Goal: Task Accomplishment & Management: Manage account settings

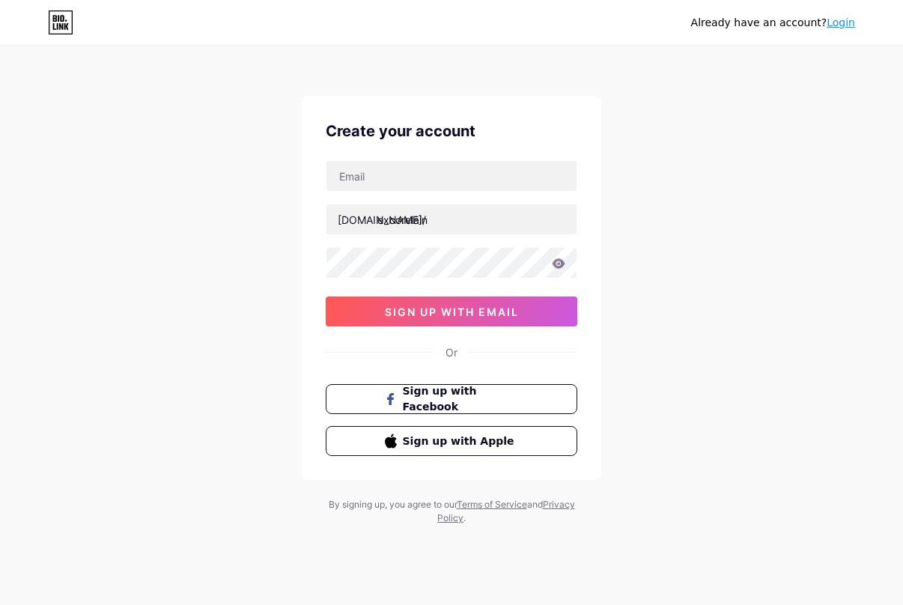
click at [405, 192] on div "[DOMAIN_NAME]/ excorelain sign up with email" at bounding box center [452, 243] width 252 height 166
click at [407, 172] on input "text" at bounding box center [451, 176] width 250 height 30
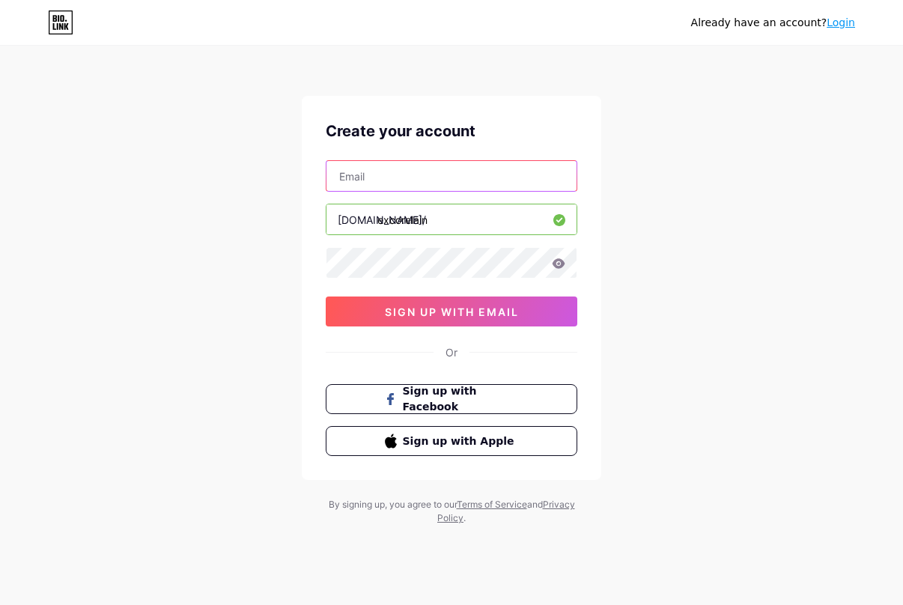
type input "[PERSON_NAME][EMAIL_ADDRESS][DOMAIN_NAME]"
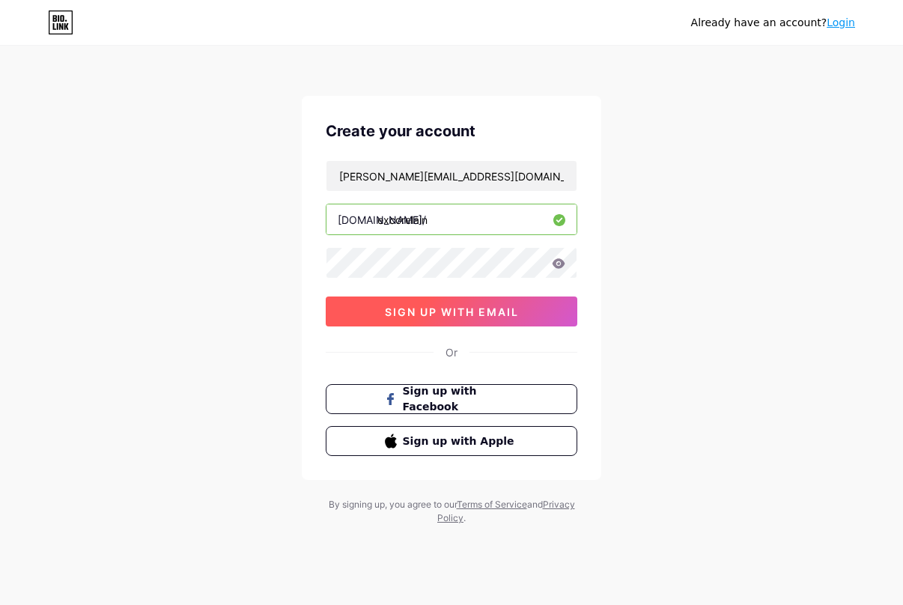
click at [480, 312] on span "sign up with email" at bounding box center [452, 312] width 134 height 13
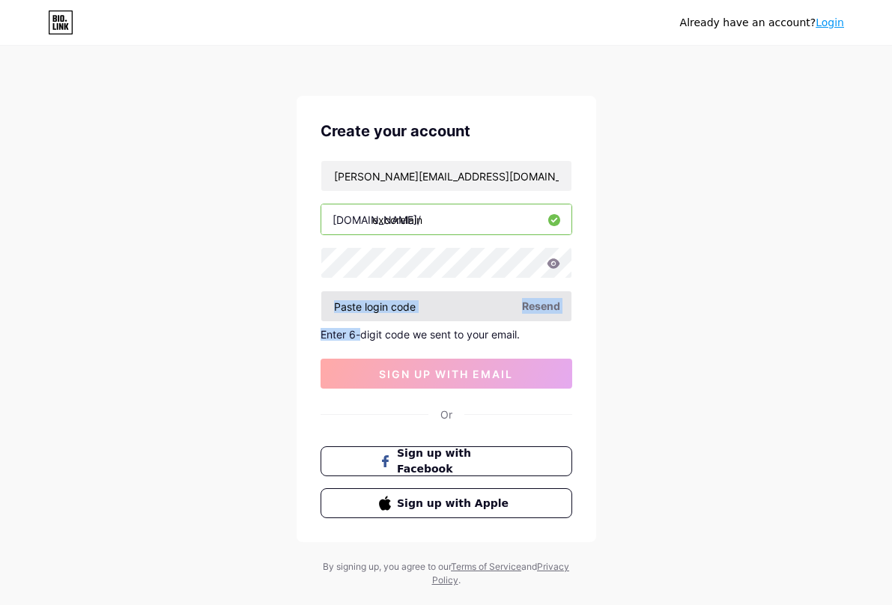
drag, startPoint x: 362, startPoint y: 321, endPoint x: 367, endPoint y: 308, distance: 13.5
click at [362, 320] on div "[PERSON_NAME][EMAIL_ADDRESS][DOMAIN_NAME] [DOMAIN_NAME]/ excorelain Resend Ente…" at bounding box center [447, 274] width 252 height 228
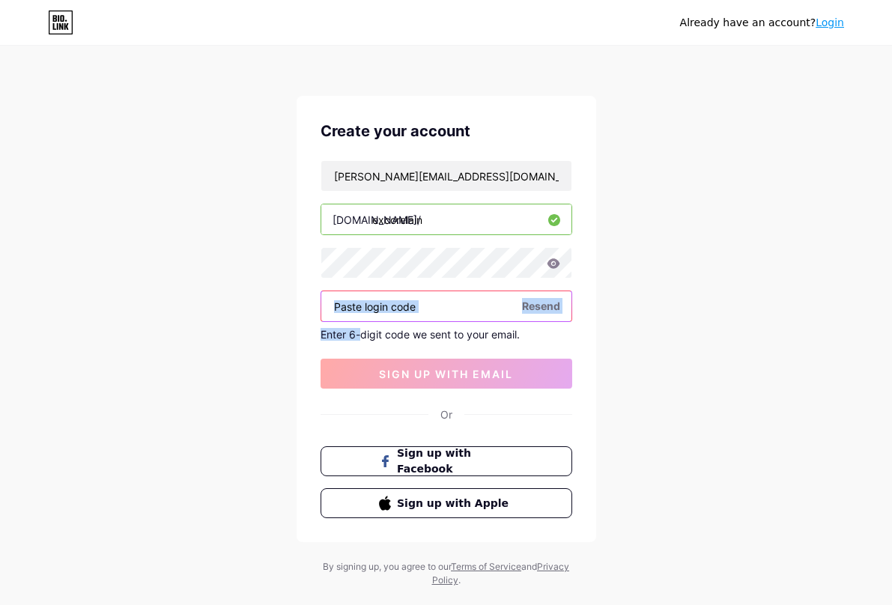
click at [368, 306] on input "text" at bounding box center [446, 306] width 250 height 30
paste input "701871"
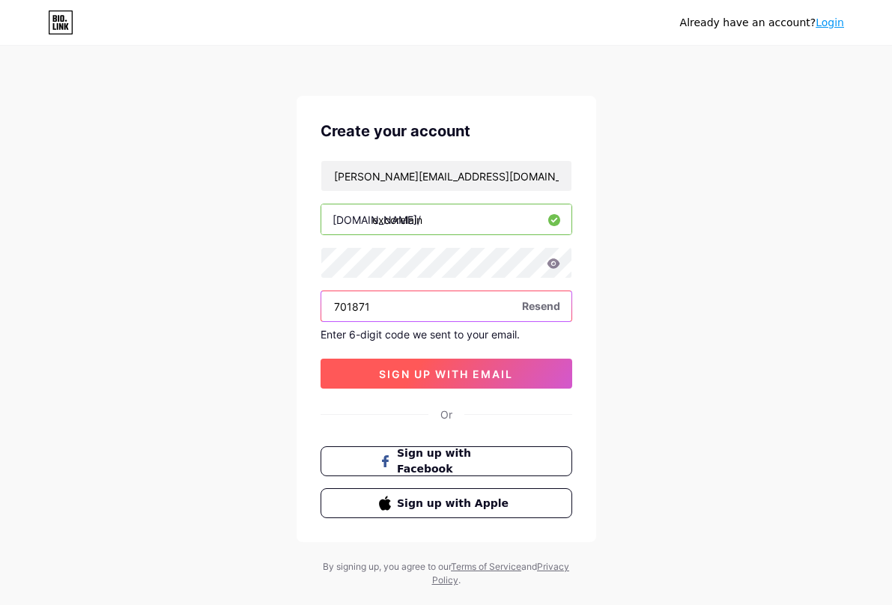
type input "701871"
click at [423, 360] on button "sign up with email" at bounding box center [447, 374] width 252 height 30
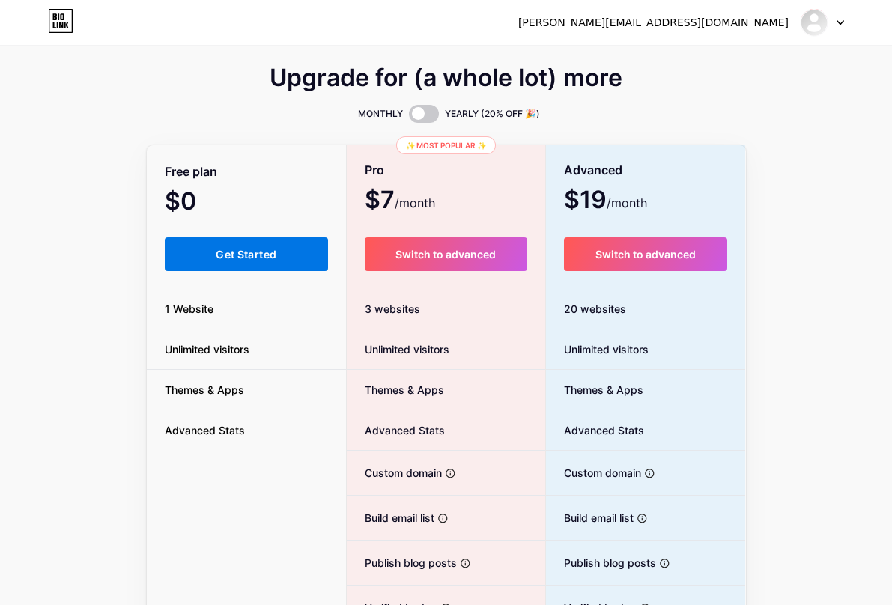
click at [242, 247] on button "Get Started" at bounding box center [247, 254] width 164 height 34
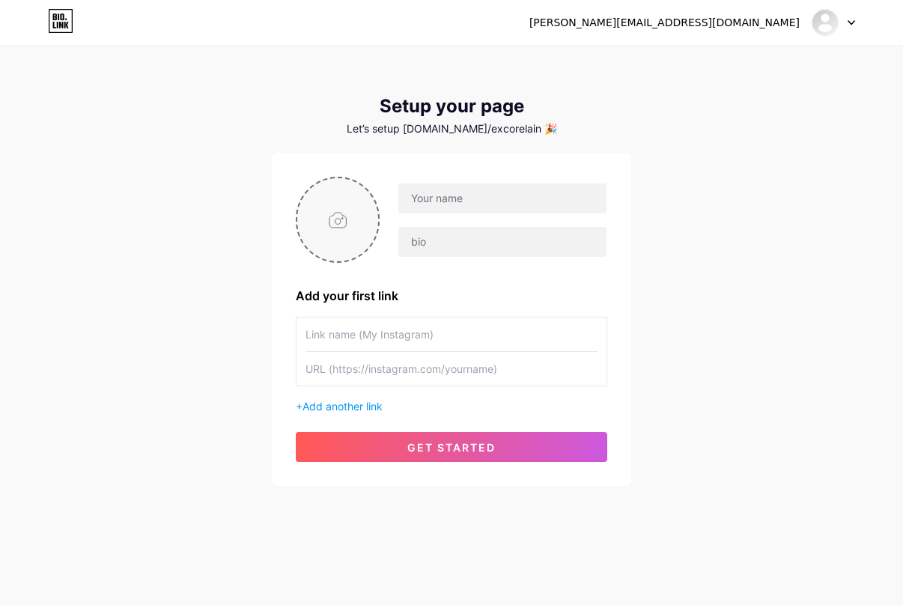
click at [323, 213] on input "file" at bounding box center [337, 219] width 81 height 83
type input "C:\fakepath\53f12334a91344485b86f9423fb89192.jpg"
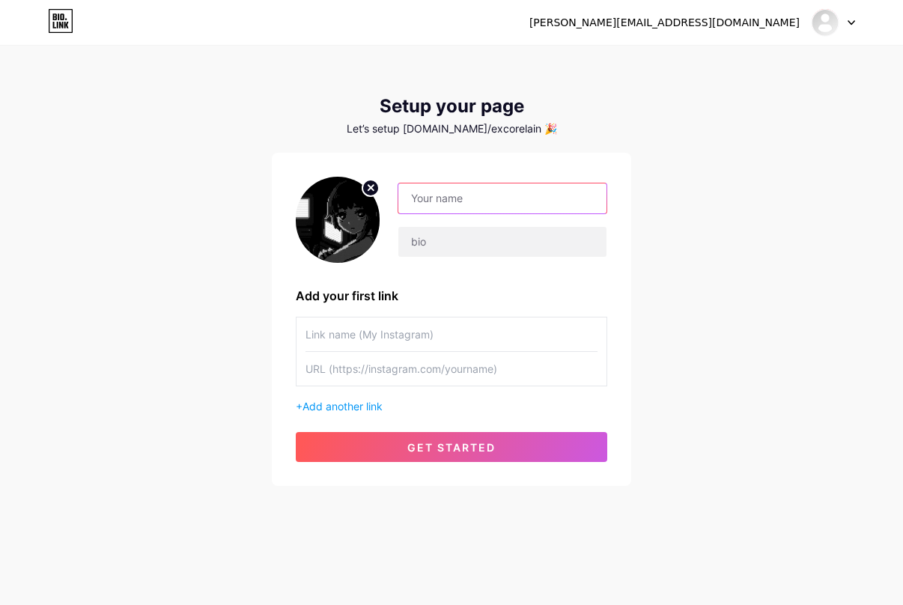
click at [458, 192] on input "text" at bounding box center [502, 198] width 208 height 30
type input "Lain"
click at [370, 186] on icon at bounding box center [371, 188] width 18 height 18
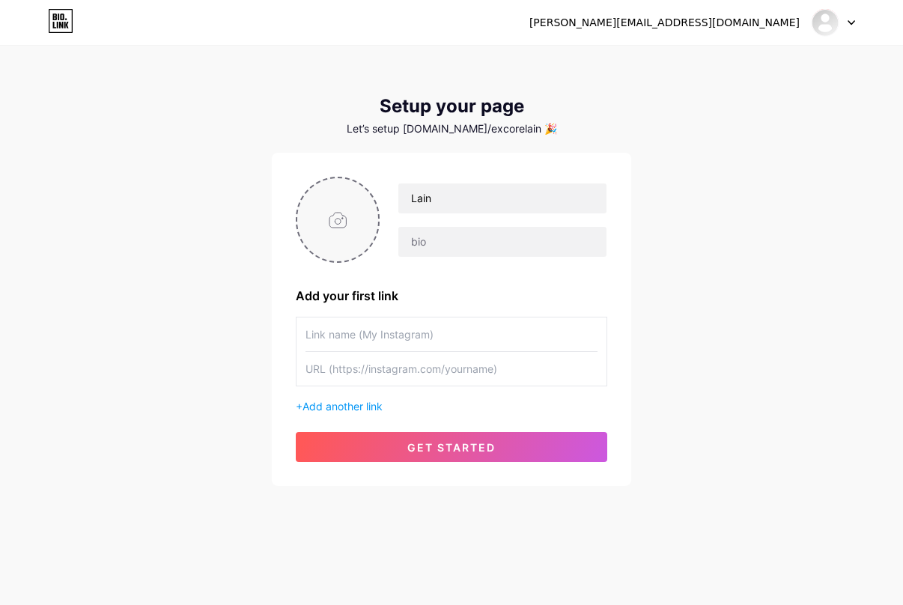
click at [352, 210] on input "file" at bounding box center [337, 219] width 81 height 83
type input "C:\fakepath\image.png"
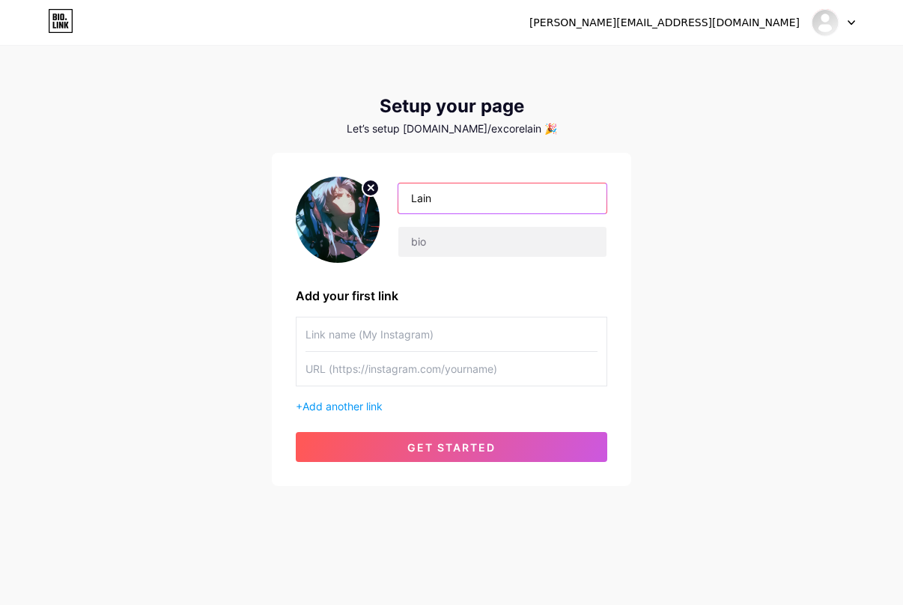
click at [499, 206] on input "Lain" at bounding box center [502, 198] width 208 height 30
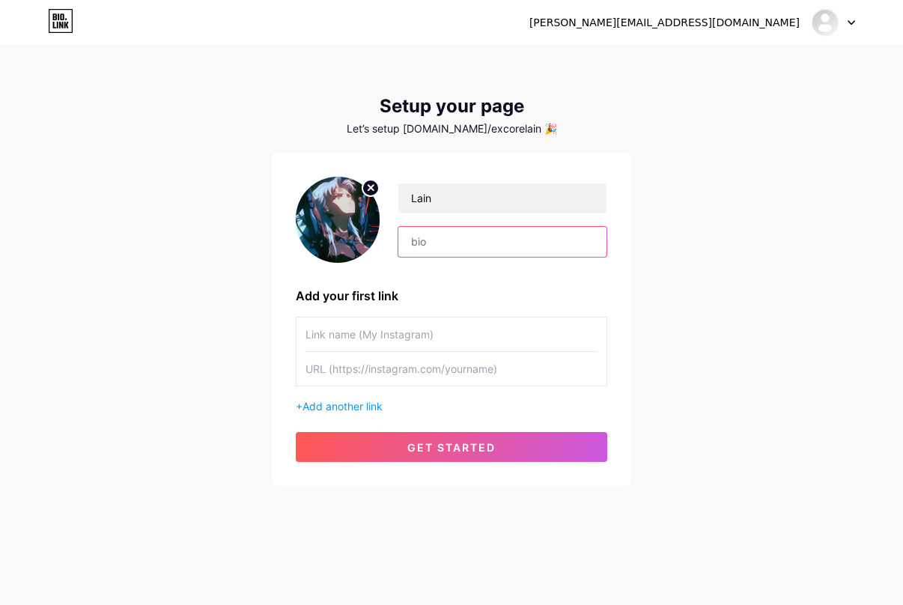
click at [461, 234] on input "text" at bounding box center [502, 242] width 208 height 30
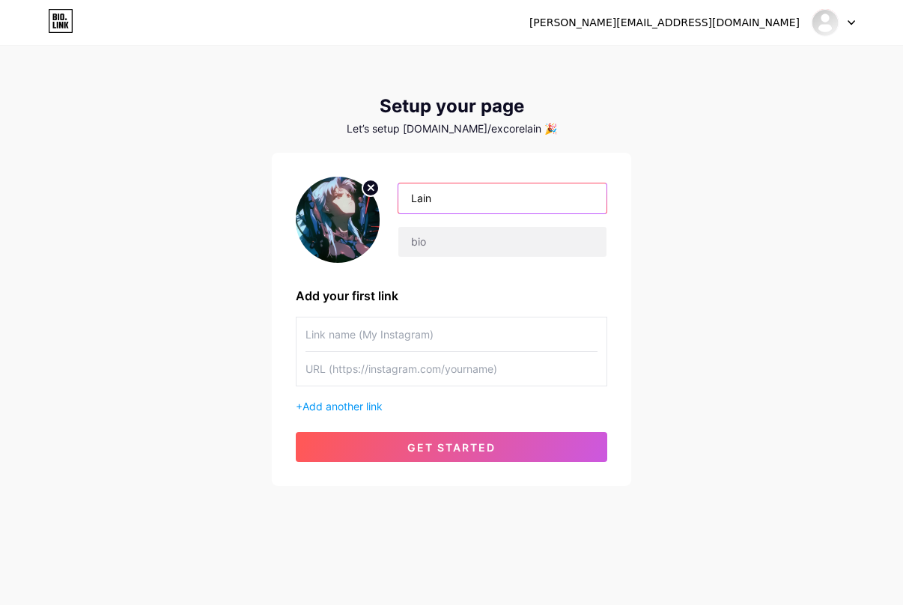
click at [458, 196] on input "Lain" at bounding box center [502, 198] width 208 height 30
type input "L"
type input "E"
click at [452, 202] on input "Core" at bounding box center [502, 198] width 208 height 30
type input "CoreLain"
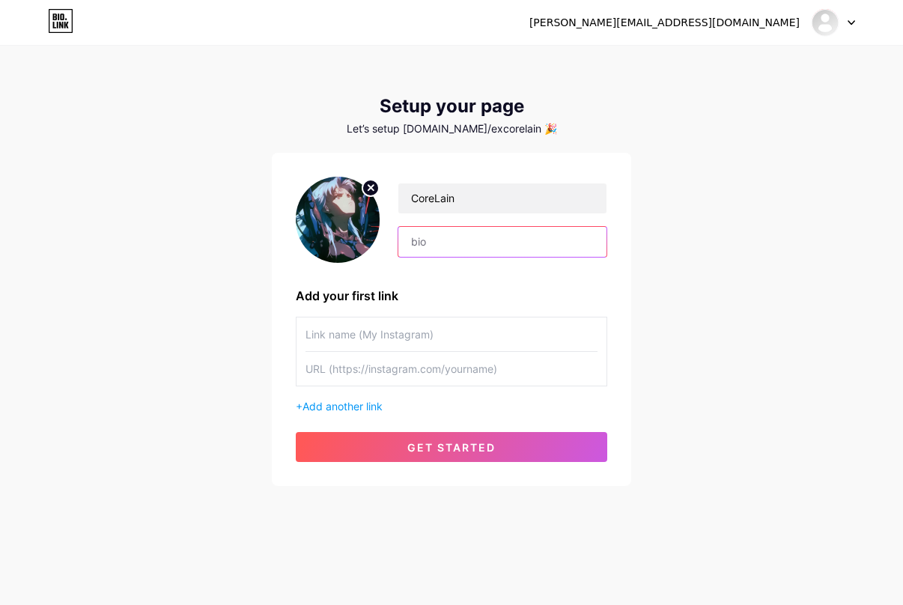
click at [473, 240] on input "text" at bounding box center [502, 242] width 208 height 30
click at [461, 238] on input "text" at bounding box center [502, 242] width 208 height 30
click at [352, 297] on div "Add your first link" at bounding box center [452, 296] width 312 height 18
click at [353, 325] on input "text" at bounding box center [452, 335] width 292 height 34
click at [346, 407] on span "Add another link" at bounding box center [343, 406] width 80 height 13
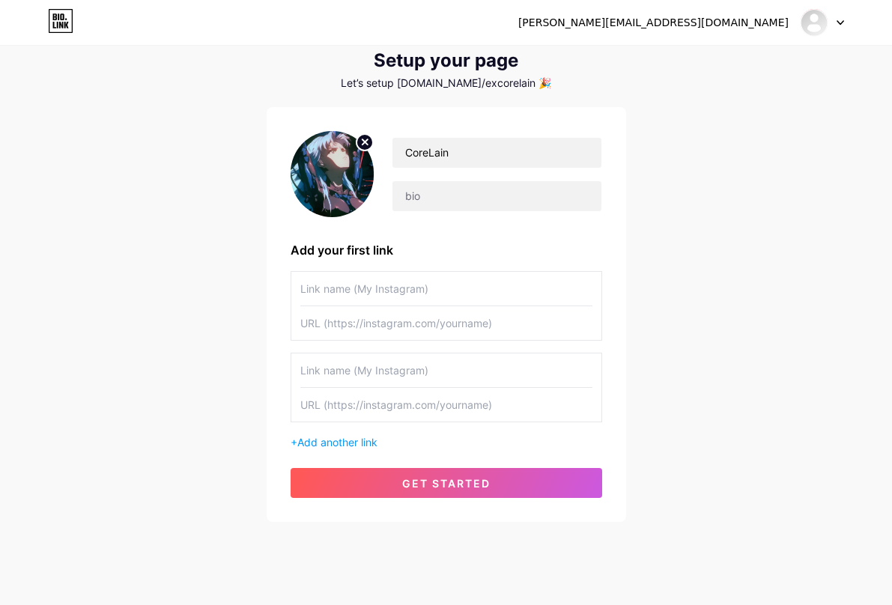
scroll to position [70, 0]
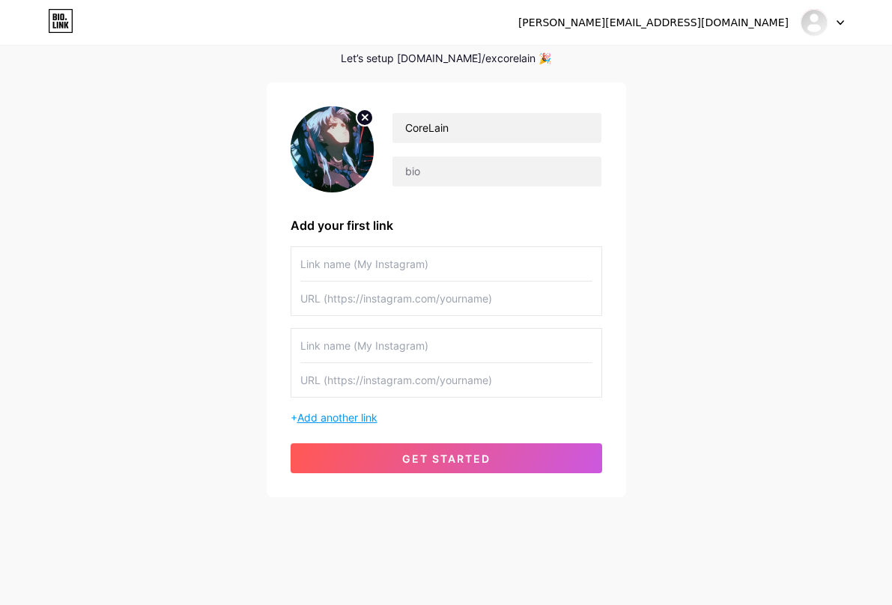
click at [366, 416] on span "Add another link" at bounding box center [337, 417] width 80 height 13
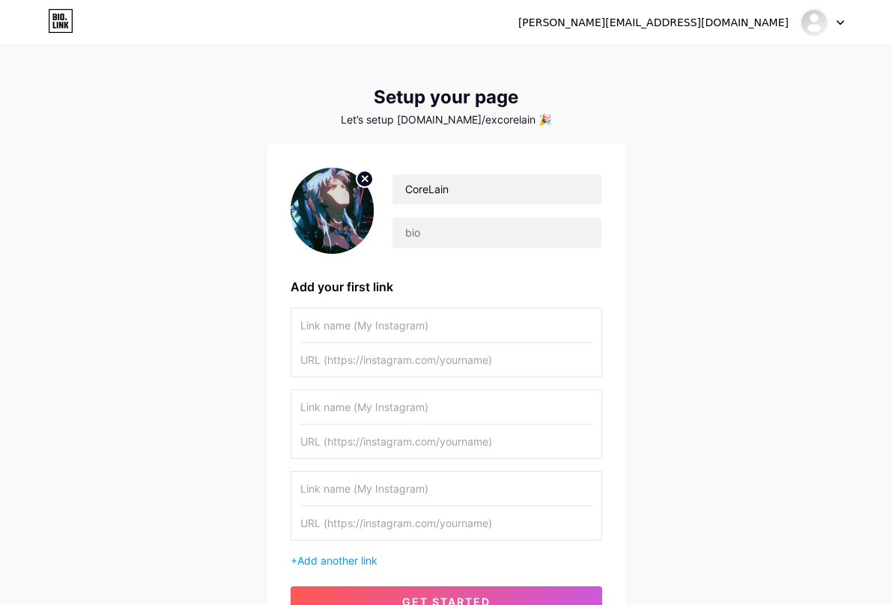
scroll to position [2, 0]
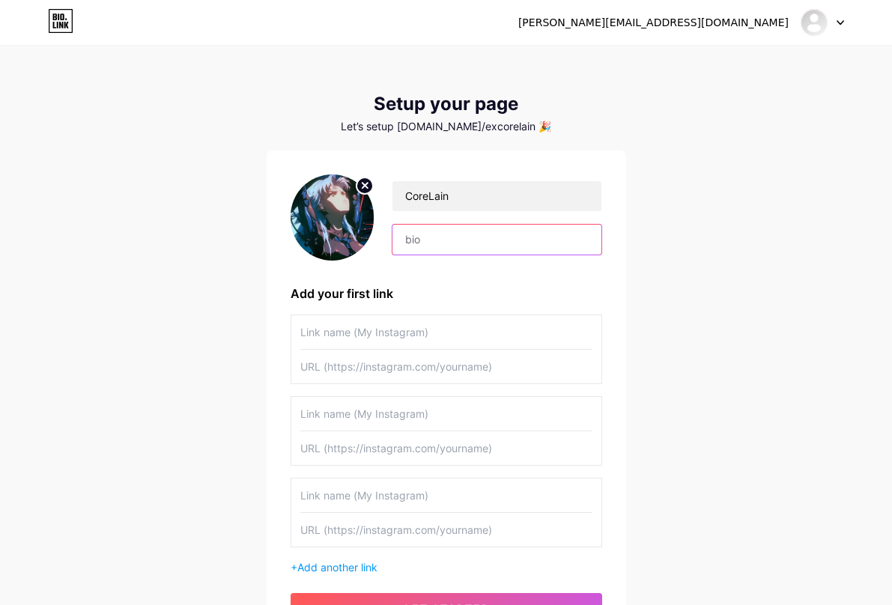
click at [433, 241] on input "text" at bounding box center [496, 240] width 208 height 30
click at [434, 270] on div "CoreLain Add your first link + Add another link get started" at bounding box center [447, 398] width 312 height 449
click at [408, 240] on input "text" at bounding box center [496, 240] width 208 height 30
paste input "Overlord"
type input "Overlord"
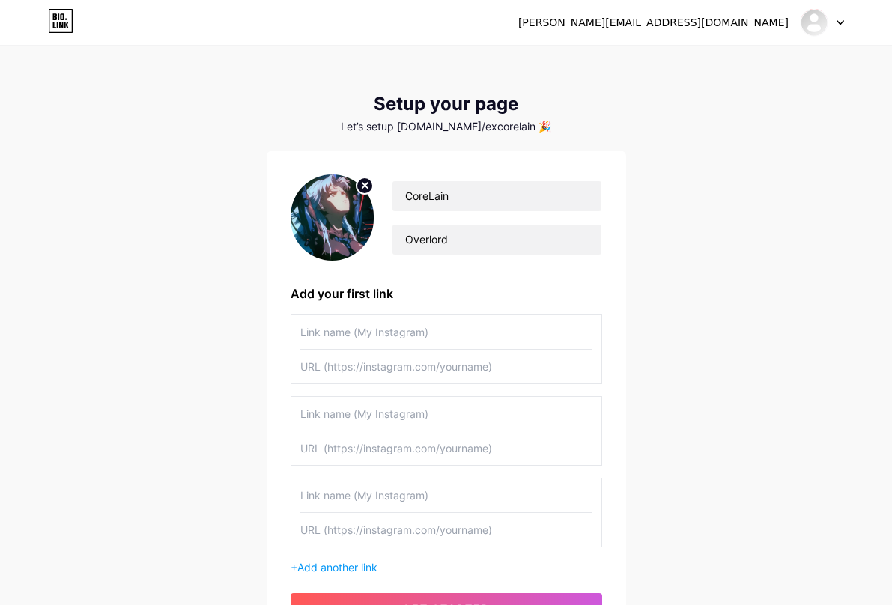
click at [560, 267] on div "CoreLain Overlord Add your first link + Add another link get started" at bounding box center [447, 398] width 312 height 449
click at [684, 230] on div "[PERSON_NAME][EMAIL_ADDRESS][DOMAIN_NAME] Dashboard Logout Setup your page Let’…" at bounding box center [446, 346] width 892 height 697
click at [840, 28] on div at bounding box center [822, 22] width 43 height 27
click at [847, 19] on div "[PERSON_NAME][EMAIL_ADDRESS][DOMAIN_NAME] Dashboard Logout" at bounding box center [446, 22] width 892 height 27
click at [357, 345] on input "text" at bounding box center [446, 332] width 292 height 34
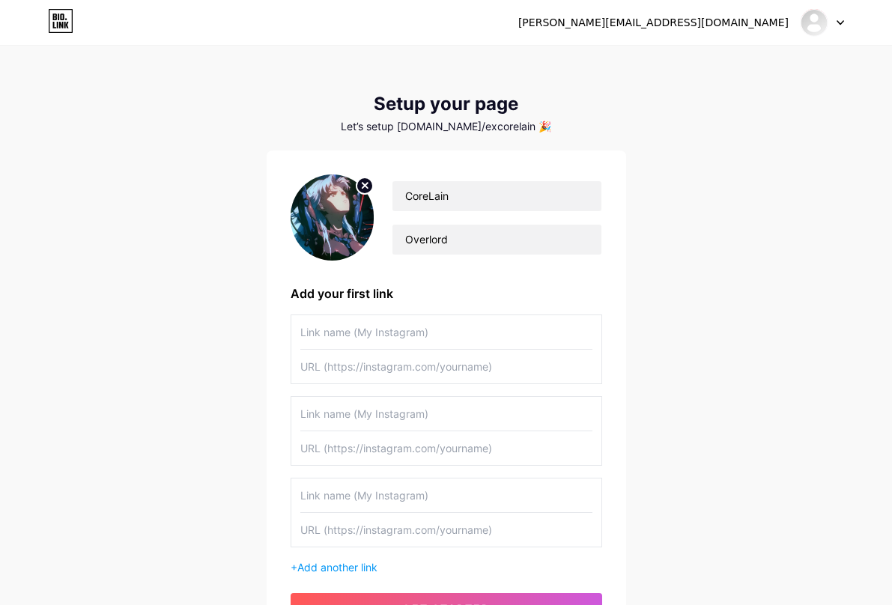
click at [351, 372] on input "text" at bounding box center [446, 367] width 292 height 34
paste input "[URL][DOMAIN_NAME]"
type input "[URL][DOMAIN_NAME]"
click at [323, 377] on input "text" at bounding box center [446, 367] width 292 height 34
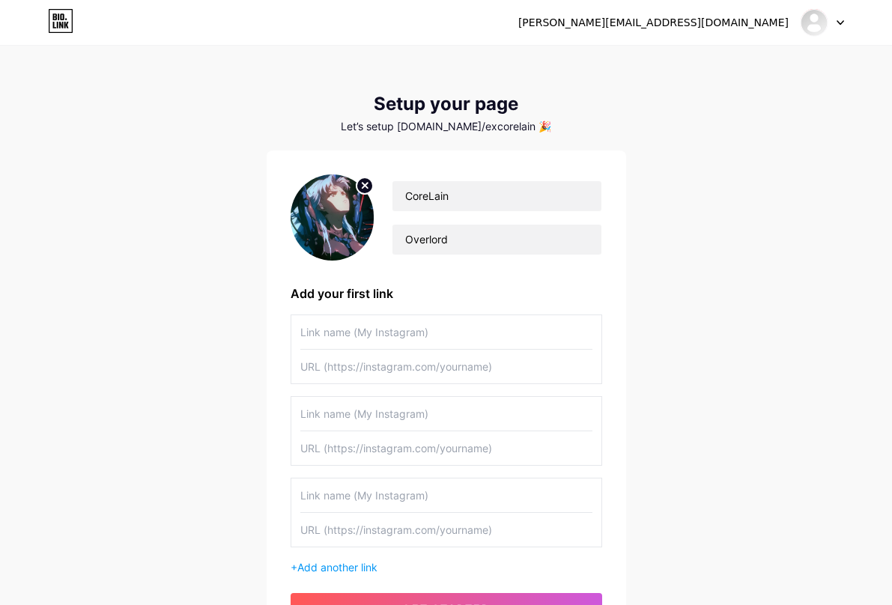
paste input "[URL][DOMAIN_NAME]"
type input "[URL][DOMAIN_NAME]"
click at [344, 338] on input "text" at bounding box center [446, 332] width 292 height 34
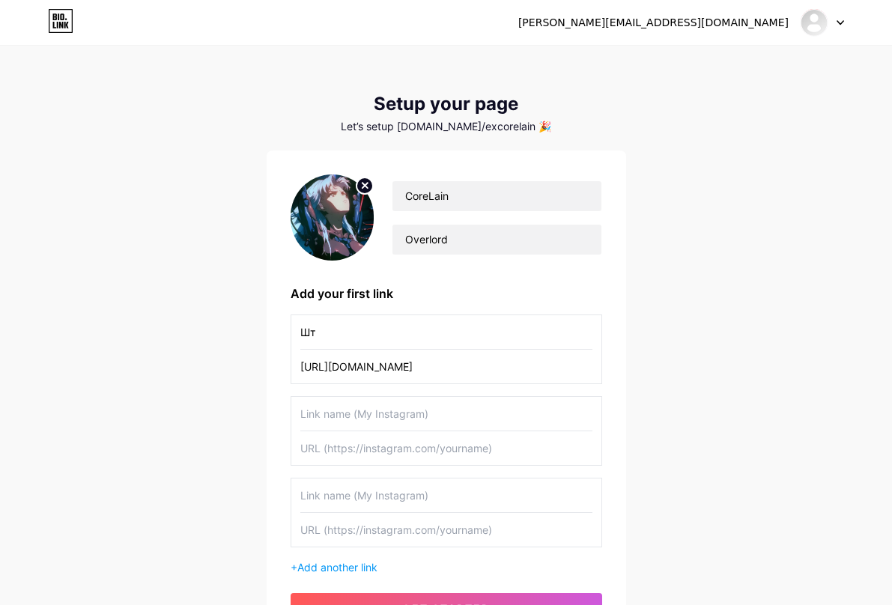
type input "Ш"
type input "U"
type input "Ш"
type input "Instagram"
click at [189, 348] on div "[PERSON_NAME][EMAIL_ADDRESS][DOMAIN_NAME] Dashboard Logout Setup your page Let’…" at bounding box center [446, 346] width 892 height 697
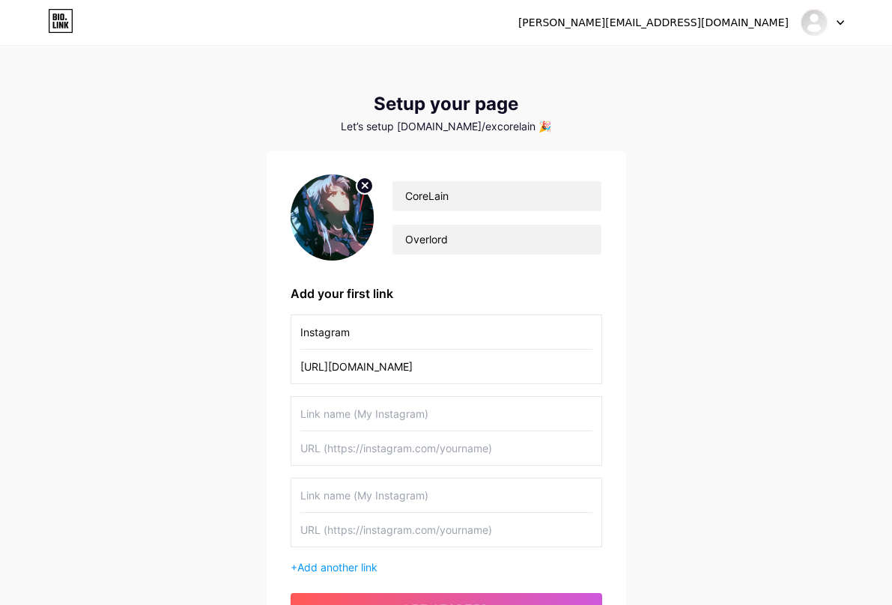
click at [335, 408] on input "text" at bounding box center [446, 414] width 292 height 34
type input "Discord"
click at [219, 386] on div "[PERSON_NAME][EMAIL_ADDRESS][DOMAIN_NAME] Dashboard Logout Setup your page Let’…" at bounding box center [446, 346] width 892 height 697
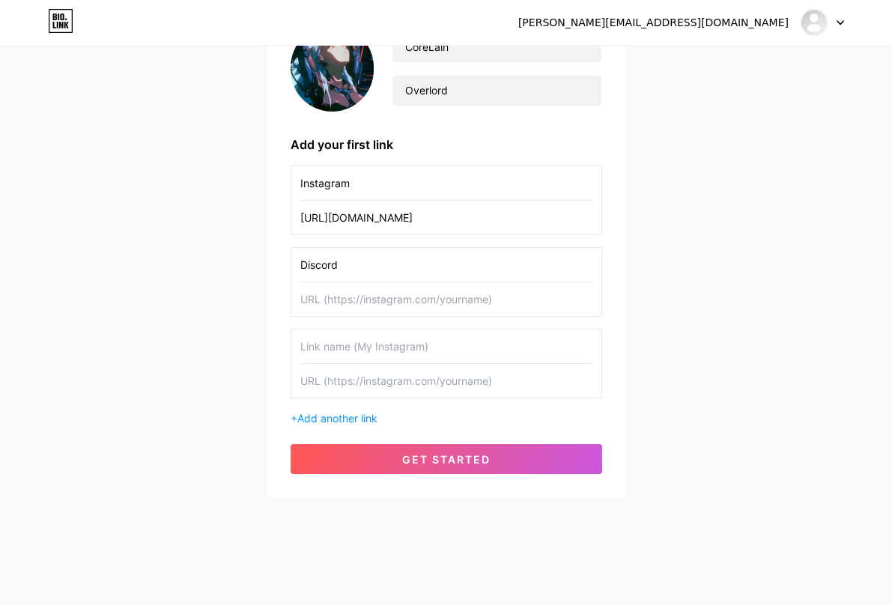
scroll to position [152, 0]
click at [359, 299] on input "text" at bounding box center [446, 299] width 292 height 34
paste input "[URL][DOMAIN_NAME]"
type input "[URL][DOMAIN_NAME]"
click at [374, 350] on input "text" at bounding box center [446, 346] width 292 height 34
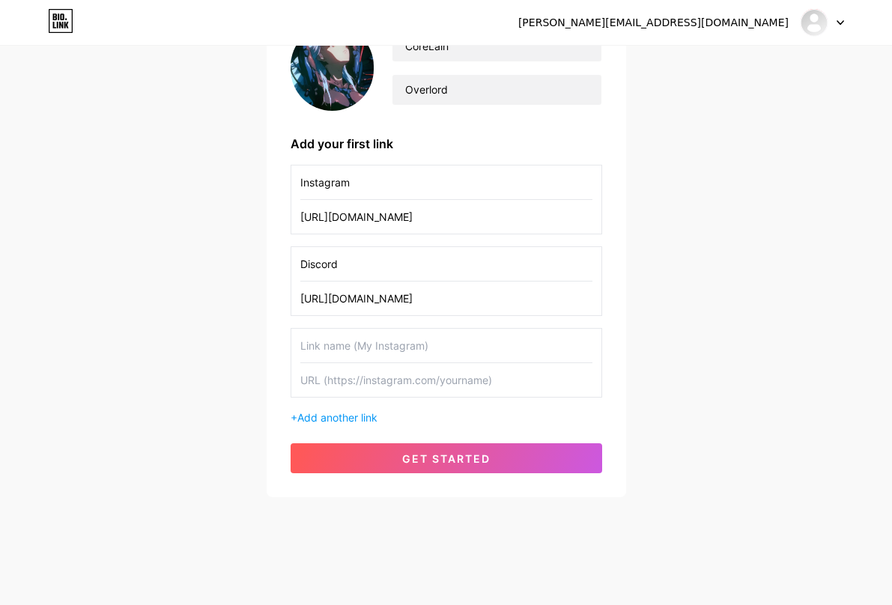
click at [191, 24] on div "[PERSON_NAME][EMAIL_ADDRESS][DOMAIN_NAME] Dashboard Logout" at bounding box center [446, 22] width 892 height 27
click at [329, 356] on input "text" at bounding box center [446, 346] width 292 height 34
type input "Steam"
click at [338, 380] on input "text" at bounding box center [446, 380] width 292 height 34
paste input "[URL][DOMAIN_NAME]"
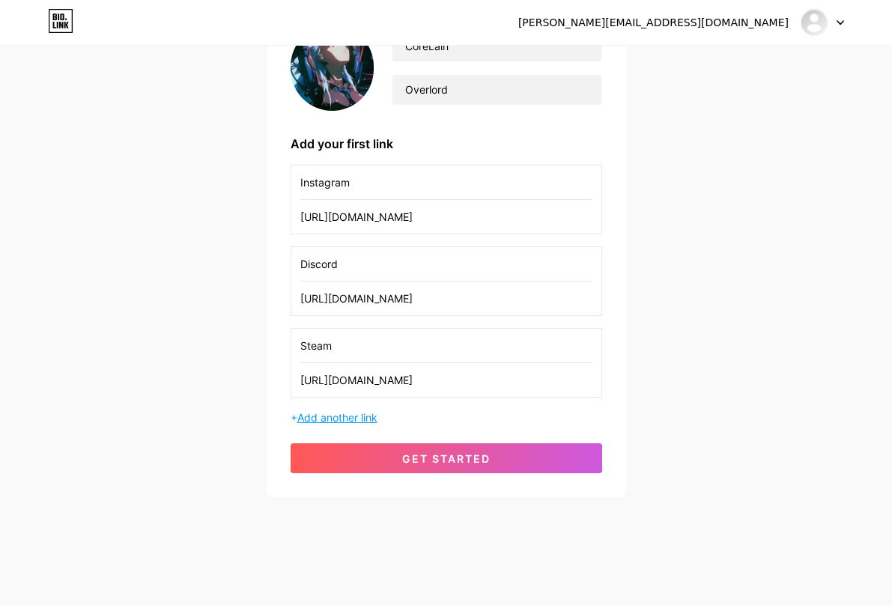
type input "[URL][DOMAIN_NAME]"
click at [349, 413] on span "Add another link" at bounding box center [337, 417] width 80 height 13
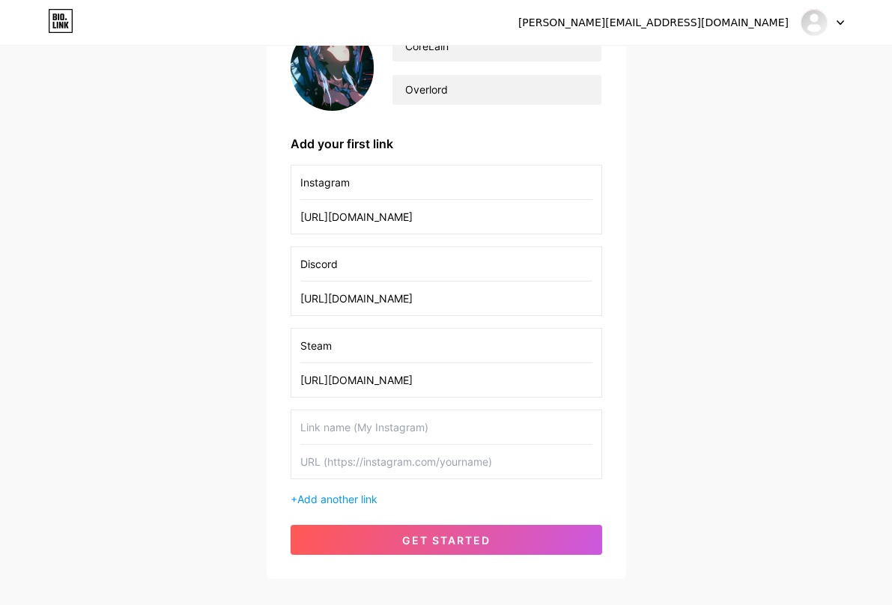
click at [362, 423] on input "text" at bounding box center [446, 427] width 292 height 34
click at [387, 461] on input "text" at bounding box center [446, 462] width 292 height 34
paste input "[URL][DOMAIN_NAME]"
type input "[URL][DOMAIN_NAME]"
click at [378, 424] on input "text" at bounding box center [446, 427] width 292 height 34
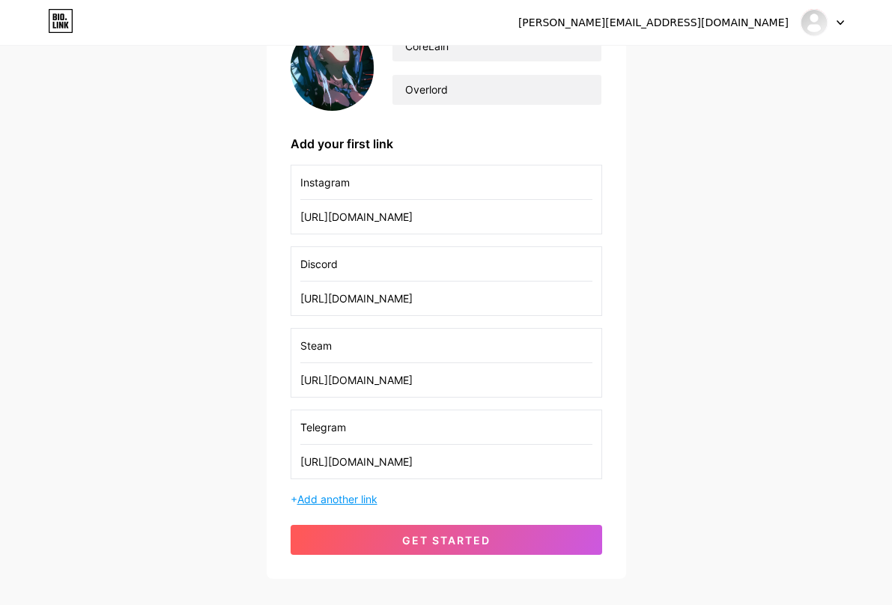
type input "Telegram"
click at [365, 497] on span "Add another link" at bounding box center [337, 499] width 80 height 13
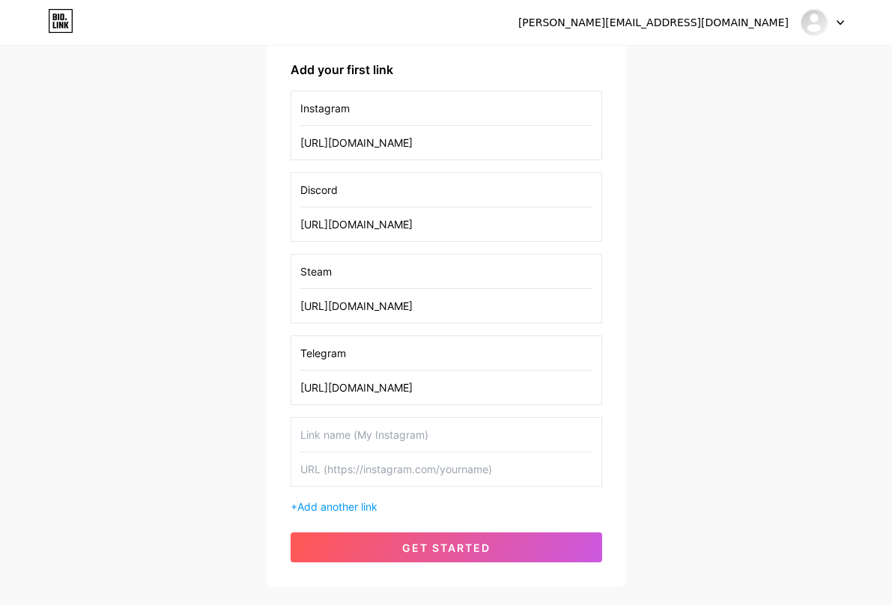
scroll to position [315, 0]
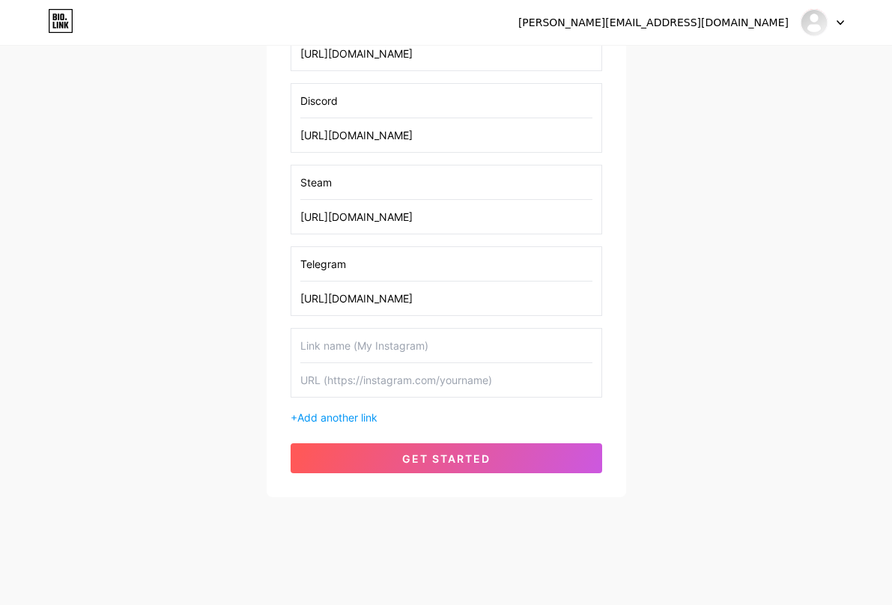
click at [370, 341] on input "text" at bounding box center [446, 346] width 292 height 34
click at [378, 398] on div "Instagram [URL][DOMAIN_NAME] Discord [URL][DOMAIN_NAME] Steam [URL][DOMAIN_NAME…" at bounding box center [447, 213] width 312 height 424
click at [378, 381] on input "text" at bounding box center [446, 380] width 292 height 34
paste input "[URL][DOMAIN_NAME]"
type input "[URL][DOMAIN_NAME]"
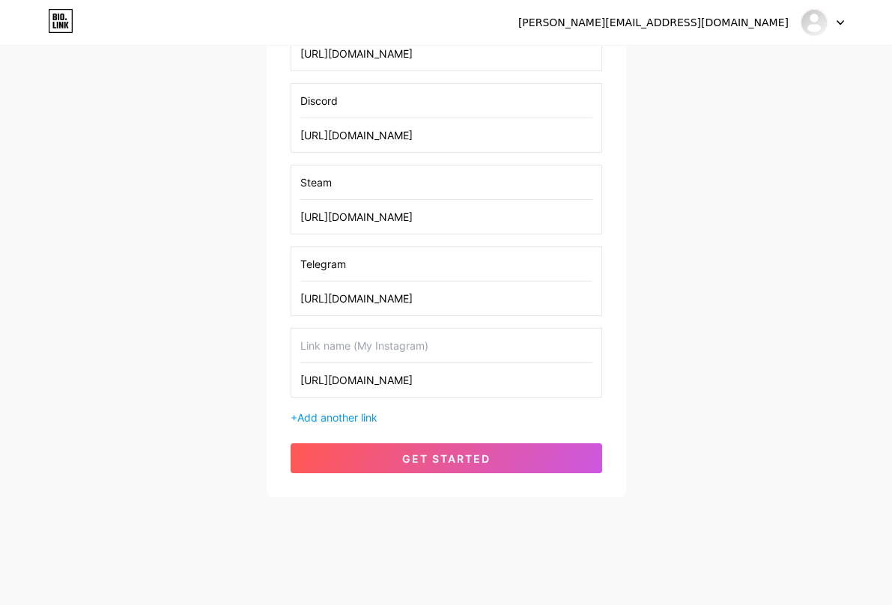
click at [375, 344] on input "text" at bounding box center [446, 346] width 292 height 34
type input "YoutubeMusic"
click at [335, 422] on span "Add another link" at bounding box center [337, 417] width 80 height 13
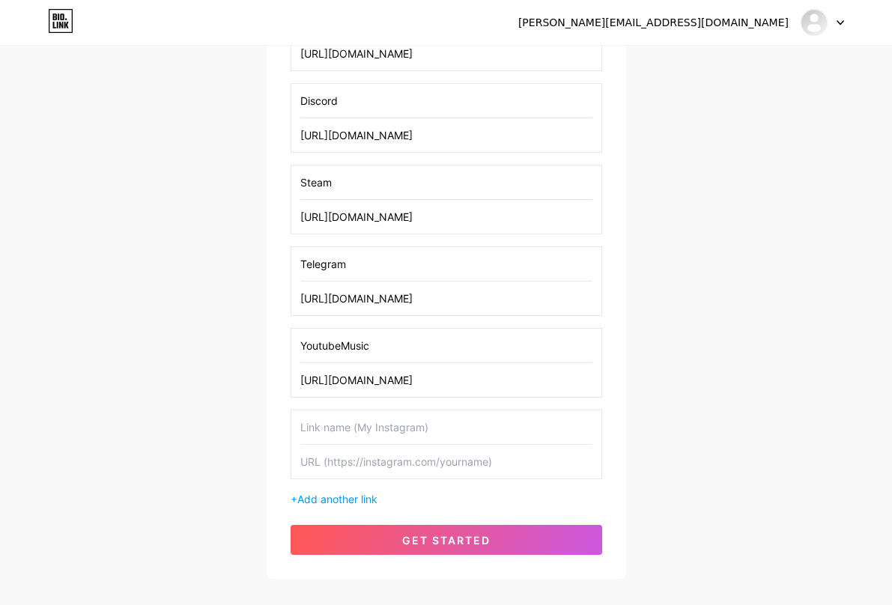
click at [365, 430] on input "text" at bounding box center [446, 427] width 292 height 34
click at [378, 464] on input "text" at bounding box center [446, 462] width 292 height 34
paste input "[URL][DOMAIN_NAME]"
type input "[URL][DOMAIN_NAME]"
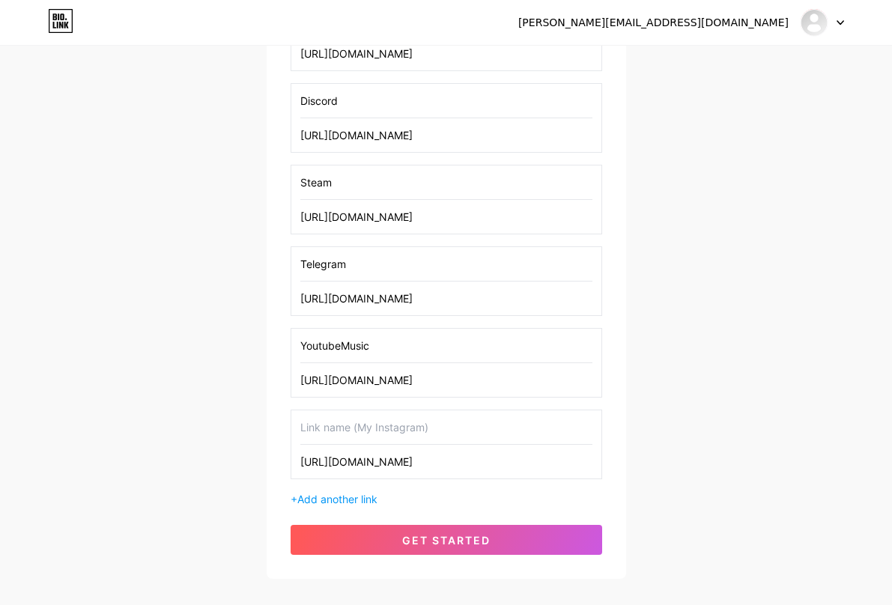
click at [367, 433] on input "text" at bounding box center [446, 427] width 292 height 34
type input "TikTok"
click at [354, 502] on span "Add another link" at bounding box center [337, 499] width 80 height 13
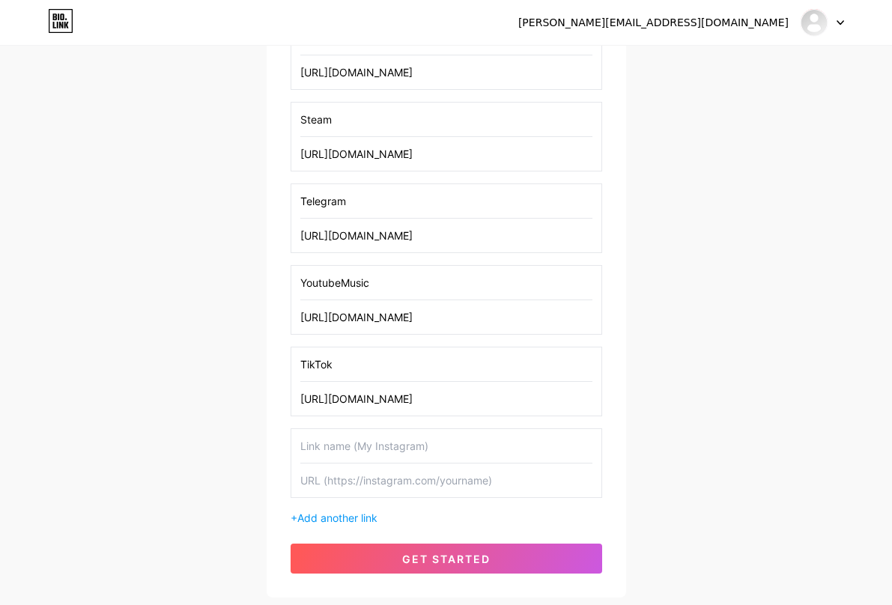
scroll to position [465, 0]
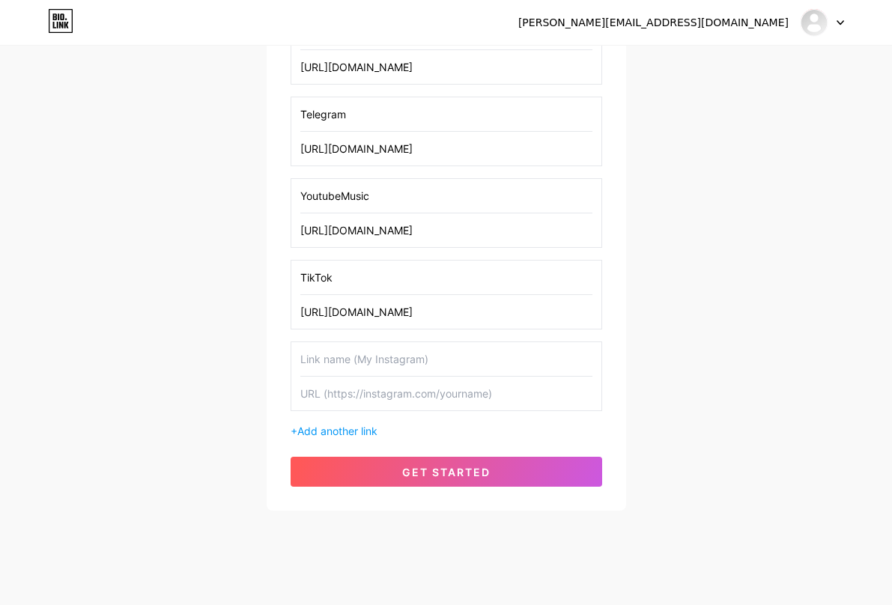
drag, startPoint x: 723, startPoint y: 204, endPoint x: 676, endPoint y: 209, distance: 47.5
click at [723, 203] on div "[PERSON_NAME][EMAIL_ADDRESS][DOMAIN_NAME] Dashboard Logout Setup your page Let’…" at bounding box center [446, 47] width 892 height 1024
click at [350, 393] on input "text" at bounding box center [446, 394] width 292 height 34
paste input "[URL][DOMAIN_NAME]"
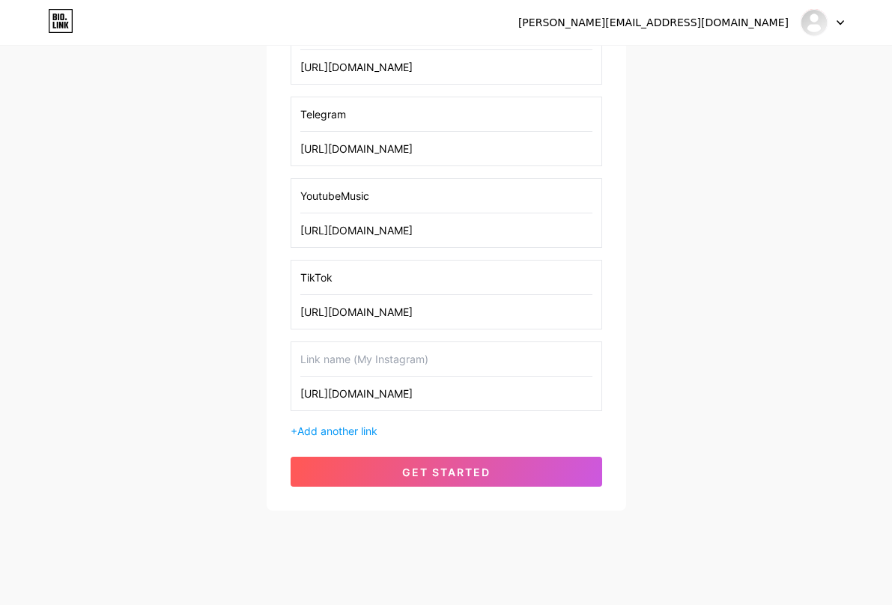
type input "[URL][DOMAIN_NAME]"
click at [365, 356] on input "text" at bounding box center [446, 359] width 292 height 34
type input "EpicGames"
click at [360, 431] on span "Add another link" at bounding box center [337, 431] width 80 height 13
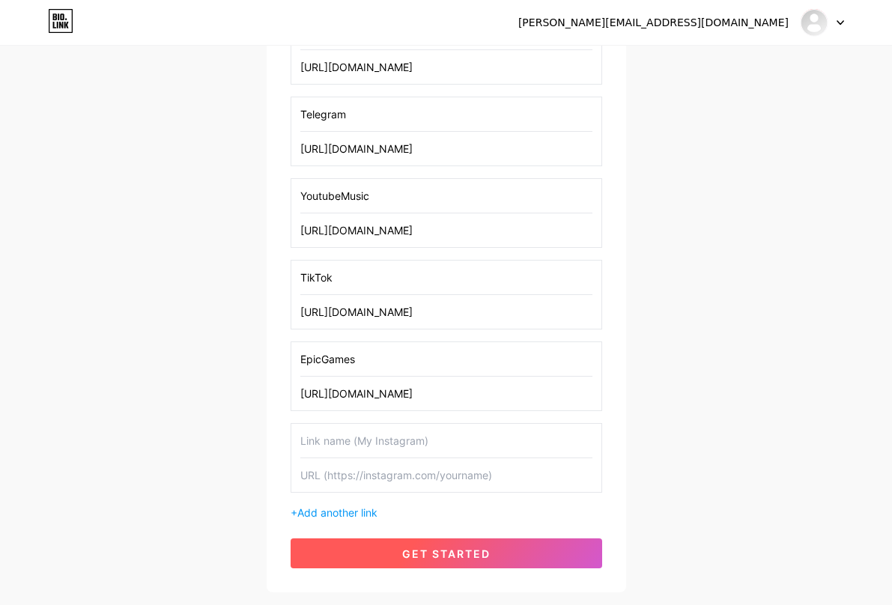
click at [493, 550] on button "get started" at bounding box center [447, 553] width 312 height 30
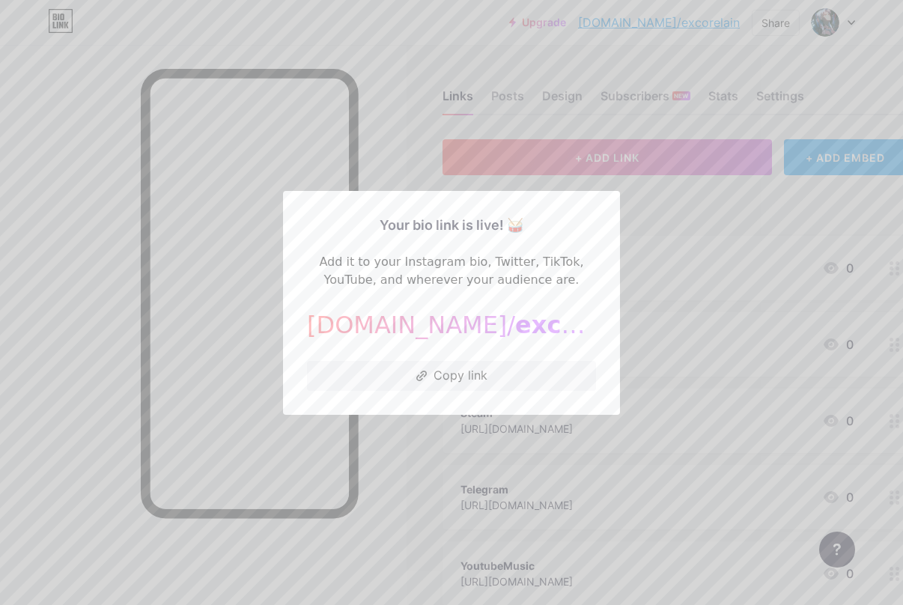
click at [681, 255] on div at bounding box center [451, 302] width 903 height 605
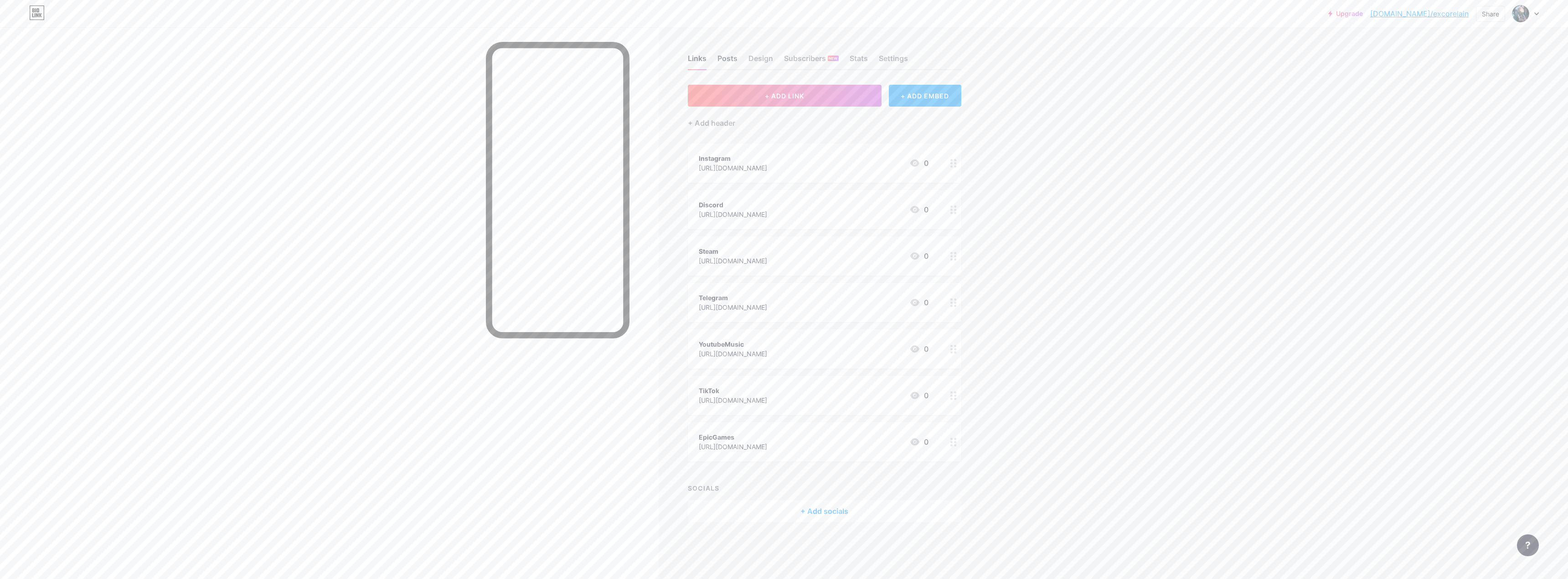
click at [549, 54] on div "Posts" at bounding box center [727, 61] width 20 height 16
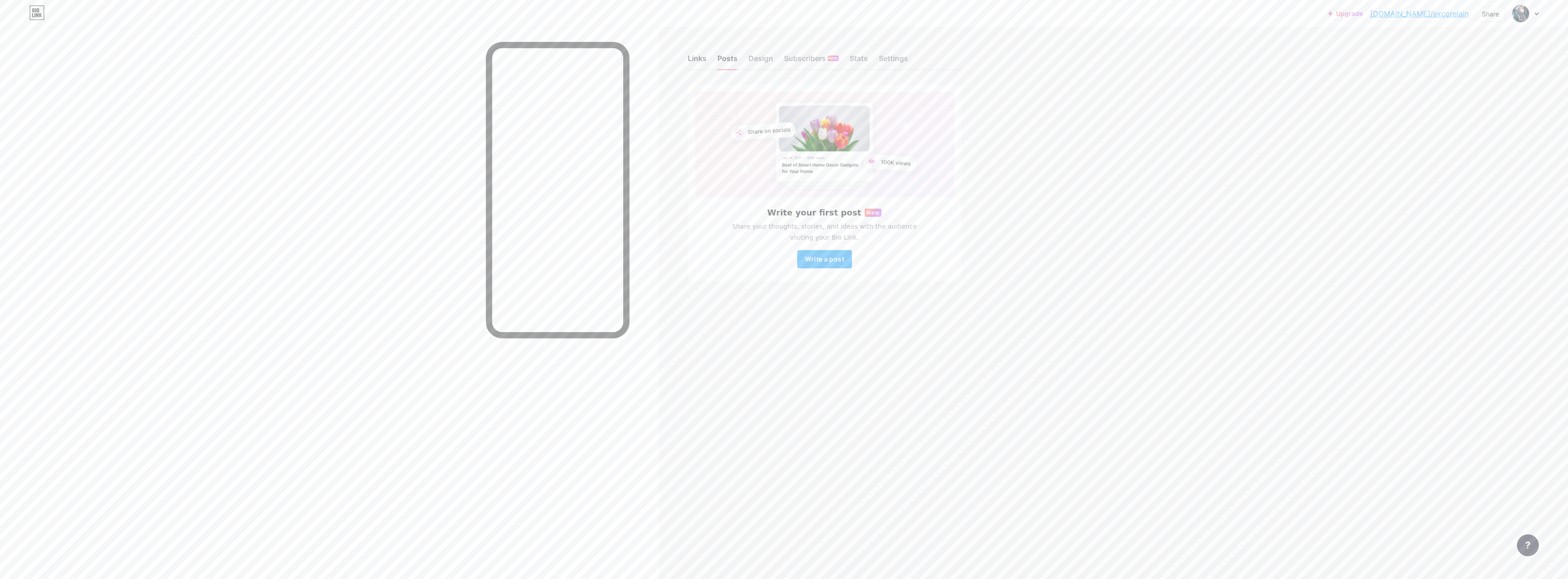
click at [549, 55] on div "Links" at bounding box center [697, 61] width 19 height 16
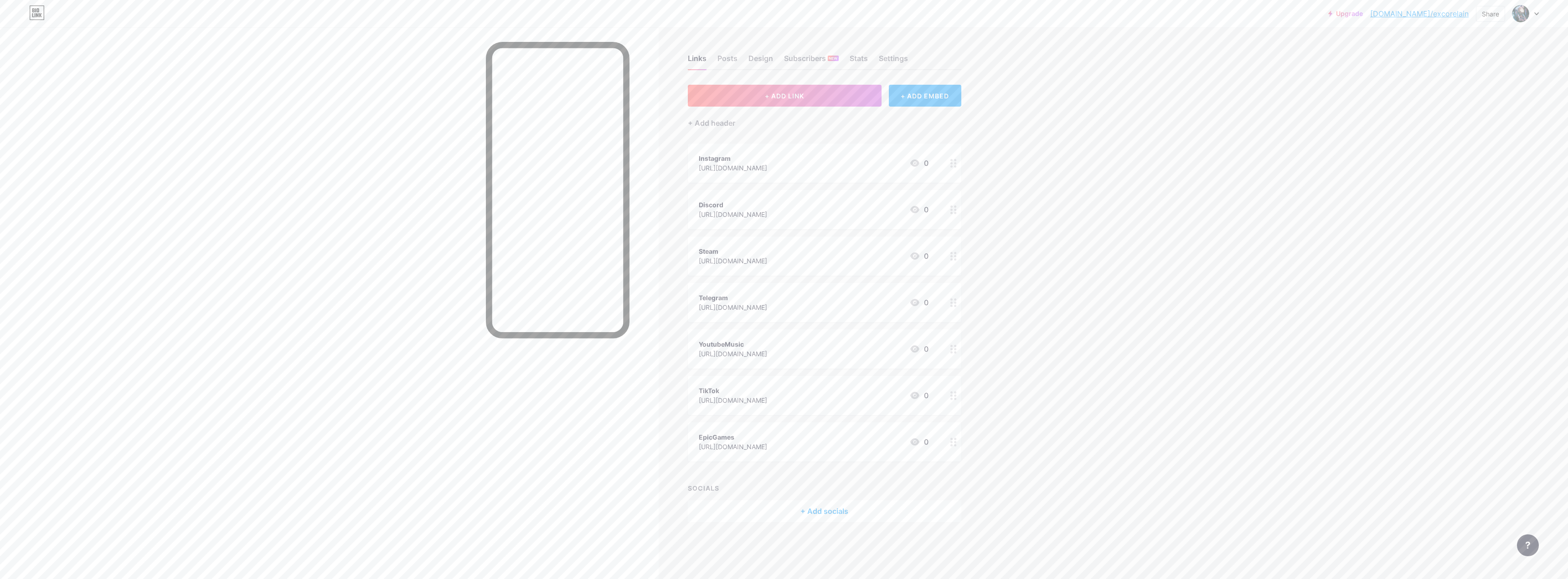
drag, startPoint x: 690, startPoint y: 443, endPoint x: 669, endPoint y: 434, distance: 22.8
click at [549, 367] on div "Links Posts Design Subscribers NEW Stats Settings + ADD LINK + ADD EMBED + Add …" at bounding box center [500, 297] width 999 height 540
click at [549, 367] on div "[URL][DOMAIN_NAME]" at bounding box center [733, 446] width 68 height 10
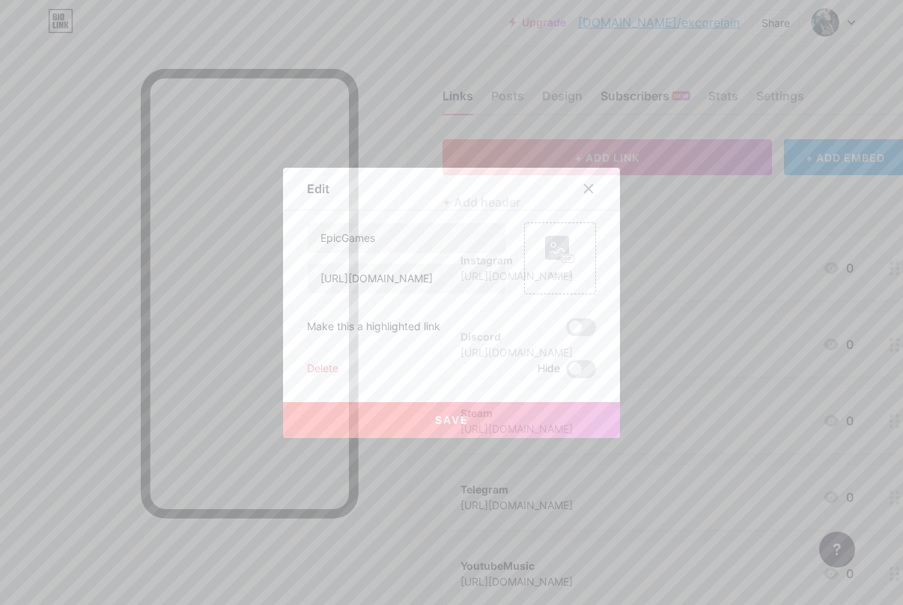
click at [659, 94] on div at bounding box center [451, 302] width 903 height 605
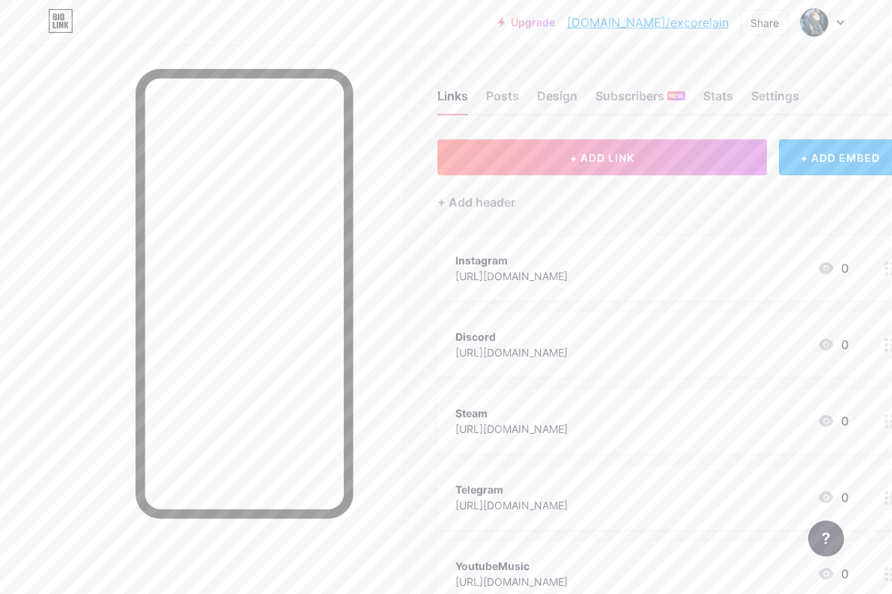
drag, startPoint x: 720, startPoint y: 258, endPoint x: 661, endPoint y: 260, distance: 59.2
click at [568, 260] on div "Instagram" at bounding box center [511, 260] width 112 height 16
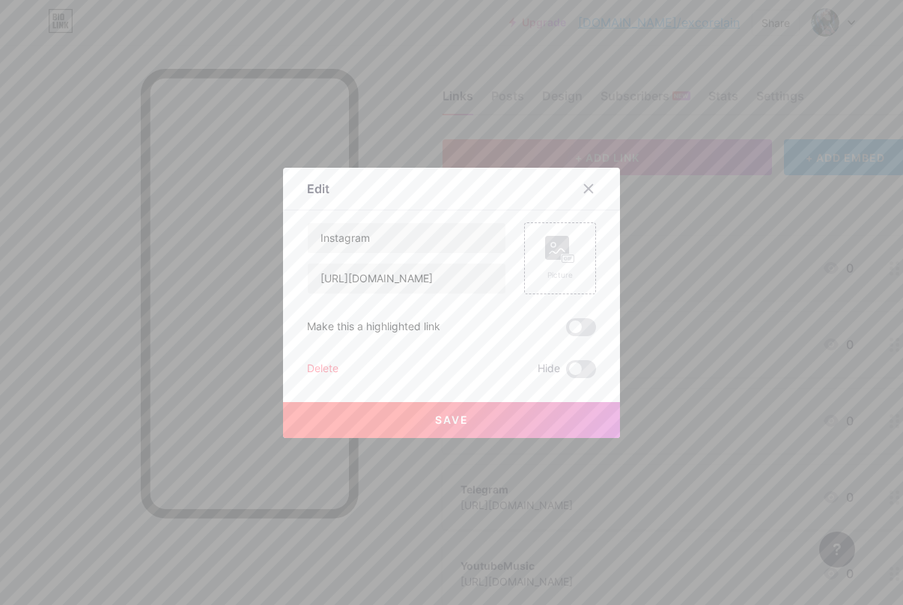
click at [708, 213] on div at bounding box center [451, 302] width 903 height 605
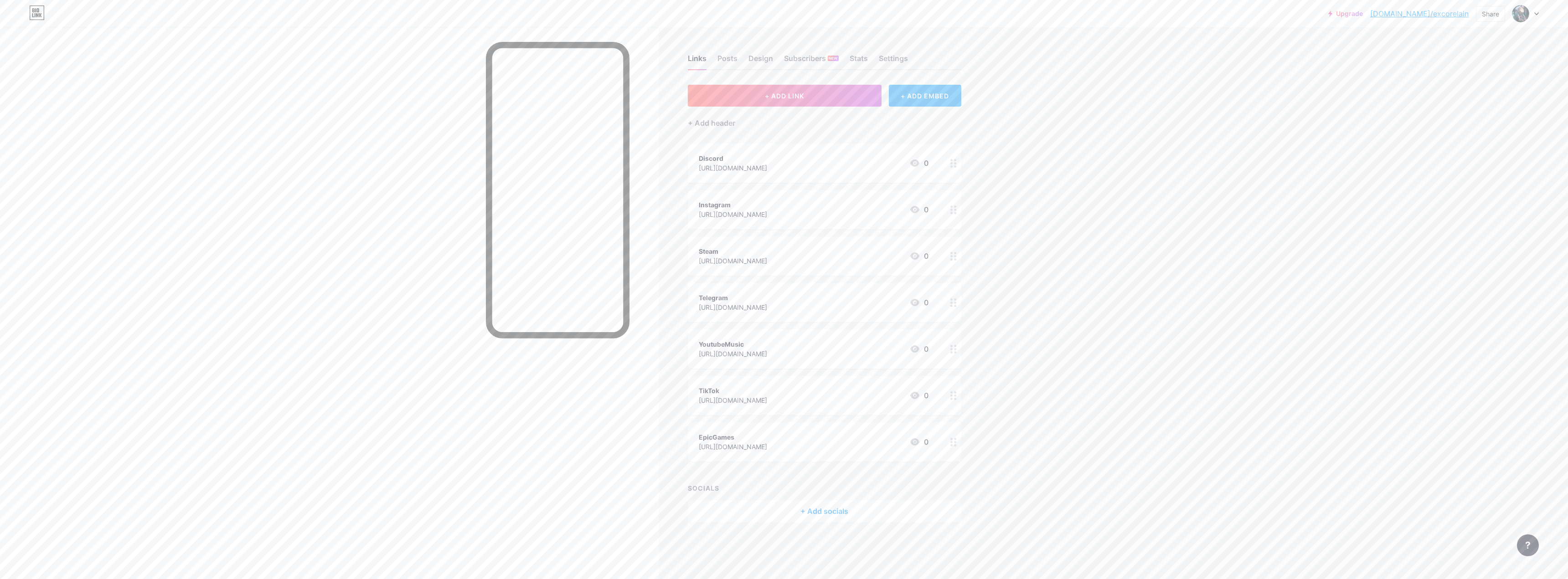
click at [549, 96] on div "+ ADD EMBED" at bounding box center [925, 95] width 72 height 22
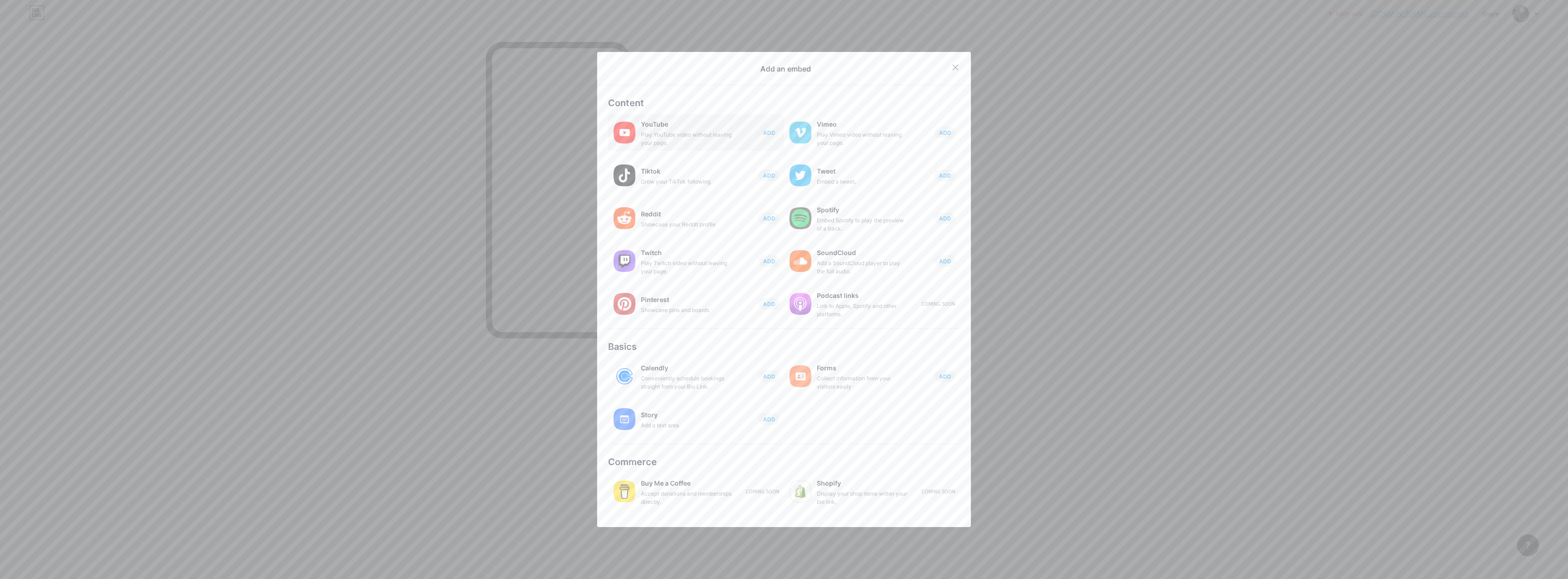
click at [549, 139] on div "Play YouTube video without leaving your page." at bounding box center [687, 139] width 91 height 16
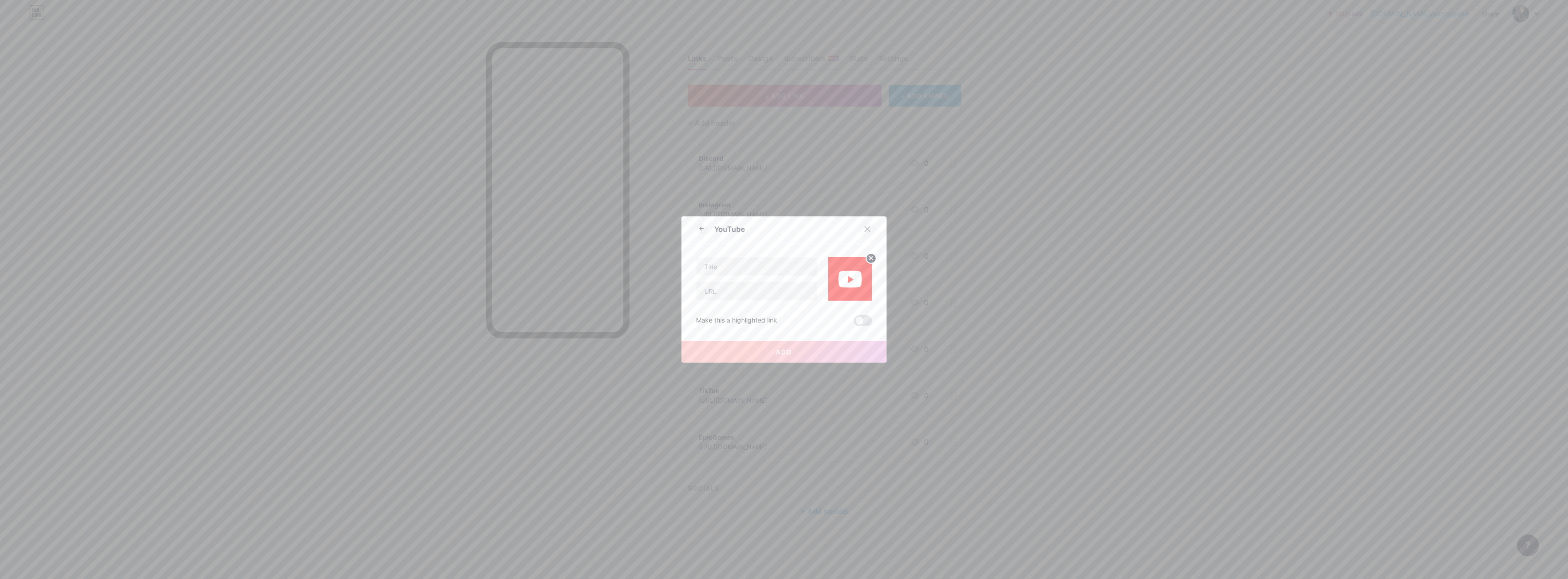
click at [549, 231] on icon at bounding box center [867, 229] width 7 height 7
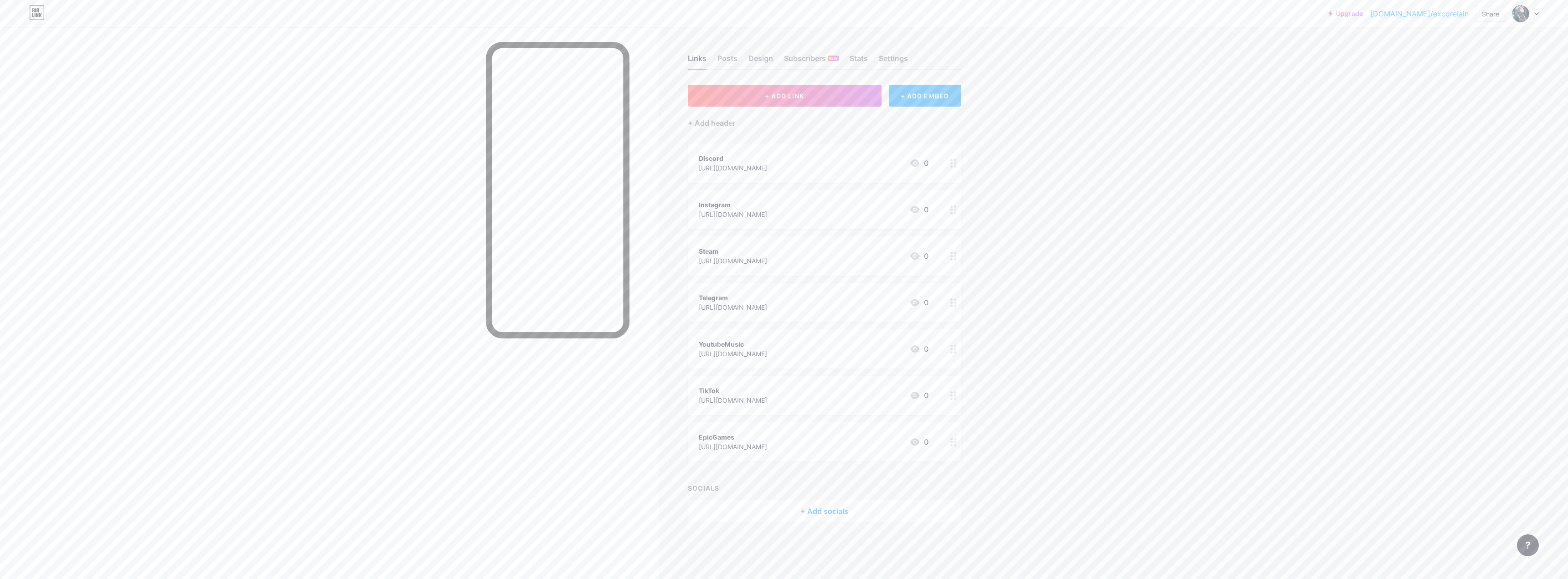
click at [549, 95] on div "+ ADD EMBED" at bounding box center [925, 95] width 72 height 22
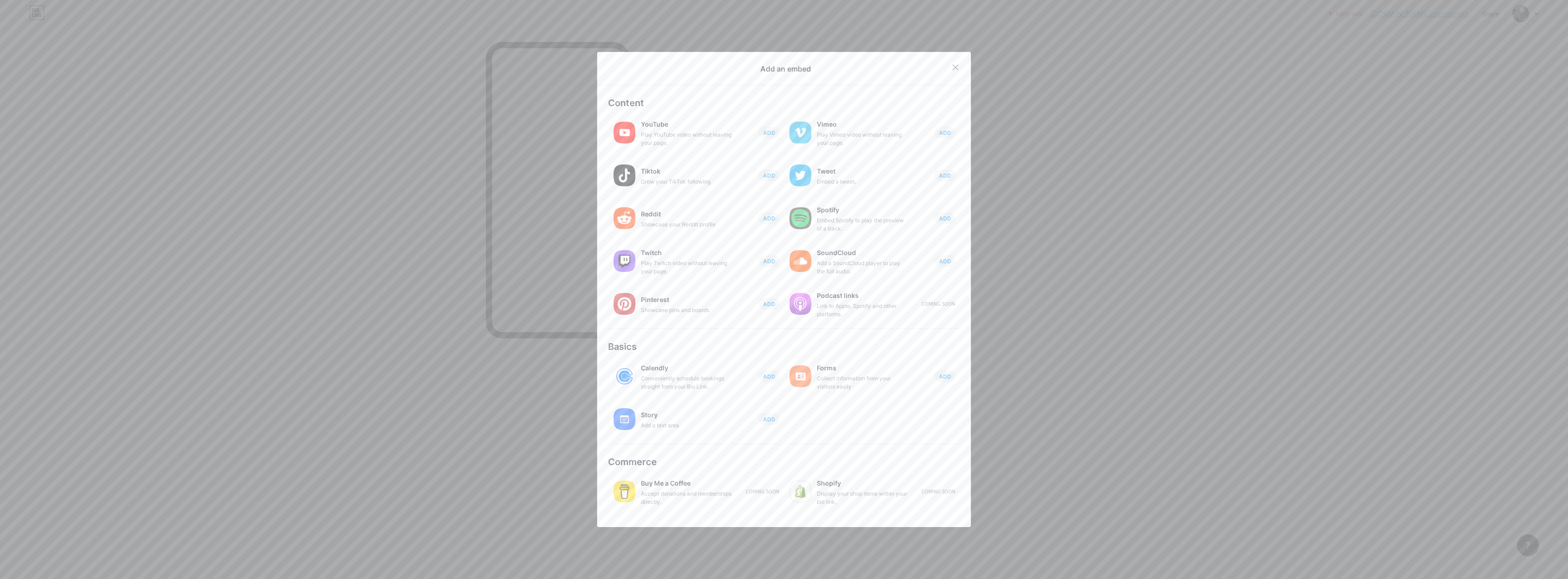
click at [549, 99] on div at bounding box center [784, 290] width 1568 height 579
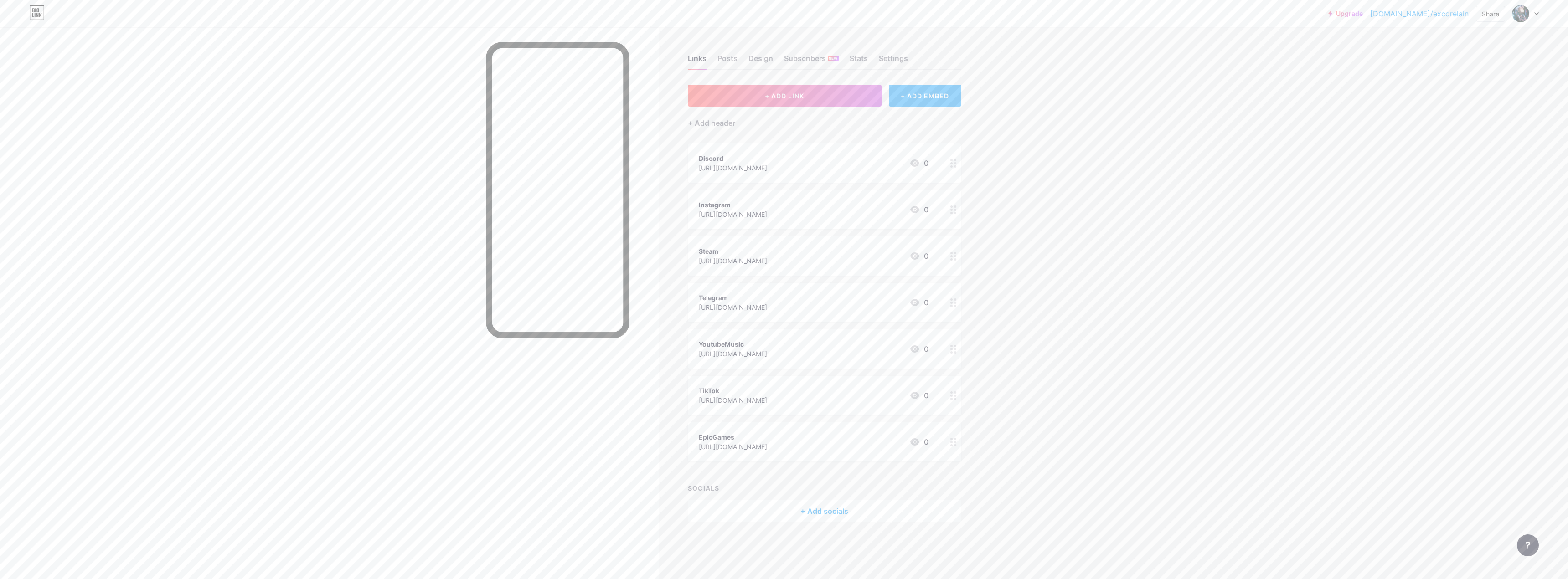
click at [549, 102] on div "+ ADD EMBED" at bounding box center [925, 95] width 72 height 22
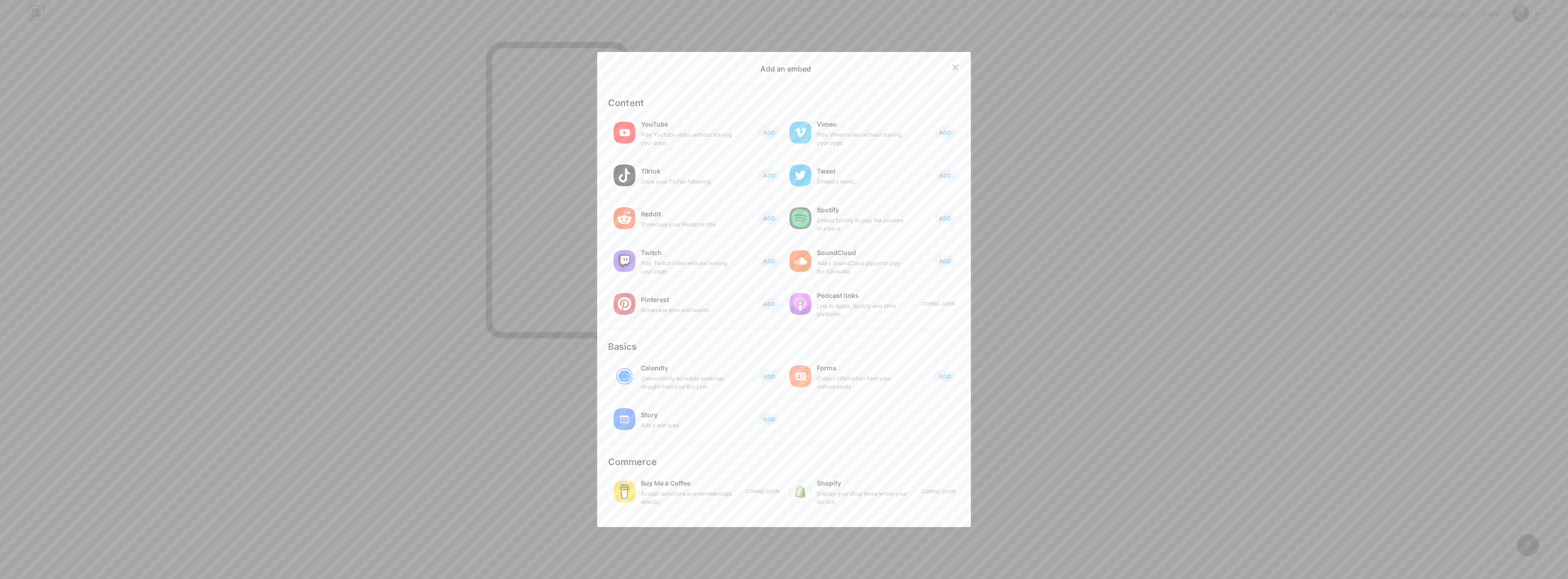
click at [549, 148] on div at bounding box center [784, 290] width 1568 height 579
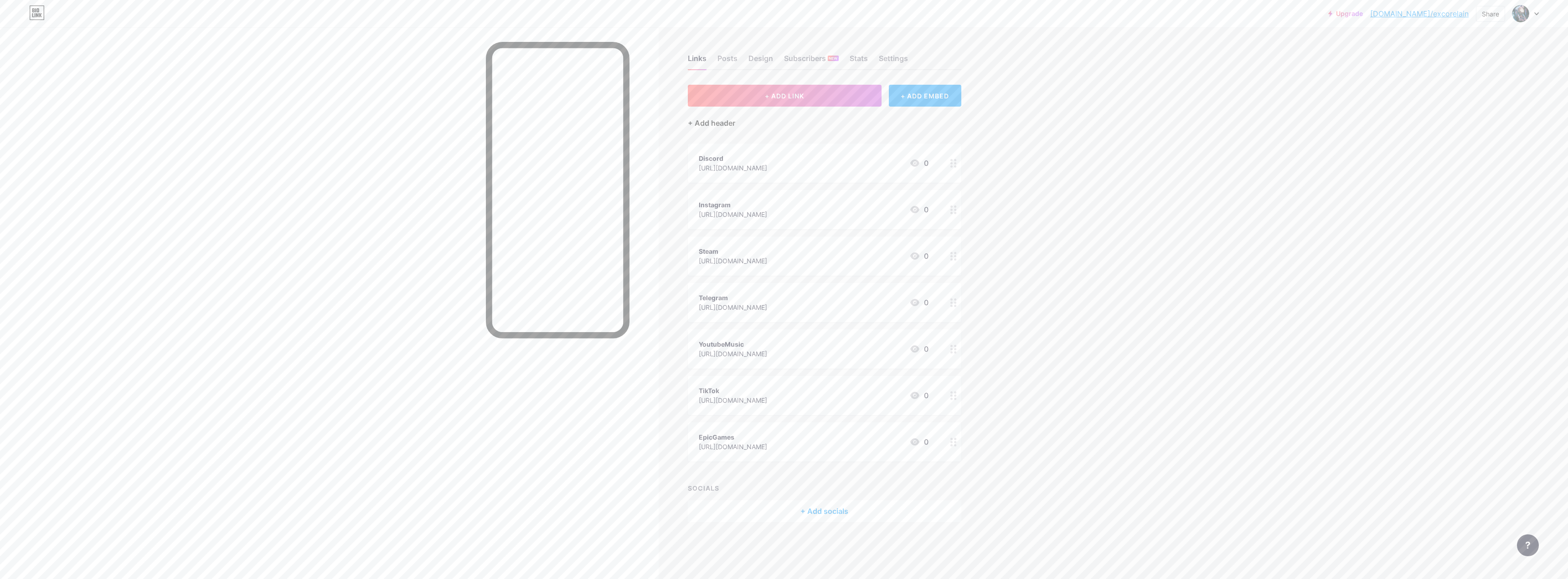
click at [549, 128] on div "+ Add header" at bounding box center [712, 123] width 47 height 11
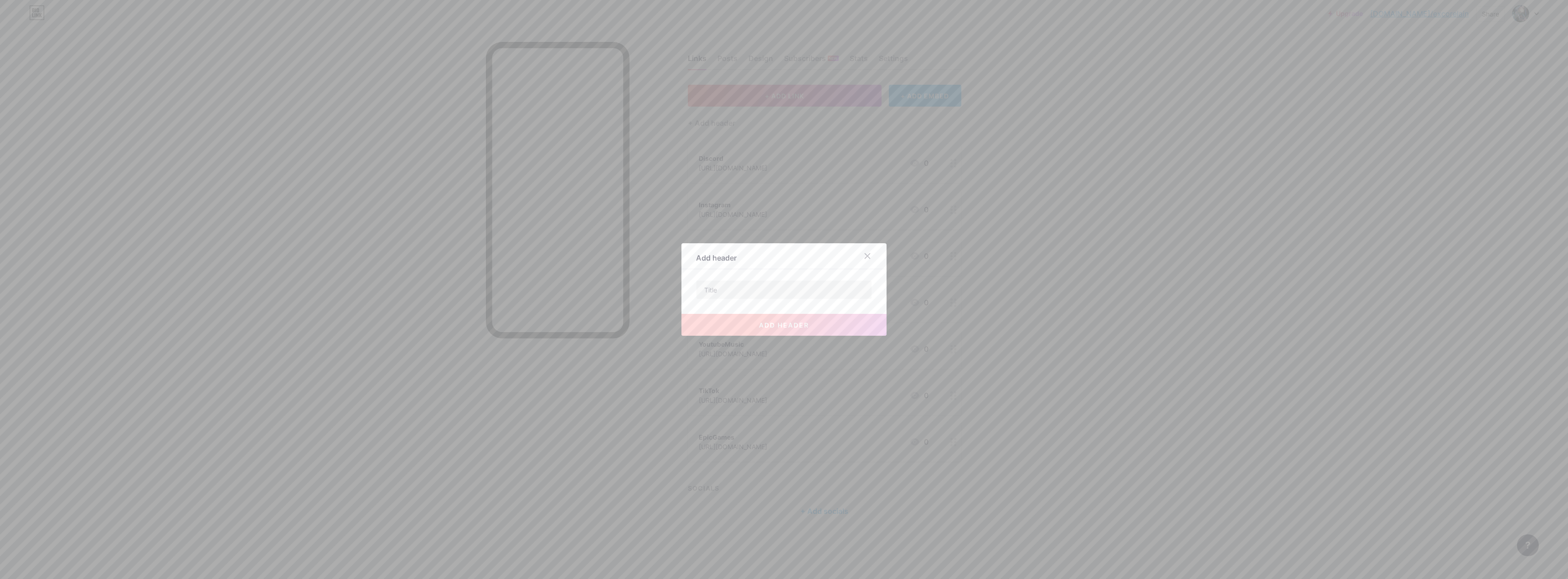
click at [549, 322] on span "add header" at bounding box center [784, 325] width 50 height 8
click at [549, 248] on icon at bounding box center [867, 250] width 7 height 7
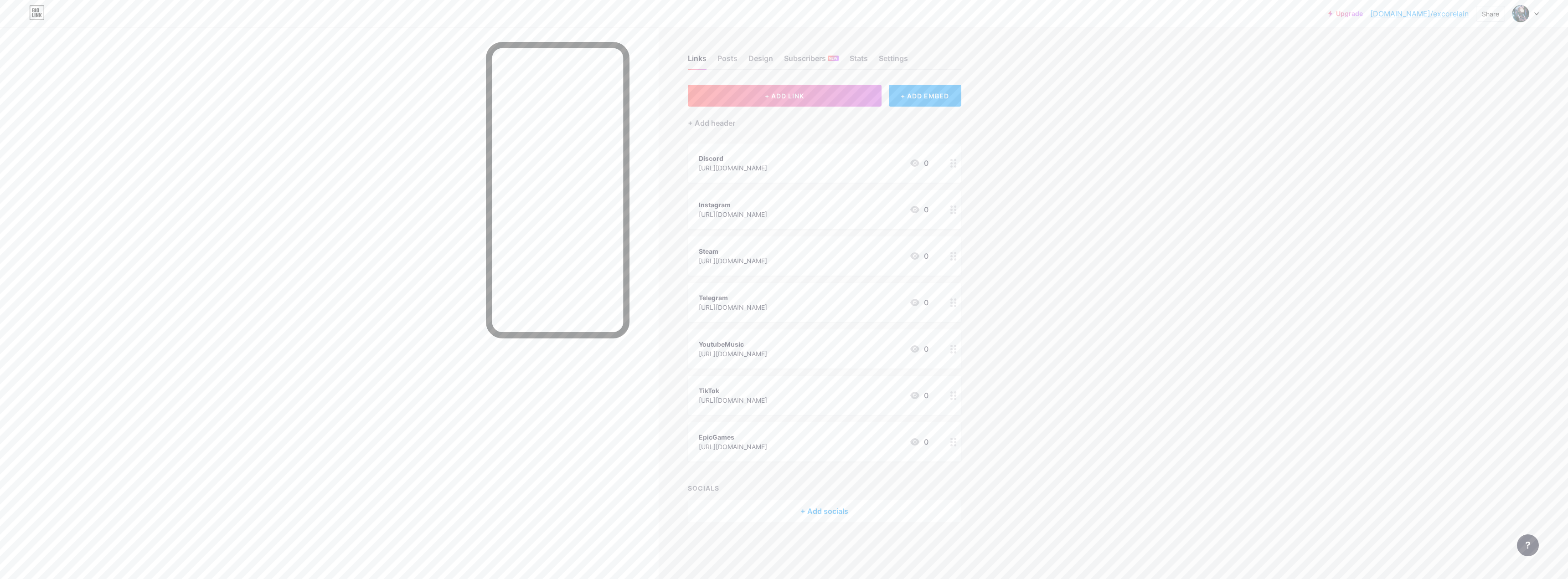
click at [549, 296] on div "Telegram" at bounding box center [733, 298] width 68 height 10
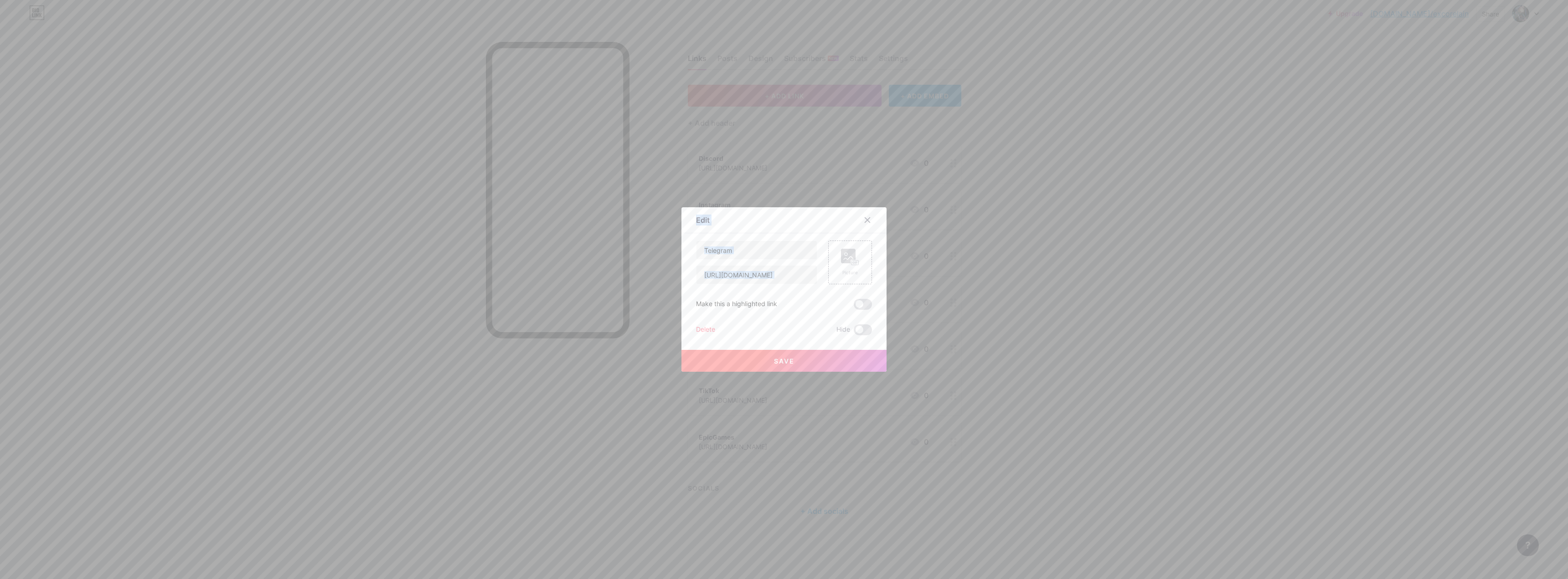
drag, startPoint x: 854, startPoint y: 264, endPoint x: 913, endPoint y: 286, distance: 63.0
click at [549, 268] on div "Edit Content YouTube Play YouTube video without leaving your page. ADD Vimeo Pl…" at bounding box center [784, 290] width 1568 height 579
click at [549, 296] on div "Telegram [URL][DOMAIN_NAME] Picture Make this a highlighted link Delete Hide Sa…" at bounding box center [783, 288] width 176 height 95
click at [549, 327] on span at bounding box center [863, 330] width 18 height 11
click at [549, 332] on input "checkbox" at bounding box center [854, 332] width 0 height 0
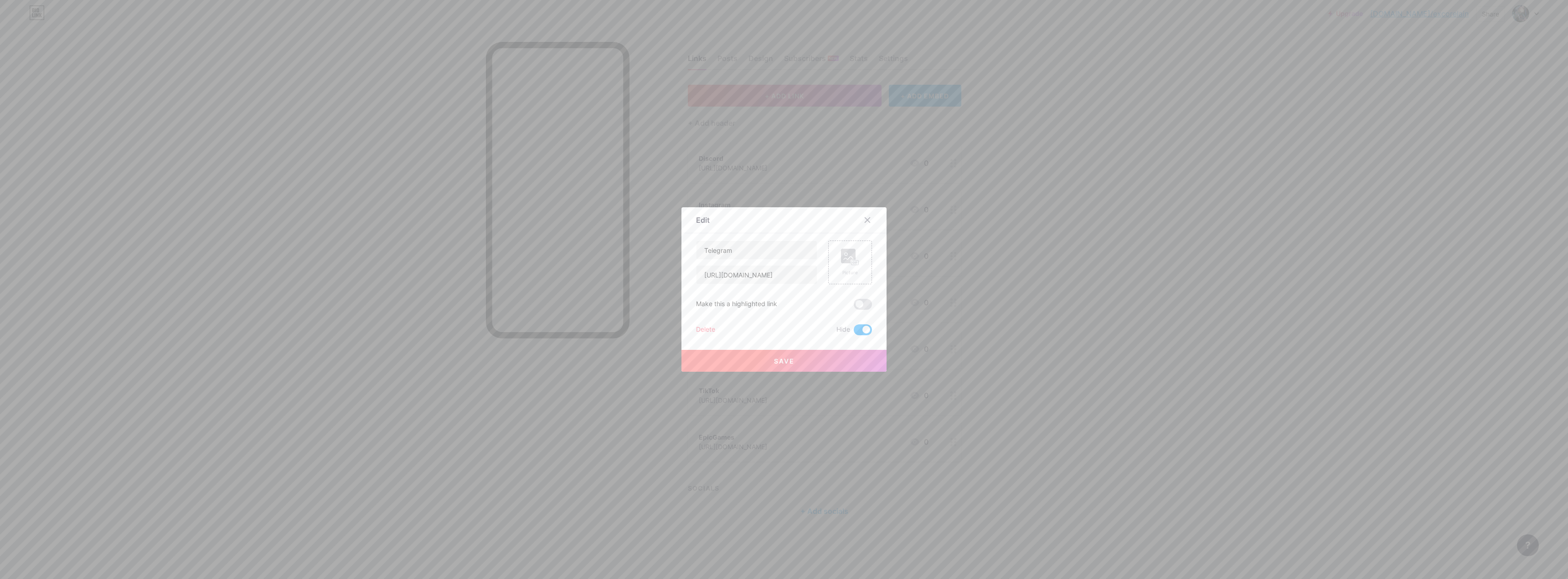
click at [549, 285] on div at bounding box center [784, 290] width 1568 height 579
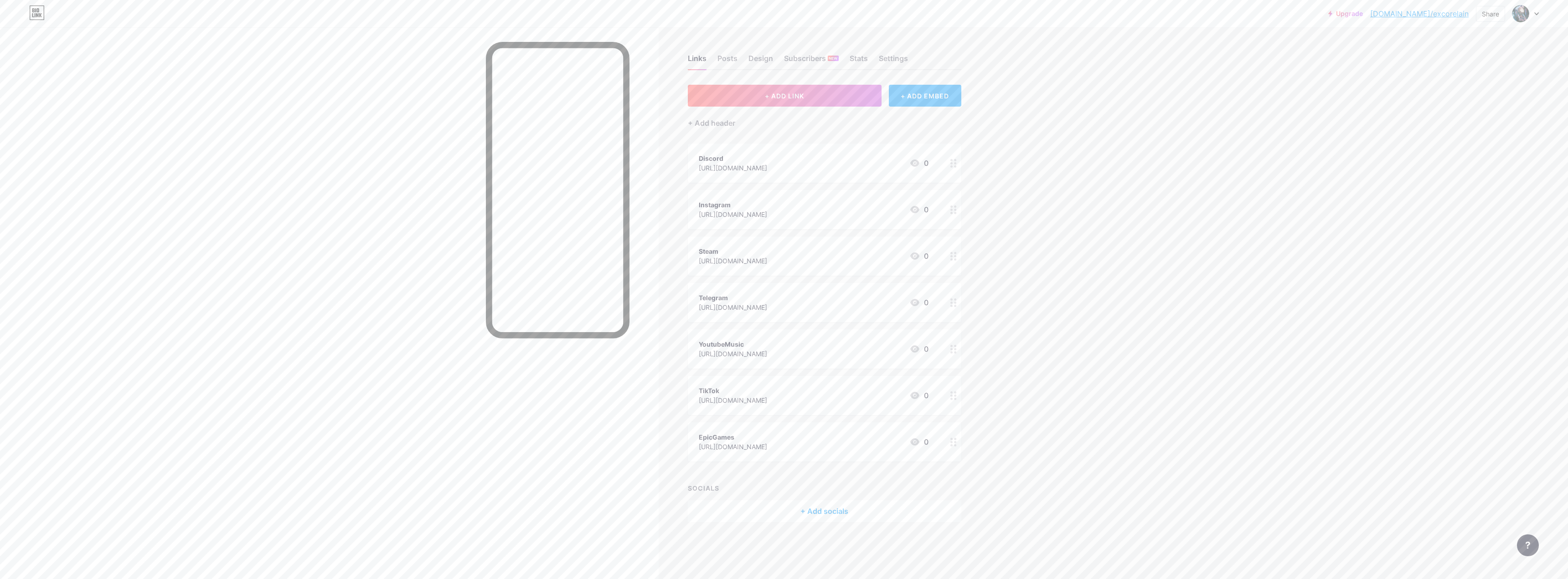
click at [549, 164] on div "Discord [URL][DOMAIN_NAME] 0" at bounding box center [813, 163] width 229 height 21
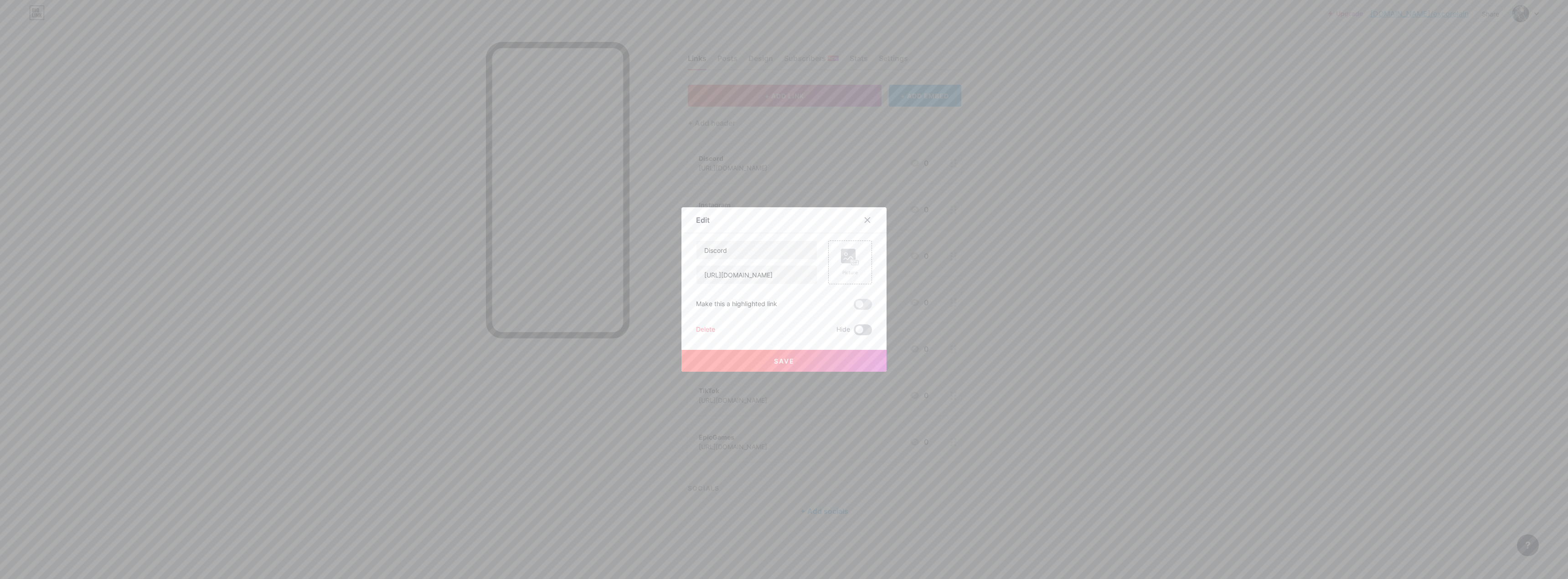
click at [549, 328] on span at bounding box center [863, 330] width 18 height 11
click at [549, 332] on input "checkbox" at bounding box center [854, 332] width 0 height 0
drag, startPoint x: 803, startPoint y: 353, endPoint x: 799, endPoint y: 358, distance: 6.4
click at [549, 355] on button "Save" at bounding box center [784, 361] width 205 height 22
click at [549, 359] on button "Save" at bounding box center [784, 361] width 205 height 22
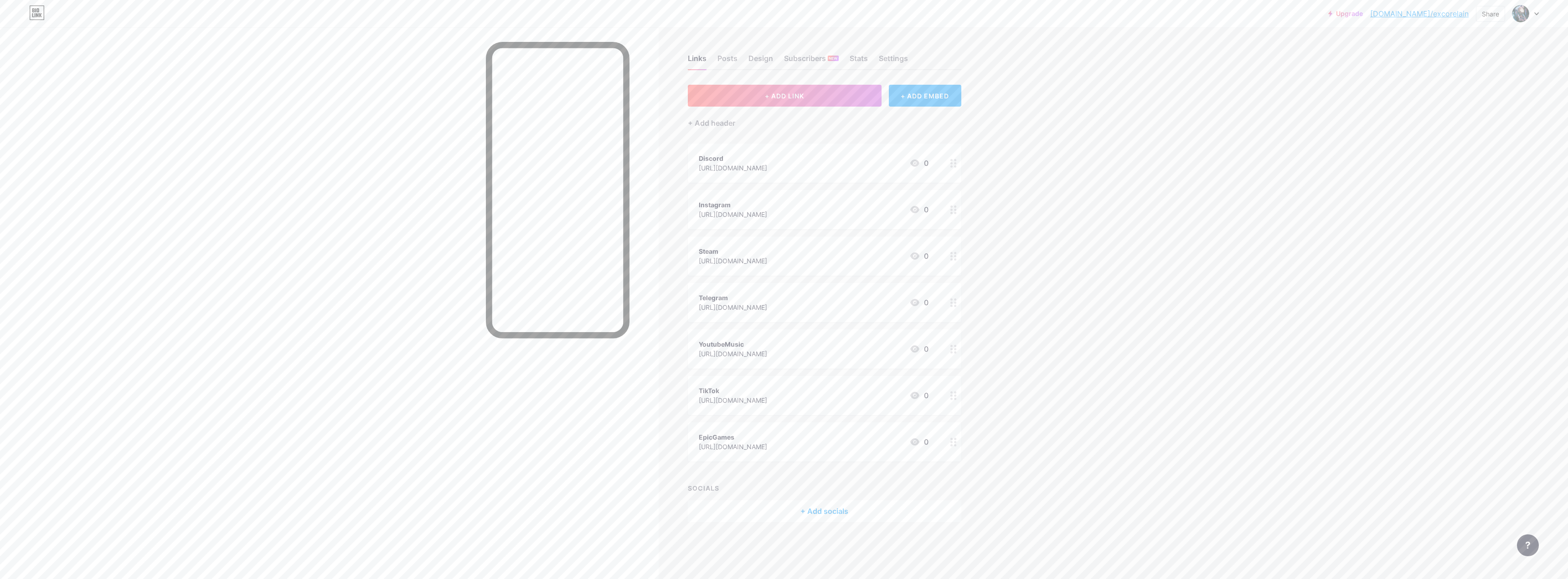
click at [549, 163] on div "[URL][DOMAIN_NAME]" at bounding box center [733, 168] width 68 height 10
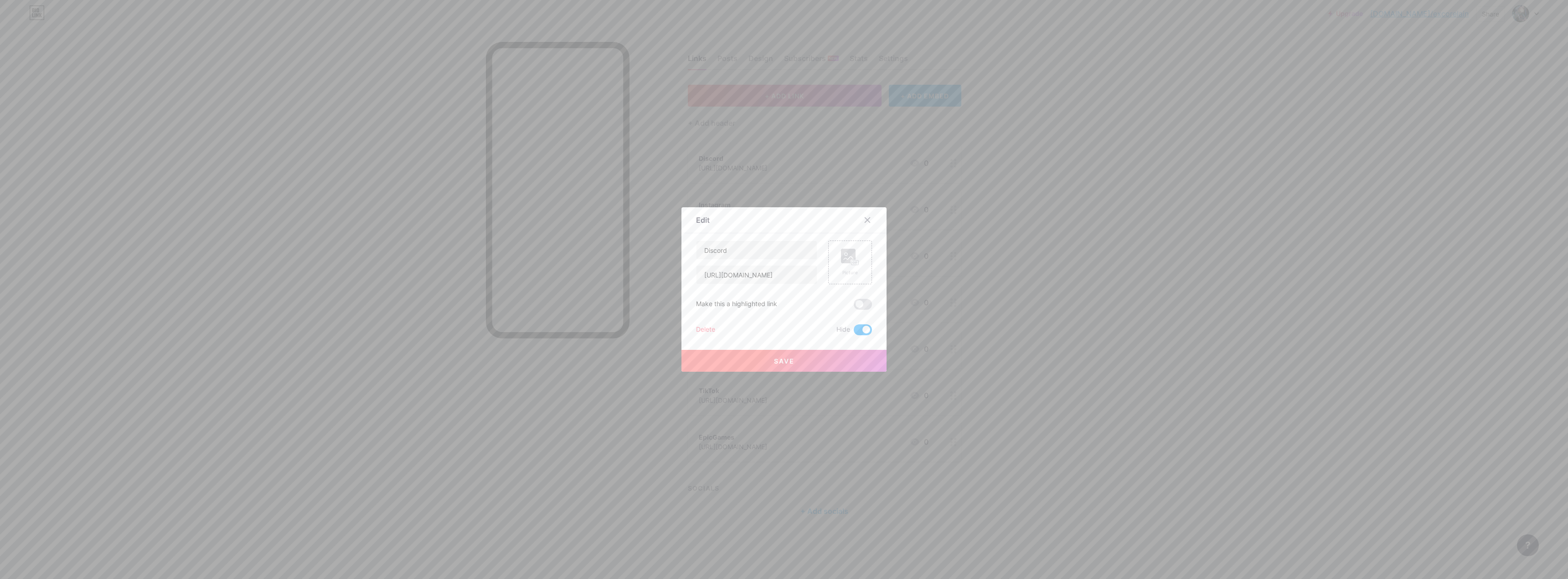
click at [549, 163] on div at bounding box center [784, 290] width 1568 height 579
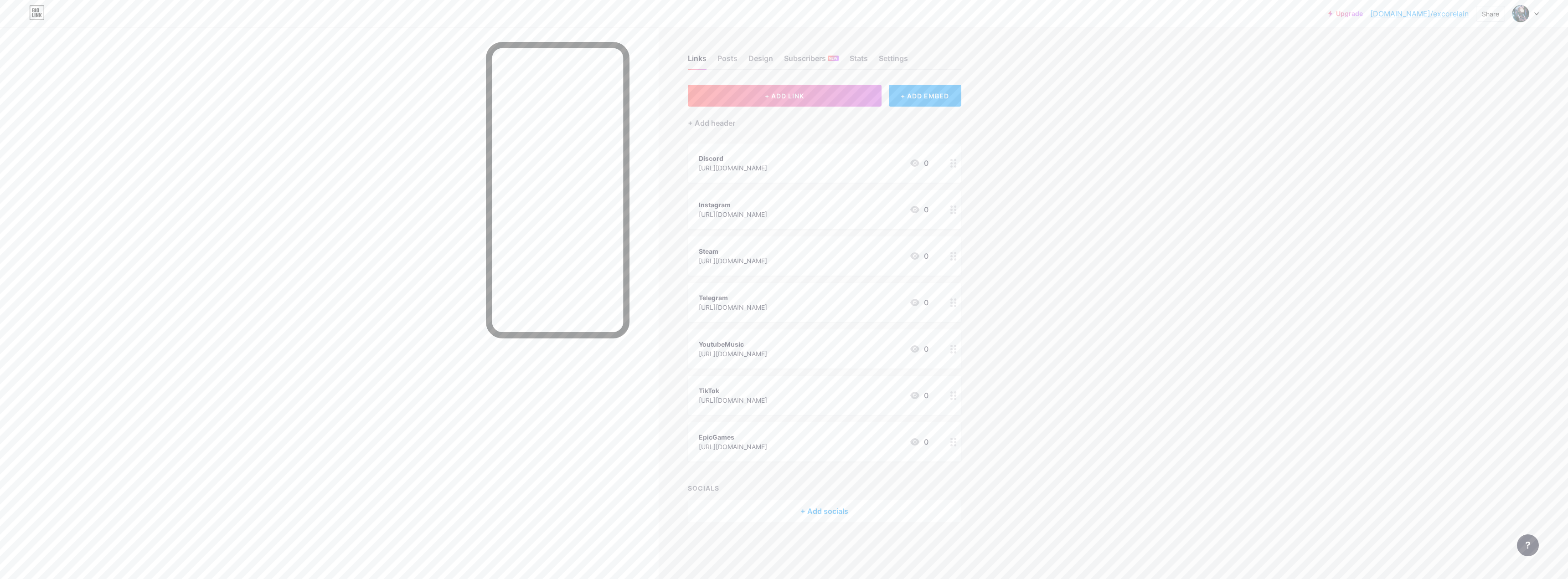
click at [549, 163] on div "[URL][DOMAIN_NAME]" at bounding box center [733, 168] width 68 height 10
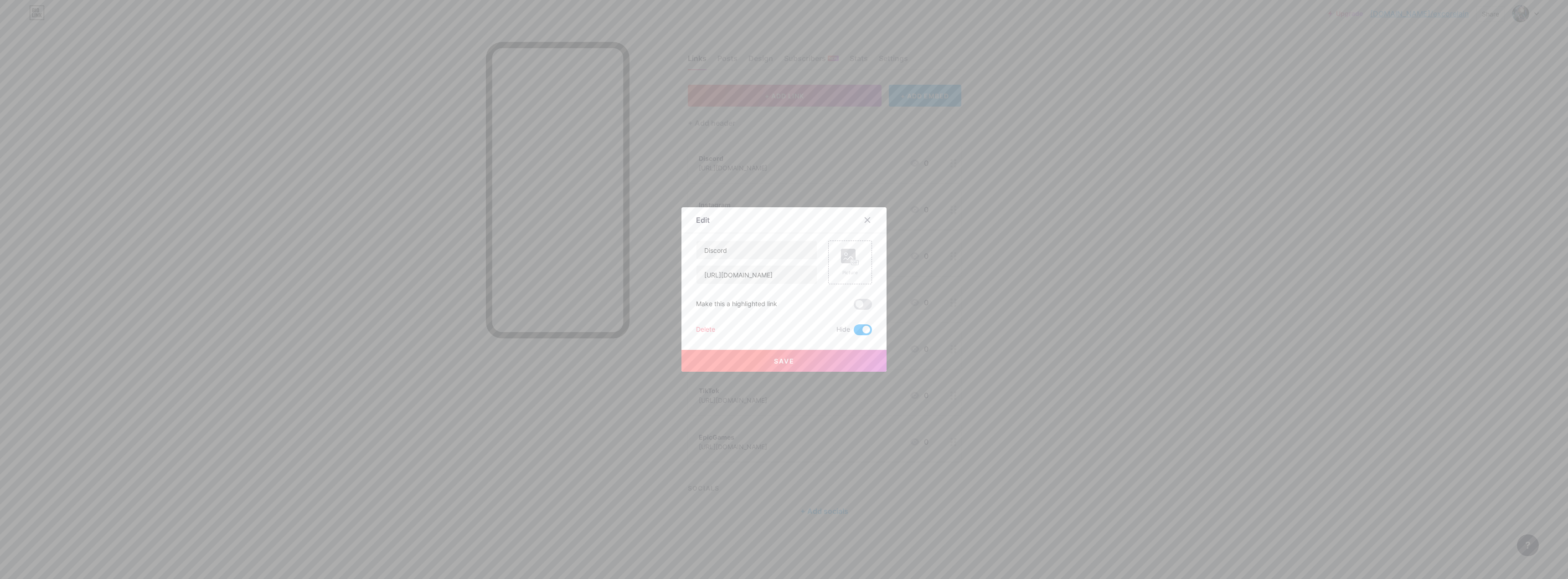
click at [549, 330] on span at bounding box center [863, 330] width 18 height 11
click at [549, 332] on input "checkbox" at bounding box center [854, 332] width 0 height 0
click at [549, 307] on span at bounding box center [863, 304] width 18 height 11
click at [549, 307] on input "checkbox" at bounding box center [854, 307] width 0 height 0
click at [549, 355] on button "Save" at bounding box center [784, 361] width 205 height 22
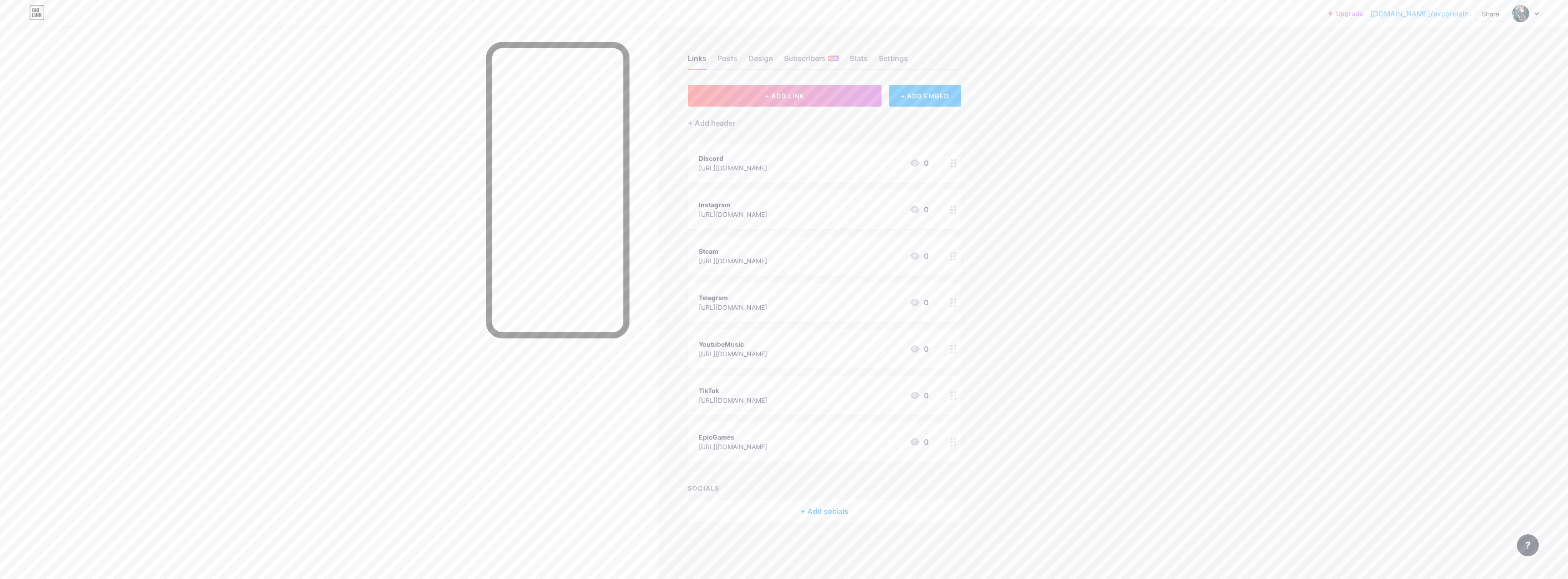
drag, startPoint x: 781, startPoint y: 159, endPoint x: 776, endPoint y: 128, distance: 31.4
click at [549, 128] on div "+ ADD LINK + ADD EMBED + Add header Discord [URL][DOMAIN_NAME] 0 Instagram [URL…" at bounding box center [824, 303] width 273 height 437
drag, startPoint x: 789, startPoint y: 158, endPoint x: 730, endPoint y: 160, distance: 59.0
click at [549, 160] on div "Discord" at bounding box center [733, 158] width 68 height 10
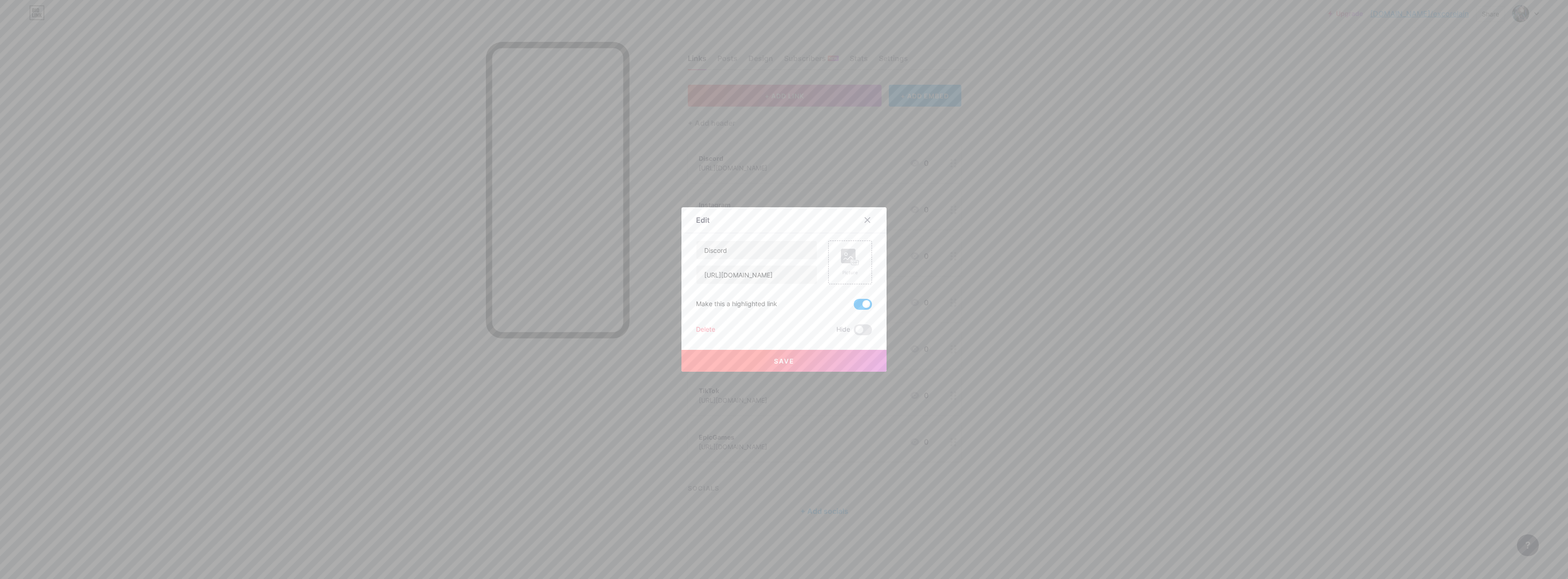
click at [549, 307] on span at bounding box center [863, 304] width 18 height 11
click at [549, 307] on input "checkbox" at bounding box center [854, 307] width 0 height 0
click at [549, 251] on div "Picture" at bounding box center [850, 262] width 44 height 44
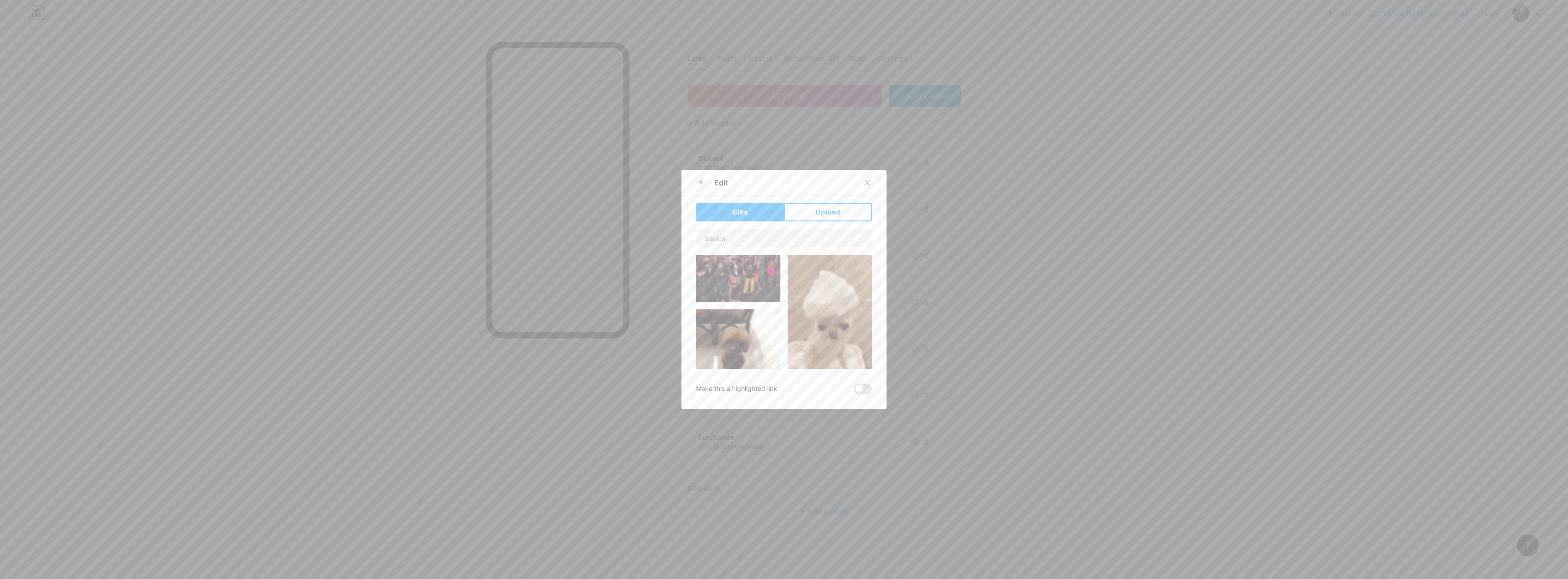
drag, startPoint x: 709, startPoint y: 184, endPoint x: 698, endPoint y: 183, distance: 11.0
click at [549, 184] on div at bounding box center [705, 182] width 18 height 10
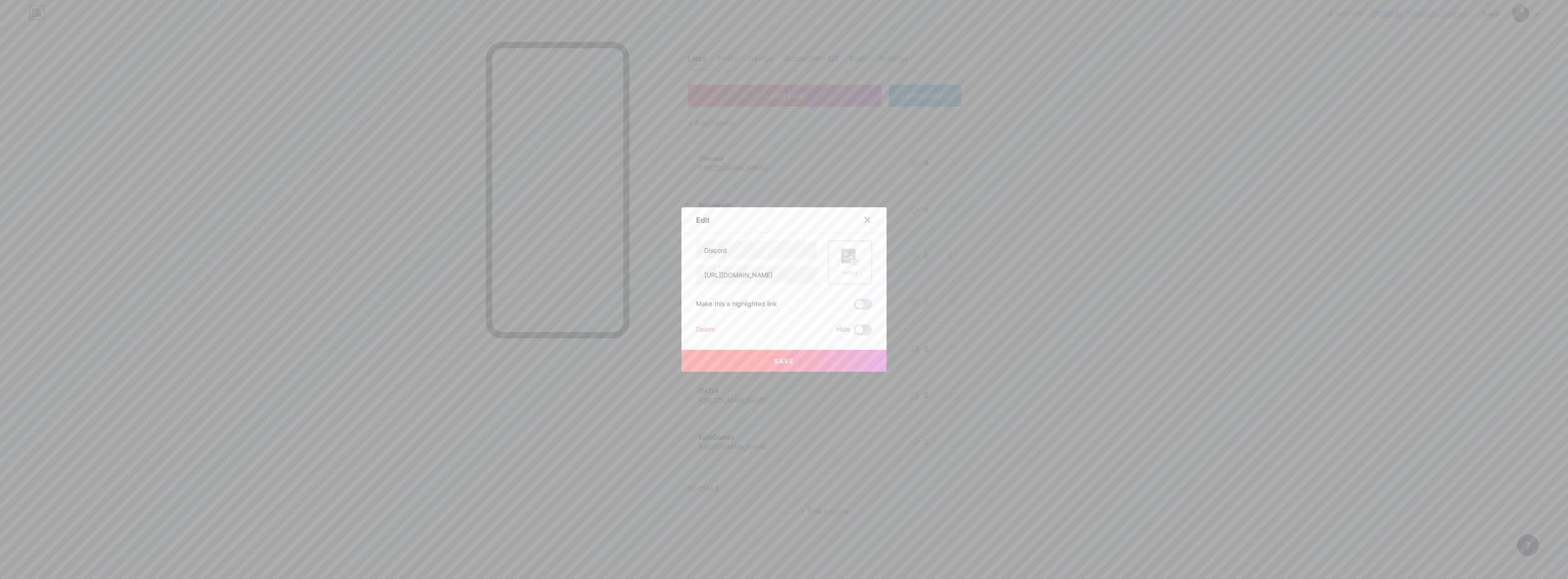
click at [549, 257] on rect at bounding box center [849, 256] width 15 height 15
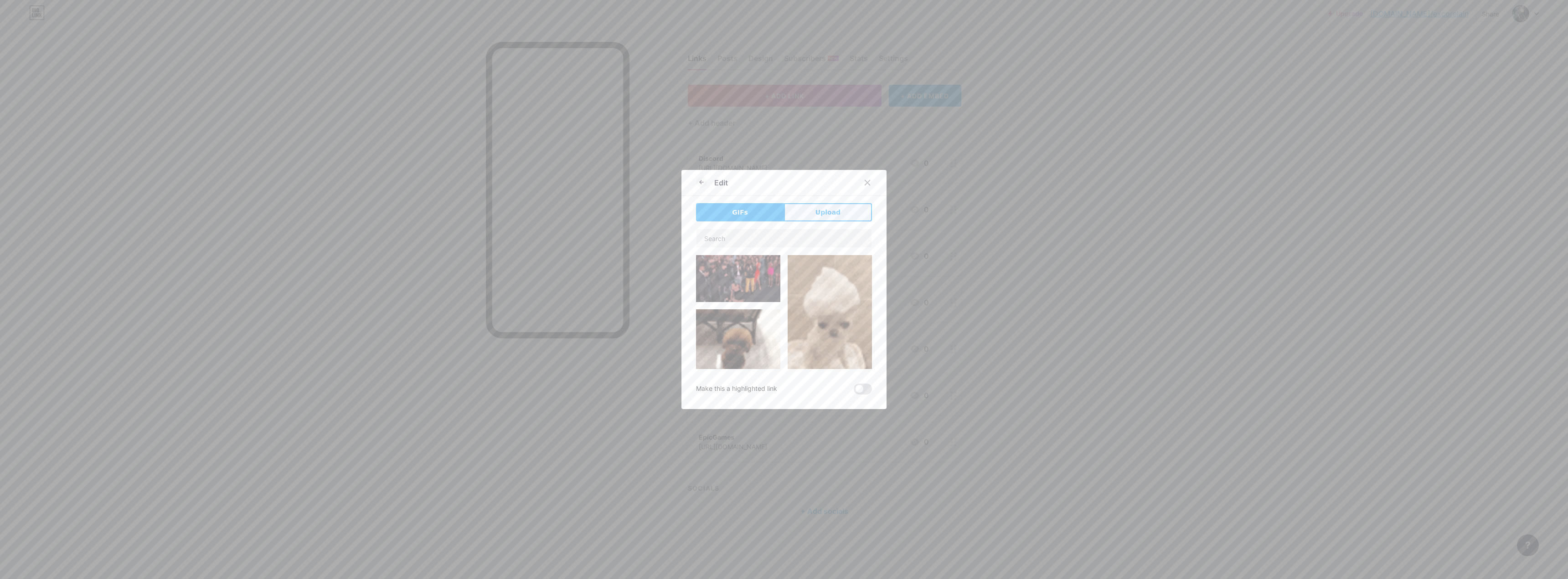
click at [549, 220] on div "GIFs Upload Content YouTube Play YouTube video without leaving your page. ADD V…" at bounding box center [783, 299] width 176 height 192
click at [549, 215] on span "Upload" at bounding box center [828, 212] width 25 height 10
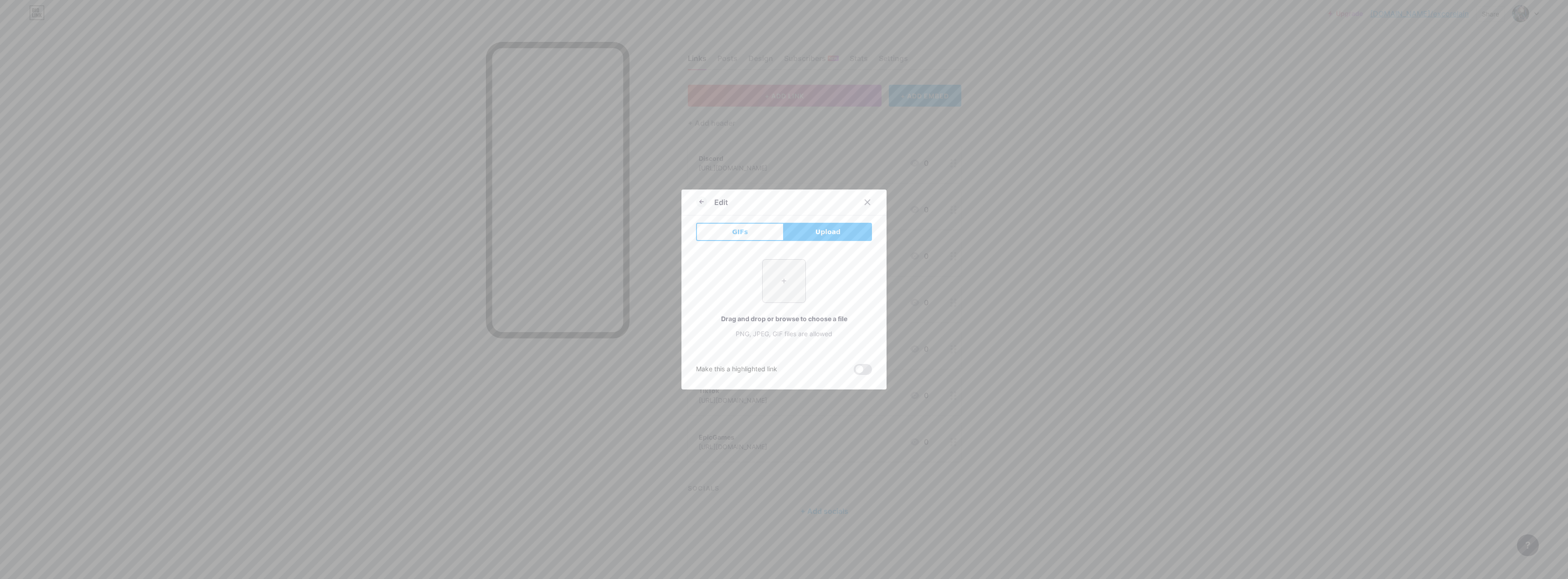
click at [549, 268] on input "file" at bounding box center [784, 281] width 43 height 43
type input "C:\fakepath\499e3868a332f9551de548817ef28278.jpg"
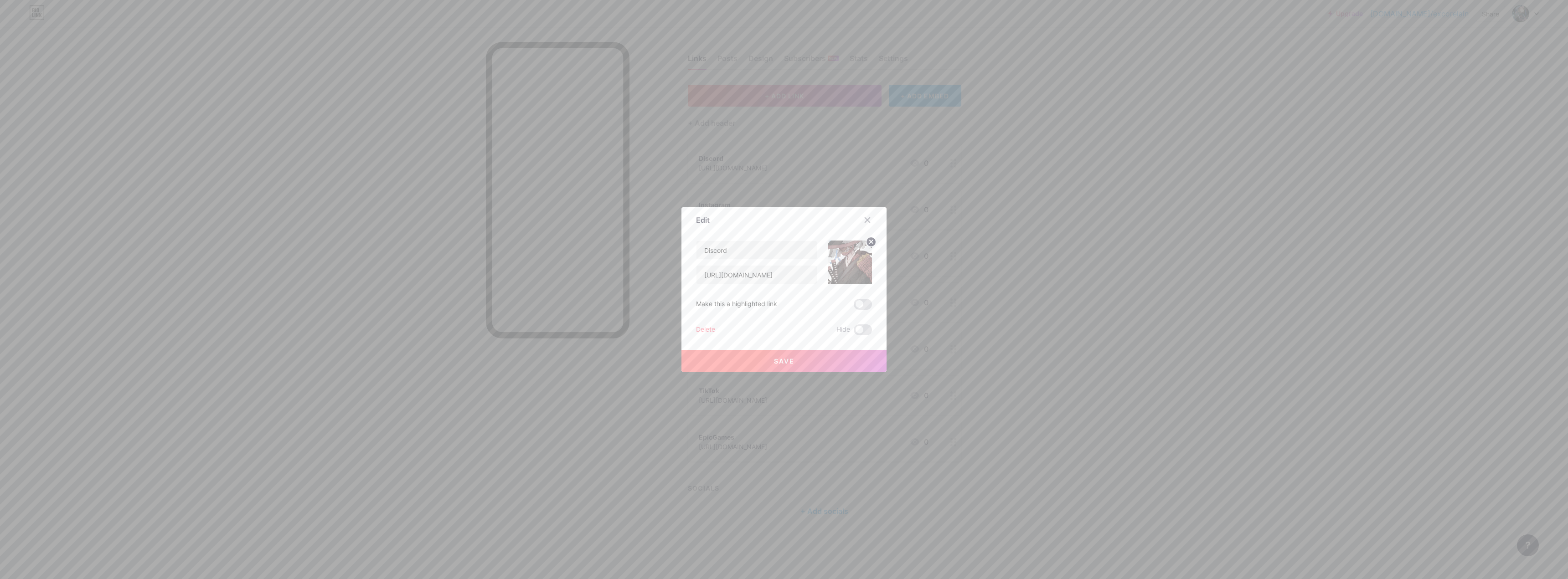
click at [549, 231] on div "Edit" at bounding box center [784, 222] width 205 height 21
click at [549, 358] on button "Save" at bounding box center [784, 361] width 205 height 22
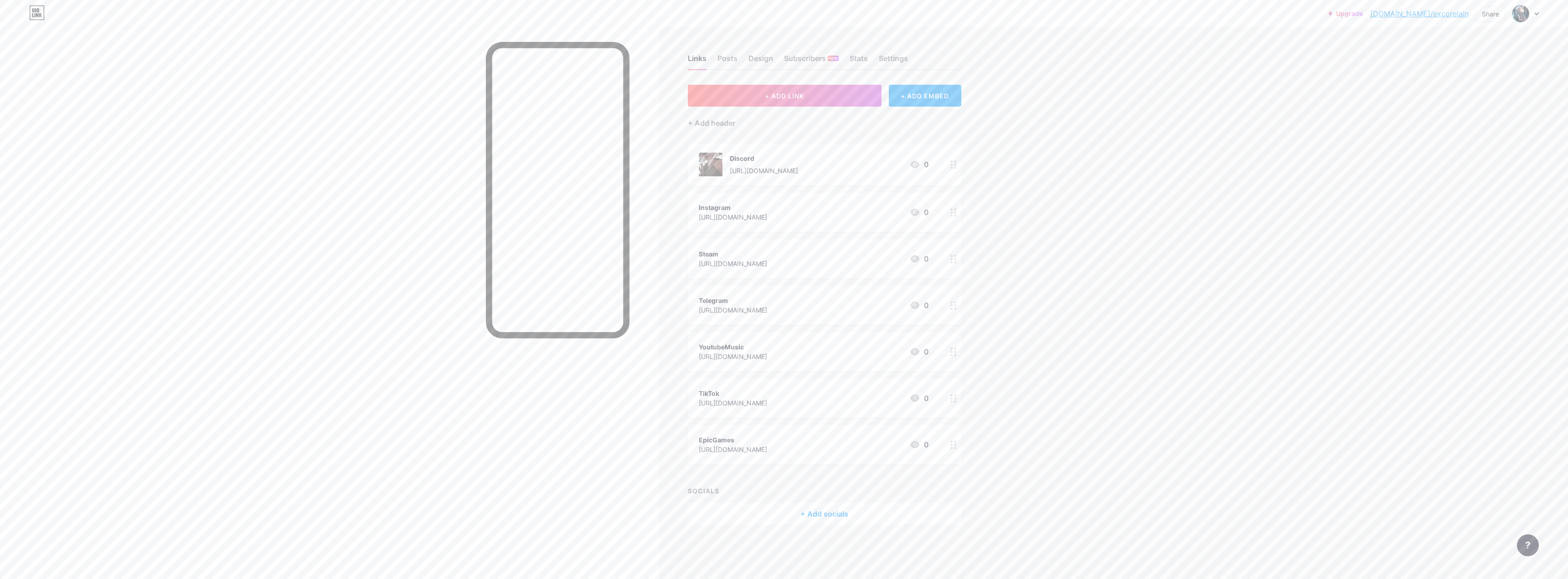
click at [549, 367] on div "+ Add socials" at bounding box center [824, 514] width 273 height 22
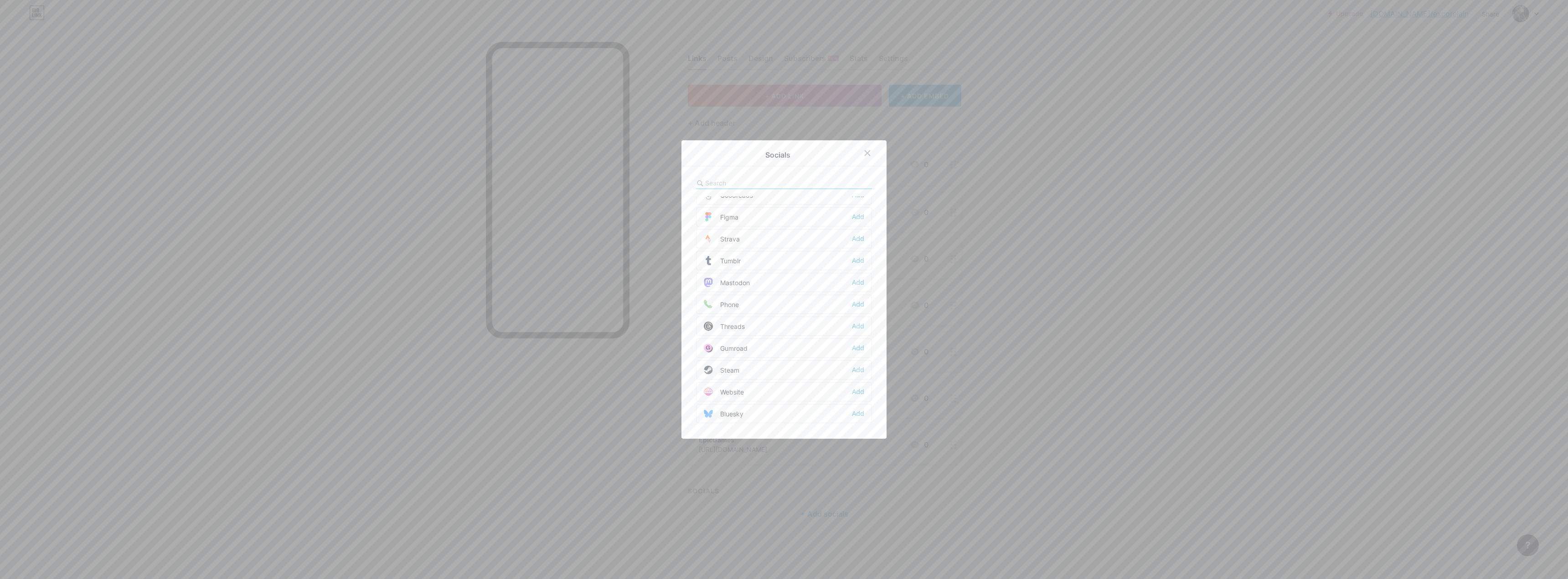
scroll to position [822, 0]
click at [549, 367] on div "Add" at bounding box center [858, 368] width 12 height 9
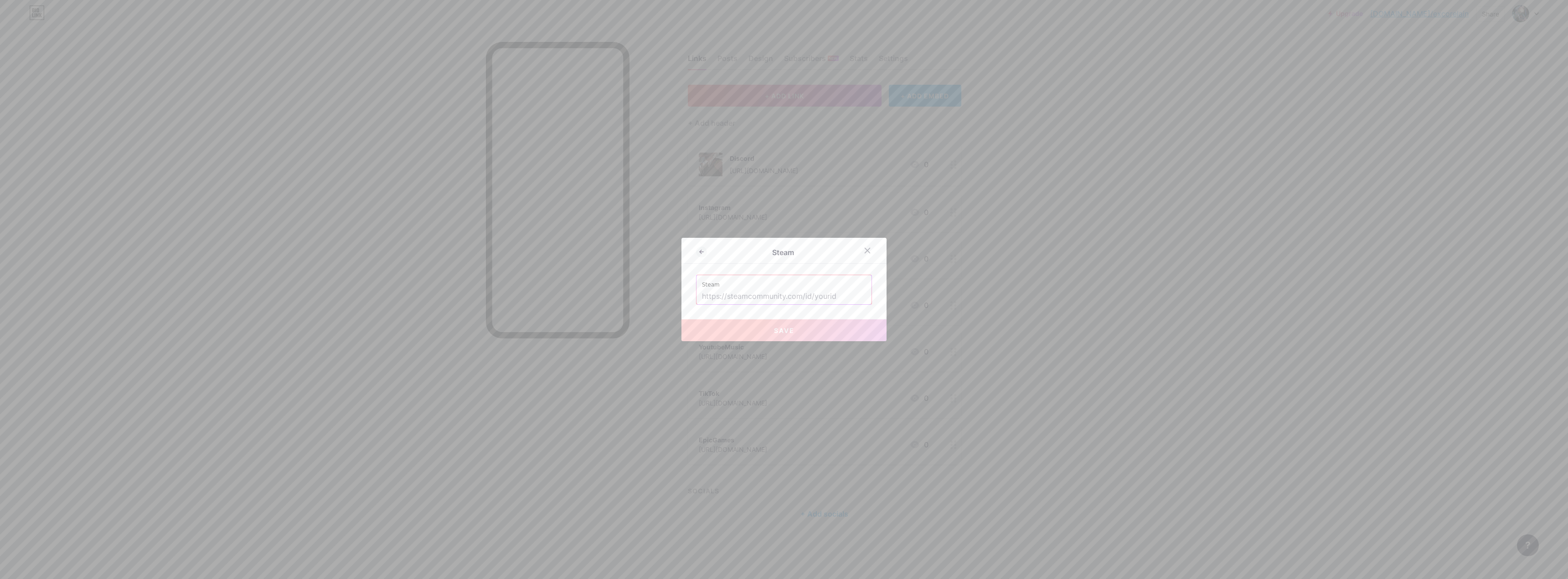
click at [549, 294] on input "text" at bounding box center [784, 296] width 164 height 15
click at [549, 289] on div "Steam" at bounding box center [784, 290] width 175 height 29
click at [549, 295] on input "text" at bounding box center [784, 296] width 164 height 15
paste input "[URL][DOMAIN_NAME]"
type input "[URL][DOMAIN_NAME]"
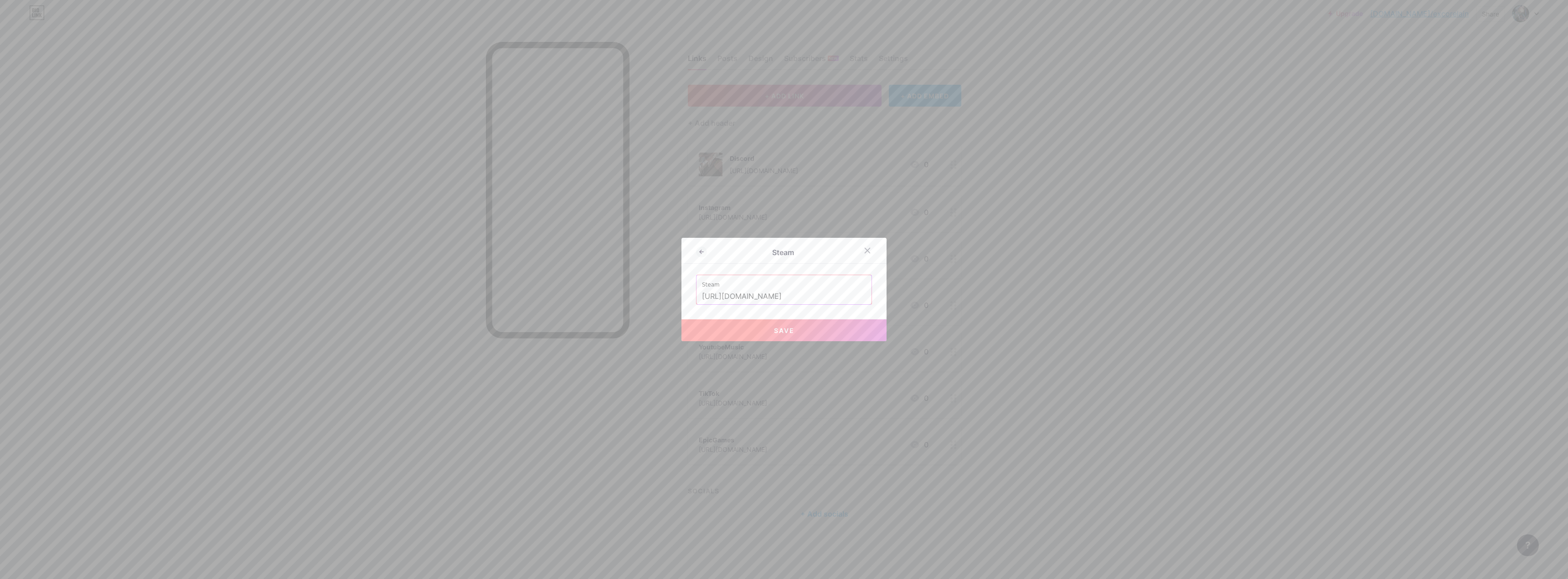
click at [549, 327] on button "Save" at bounding box center [784, 330] width 205 height 22
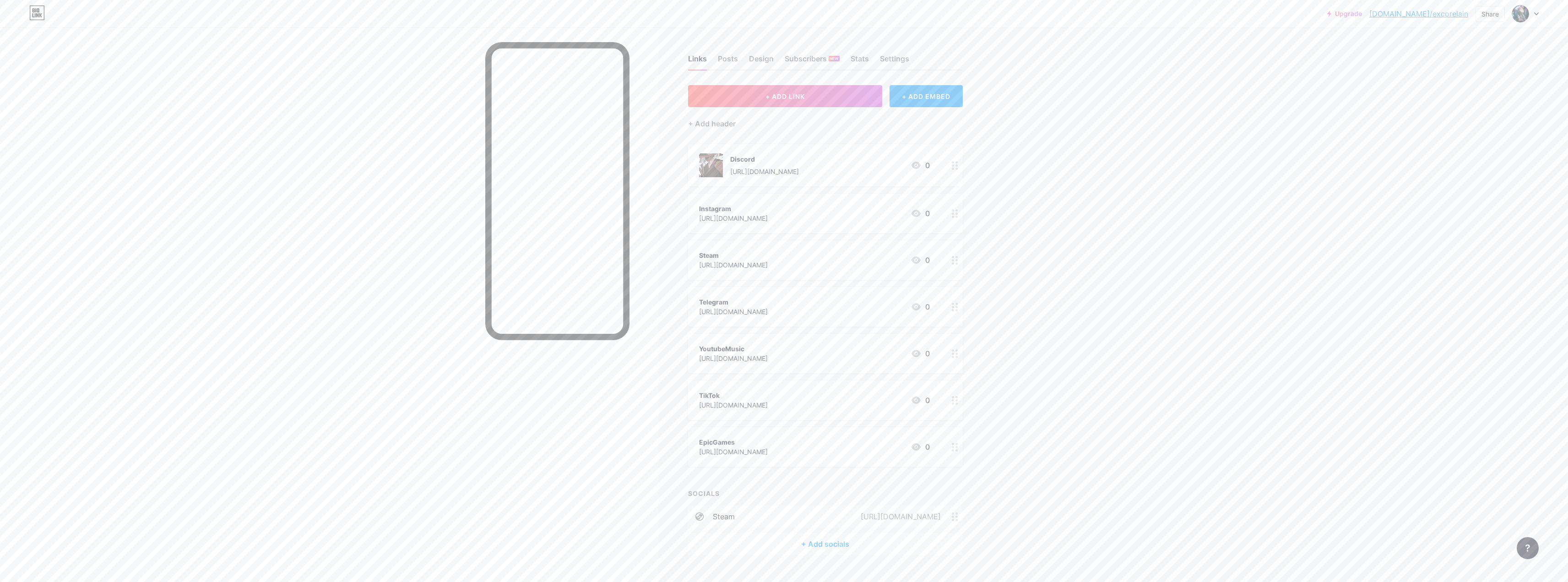
click at [551, 260] on icon at bounding box center [955, 260] width 6 height 9
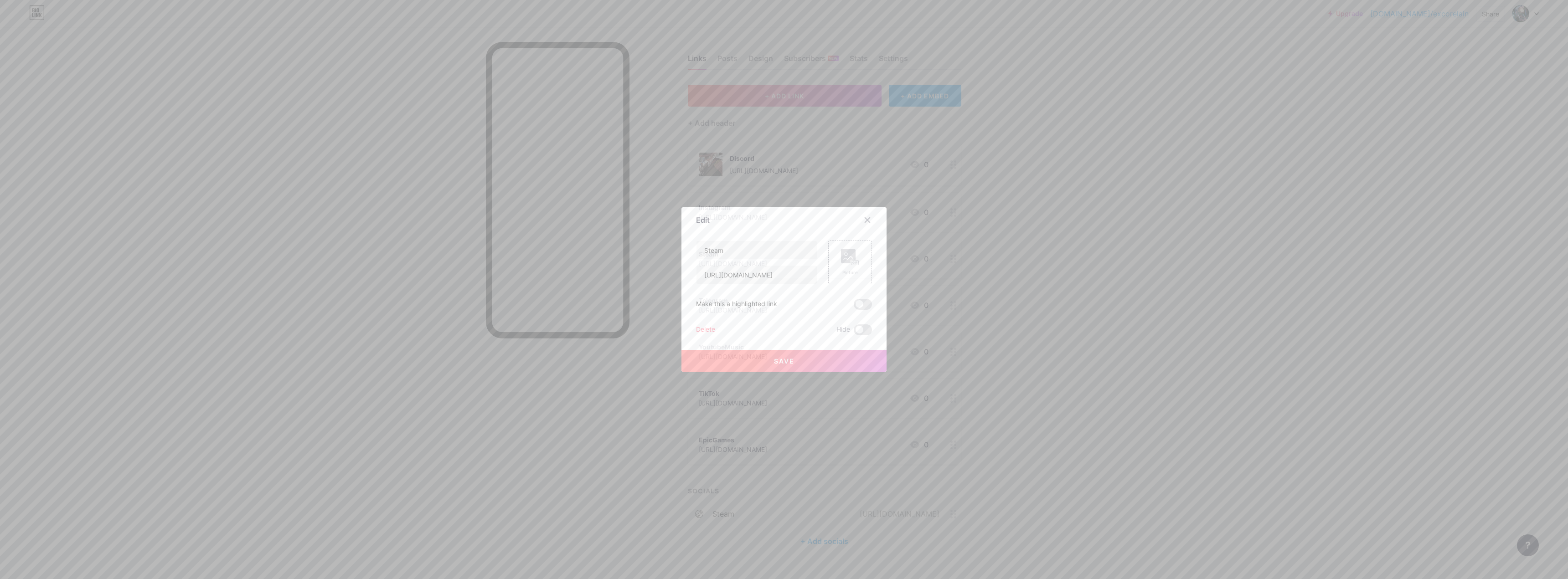
click at [549, 328] on div "Delete" at bounding box center [705, 330] width 19 height 11
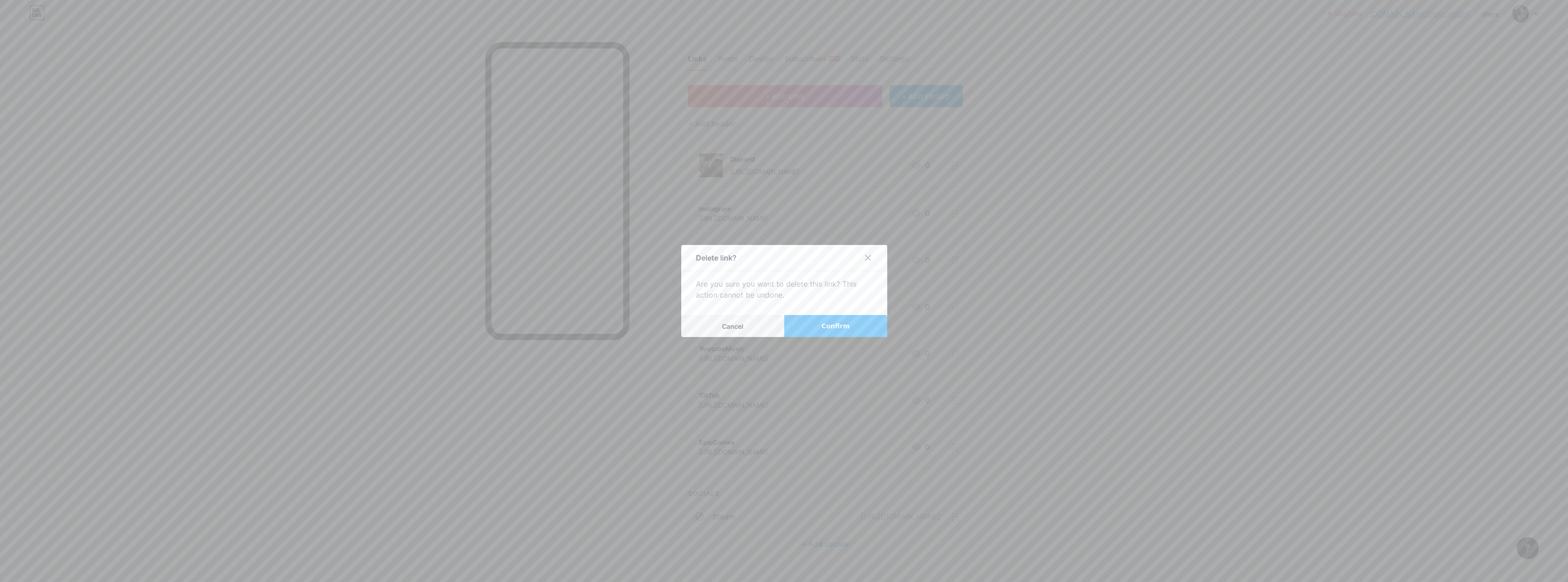
click at [551, 325] on button "Confirm" at bounding box center [836, 326] width 103 height 22
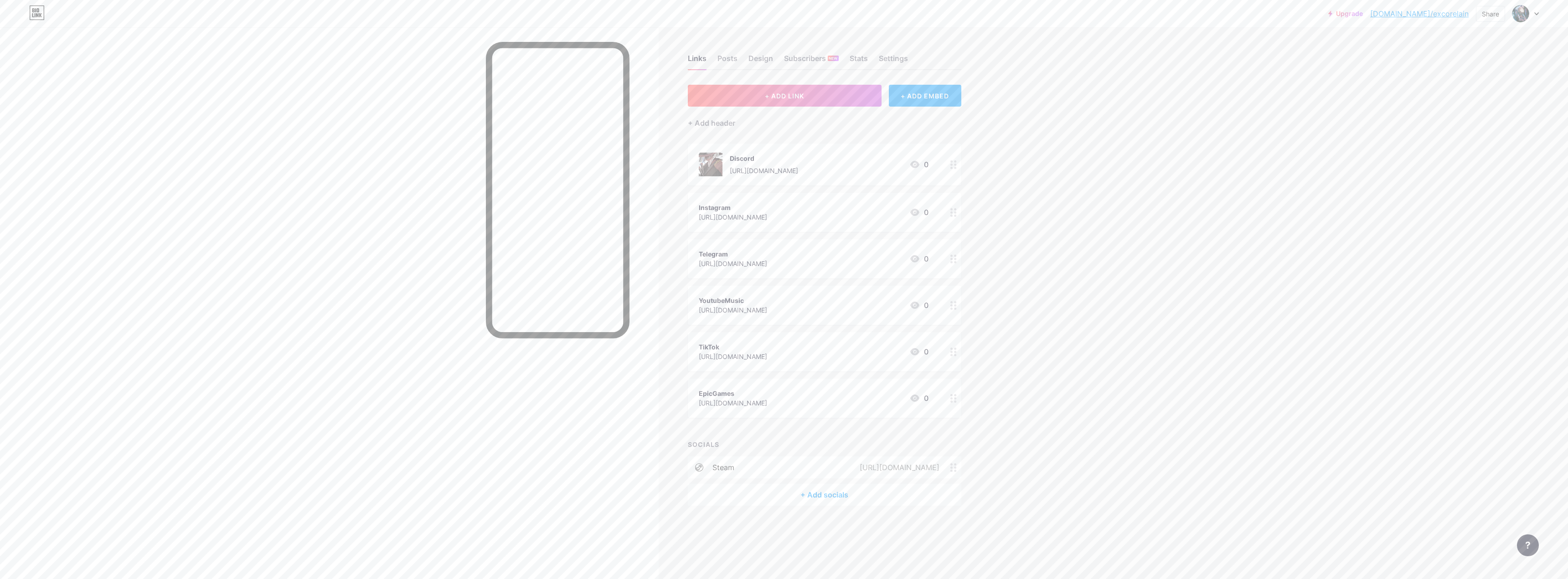
drag, startPoint x: 797, startPoint y: 499, endPoint x: 779, endPoint y: 532, distance: 37.6
click at [549, 367] on div "Links Posts Design Subscribers NEW Stats Settings + ADD LINK + ADD EMBED + Add …" at bounding box center [500, 289] width 999 height 524
click at [549, 367] on div "+ Add socials" at bounding box center [824, 494] width 273 height 22
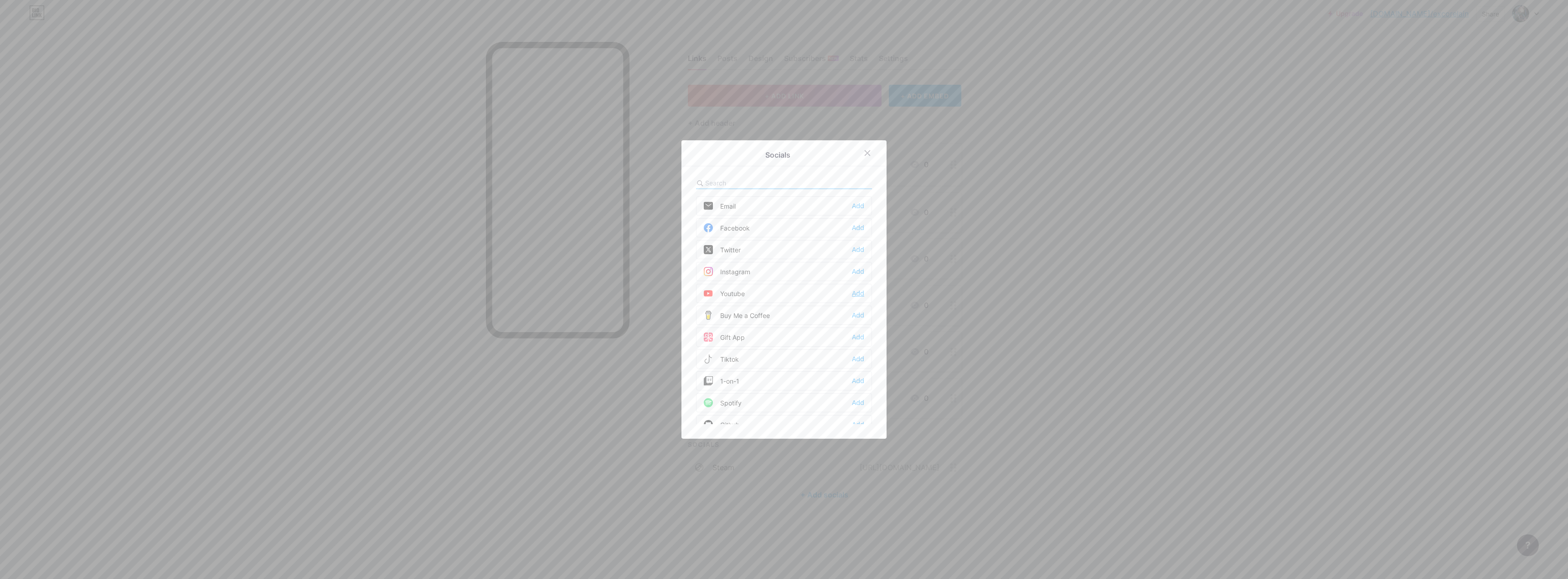
click at [549, 291] on div "Add" at bounding box center [858, 293] width 12 height 9
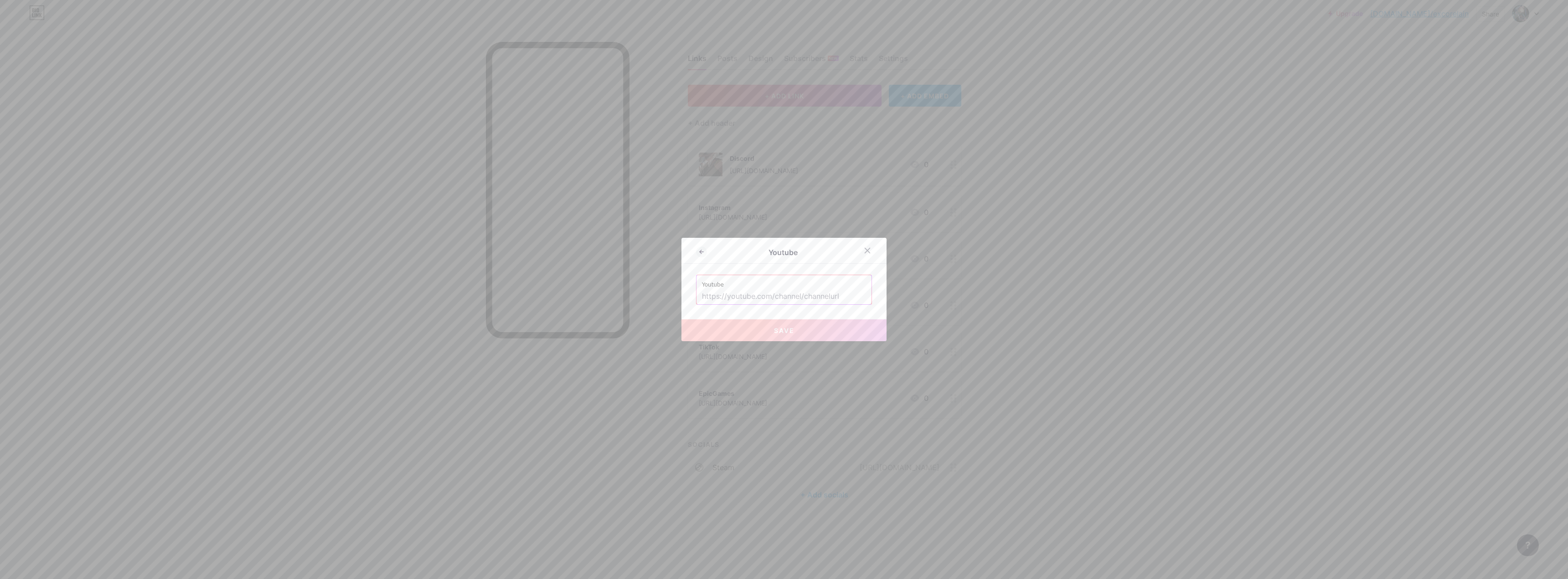
click at [549, 246] on div "Youtube" at bounding box center [777, 252] width 163 height 13
click at [549, 251] on icon at bounding box center [701, 252] width 11 height 11
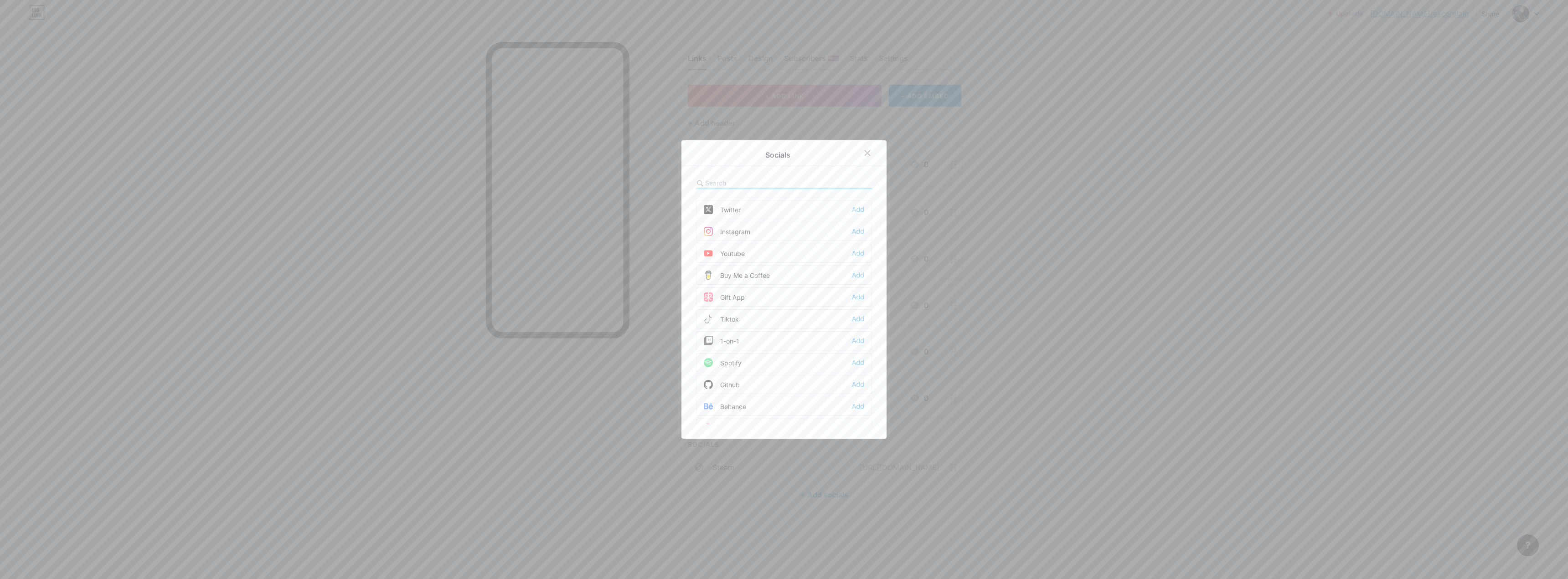
scroll to position [0, 0]
click at [549, 358] on div "Add" at bounding box center [858, 359] width 12 height 9
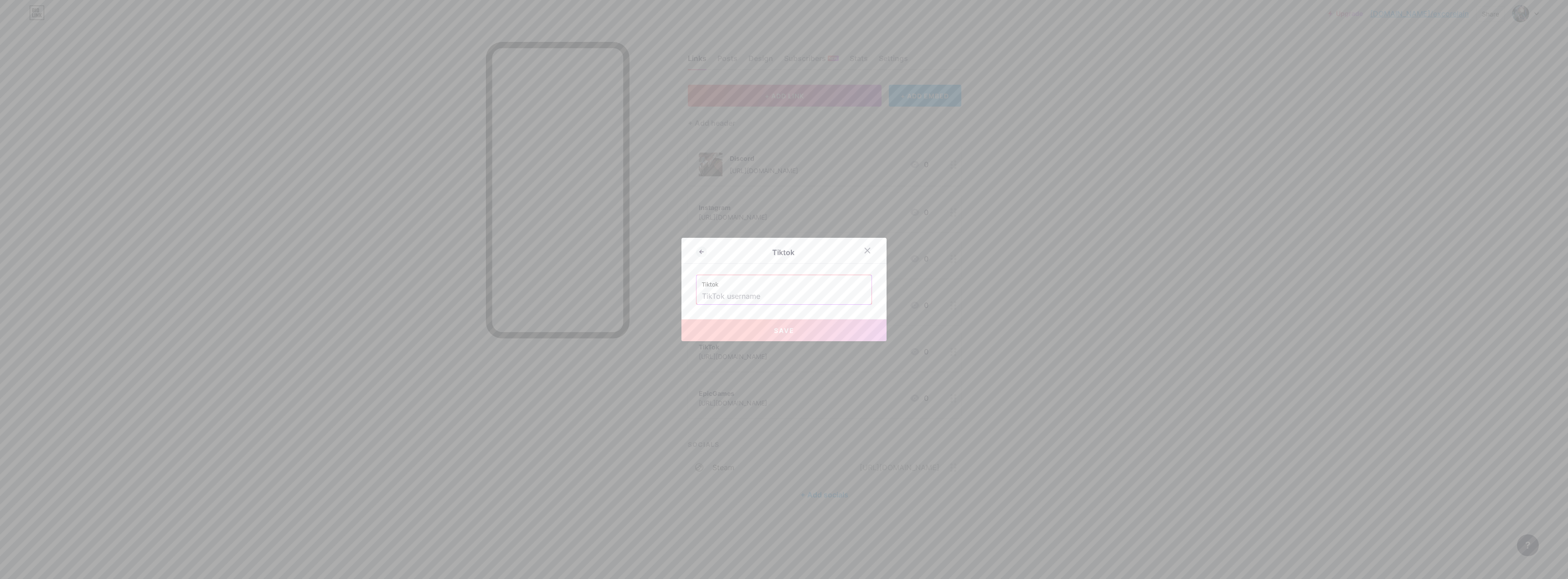
click at [549, 282] on label "Tiktok" at bounding box center [784, 282] width 164 height 13
click at [549, 294] on input "text" at bounding box center [784, 296] width 164 height 15
paste input "[URL][DOMAIN_NAME]"
type input "[URL][DOMAIN_NAME]"
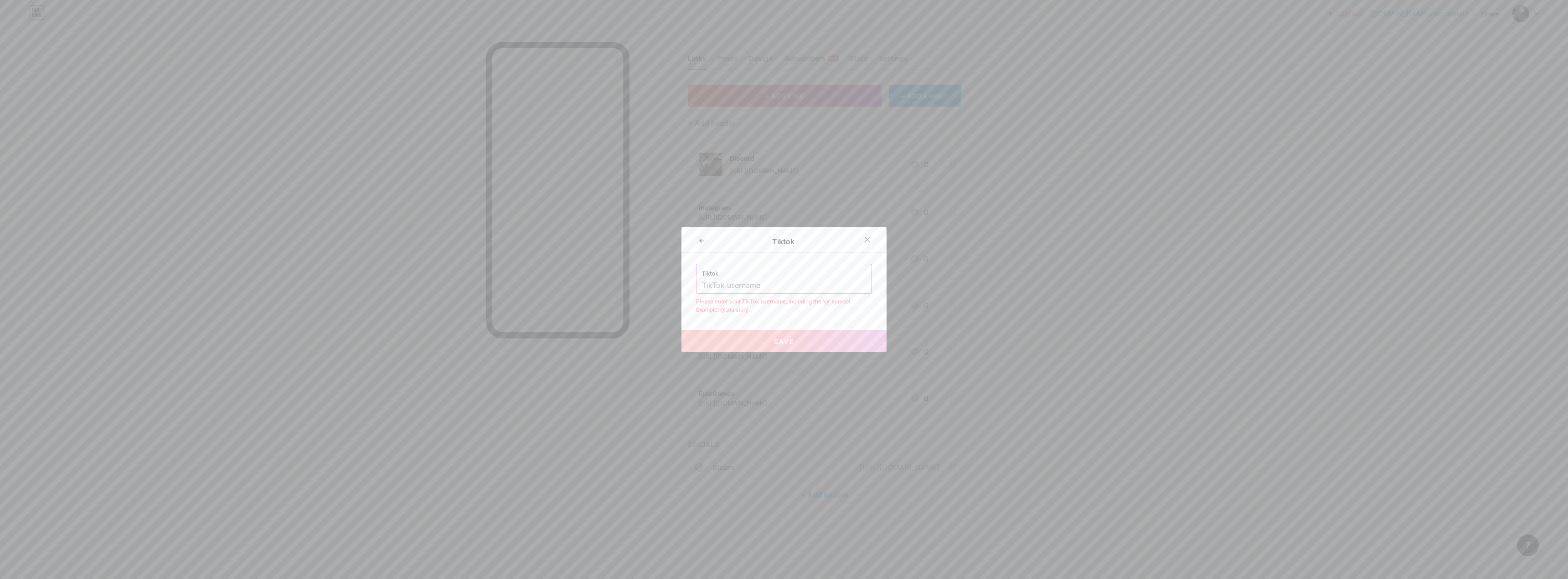
paste input "[URL][DOMAIN_NAME]"
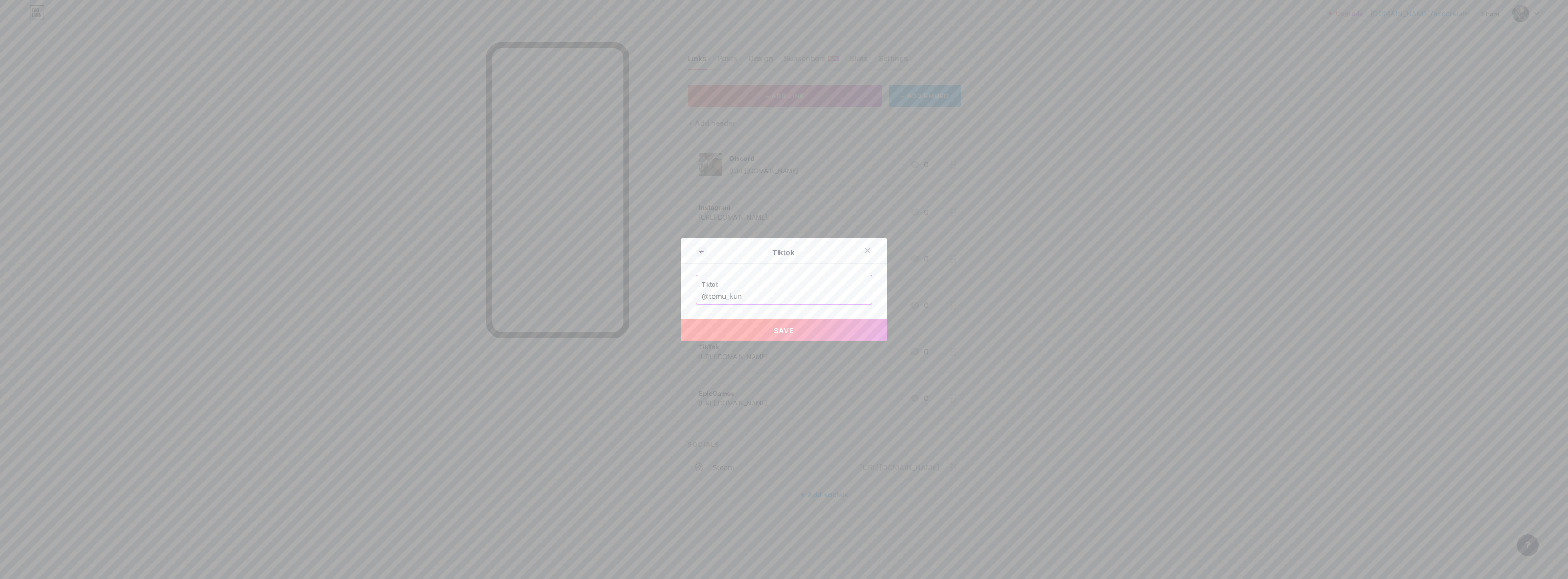
click at [549, 335] on button "Save" at bounding box center [784, 330] width 205 height 22
type input "[URL][DOMAIN_NAME]"
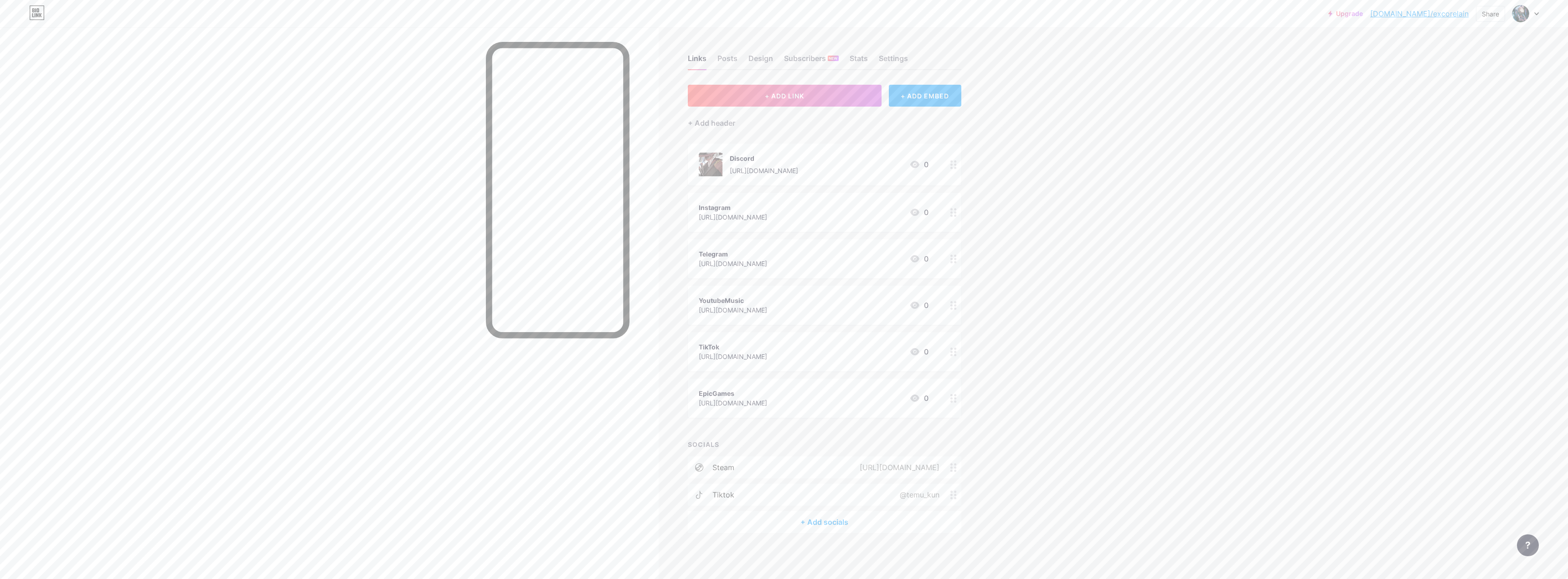
click at [549, 367] on div "+ Add socials" at bounding box center [824, 522] width 273 height 22
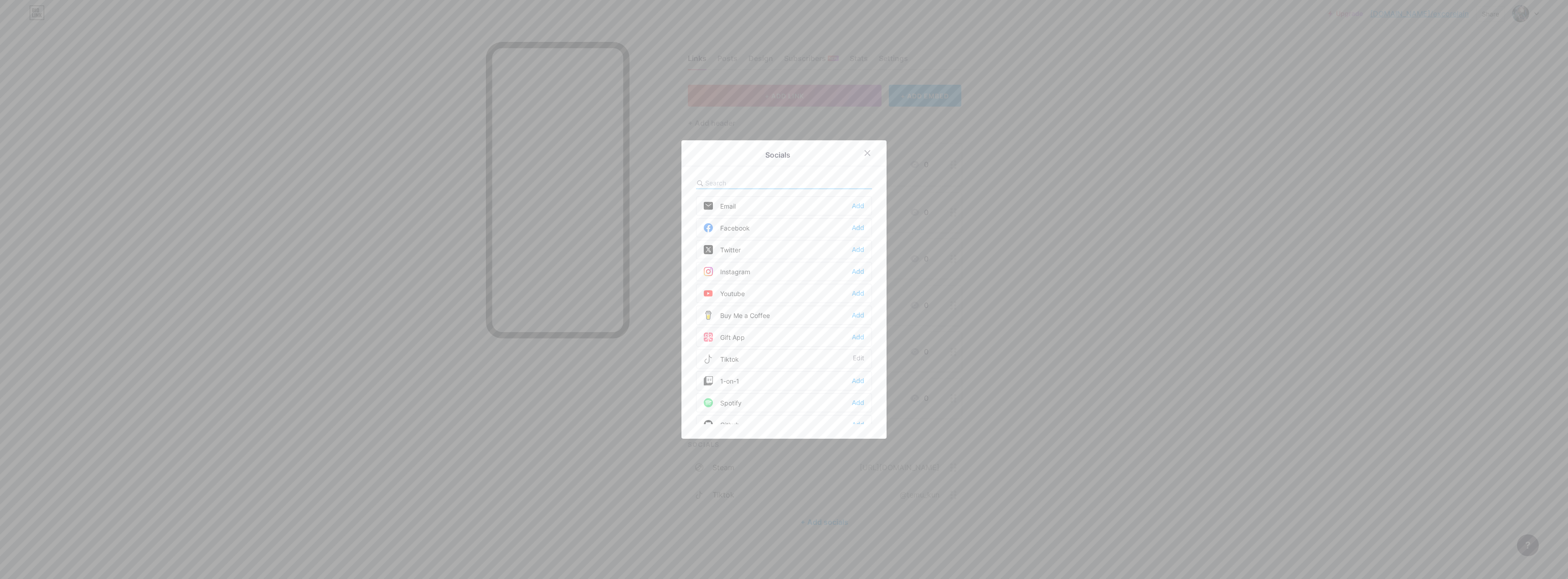
drag, startPoint x: 854, startPoint y: 271, endPoint x: 978, endPoint y: 235, distance: 129.1
click at [549, 260] on div "Socials Email Add Facebook Add Twitter Add Instagram Add Youtube Add Buy Me a C…" at bounding box center [784, 290] width 1568 height 579
click at [549, 150] on icon at bounding box center [867, 153] width 7 height 7
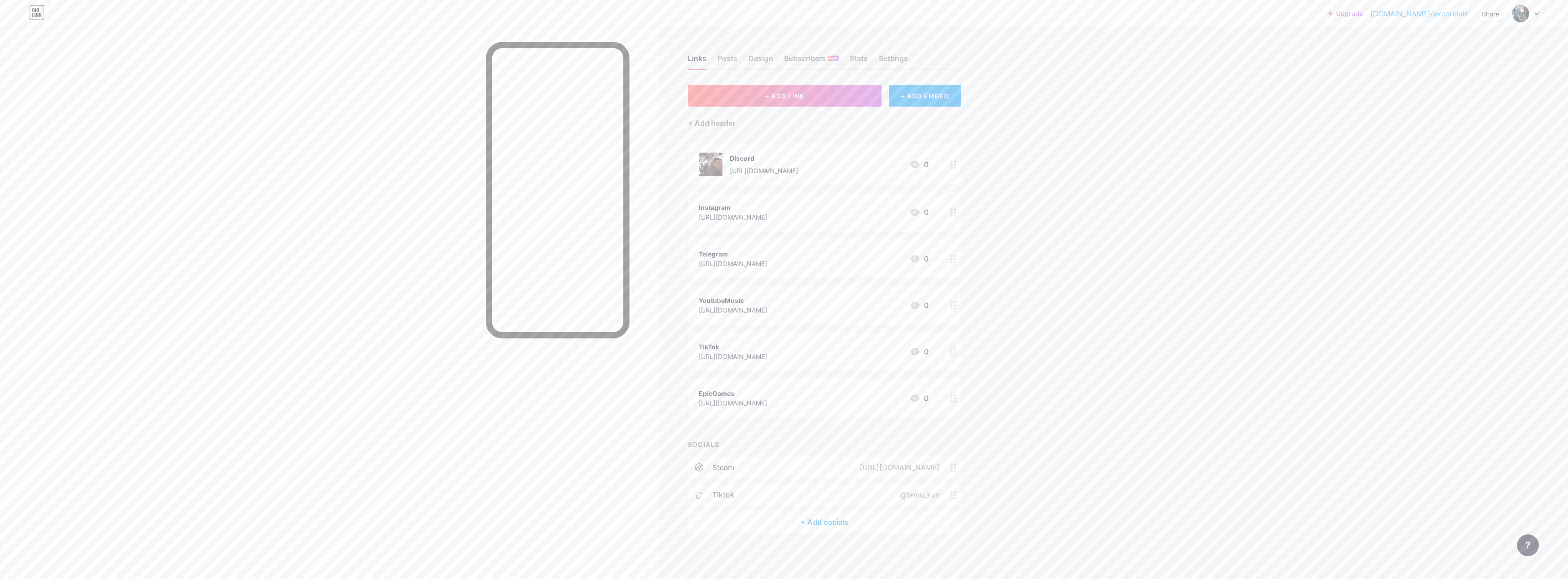
click at [549, 219] on div "[URL][DOMAIN_NAME]" at bounding box center [733, 217] width 68 height 10
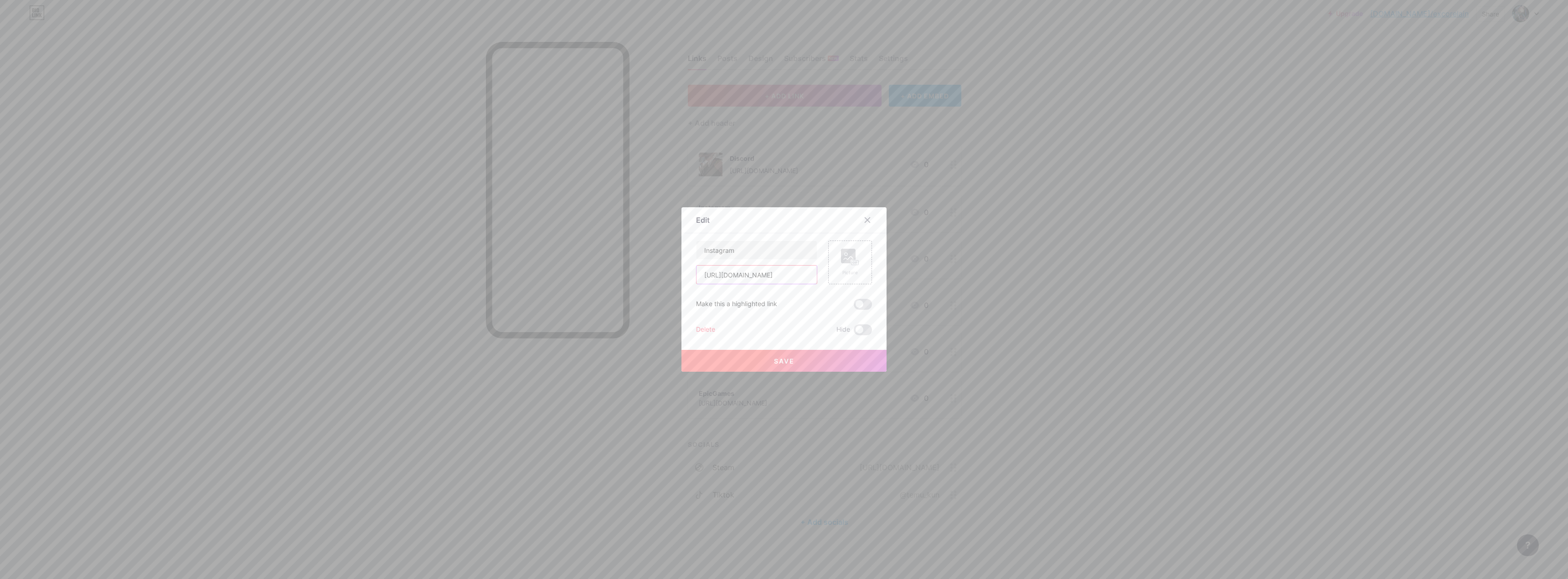
click at [549, 271] on input "[URL][DOMAIN_NAME]" at bounding box center [757, 275] width 121 height 18
click at [549, 276] on div at bounding box center [784, 290] width 1568 height 579
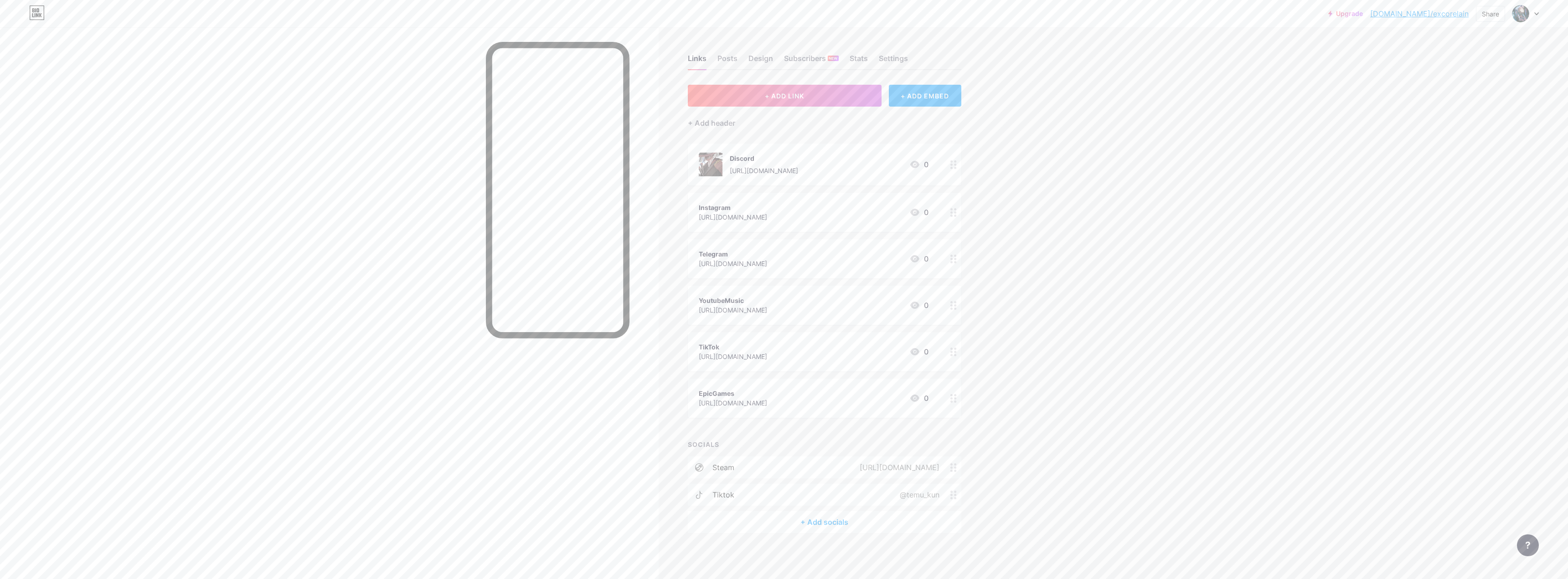
click at [549, 367] on div "+ Add socials" at bounding box center [824, 522] width 273 height 22
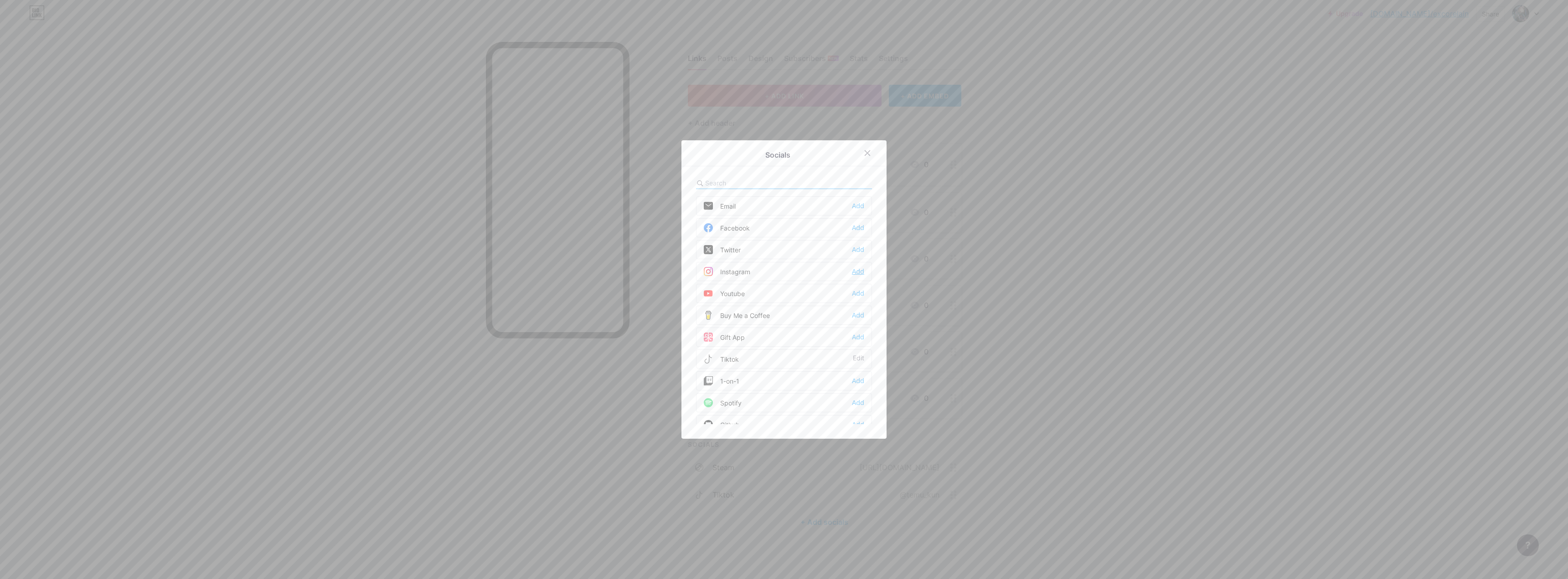
click at [549, 269] on div "Add" at bounding box center [858, 271] width 12 height 9
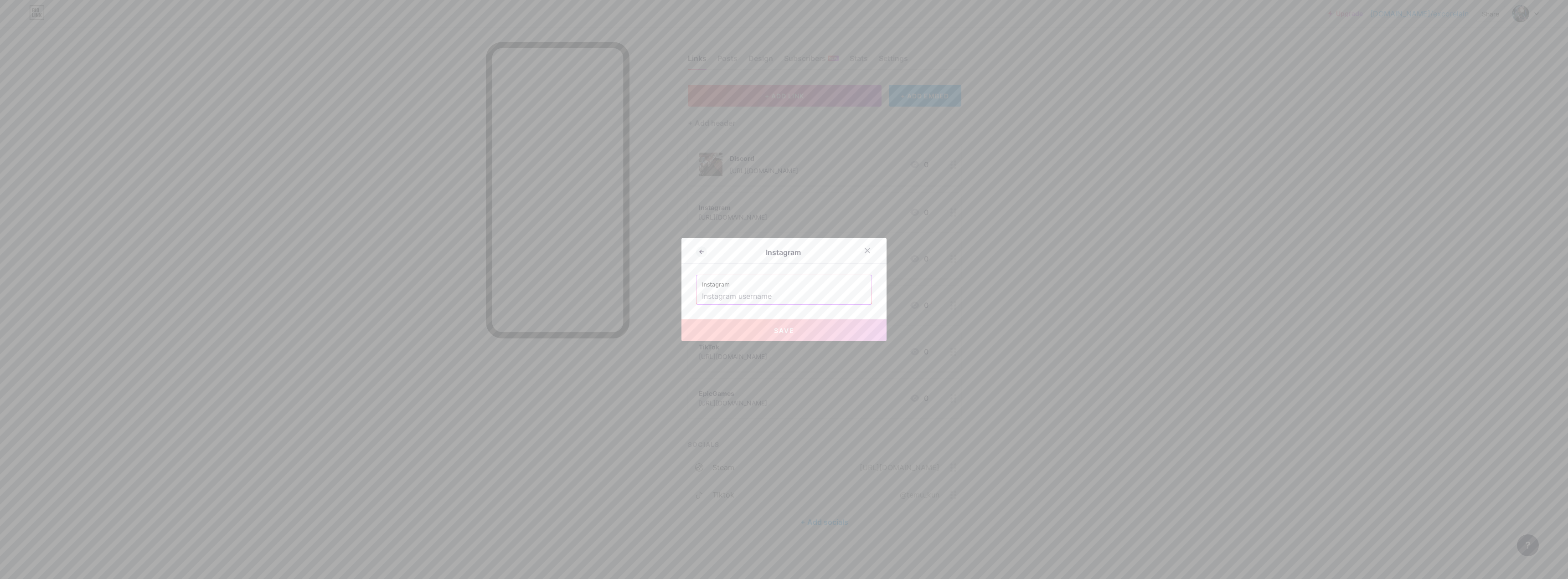
click at [549, 298] on input "text" at bounding box center [784, 296] width 164 height 15
paste input "[URL][DOMAIN_NAME]"
click at [549, 330] on span "Save" at bounding box center [785, 330] width 21 height 8
type input "[URL][DOMAIN_NAME][DOMAIN_NAME]"
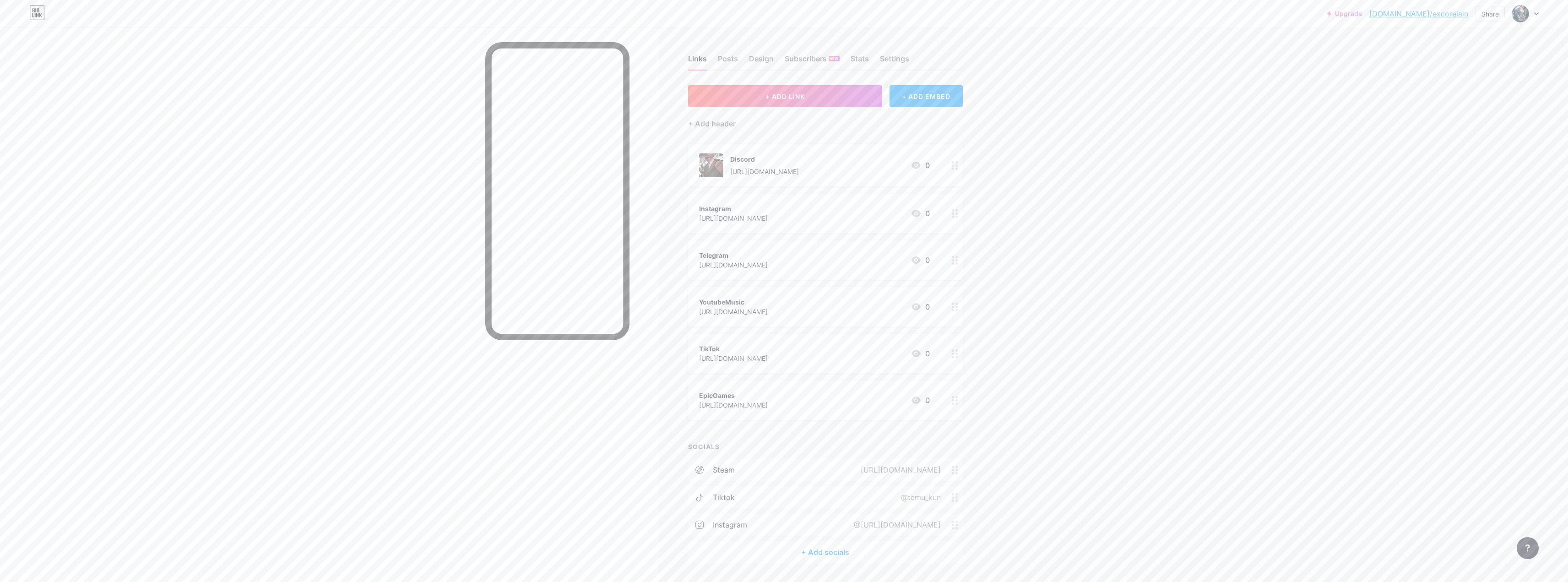
click at [551, 369] on div "+ Add socials" at bounding box center [825, 552] width 274 height 22
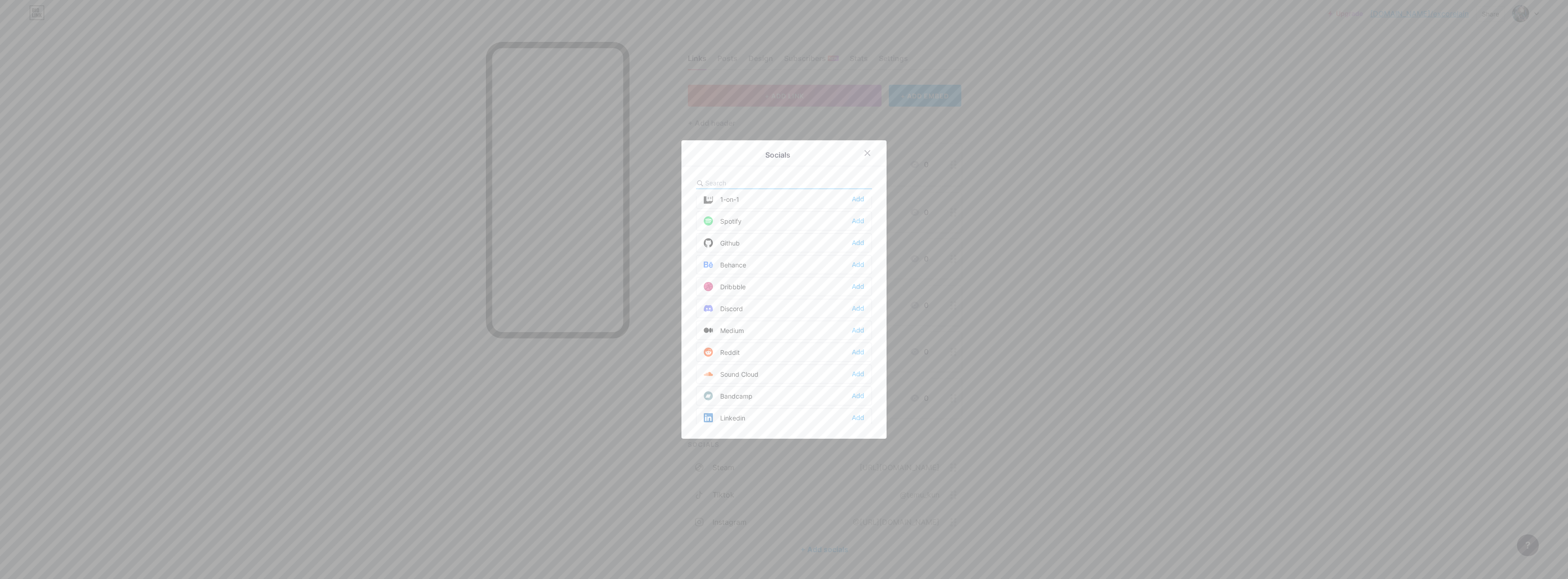
scroll to position [182, 0]
click at [549, 306] on div "Add" at bounding box center [858, 308] width 12 height 9
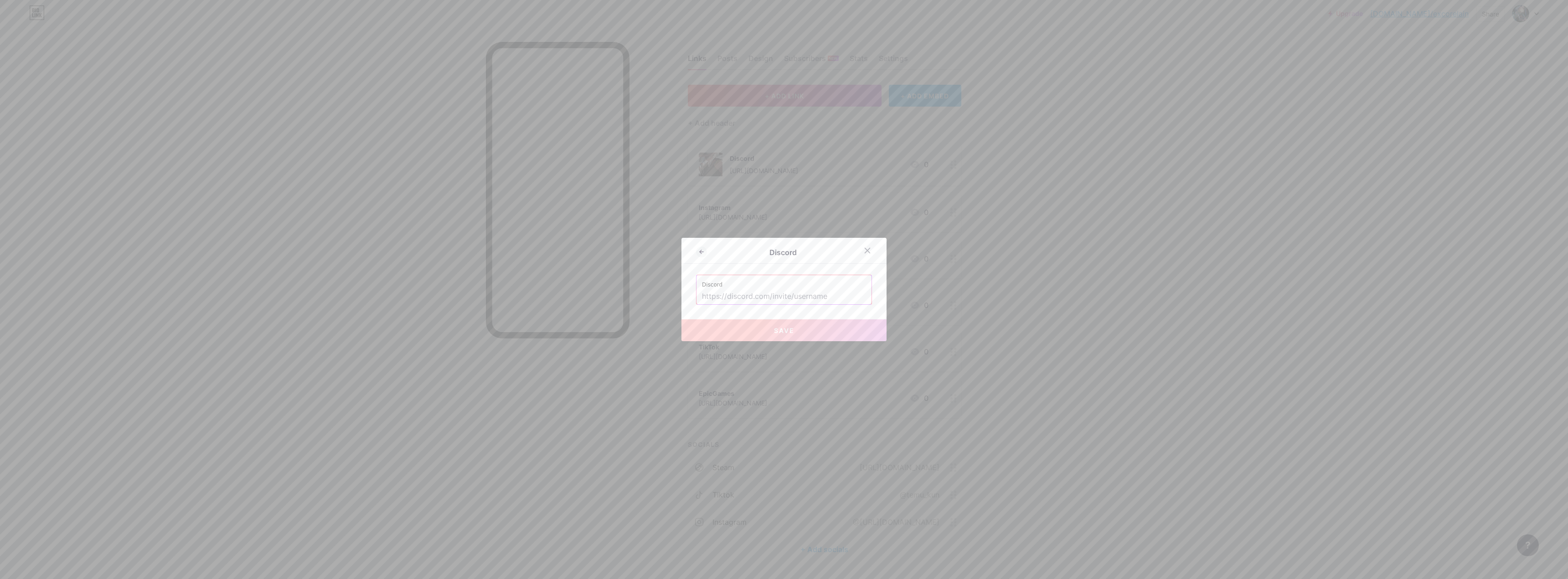
click at [549, 299] on input "text" at bounding box center [784, 296] width 164 height 15
click at [549, 294] on input "text" at bounding box center [784, 296] width 164 height 15
click at [167, 2] on div at bounding box center [784, 290] width 1568 height 579
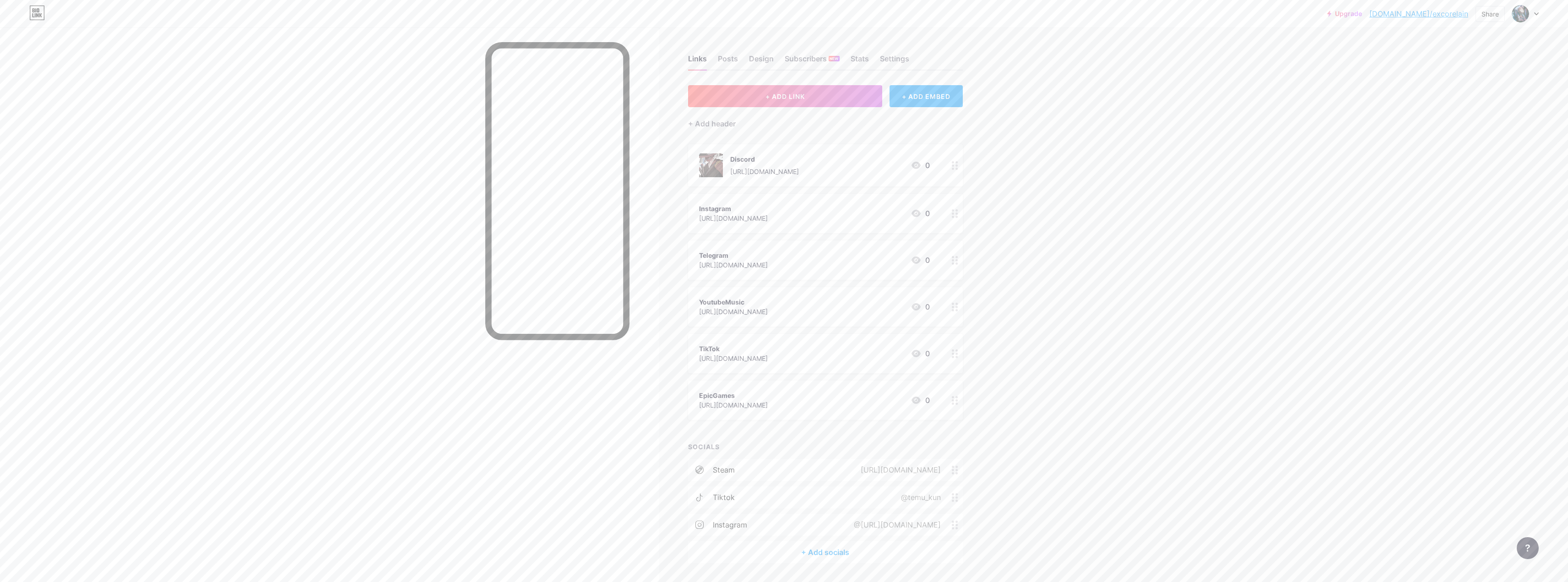
click at [551, 281] on div "Upgrade [DOMAIN_NAME]/excore... [DOMAIN_NAME]/excorelain Share Switch accounts …" at bounding box center [784, 304] width 1568 height 609
click at [551, 369] on div "Links Posts Design Subscribers NEW Stats Settings + ADD LINK + ADD EMBED + Add …" at bounding box center [501, 318] width 1001 height 581
click at [551, 369] on div "+ Add socials" at bounding box center [825, 552] width 274 height 22
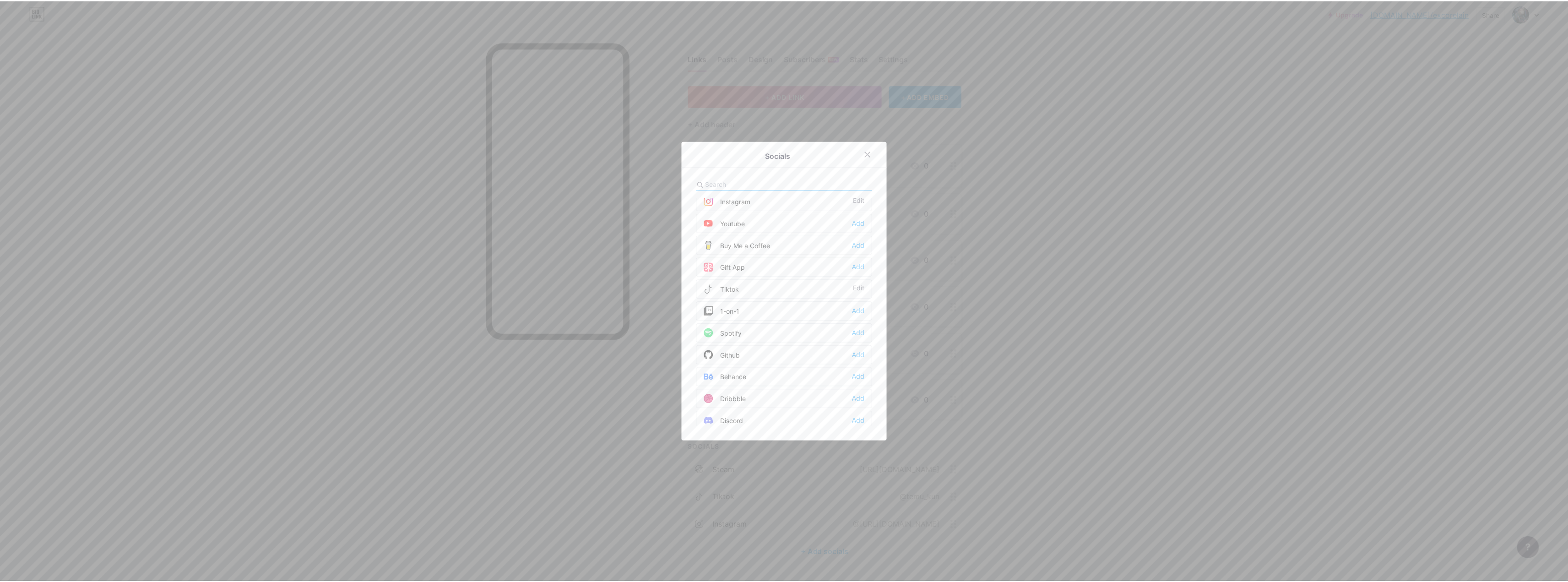
scroll to position [92, 0]
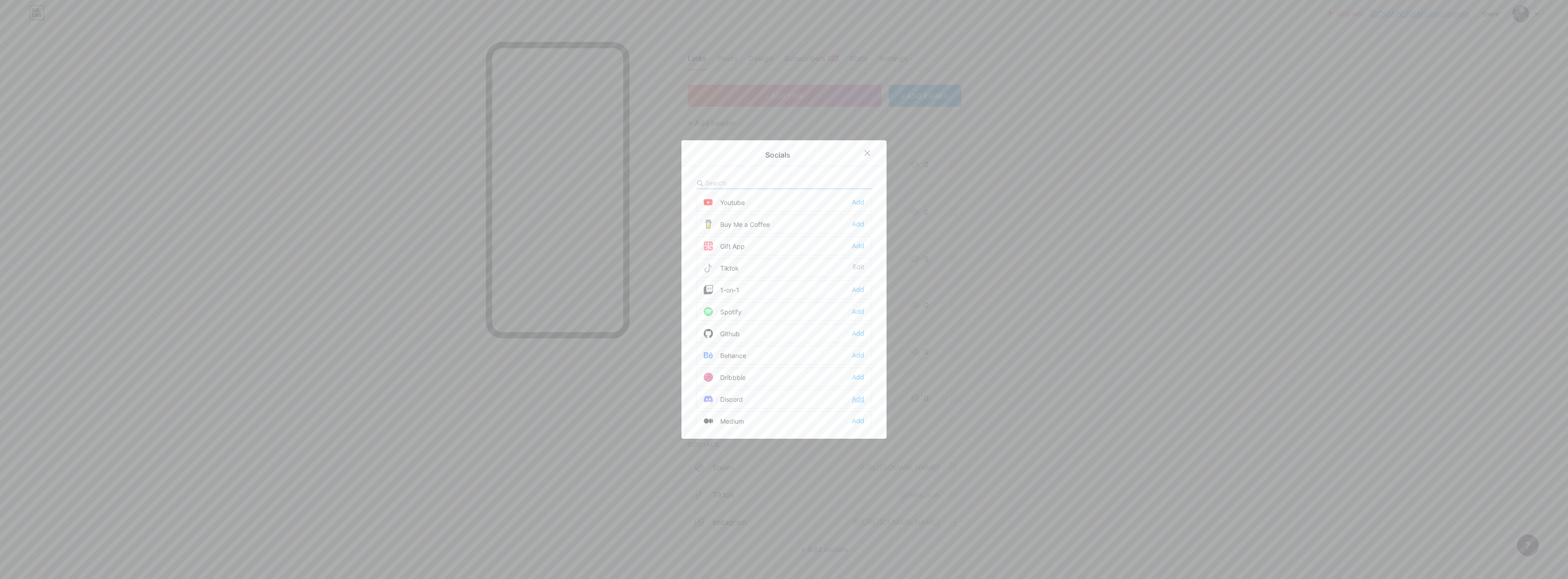
click at [549, 367] on div "Add" at bounding box center [858, 398] width 12 height 9
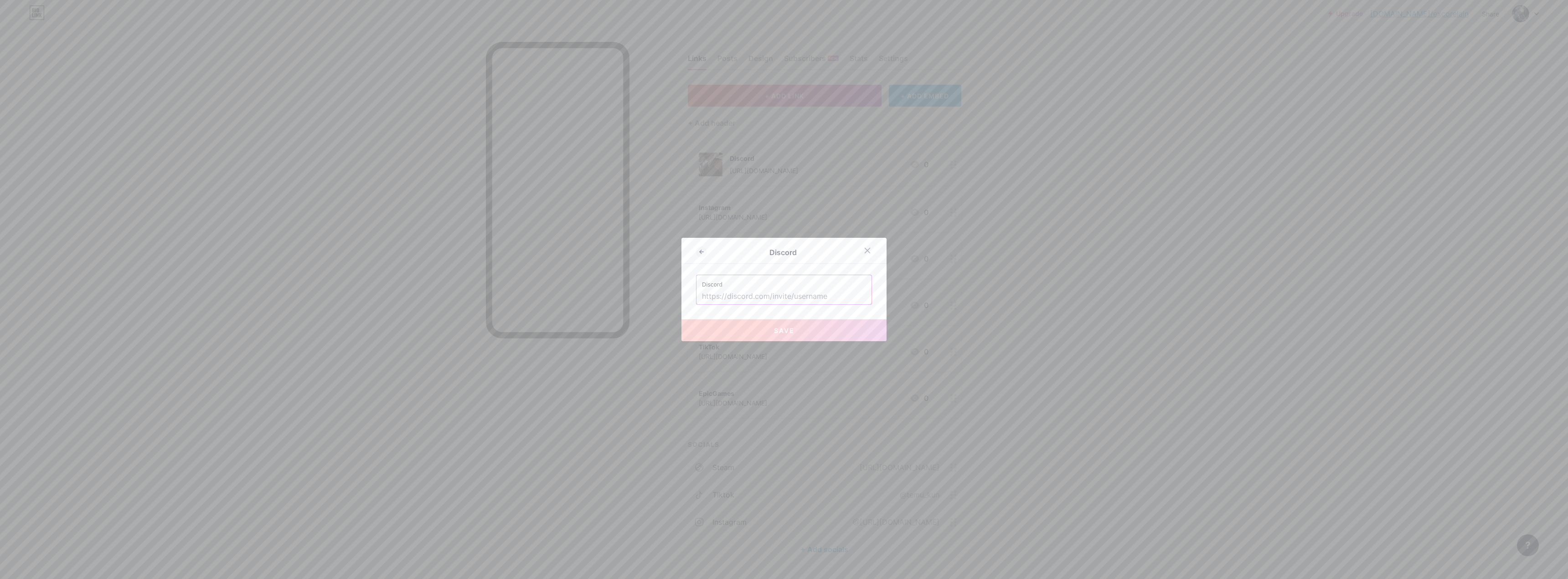
click at [549, 288] on label "Discord" at bounding box center [784, 282] width 164 height 13
click at [549, 294] on input "text" at bounding box center [784, 296] width 164 height 15
drag, startPoint x: 704, startPoint y: 295, endPoint x: 758, endPoint y: 297, distance: 54.0
click at [549, 297] on input "text" at bounding box center [784, 296] width 164 height 15
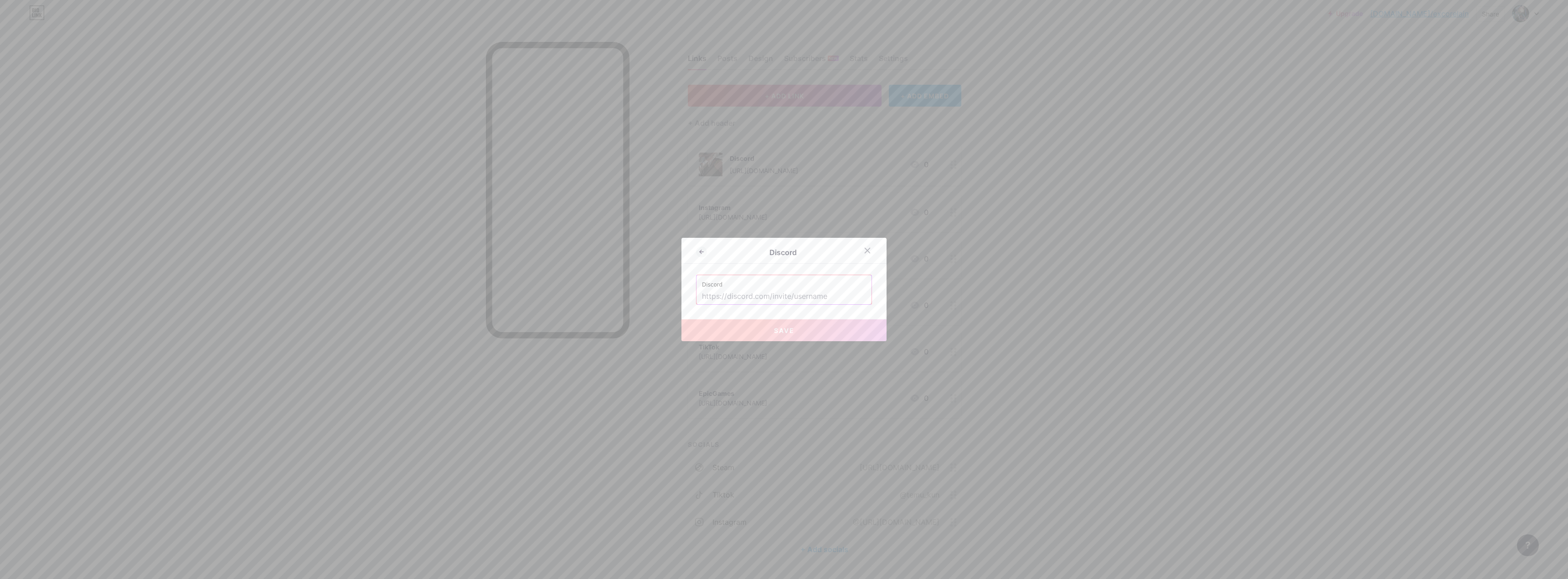
type input "h"
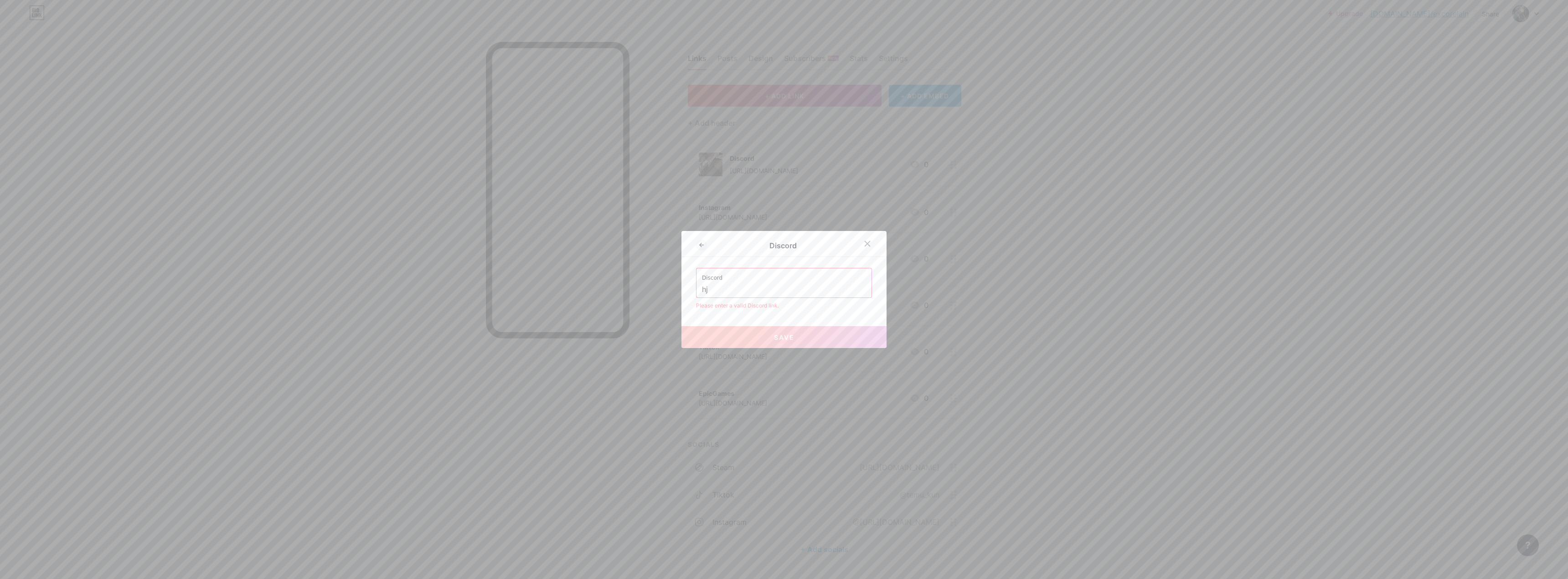
type input "h"
click at [549, 291] on input "text" at bounding box center [784, 290] width 164 height 15
paste input "[URL][DOMAIN_NAME]"
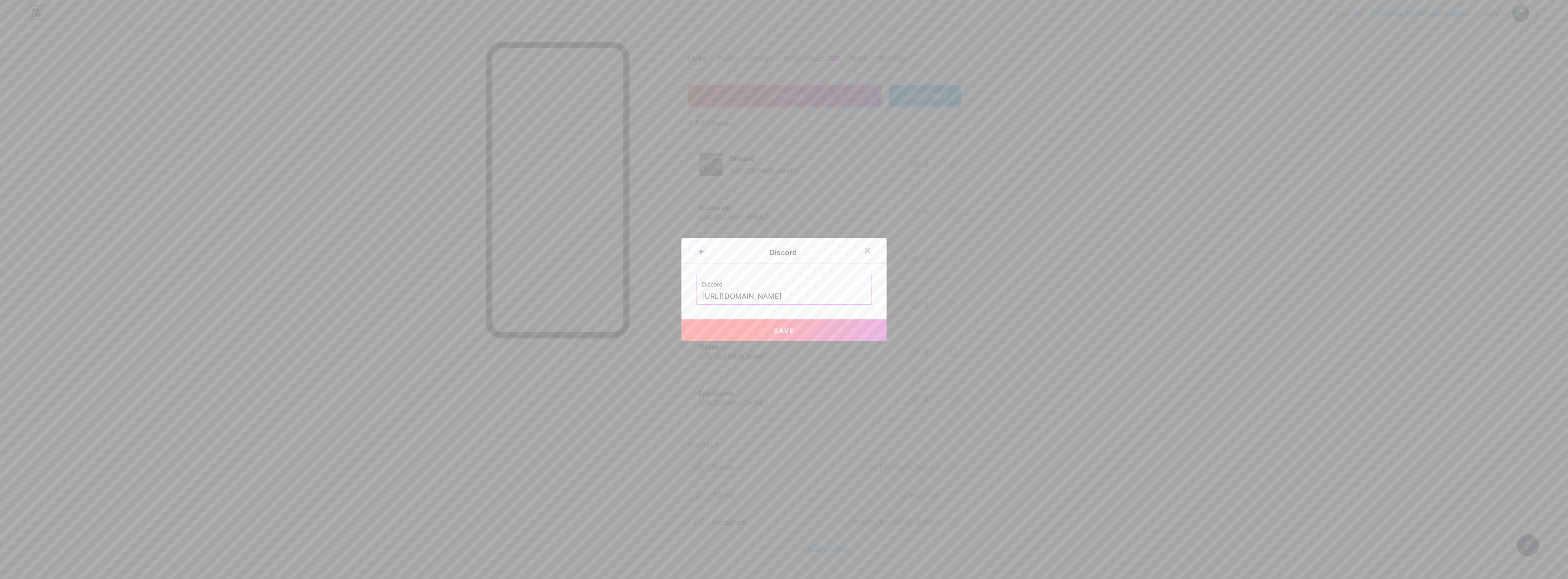
type input "[URL][DOMAIN_NAME]"
click at [549, 327] on button "Save" at bounding box center [784, 330] width 205 height 22
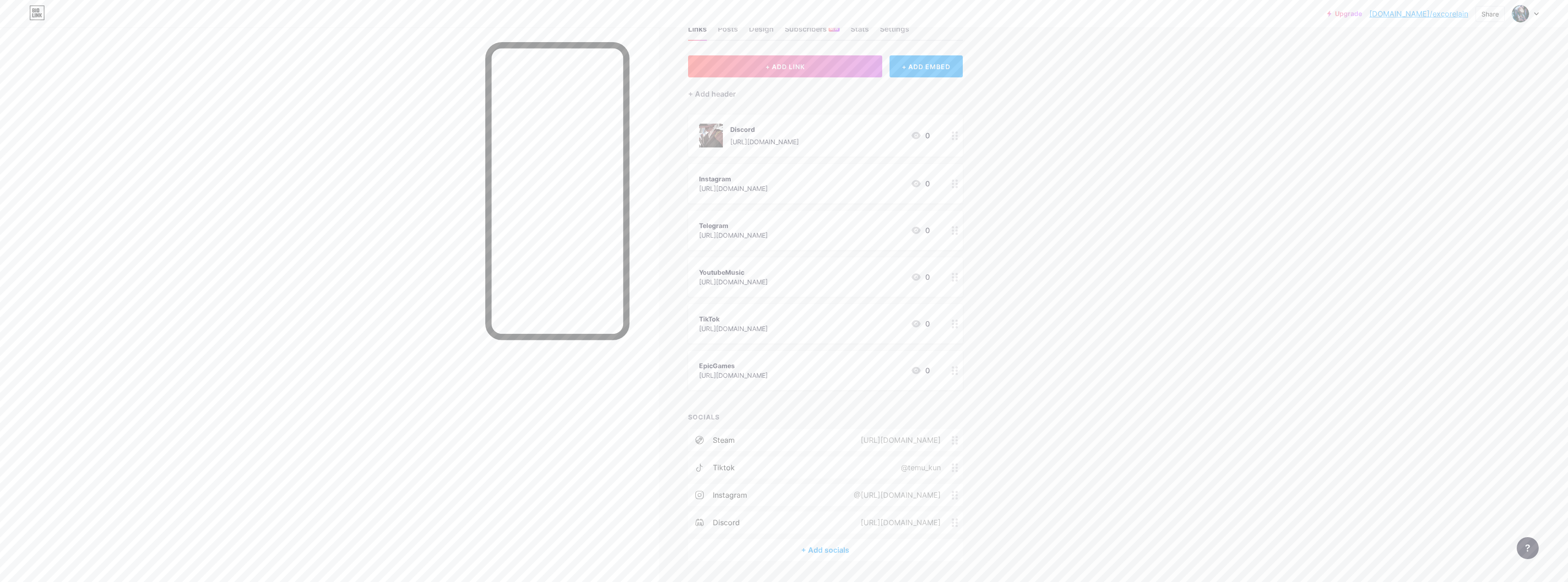
scroll to position [46, 0]
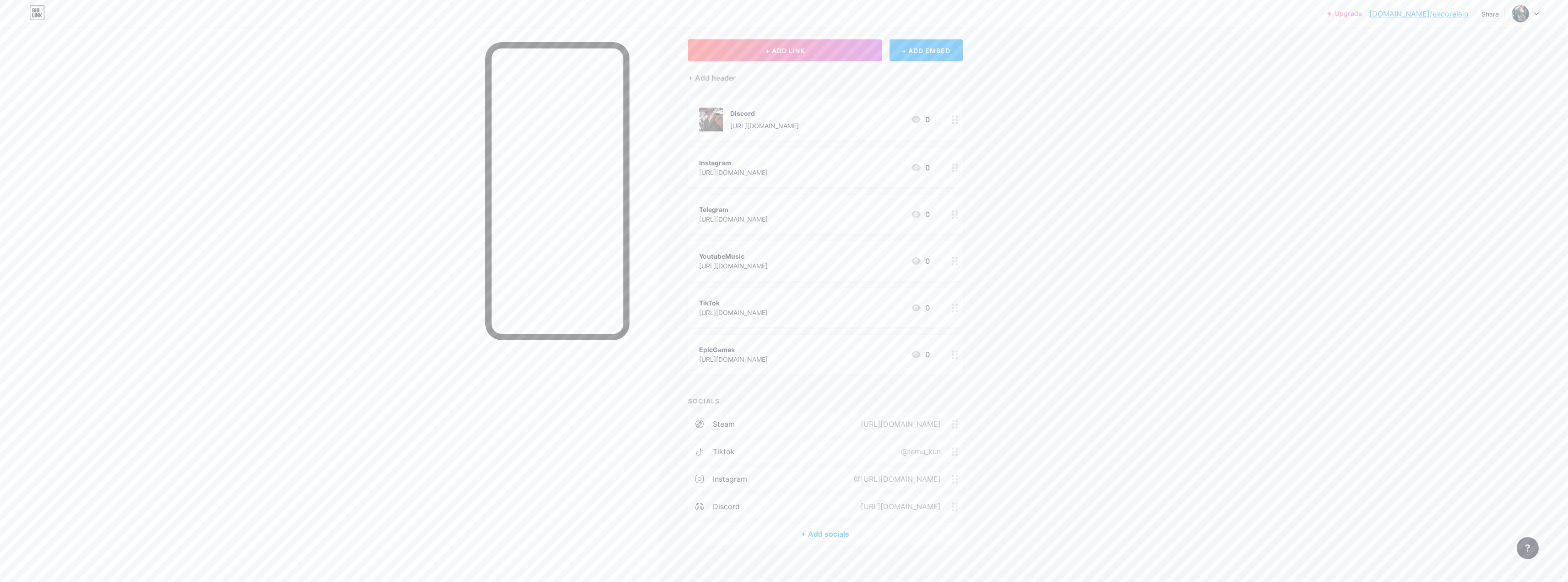
click at [551, 120] on circle at bounding box center [953, 120] width 2 height 2
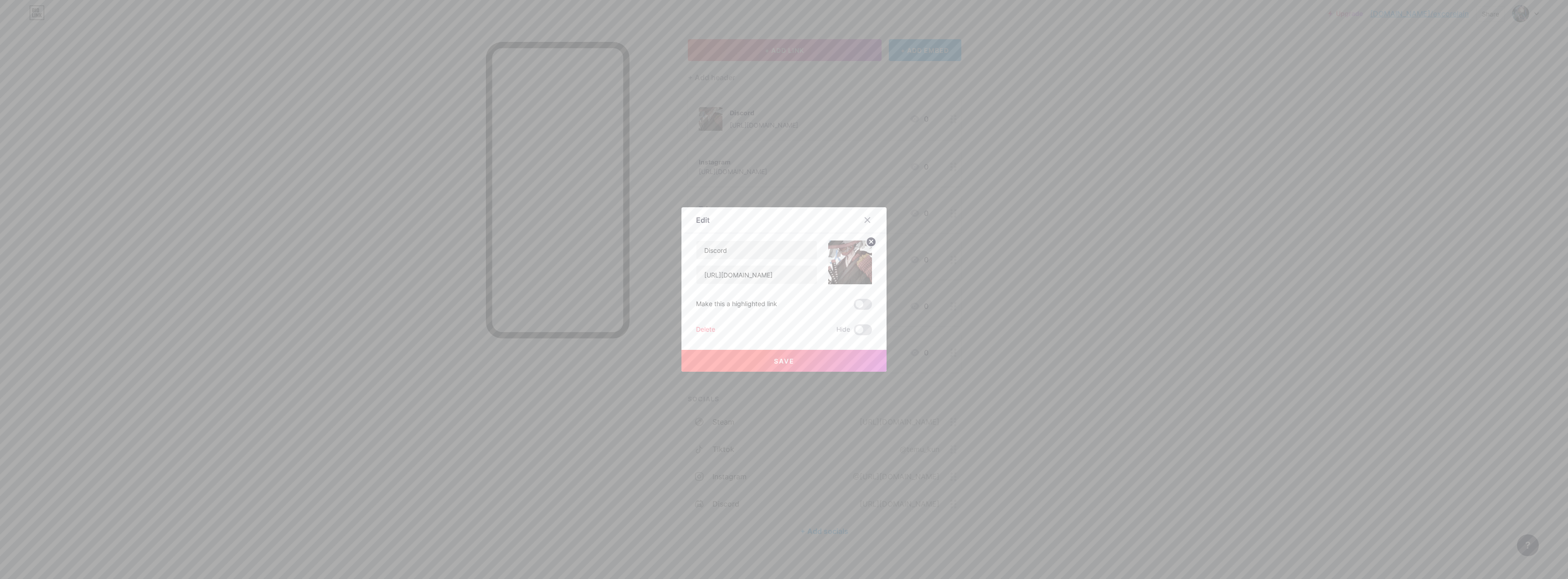
click at [549, 362] on button "Save" at bounding box center [784, 361] width 205 height 22
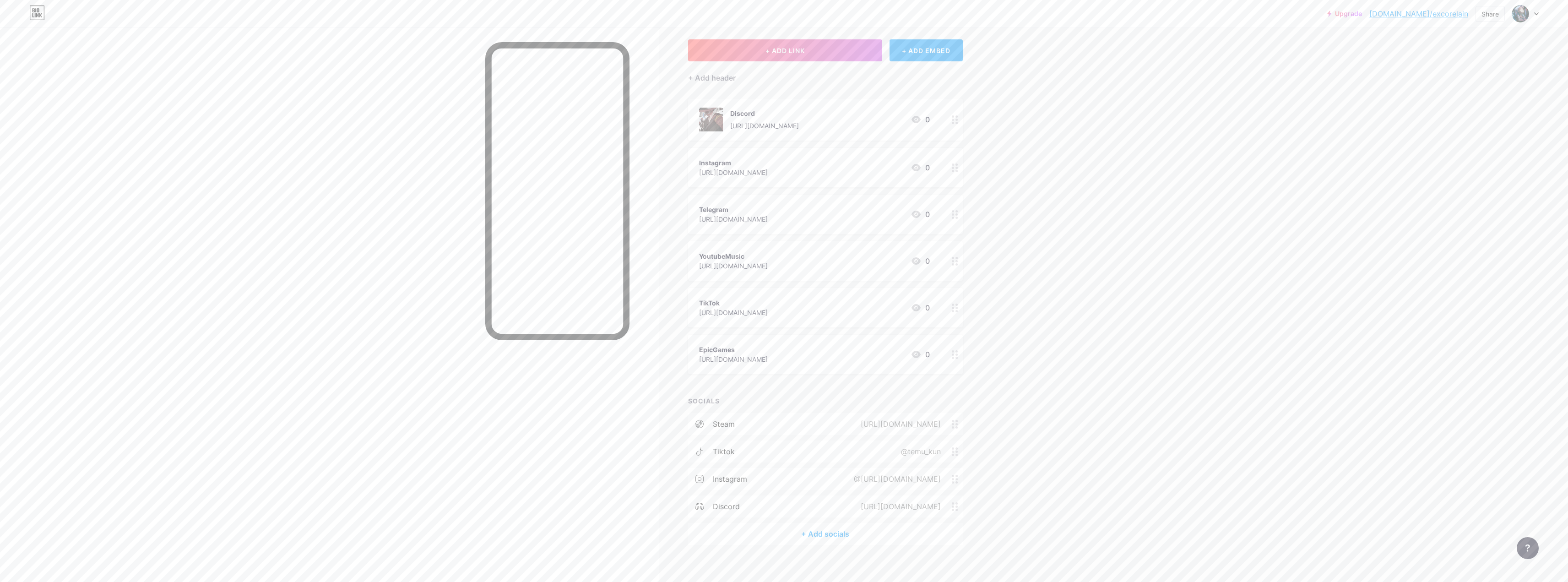
click at [551, 123] on icon at bounding box center [955, 120] width 6 height 9
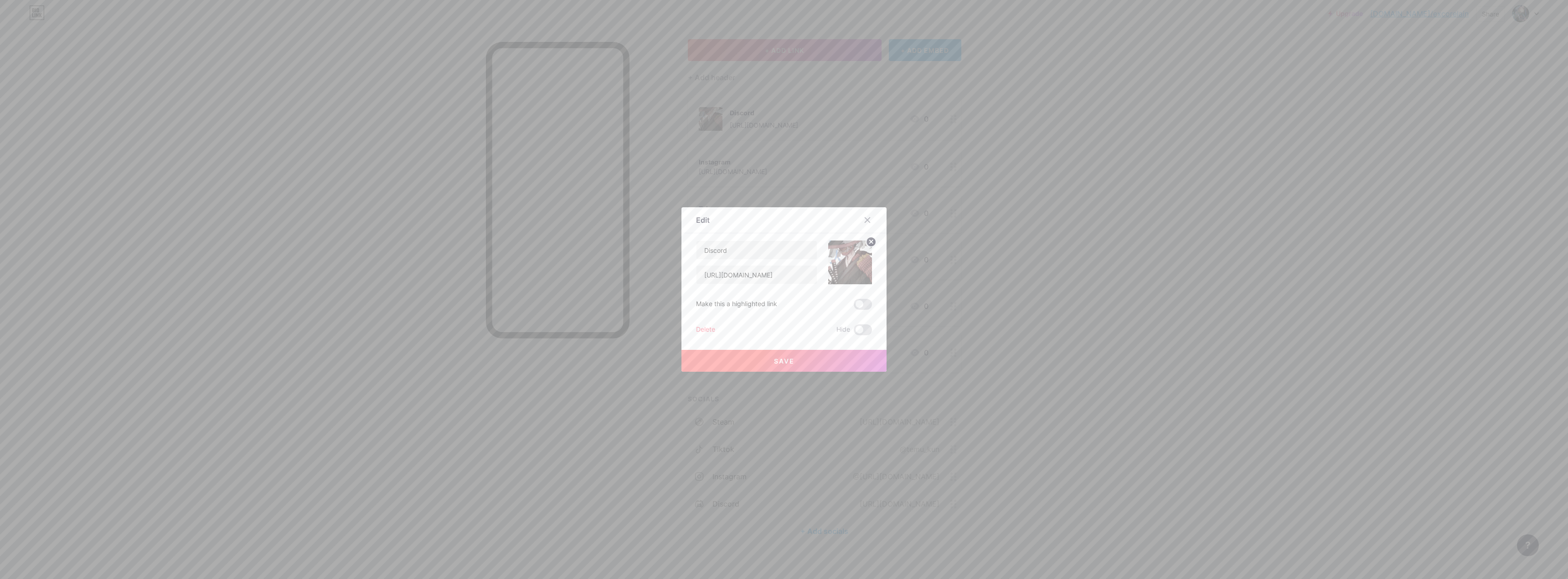
click at [549, 232] on div at bounding box center [784, 290] width 1568 height 579
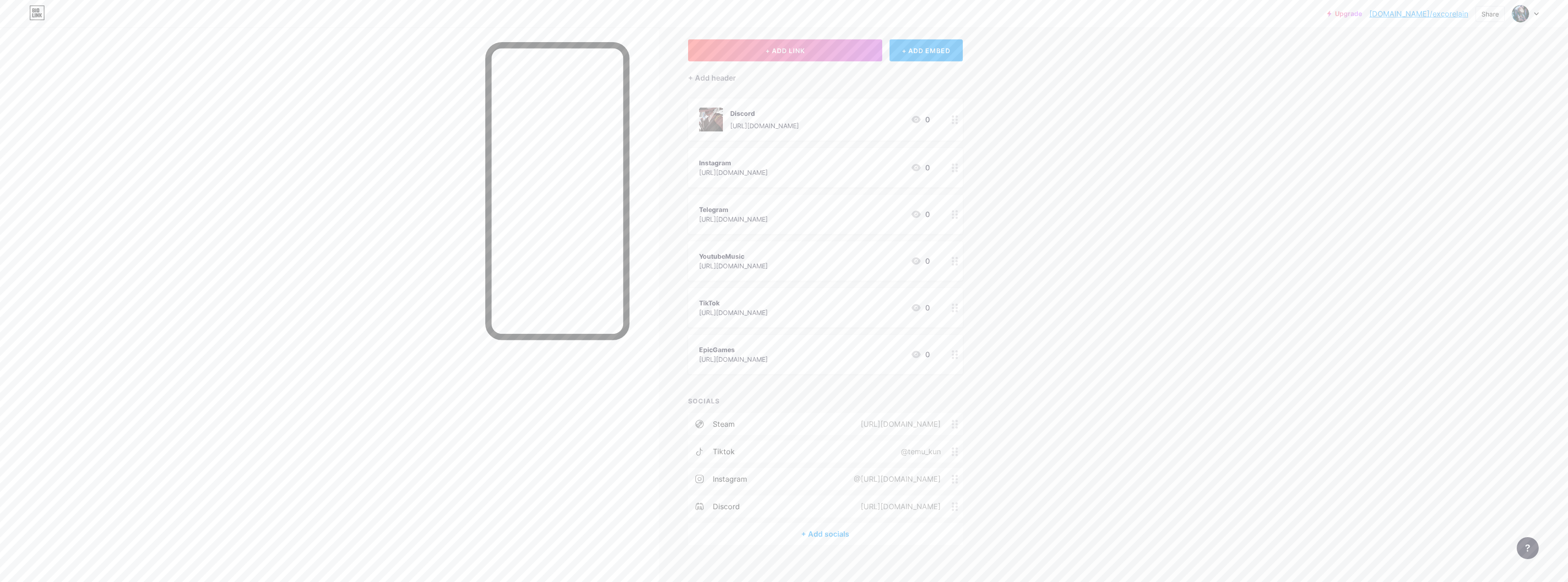
click at [551, 119] on div at bounding box center [954, 119] width 15 height 42
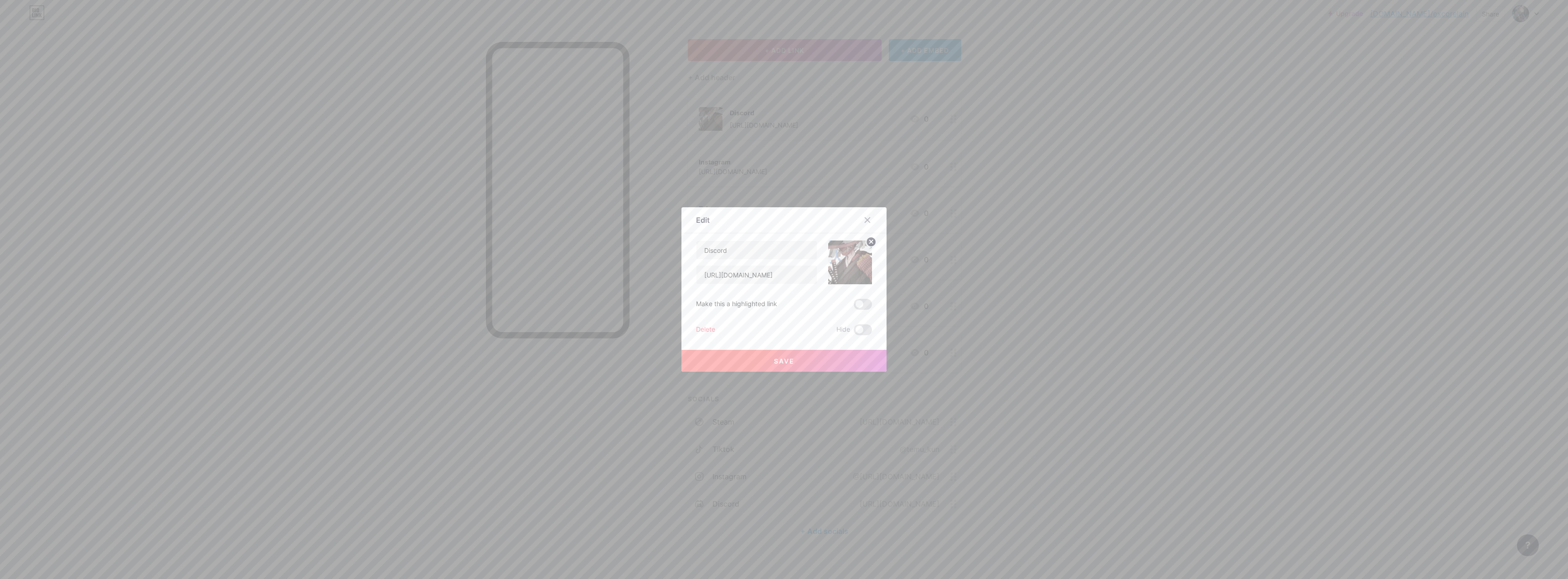
click at [549, 327] on div "Delete" at bounding box center [705, 330] width 19 height 11
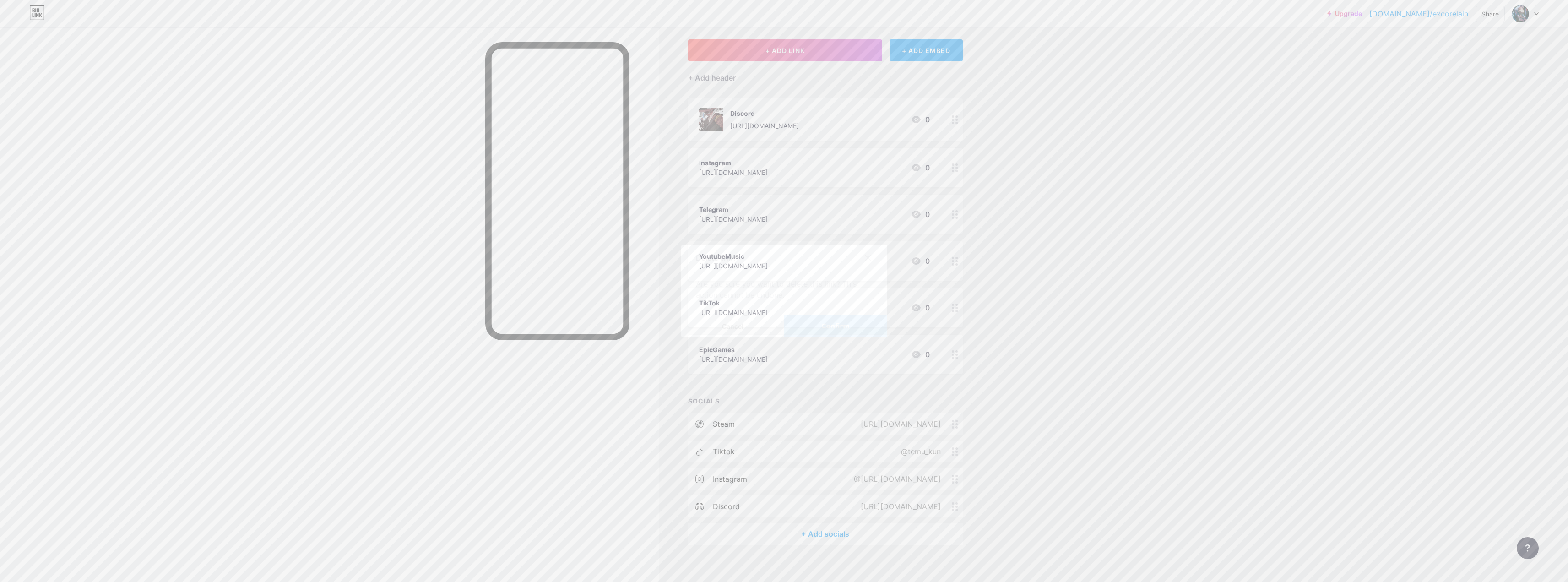
click at [551, 328] on button "Confirm" at bounding box center [836, 326] width 103 height 22
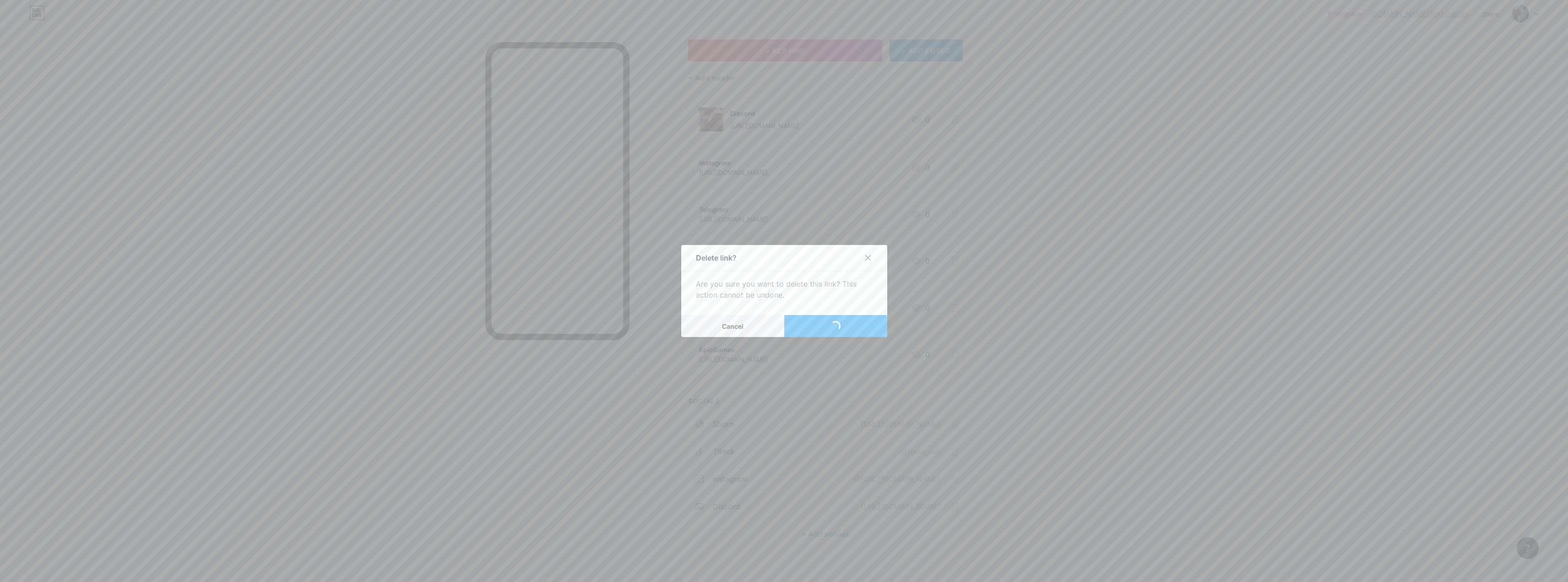
scroll to position [4, 0]
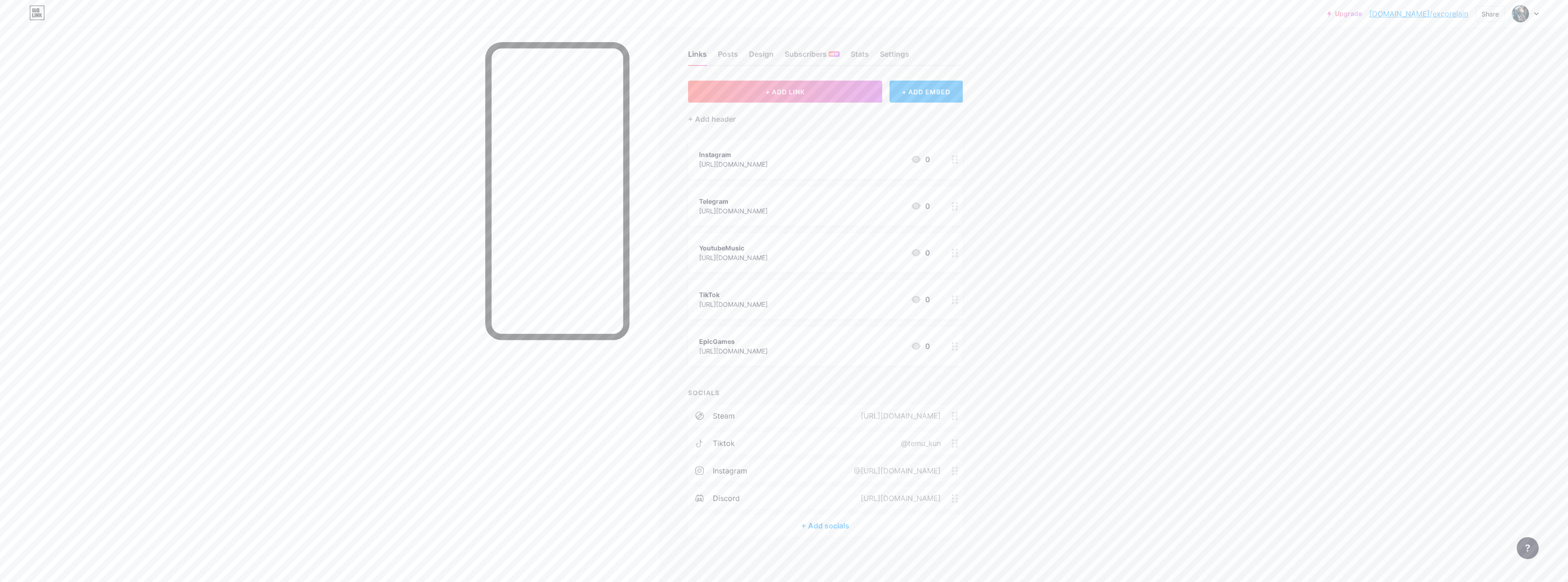
click at [551, 159] on circle at bounding box center [953, 160] width 2 height 2
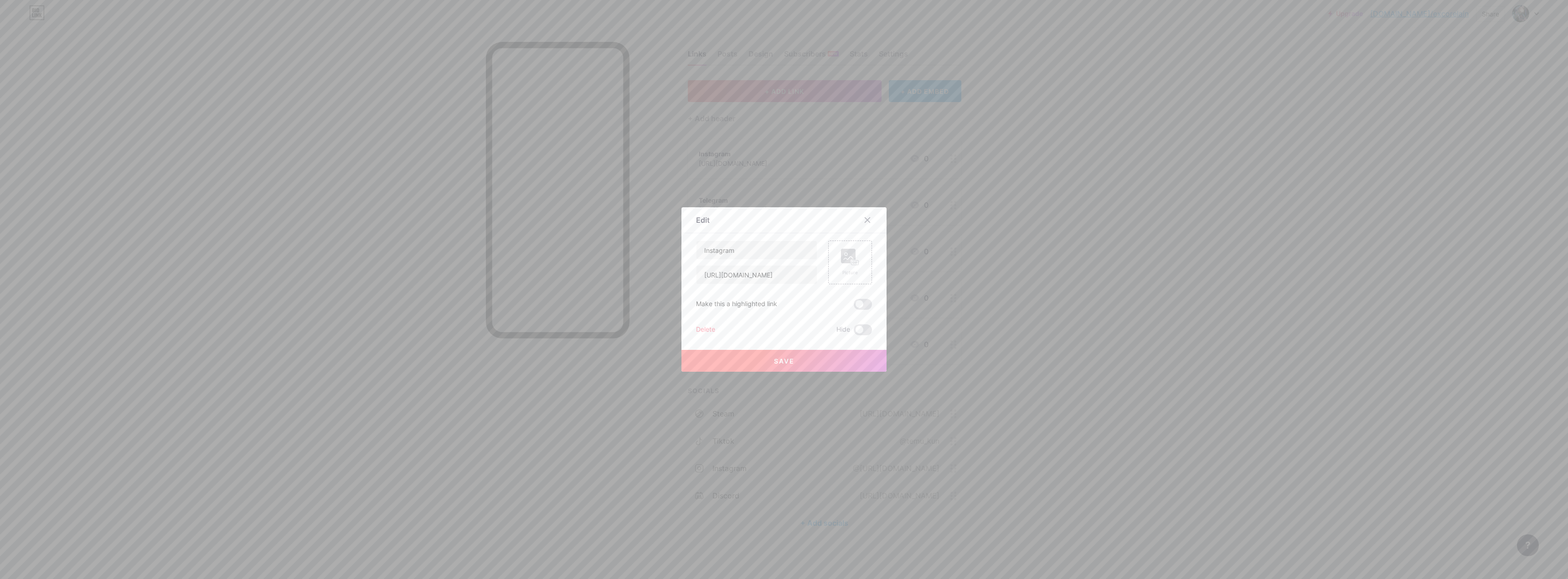
click at [549, 331] on div "Delete" at bounding box center [705, 330] width 19 height 11
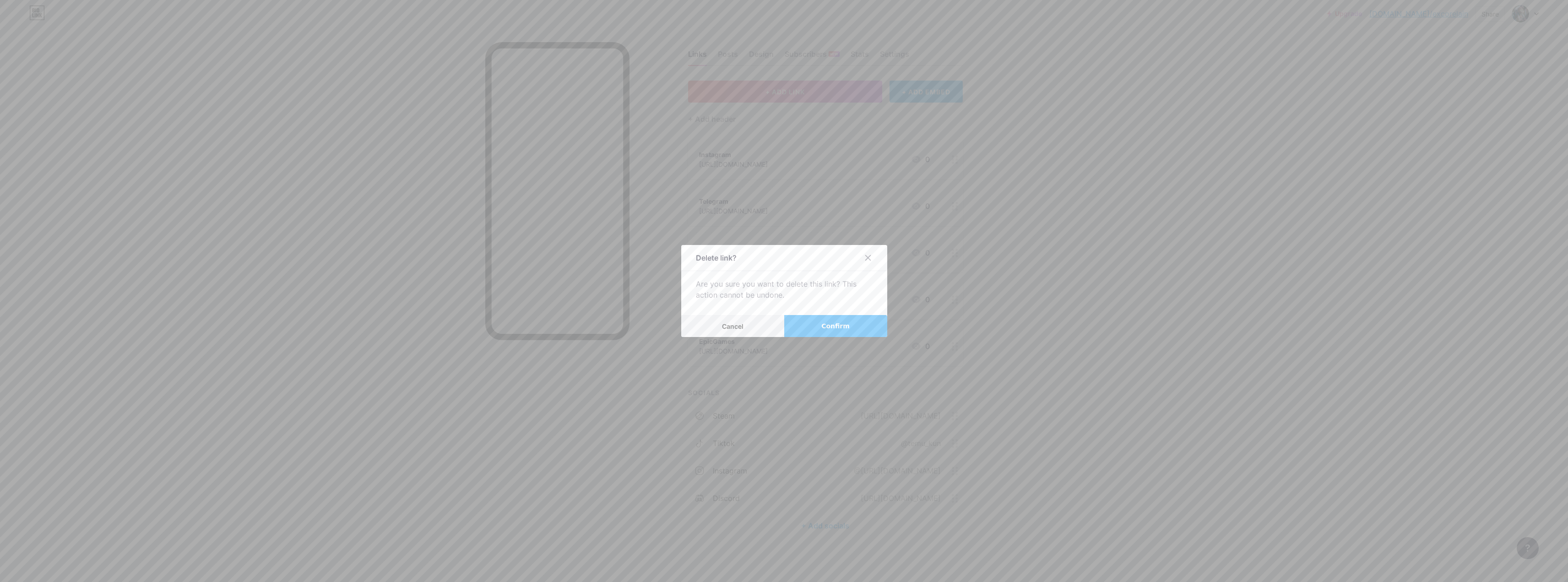
click at [551, 329] on button "Confirm" at bounding box center [836, 326] width 103 height 22
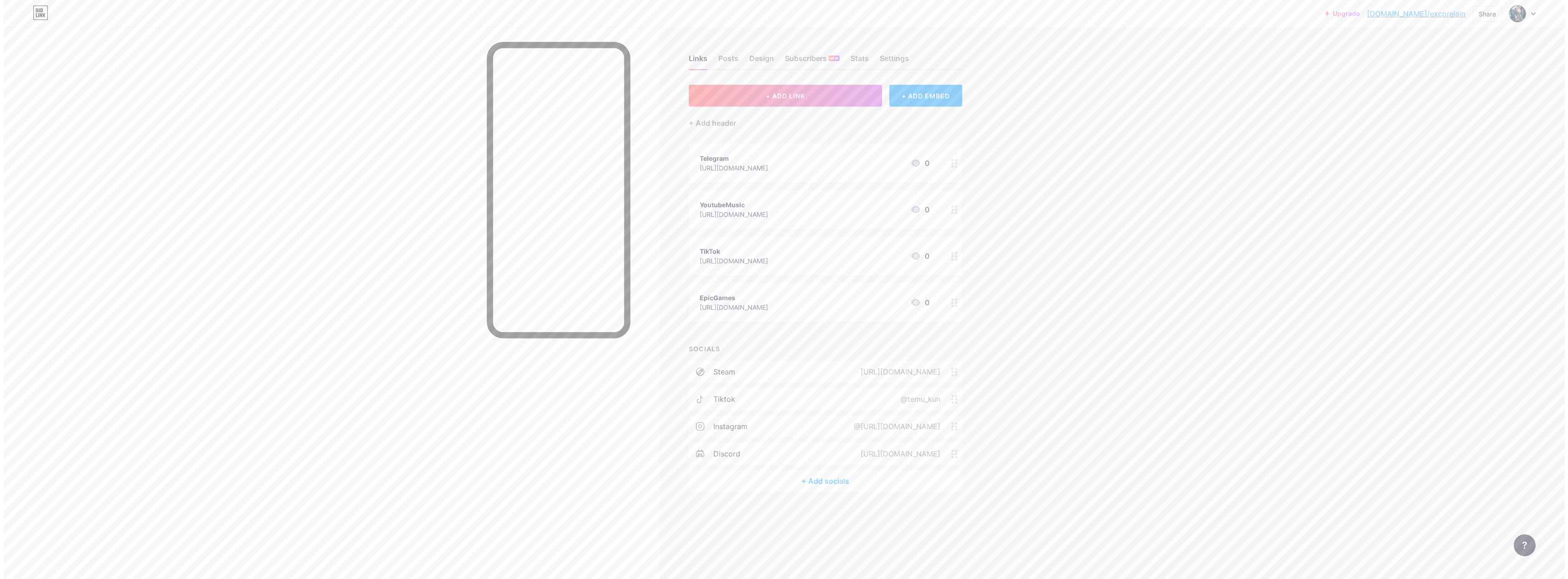
scroll to position [0, 0]
click at [549, 367] on div "+ Add socials" at bounding box center [824, 481] width 273 height 22
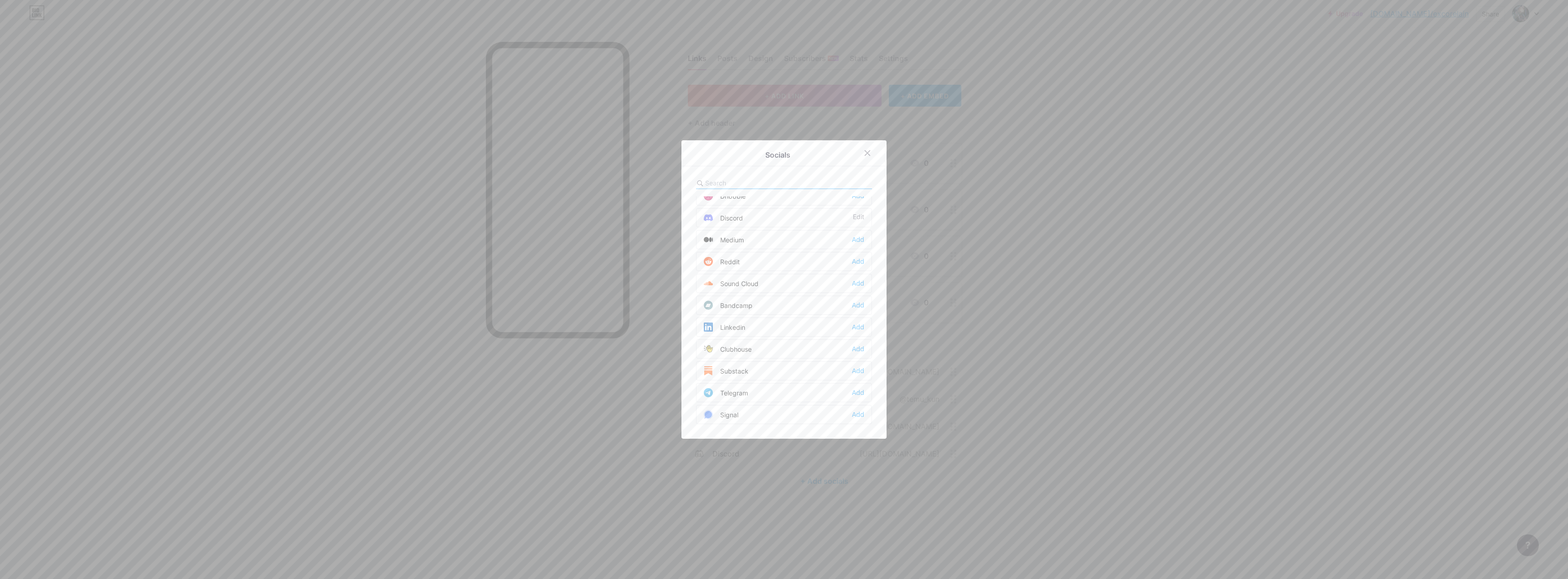
scroll to position [273, 0]
click at [549, 367] on div "Add" at bounding box center [858, 392] width 12 height 9
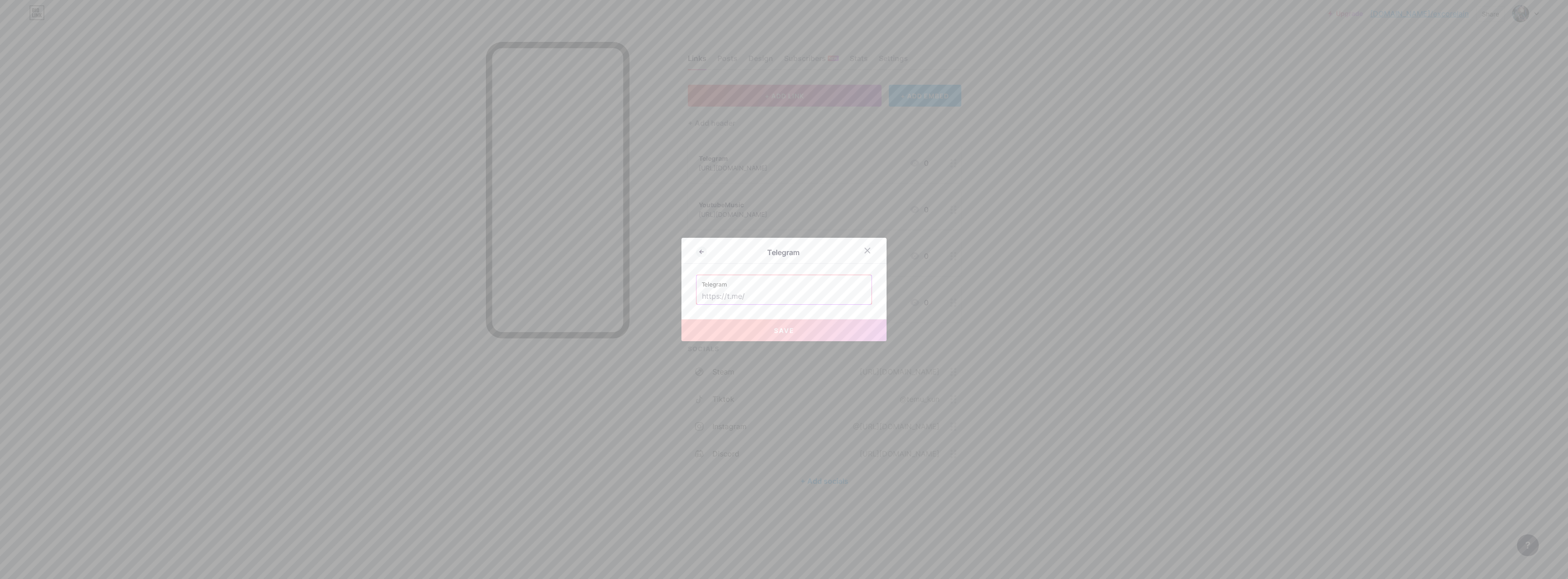
click at [549, 367] on div at bounding box center [784, 290] width 1568 height 579
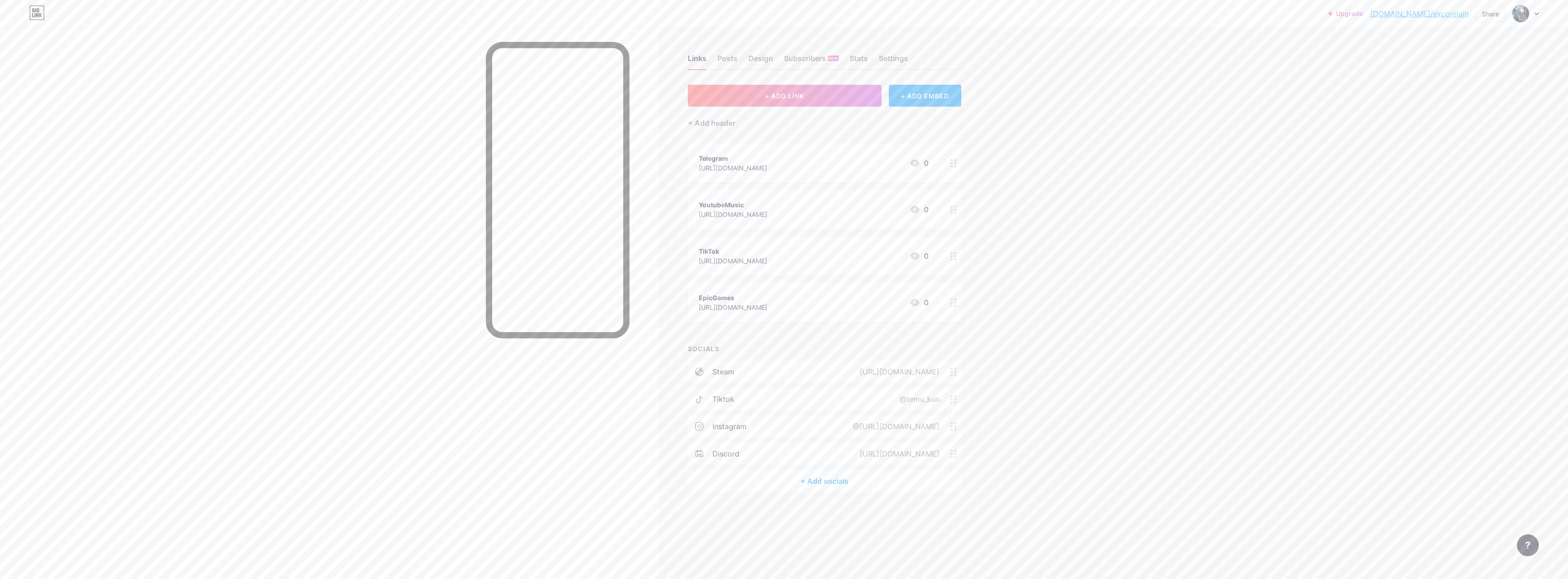
click at [549, 169] on div "[URL][DOMAIN_NAME]" at bounding box center [733, 168] width 68 height 10
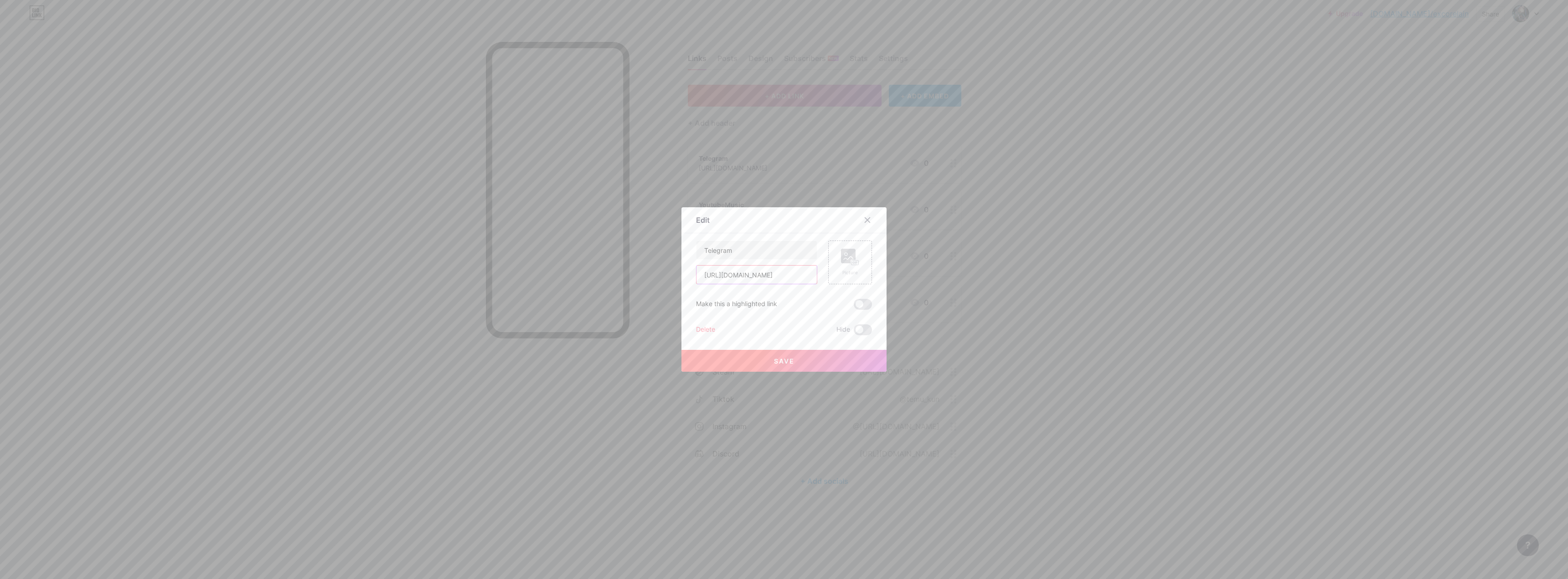
click at [549, 277] on input "[URL][DOMAIN_NAME]" at bounding box center [757, 275] width 121 height 18
click at [549, 274] on div at bounding box center [784, 290] width 1568 height 579
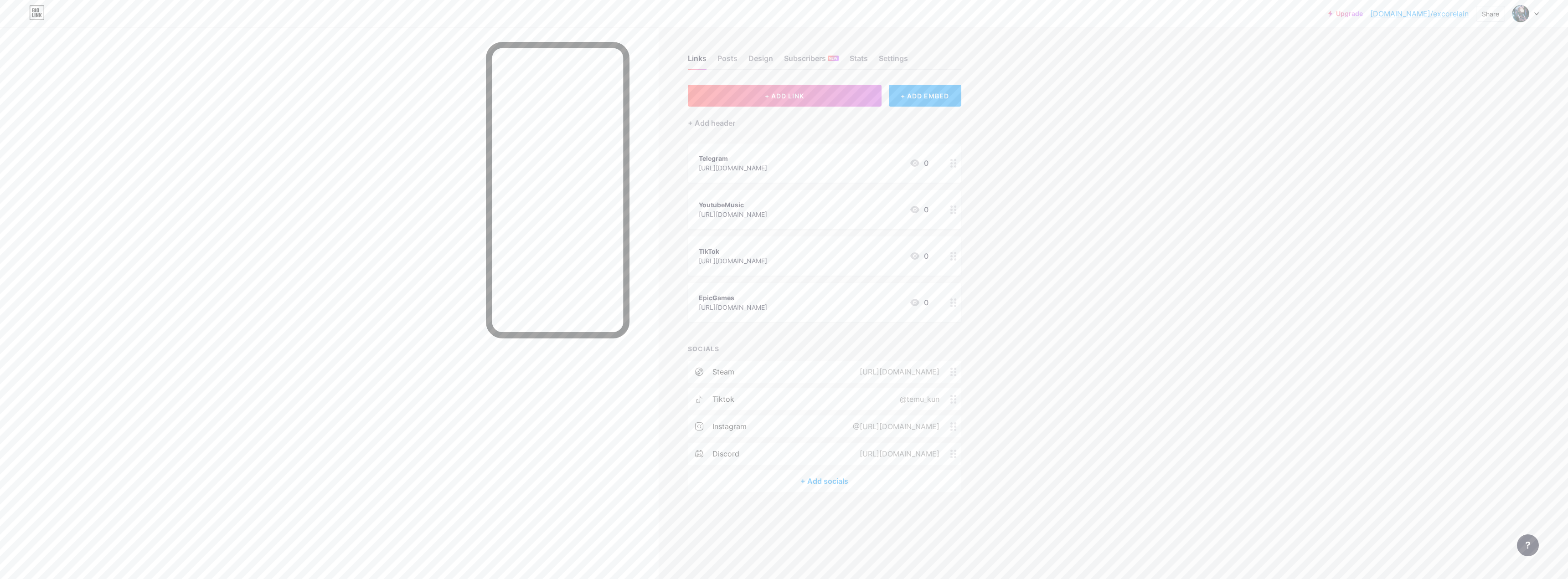
click at [549, 367] on div "+ Add socials" at bounding box center [824, 481] width 273 height 22
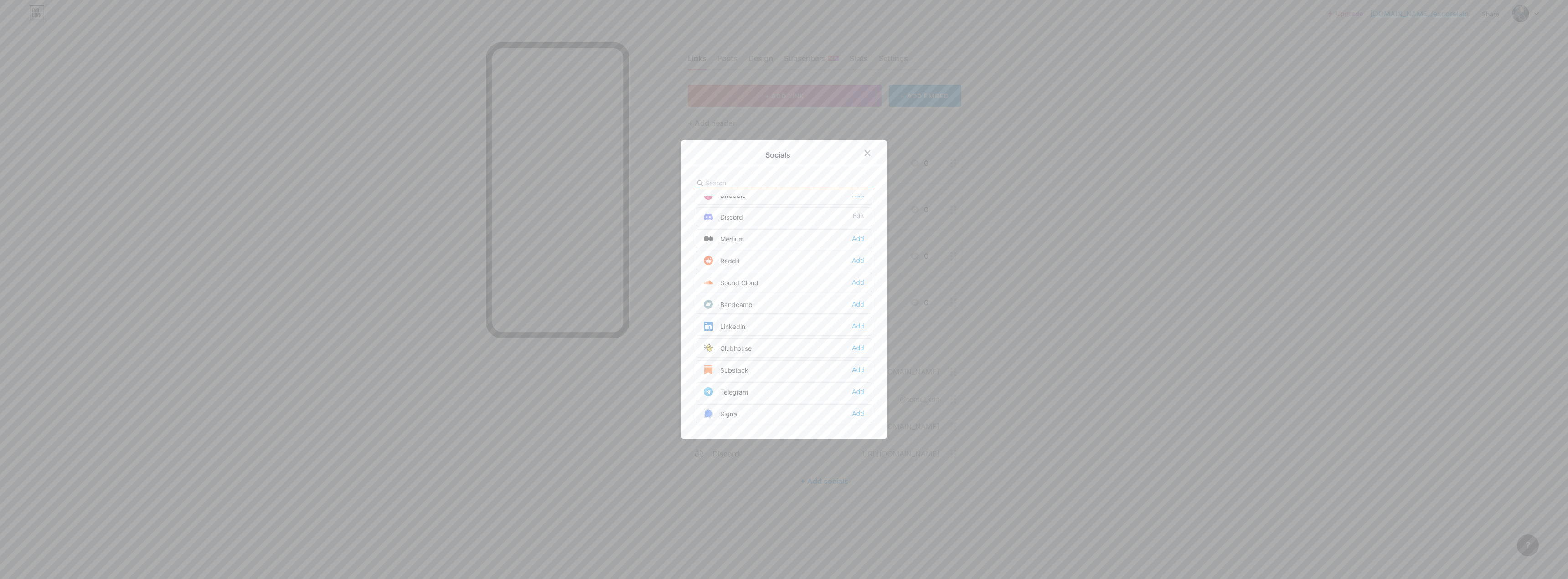
scroll to position [319, 0]
click at [549, 347] on div "Add" at bounding box center [858, 346] width 12 height 9
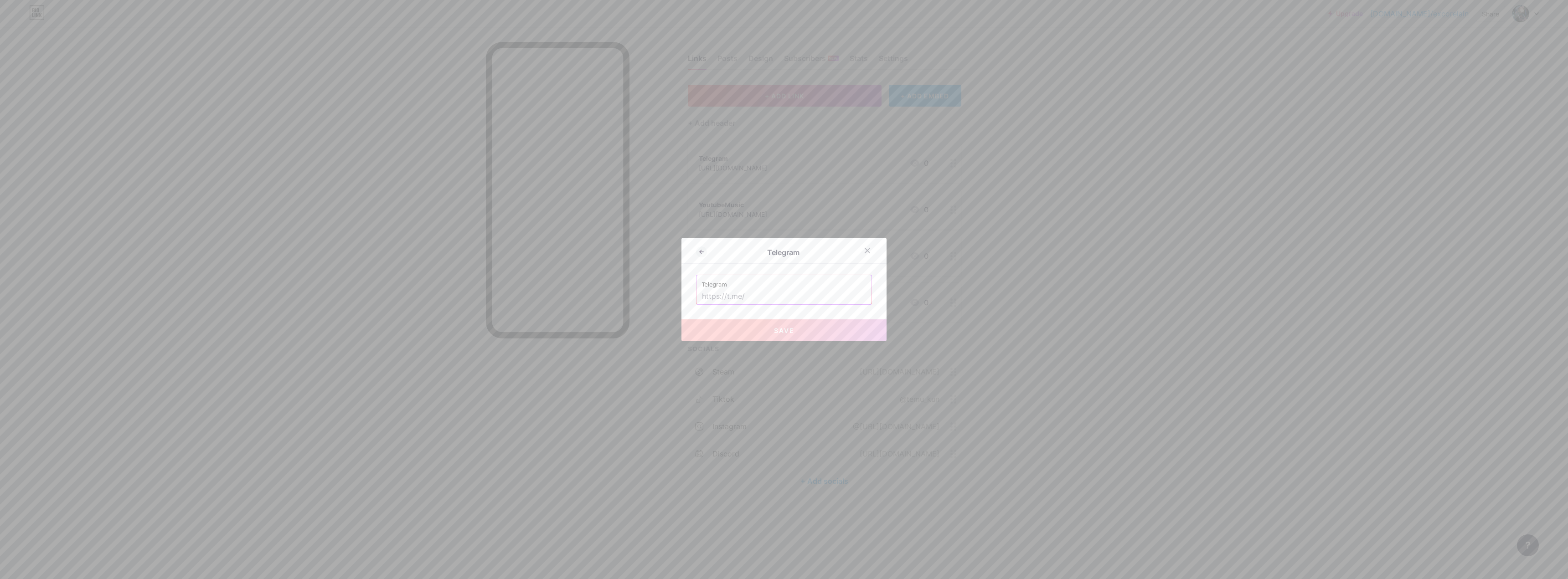
click at [549, 287] on label "Telegram" at bounding box center [784, 282] width 164 height 13
click at [549, 299] on input "text" at bounding box center [784, 296] width 164 height 15
paste input "[URL][DOMAIN_NAME]"
type input "[URL][DOMAIN_NAME]"
click at [549, 327] on button "Save" at bounding box center [784, 330] width 205 height 22
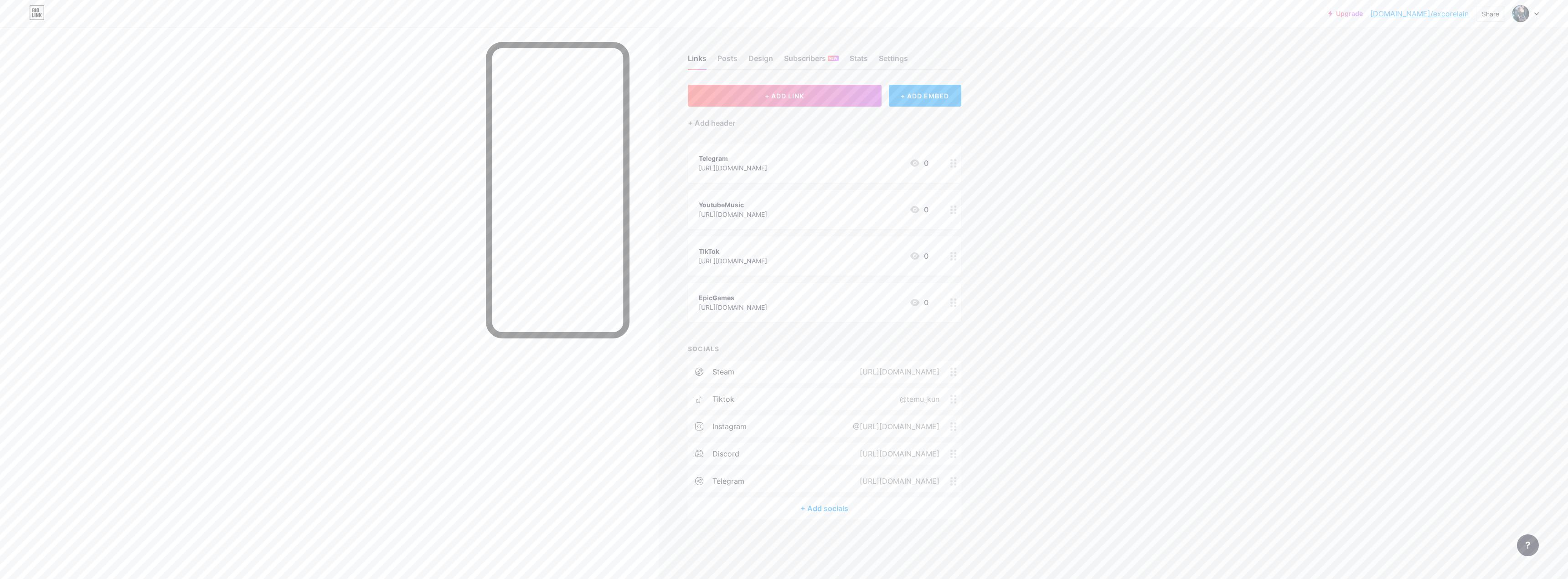
click at [549, 161] on div "Telegram [URL][DOMAIN_NAME] 0" at bounding box center [824, 163] width 273 height 39
click at [549, 328] on div "Delete" at bounding box center [705, 330] width 19 height 11
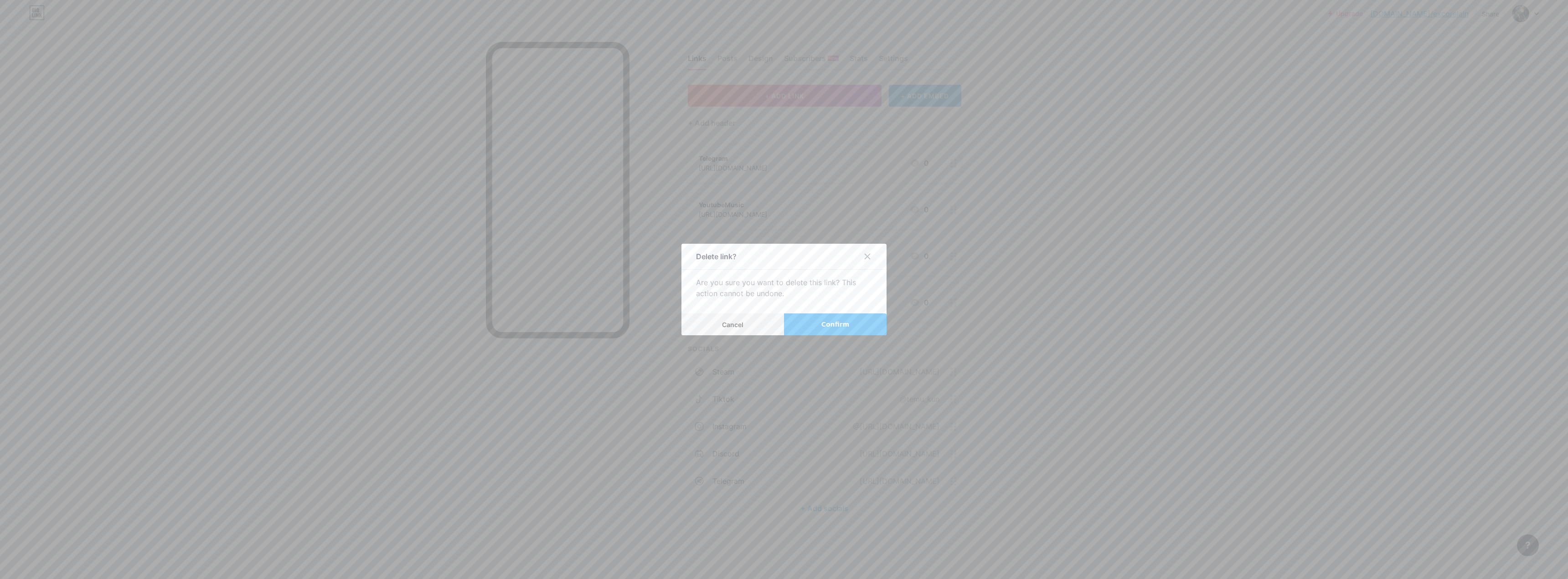
click at [549, 321] on button "Confirm" at bounding box center [835, 324] width 102 height 22
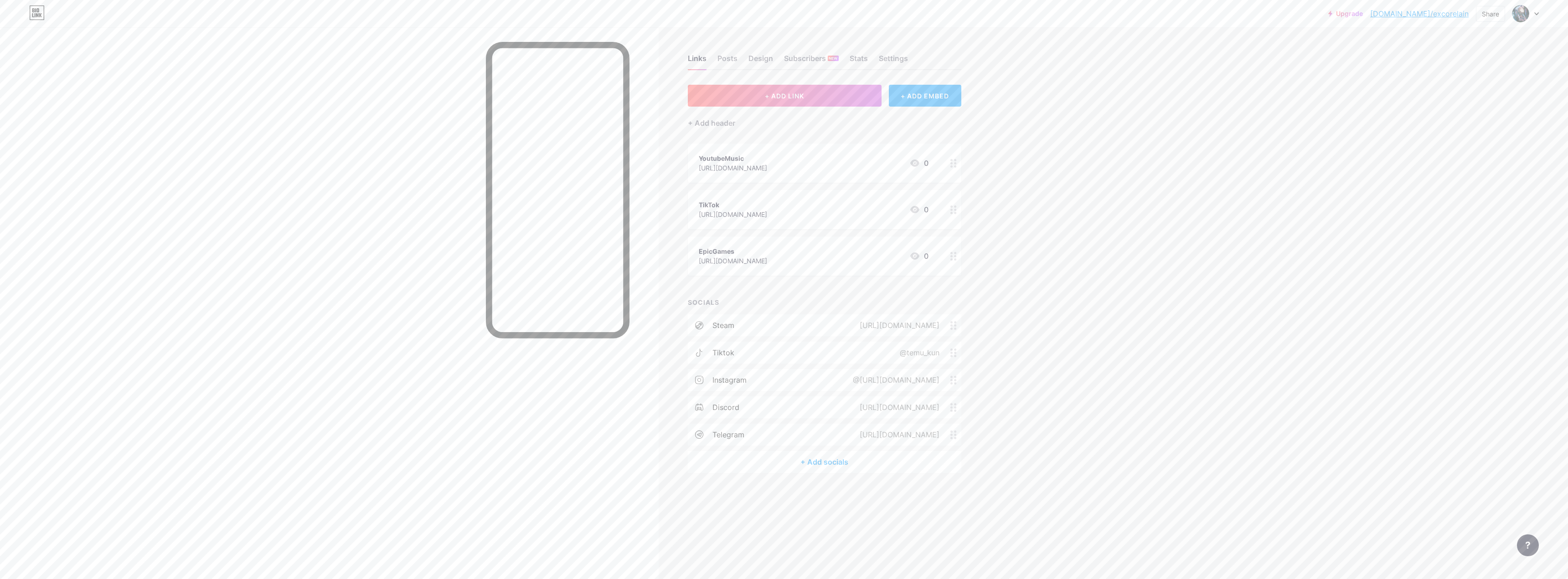
click at [549, 210] on circle at bounding box center [951, 210] width 2 height 2
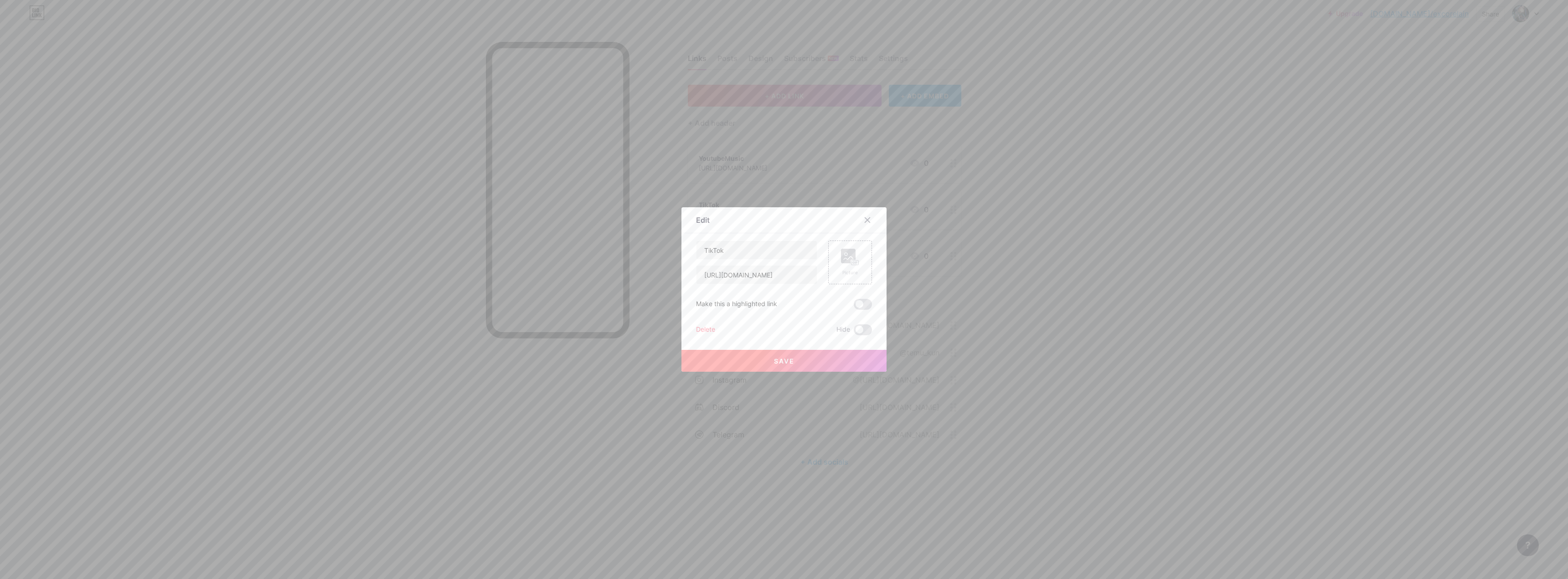
click at [549, 329] on div "Delete" at bounding box center [705, 330] width 19 height 11
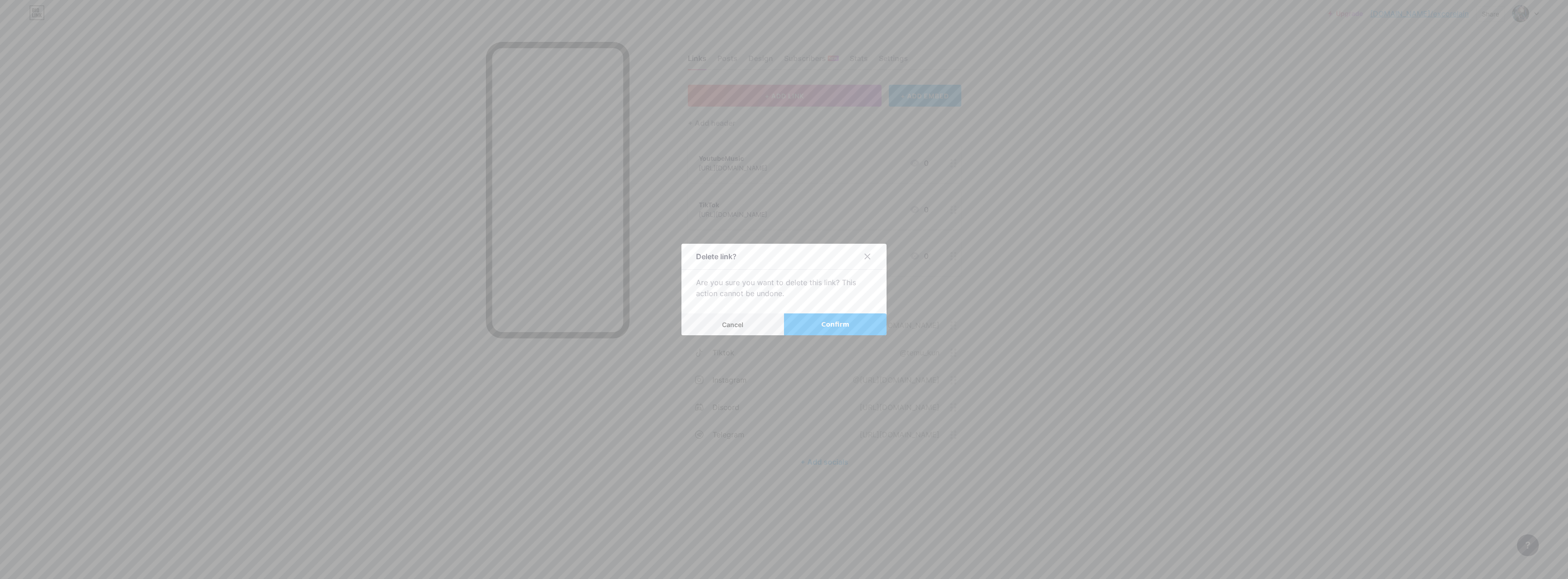
click at [549, 324] on button "Confirm" at bounding box center [835, 324] width 102 height 22
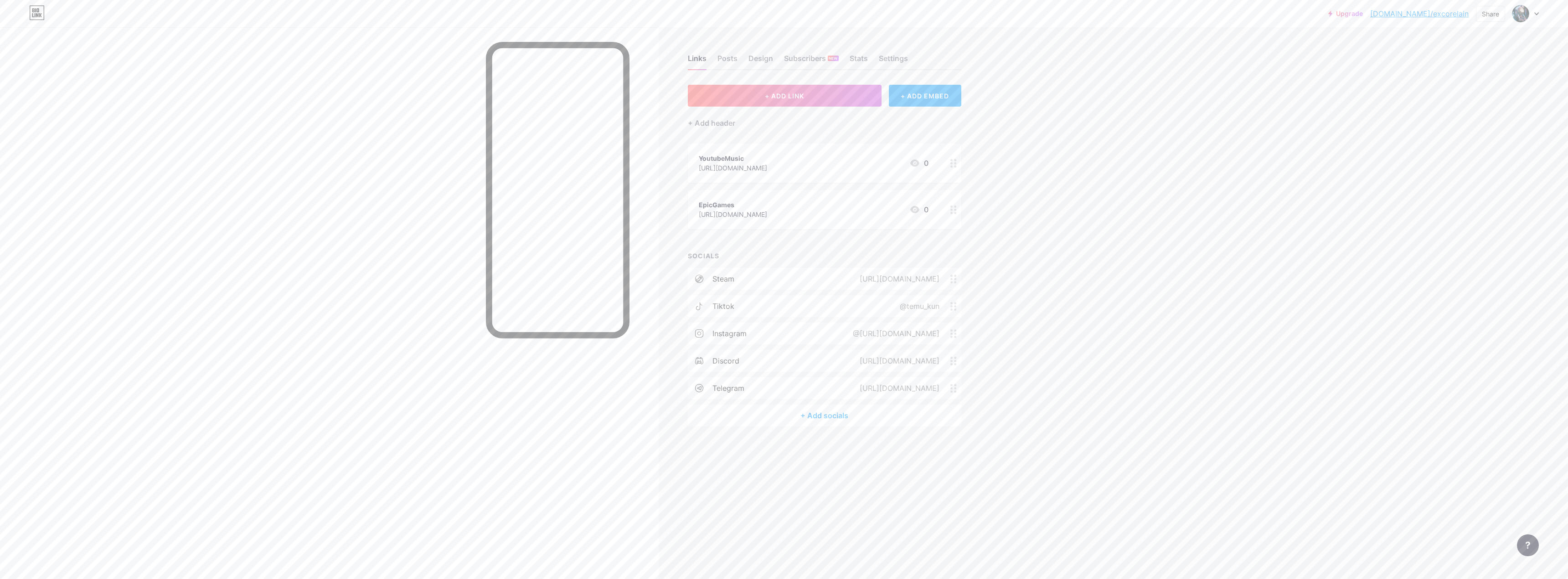
click at [549, 367] on div "+ Add socials" at bounding box center [824, 415] width 273 height 22
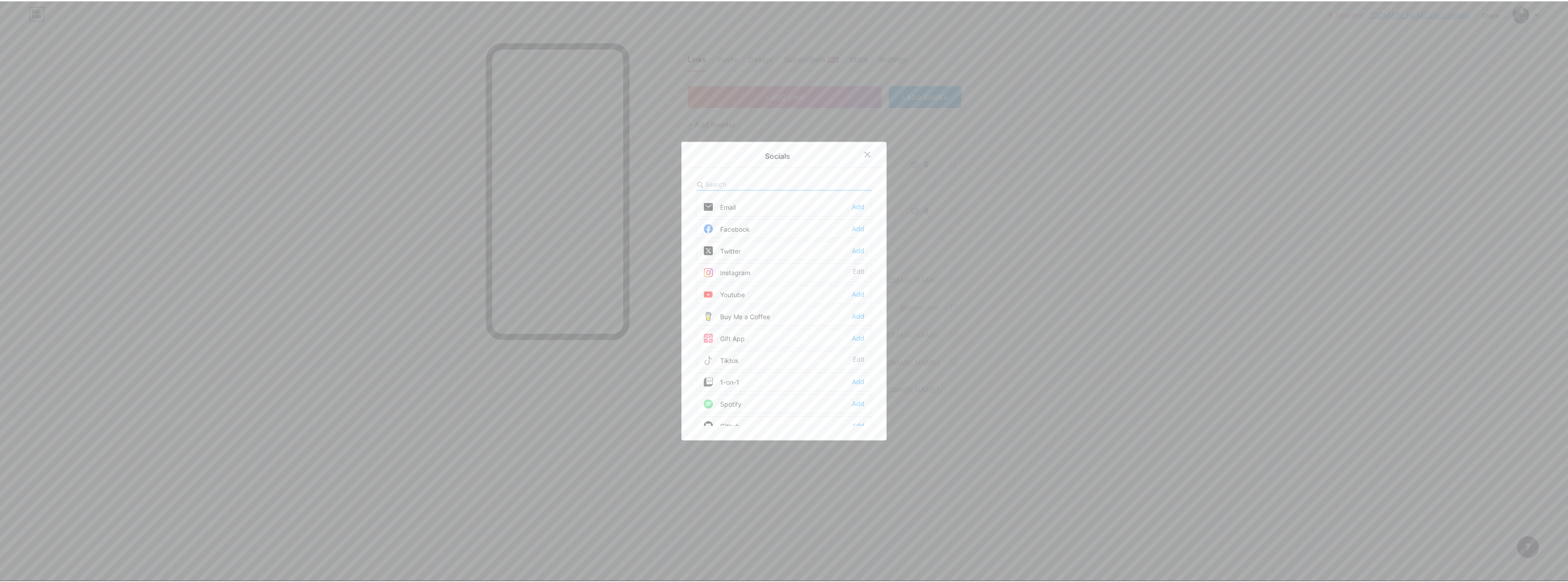
scroll to position [0, 0]
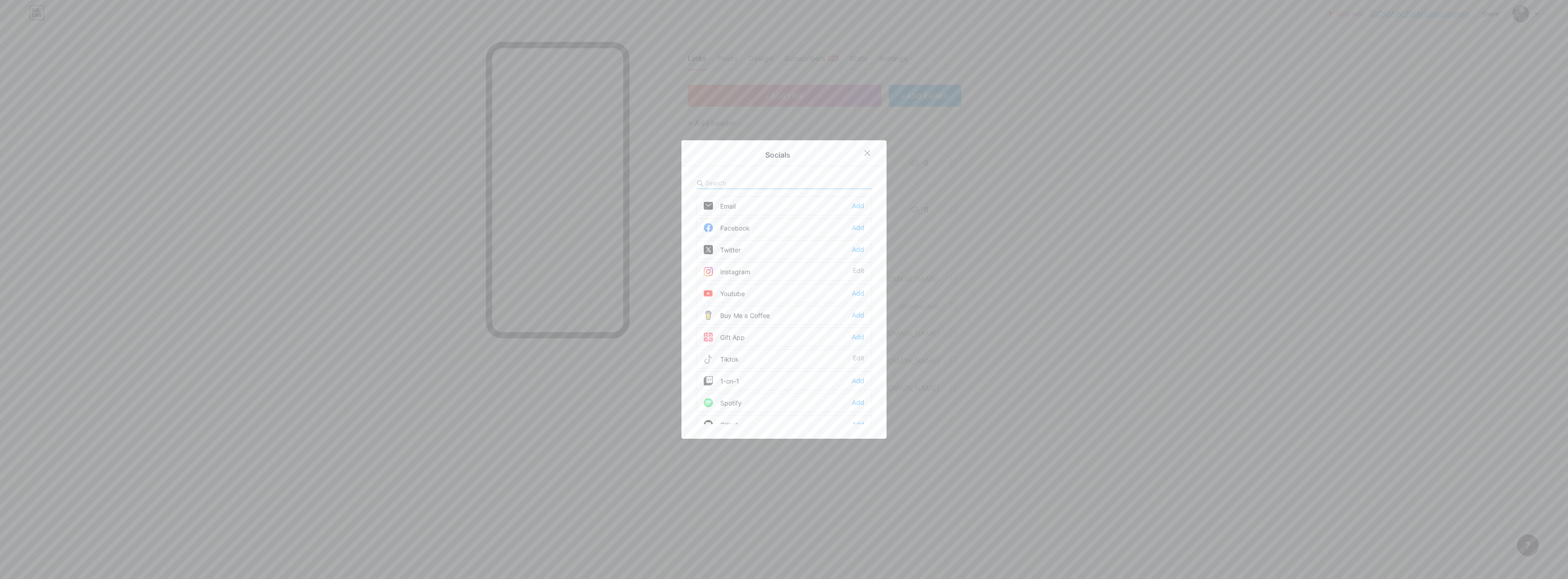
click at [549, 297] on div at bounding box center [784, 290] width 1568 height 579
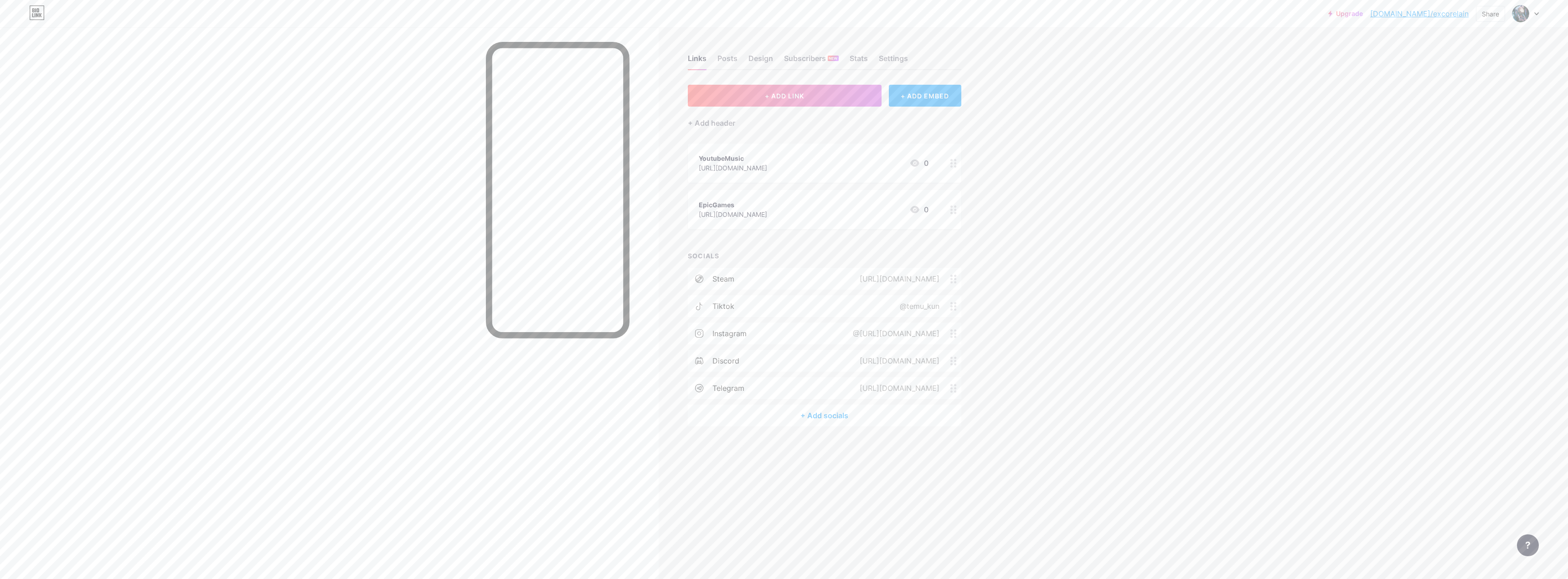
click at [549, 367] on div "Links Posts Design Subscribers NEW Stats Settings + ADD LINK + ADD EMBED + Add …" at bounding box center [500, 290] width 999 height 579
click at [549, 65] on div "Links Posts Design Subscribers NEW Stats Settings" at bounding box center [824, 54] width 273 height 32
click at [549, 61] on div "Subscribers NEW" at bounding box center [811, 61] width 55 height 16
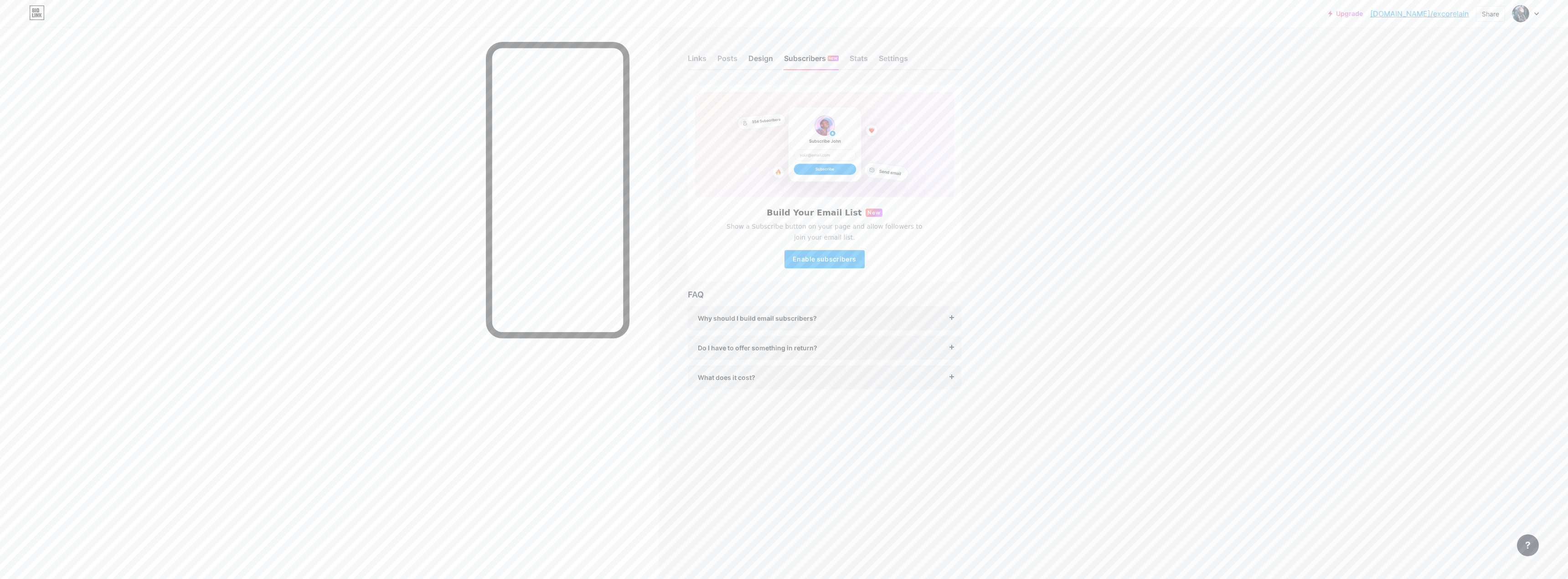
click at [549, 59] on div "Design" at bounding box center [761, 61] width 24 height 16
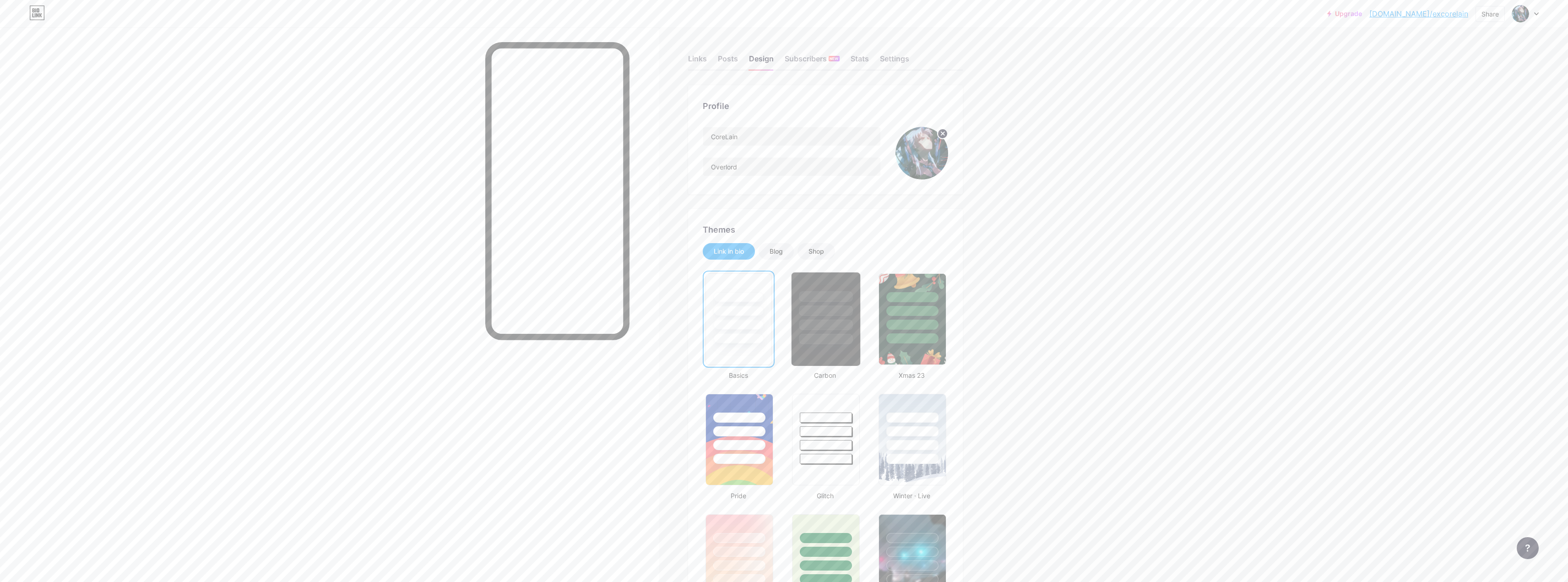
click at [551, 311] on div at bounding box center [826, 310] width 54 height 10
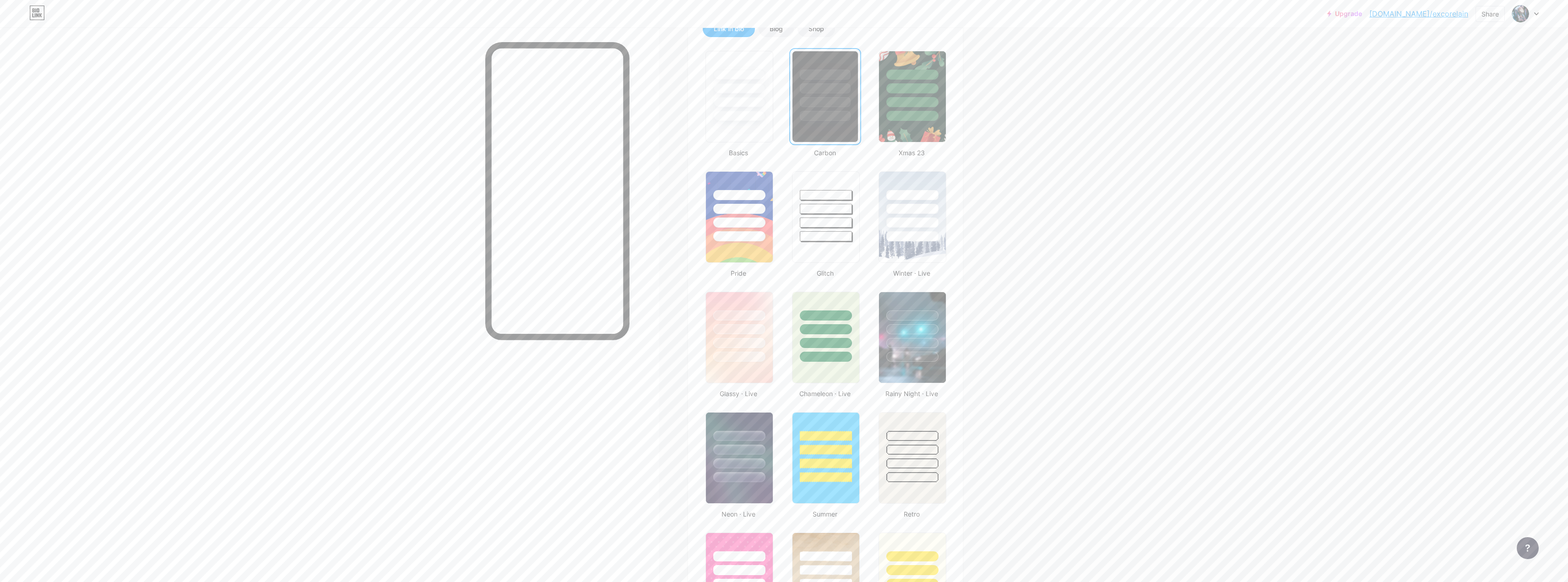
scroll to position [229, 0]
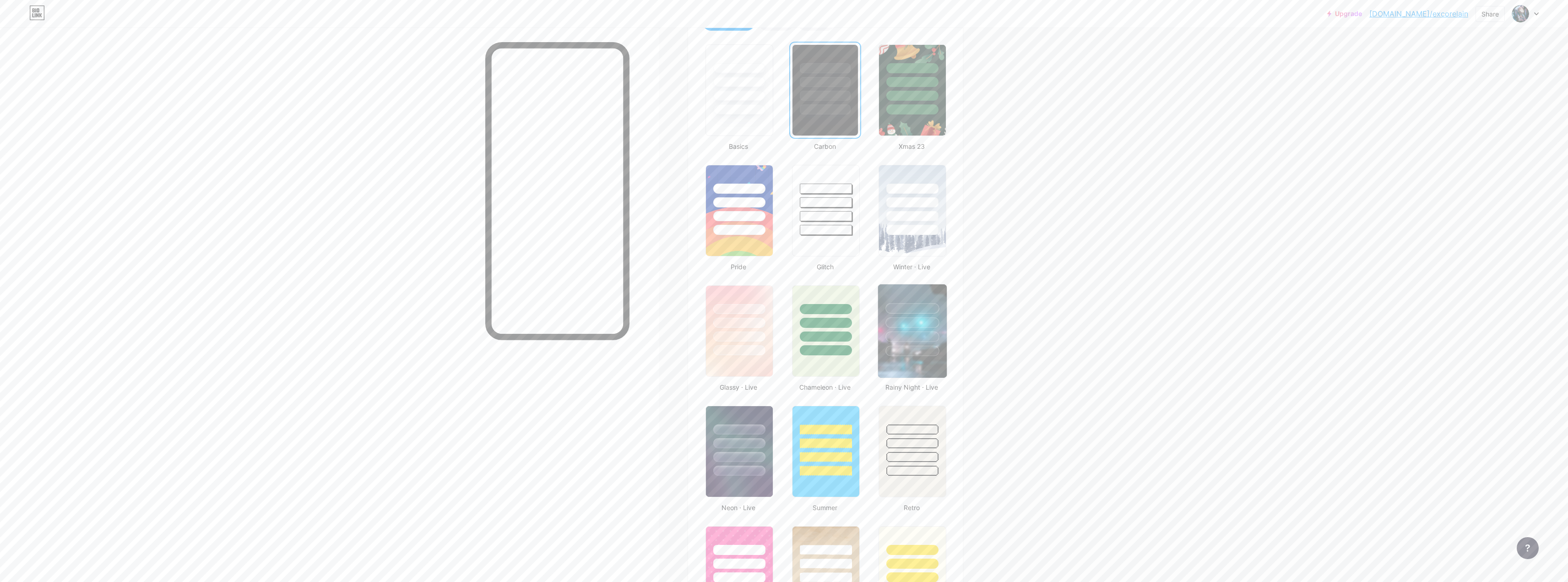
click at [551, 329] on div at bounding box center [912, 320] width 68 height 72
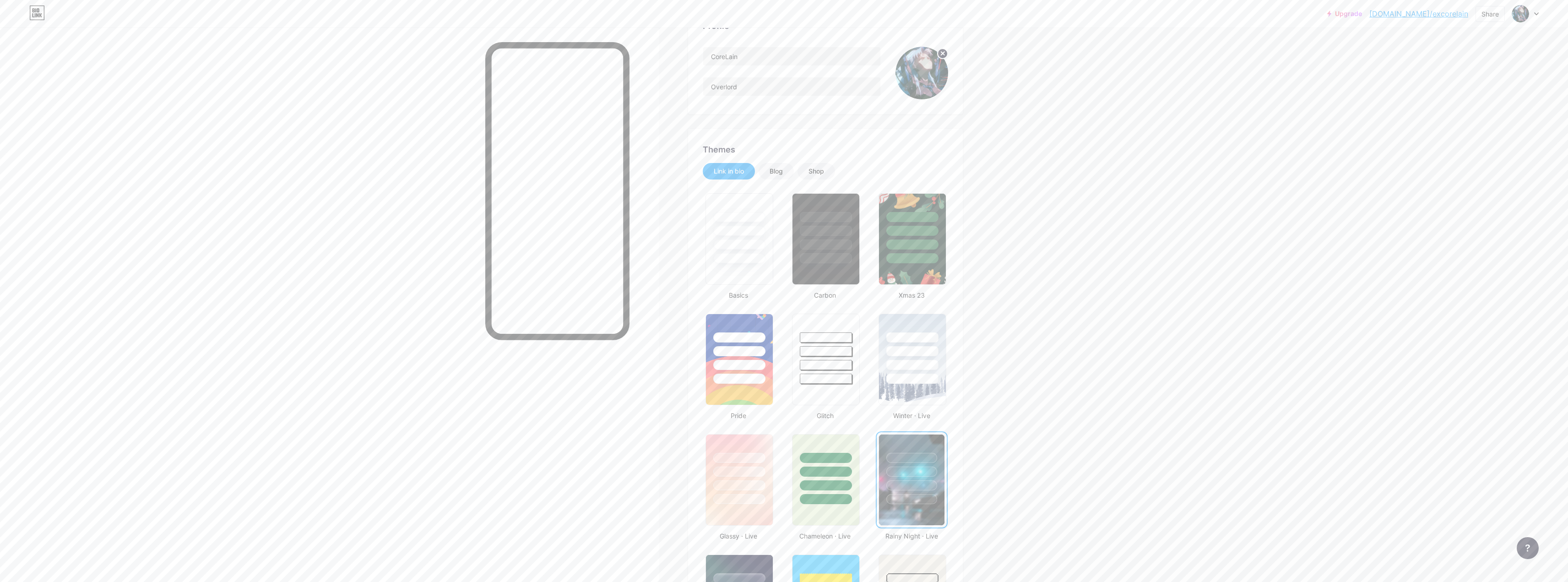
scroll to position [0, 0]
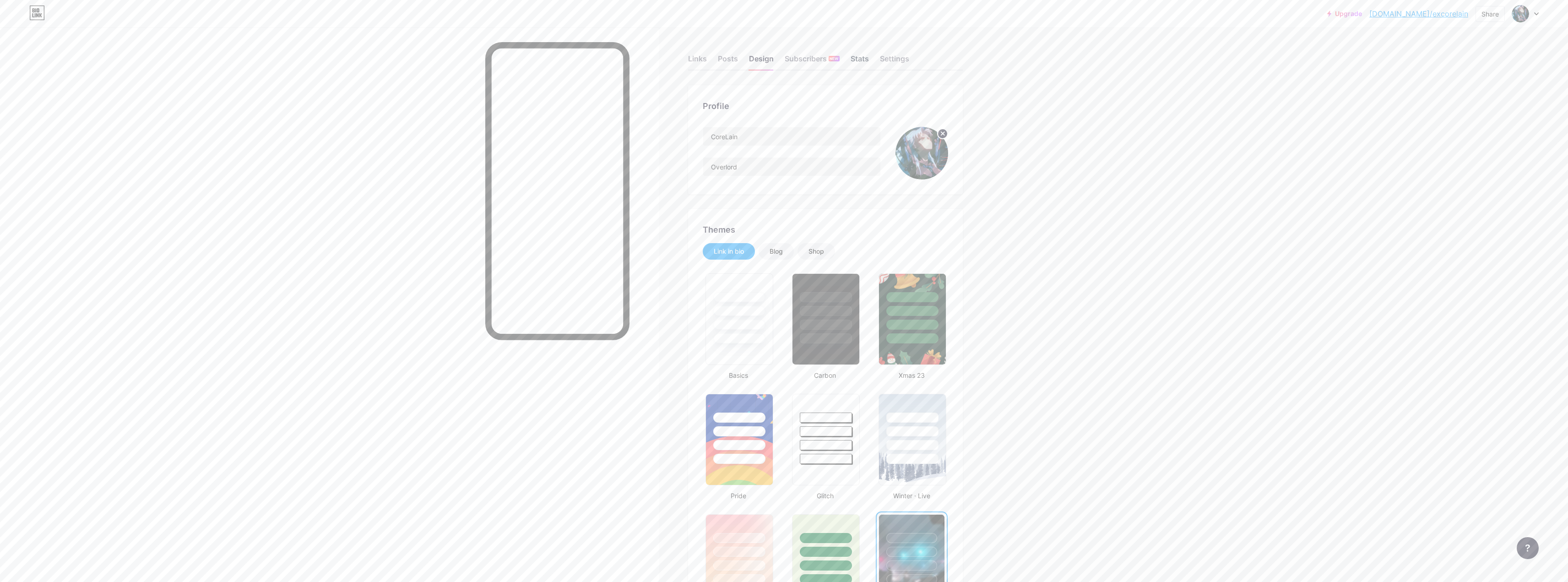
click at [551, 64] on div "Stats" at bounding box center [859, 61] width 18 height 17
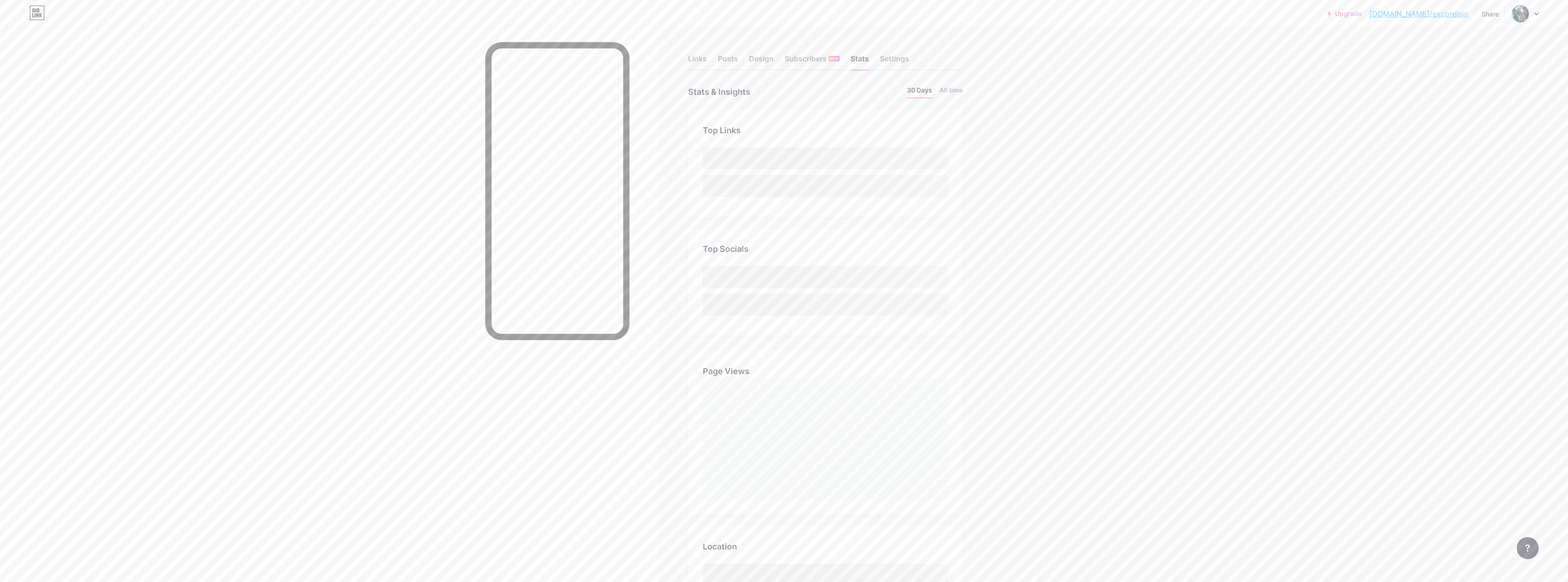
scroll to position [582, 1568]
click at [551, 64] on div "Settings" at bounding box center [894, 61] width 29 height 17
click at [551, 56] on div "Stats" at bounding box center [859, 61] width 18 height 17
click at [551, 62] on div "Settings" at bounding box center [894, 61] width 29 height 17
click at [551, 160] on div "excorelain .[DOMAIN_NAME]" at bounding box center [767, 155] width 99 height 11
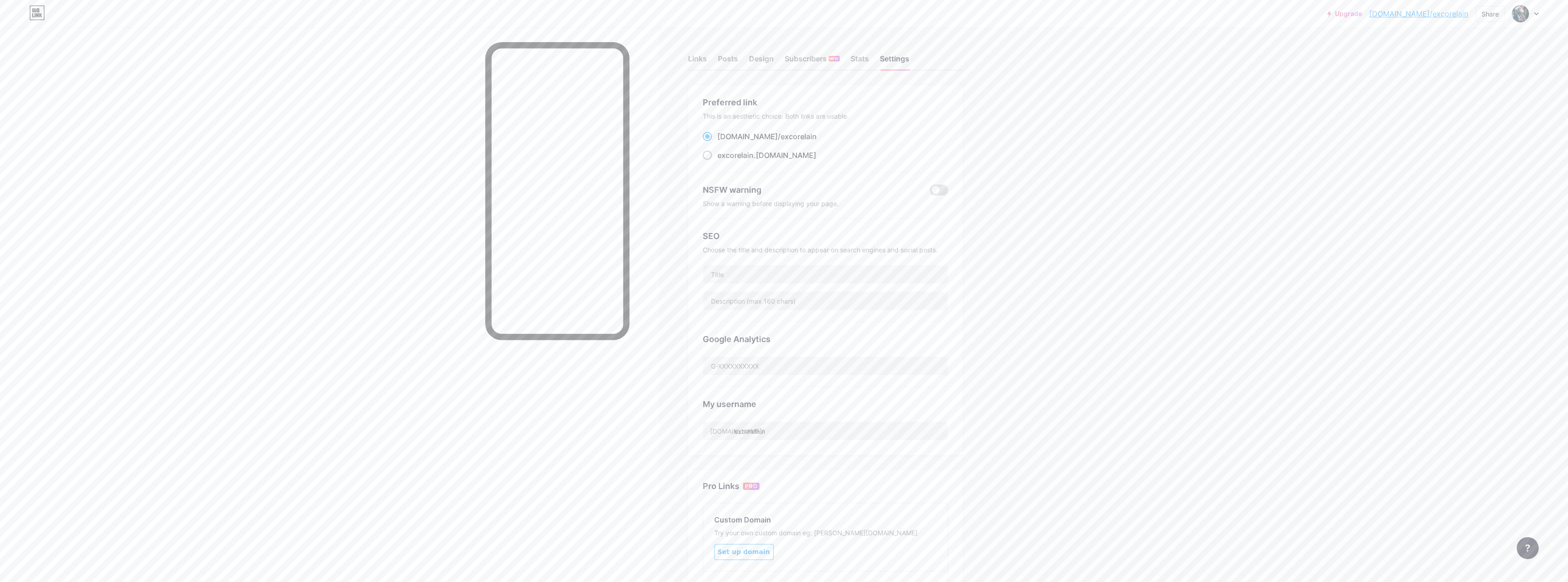
click at [551, 161] on input "excorelain .[DOMAIN_NAME]" at bounding box center [720, 164] width 6 height 6
radio input "true"
click at [551, 369] on button "Save" at bounding box center [825, 464] width 245 height 18
click at [551, 57] on div "Stats" at bounding box center [859, 61] width 18 height 17
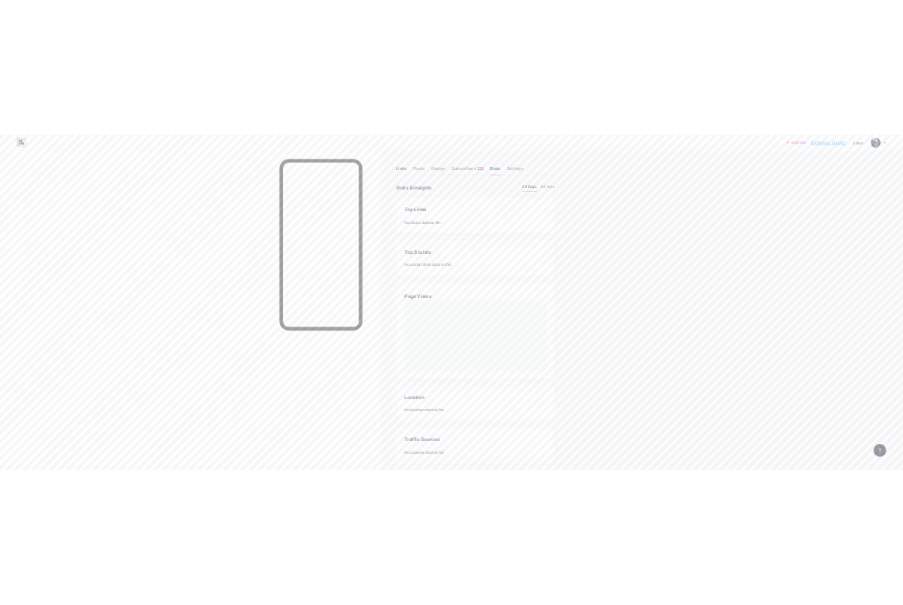
scroll to position [952, 2565]
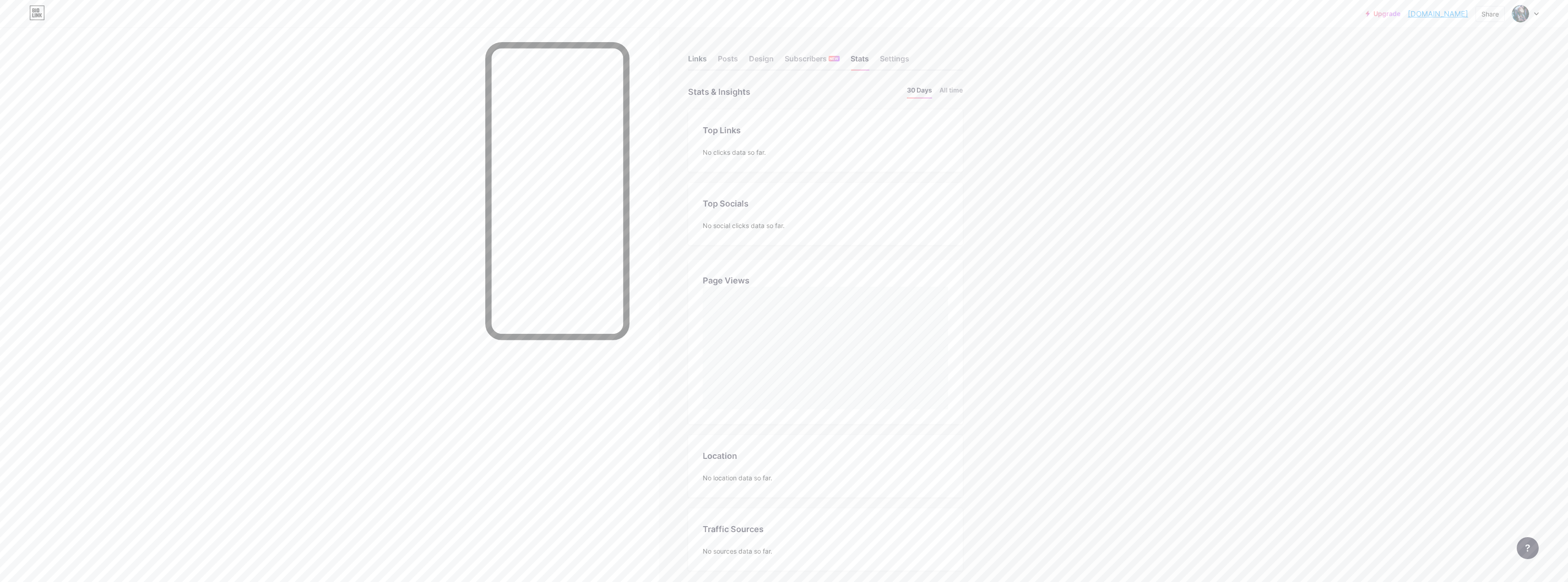
click at [551, 65] on div "Links" at bounding box center [698, 61] width 19 height 17
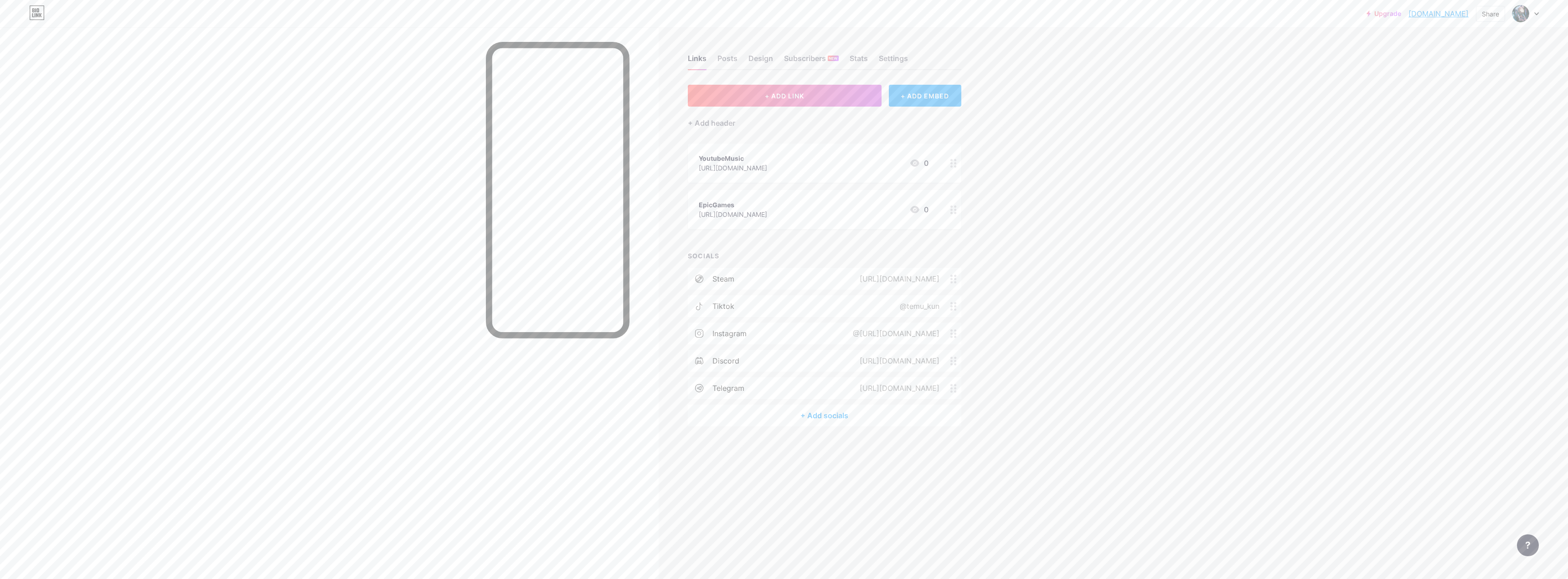
click at [549, 94] on div "+ ADD EMBED" at bounding box center [925, 95] width 72 height 22
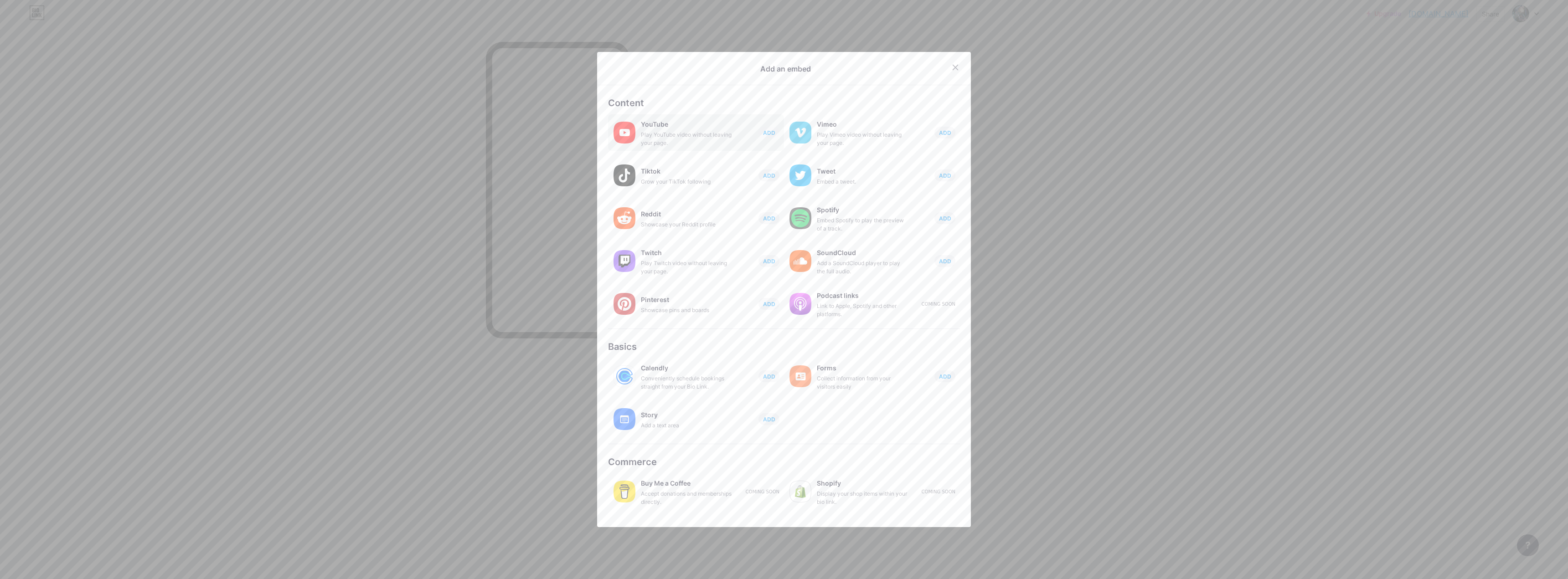
click at [549, 129] on div "YouTube" at bounding box center [687, 124] width 91 height 13
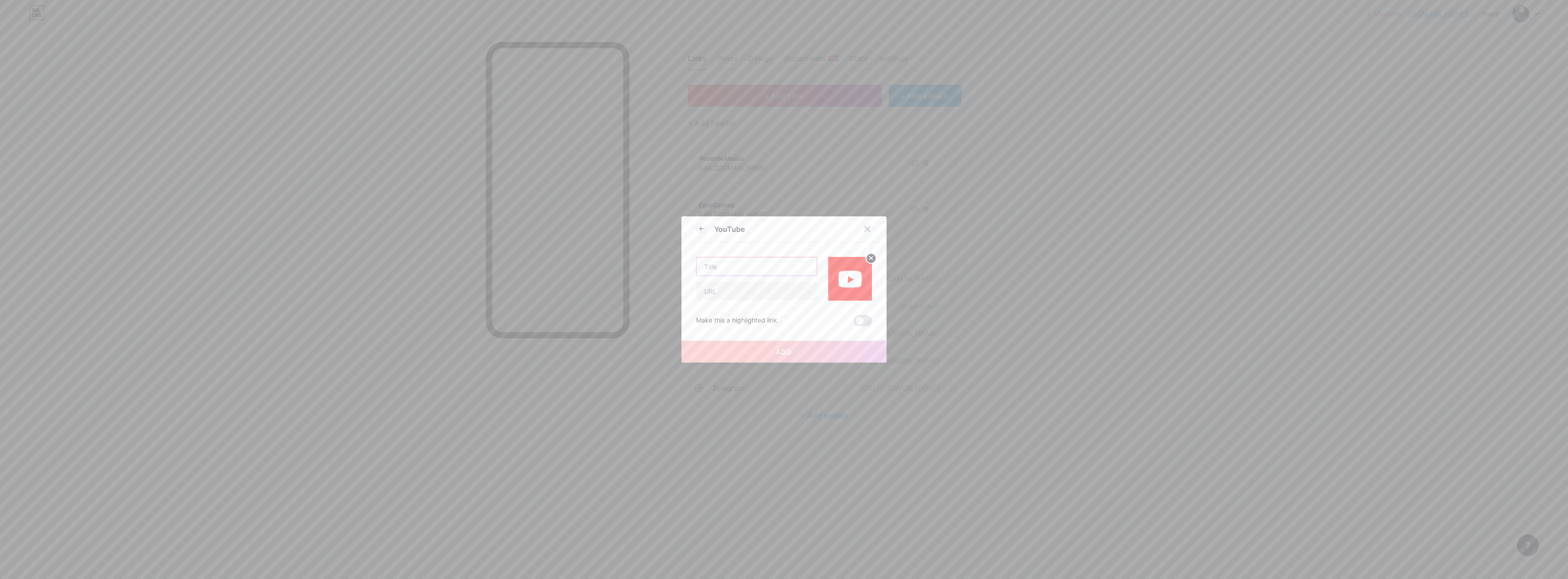
click at [549, 271] on input "text" at bounding box center [757, 266] width 121 height 18
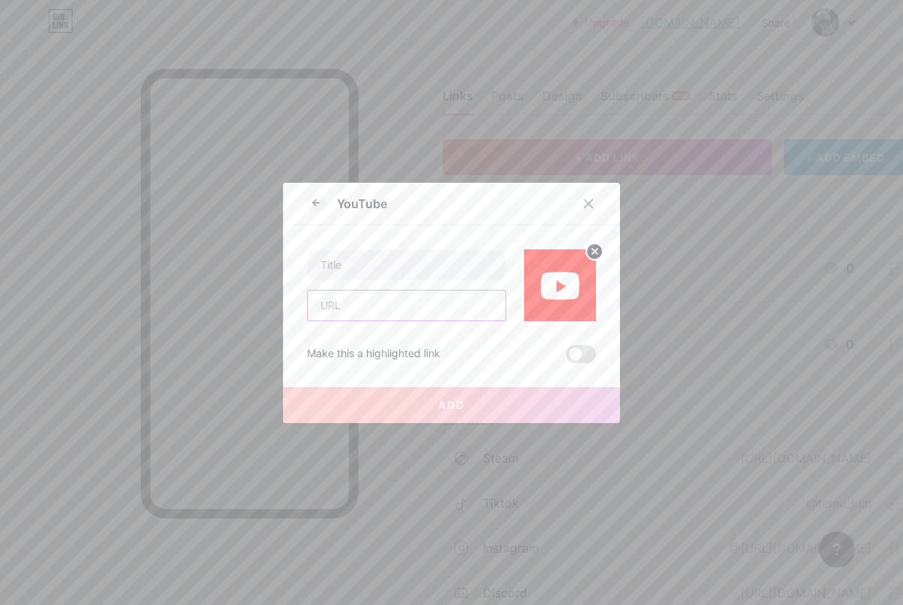
click at [354, 300] on input "text" at bounding box center [407, 306] width 198 height 30
paste input "ON MY KNEES"
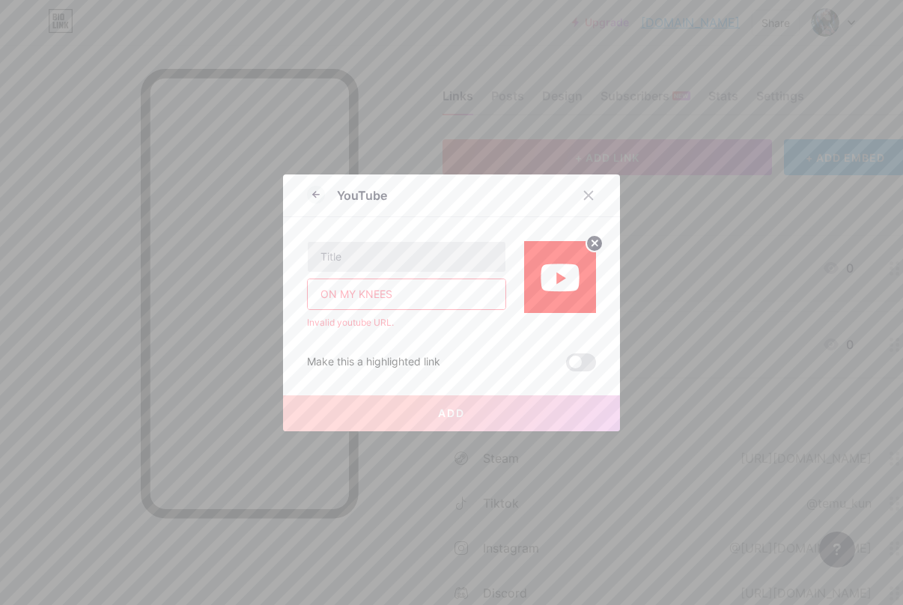
type input "ON MY KNEES"
click at [370, 265] on input "text" at bounding box center [407, 257] width 198 height 30
paste input "ON MY KNEES"
type input "ON MY KNEES"
drag, startPoint x: 405, startPoint y: 287, endPoint x: 246, endPoint y: 294, distance: 159.7
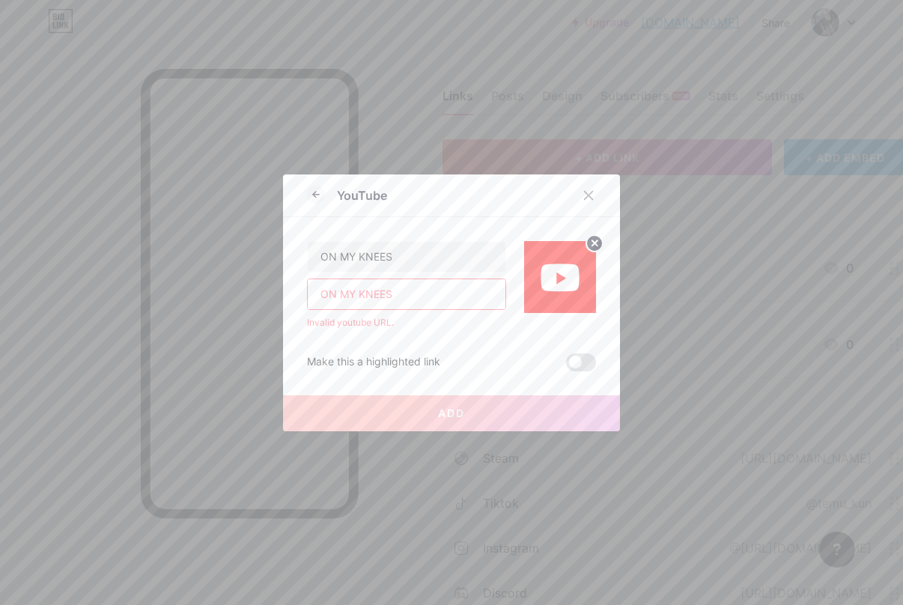
click at [246, 294] on div "YouTube ON MY KNEES ON MY KNEES Invalid youtube URL. Make this a highlighted li…" at bounding box center [451, 302] width 903 height 605
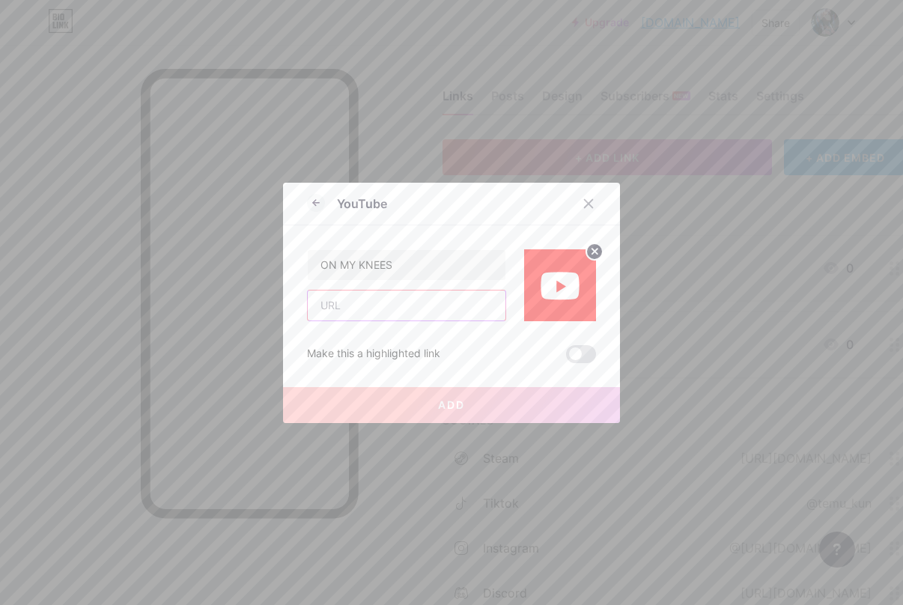
click at [404, 308] on input "text" at bounding box center [407, 306] width 198 height 30
paste input "[URL][DOMAIN_NAME]"
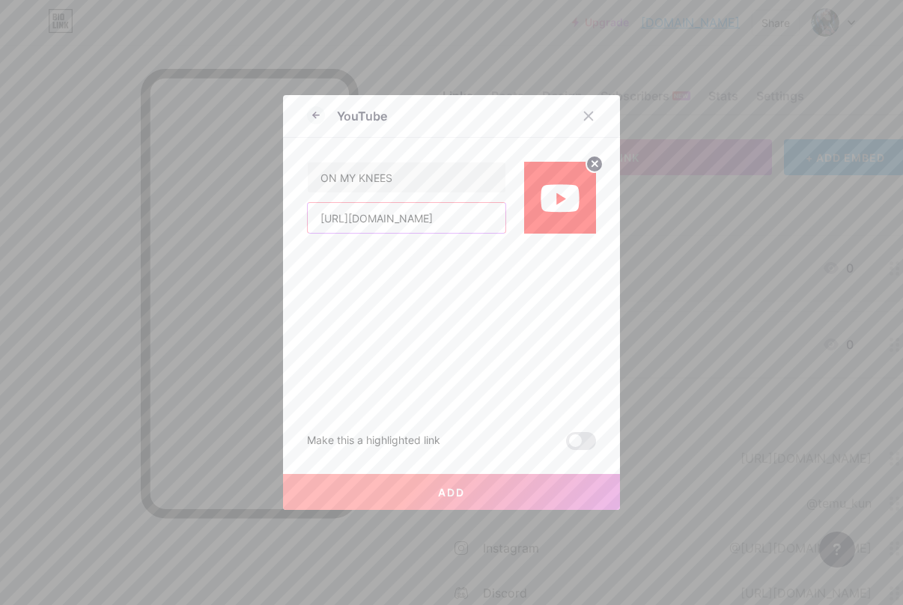
type input "[URL][DOMAIN_NAME]"
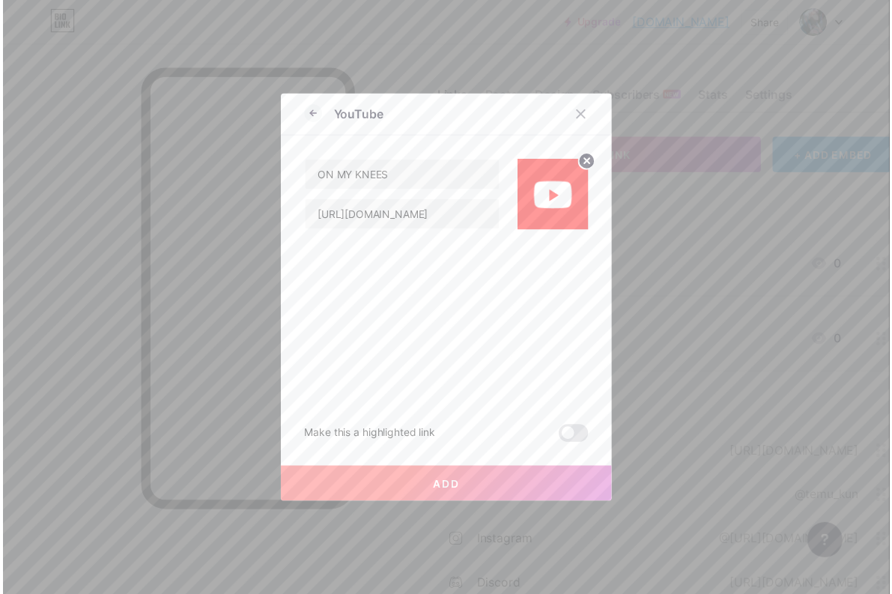
scroll to position [0, 0]
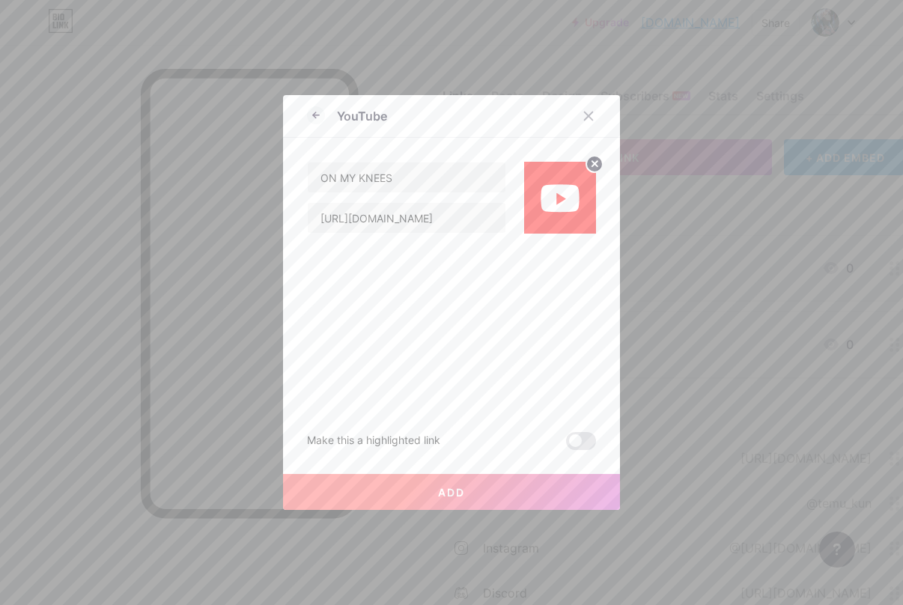
click at [571, 200] on img at bounding box center [560, 198] width 72 height 72
drag, startPoint x: 589, startPoint y: 164, endPoint x: 520, endPoint y: 210, distance: 83.1
click at [524, 210] on div at bounding box center [560, 198] width 72 height 72
click at [571, 437] on span at bounding box center [581, 441] width 30 height 18
click at [566, 445] on input "checkbox" at bounding box center [566, 445] width 0 height 0
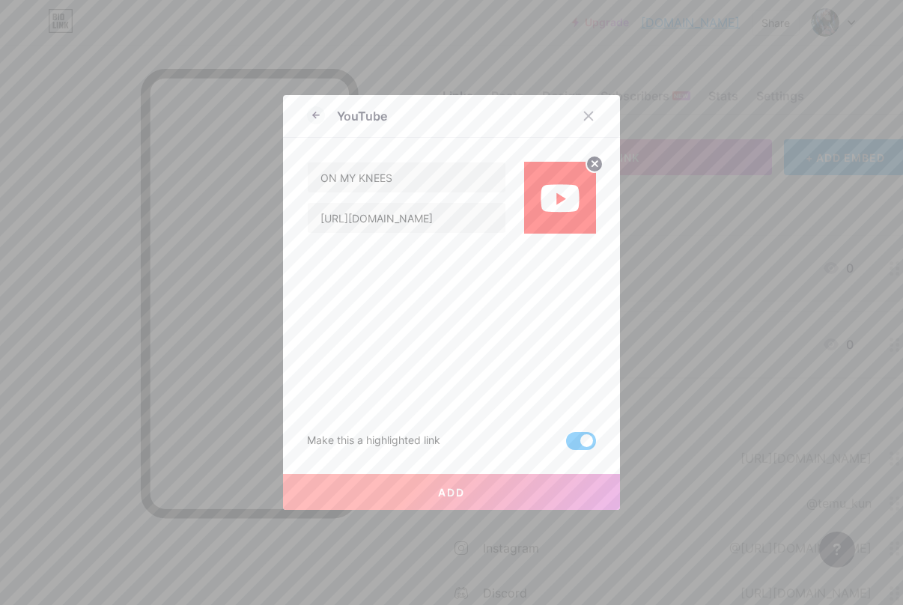
click at [419, 496] on button "Add" at bounding box center [451, 492] width 337 height 36
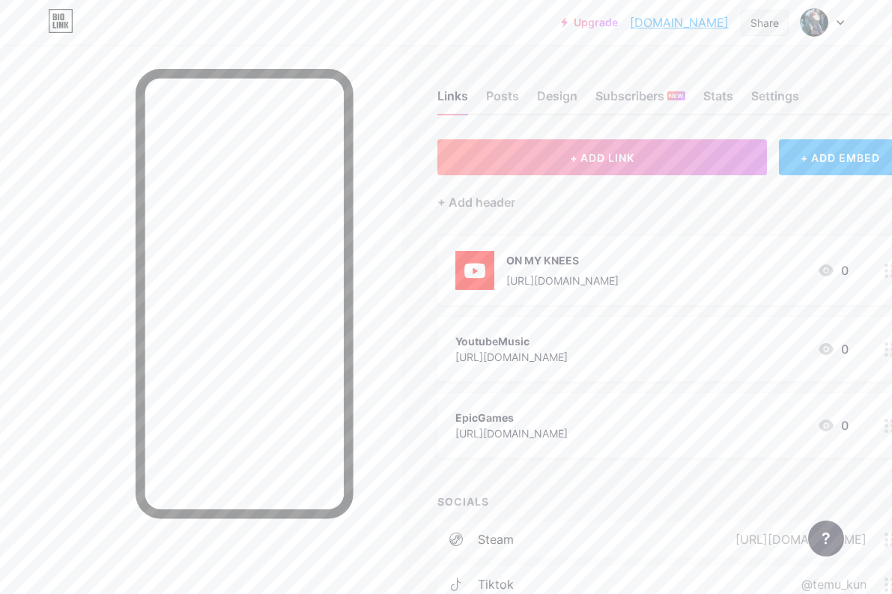
click at [770, 31] on div "Share" at bounding box center [765, 23] width 48 height 26
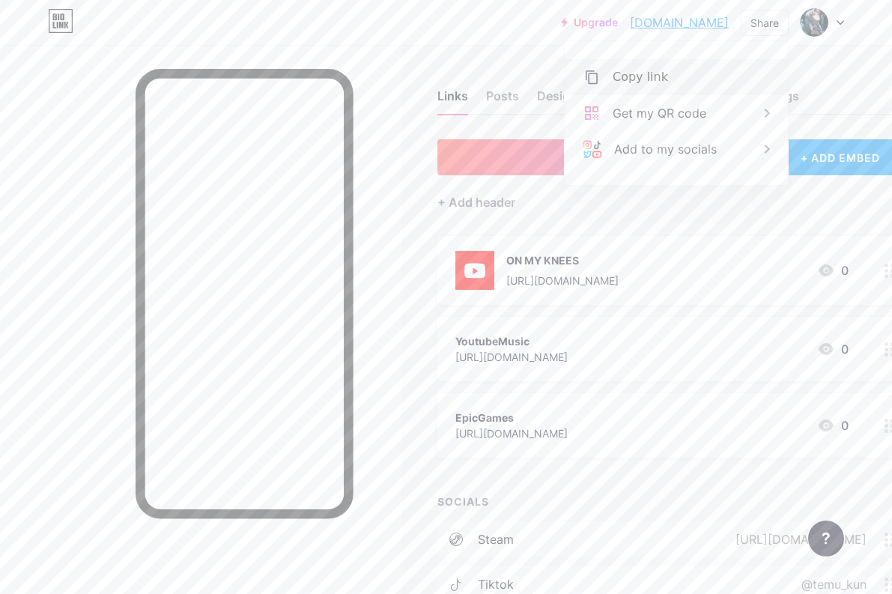
click at [677, 79] on div "Copy link" at bounding box center [676, 77] width 223 height 36
click at [411, 10] on div "Upgrade [DOMAIN_NAME].... [DOMAIN_NAME] Share Copy link [DOMAIN_NAME] Get my QR…" at bounding box center [446, 22] width 892 height 27
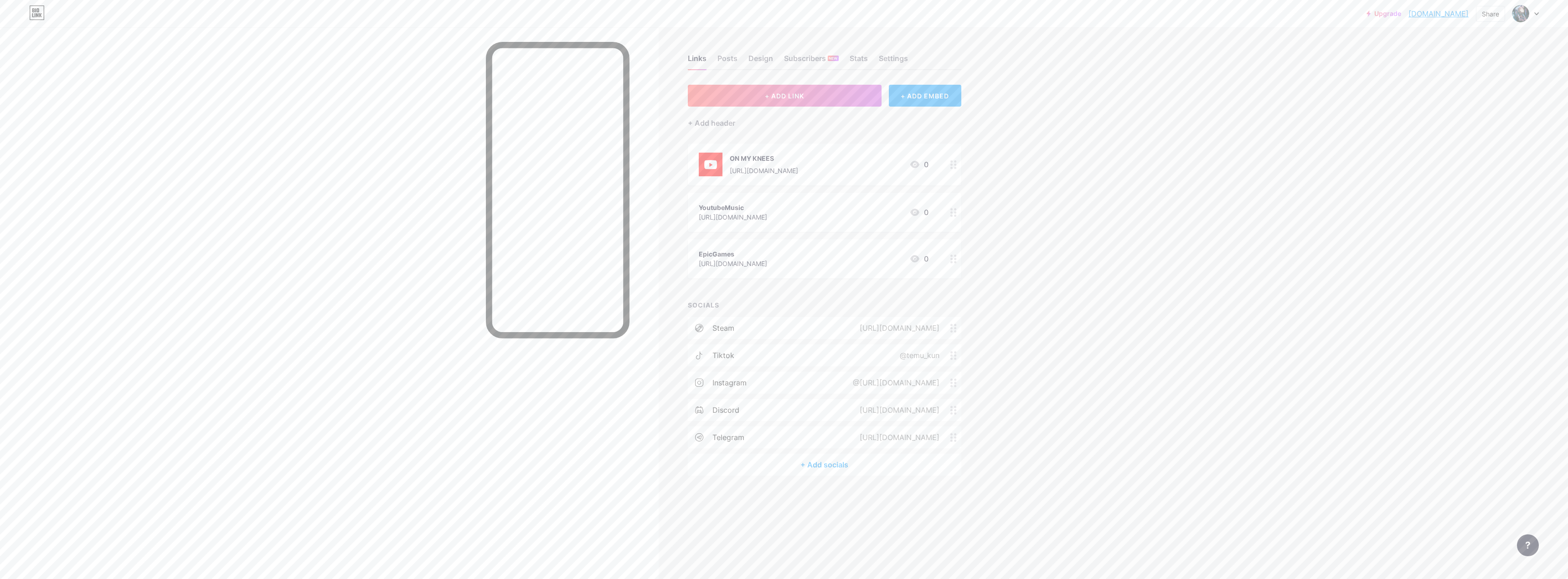
click at [549, 333] on div "steam [URL][DOMAIN_NAME]" at bounding box center [824, 328] width 273 height 22
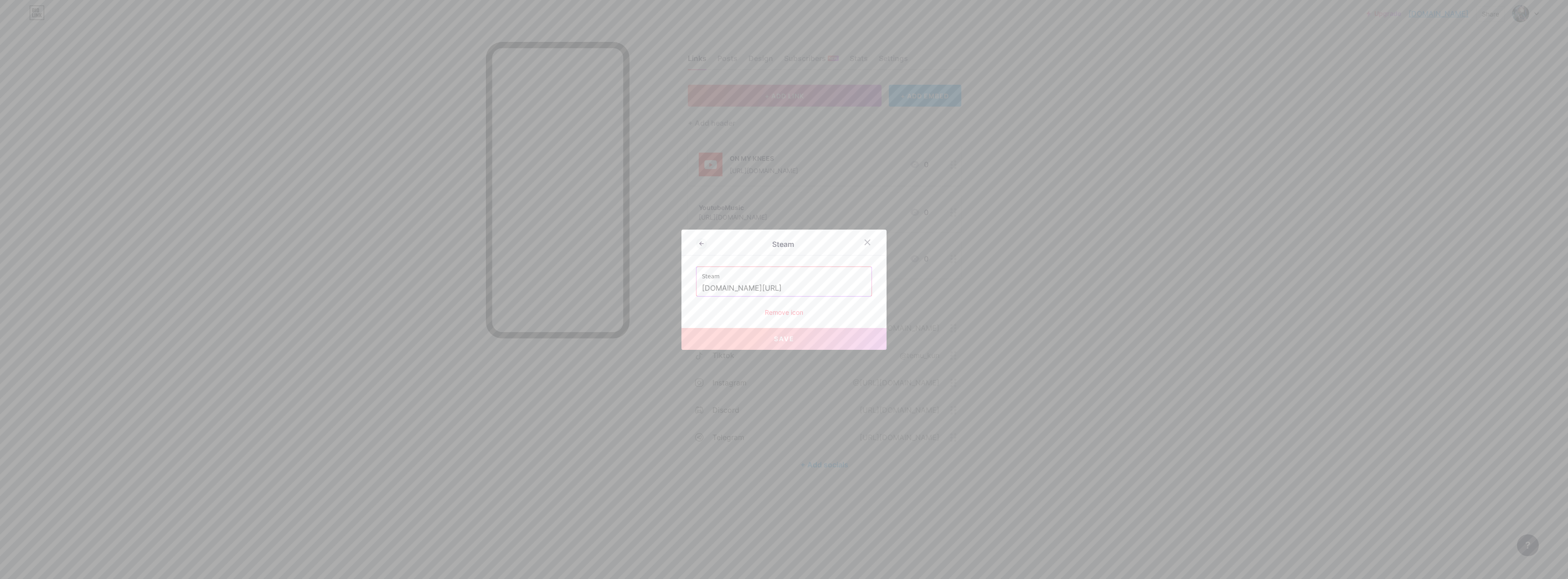
drag, startPoint x: 814, startPoint y: 289, endPoint x: 824, endPoint y: 290, distance: 10.0
click at [549, 290] on input "[DOMAIN_NAME][URL]" at bounding box center [784, 288] width 164 height 15
paste input "[URL][DOMAIN_NAME]"
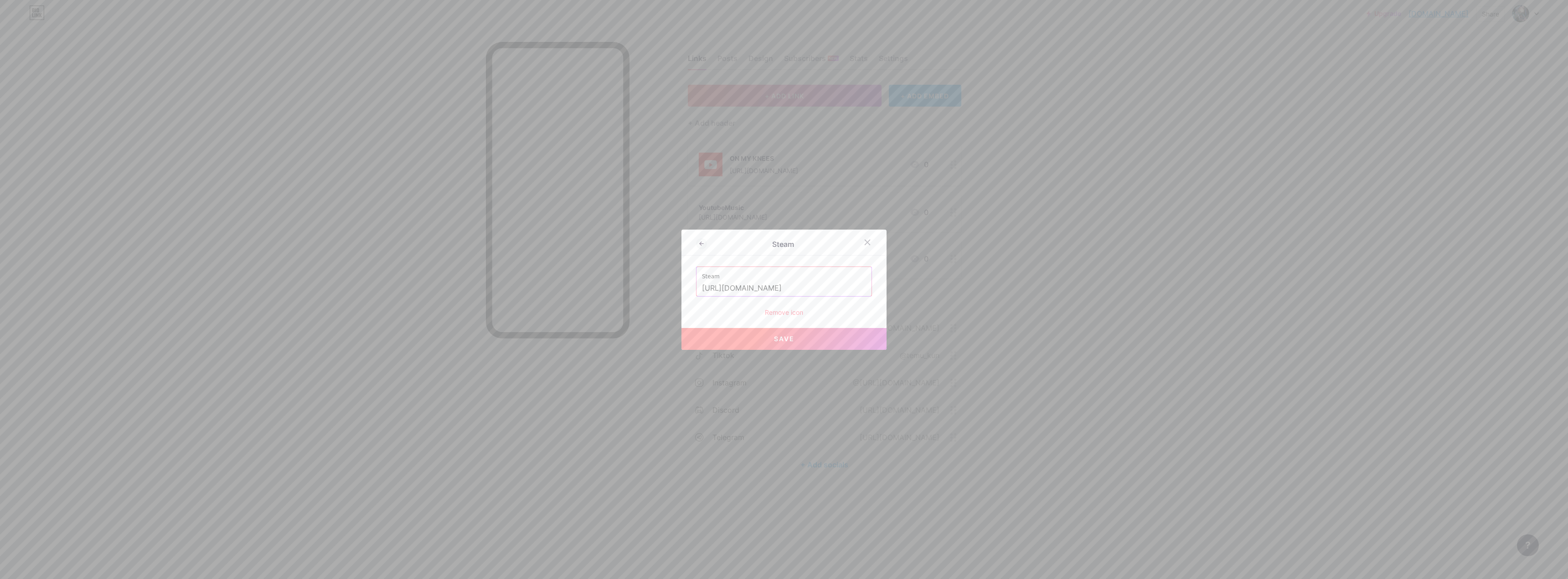
type input "[URL][DOMAIN_NAME]"
click at [549, 342] on button "Save" at bounding box center [784, 339] width 205 height 22
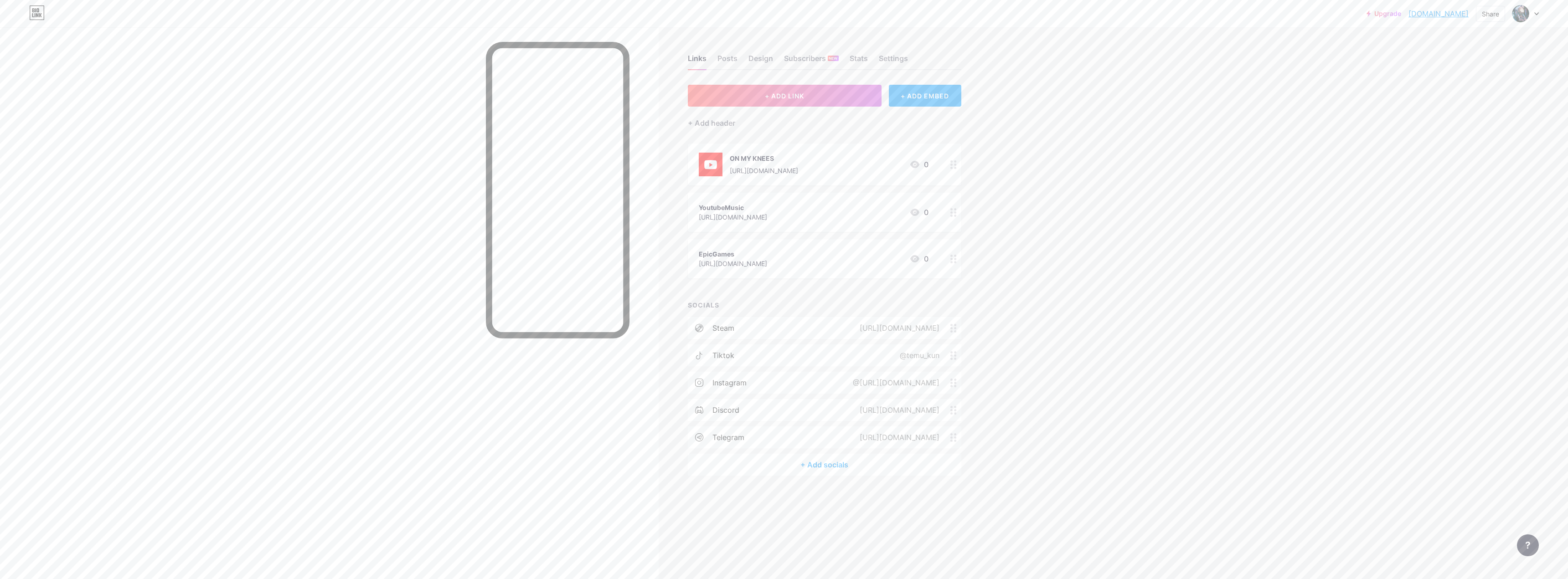
click at [549, 203] on div "YoutubeMusic [URL][DOMAIN_NAME] 0" at bounding box center [813, 212] width 229 height 21
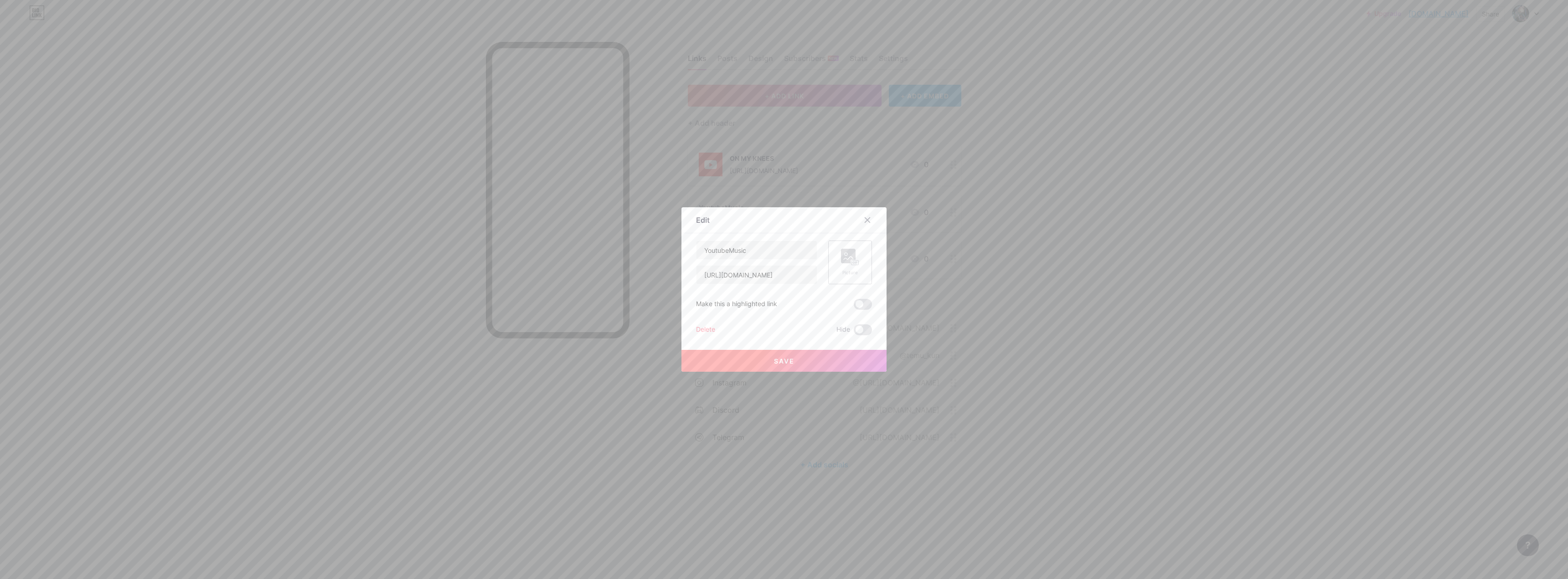
click at [549, 258] on icon at bounding box center [850, 257] width 18 height 17
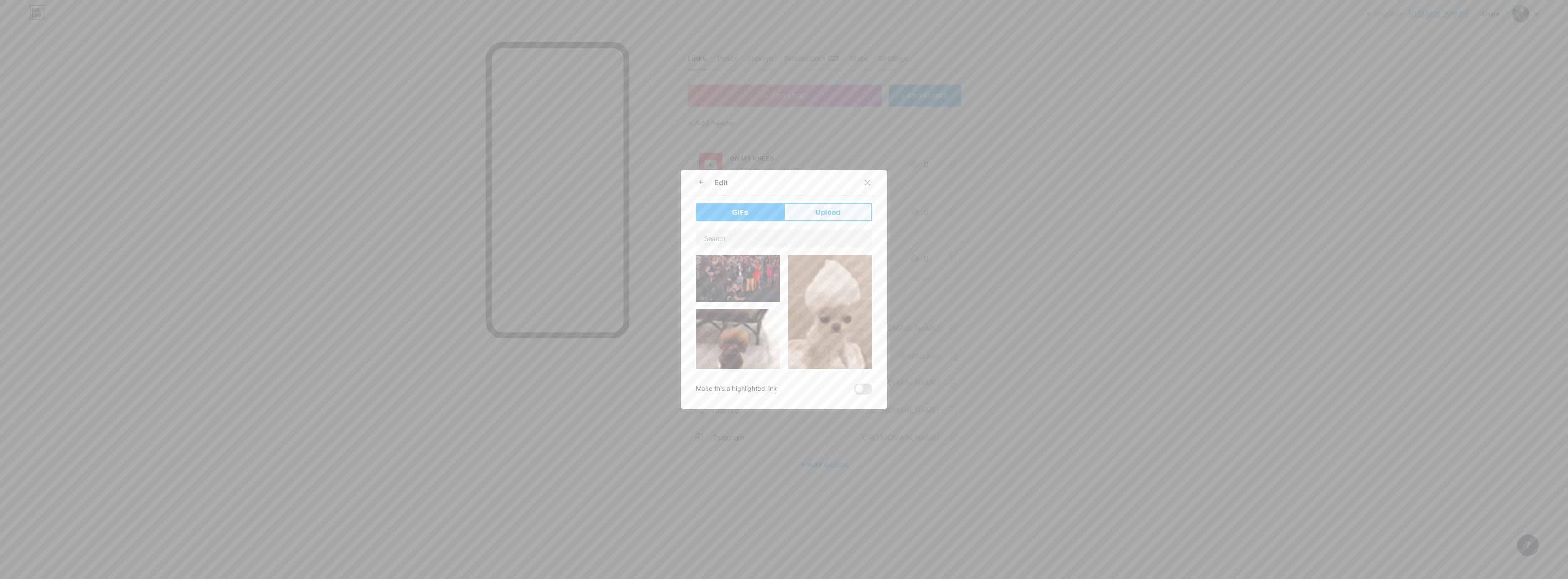
click at [549, 209] on span "Upload" at bounding box center [828, 212] width 25 height 10
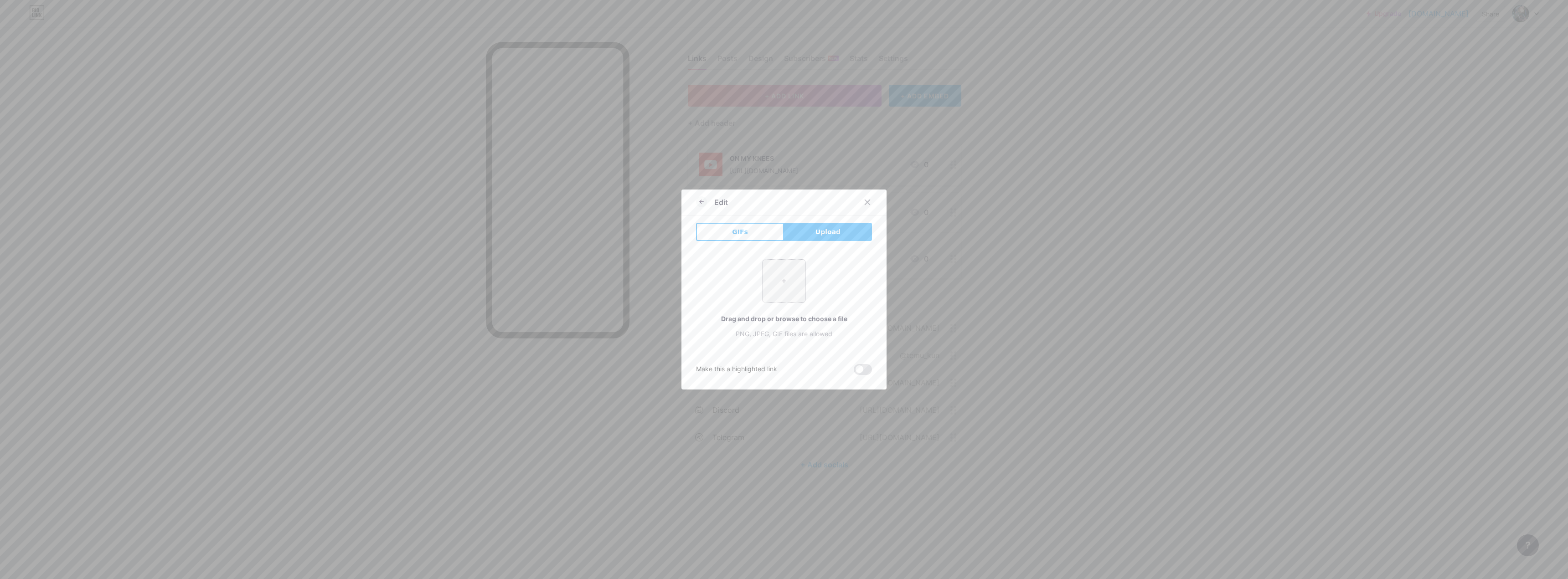
click at [549, 274] on input "file" at bounding box center [784, 281] width 43 height 43
type input "C:\fakepath\Youtube-Music-Logo.png"
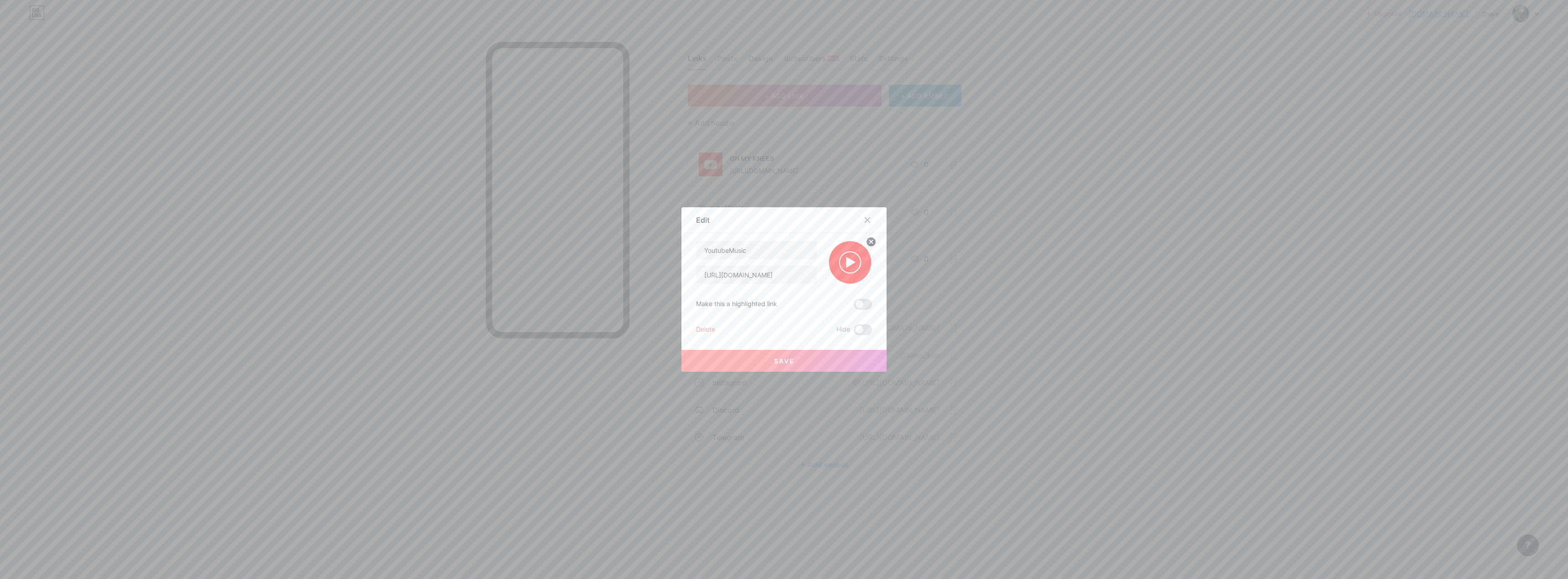
click at [549, 356] on button "Save" at bounding box center [784, 361] width 205 height 22
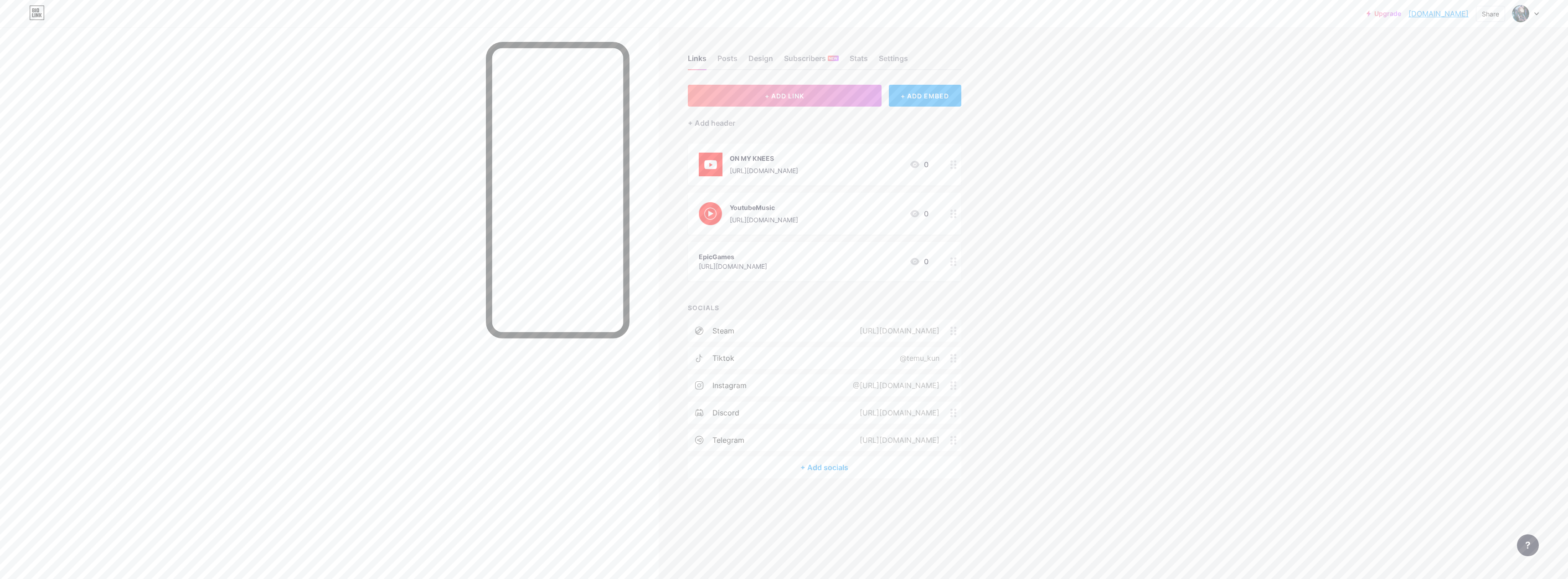
click at [549, 209] on div "YoutubeMusic [URL][DOMAIN_NAME] 0" at bounding box center [824, 213] width 273 height 42
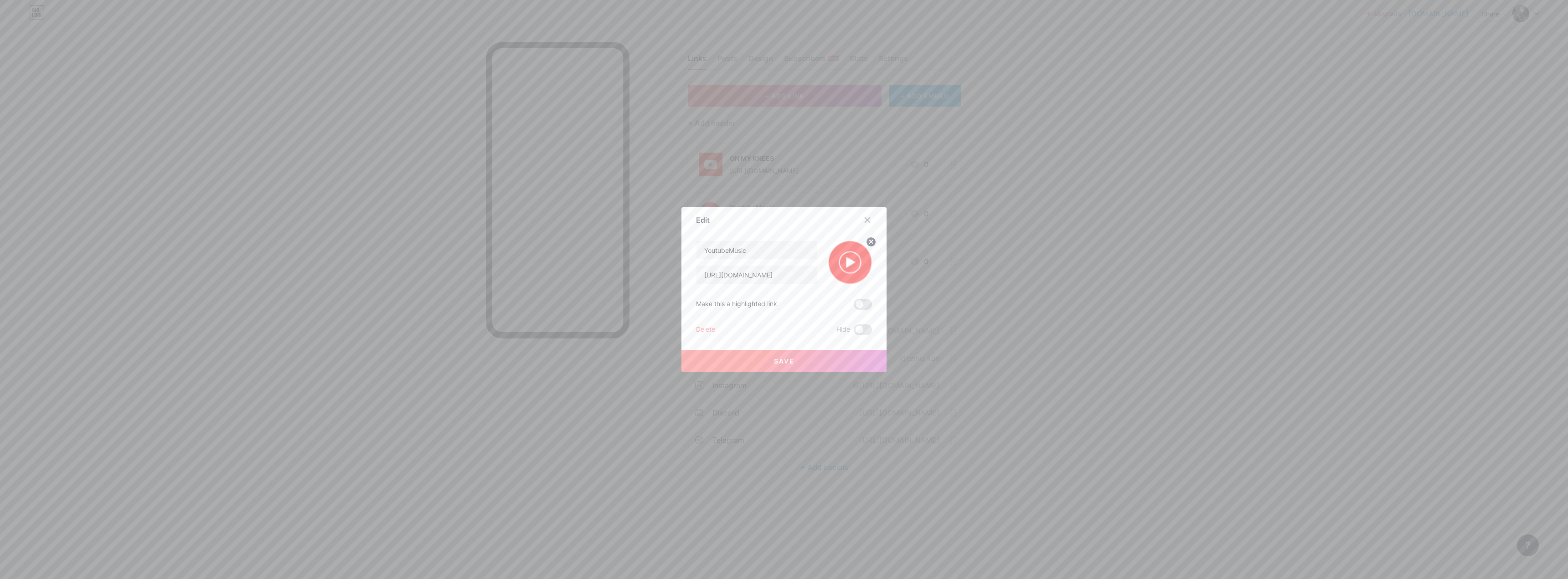
click at [549, 253] on img at bounding box center [850, 262] width 44 height 44
click at [549, 241] on div "Edit Content YouTube Play YouTube video without leaving your page. ADD Vimeo Pl…" at bounding box center [784, 290] width 205 height 164
click at [549, 242] on circle at bounding box center [871, 241] width 10 height 10
click at [549, 262] on div "Picture" at bounding box center [850, 262] width 44 height 44
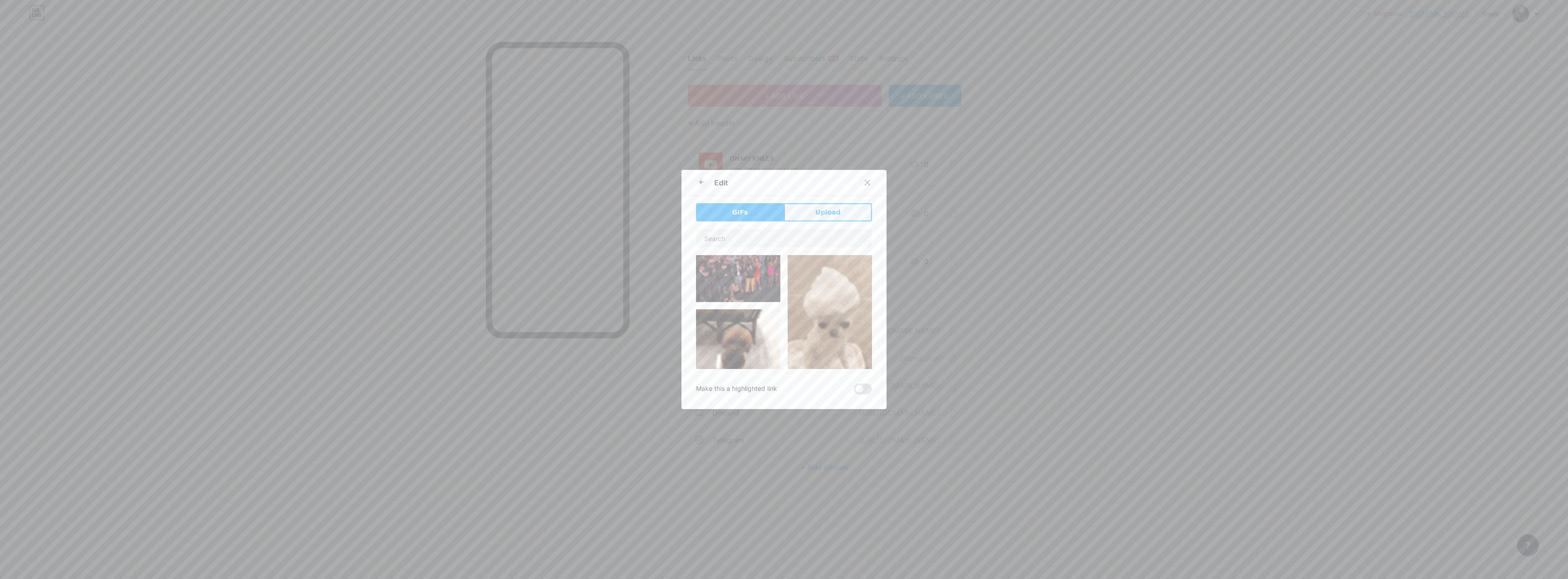
click at [549, 220] on button "Upload" at bounding box center [828, 212] width 88 height 18
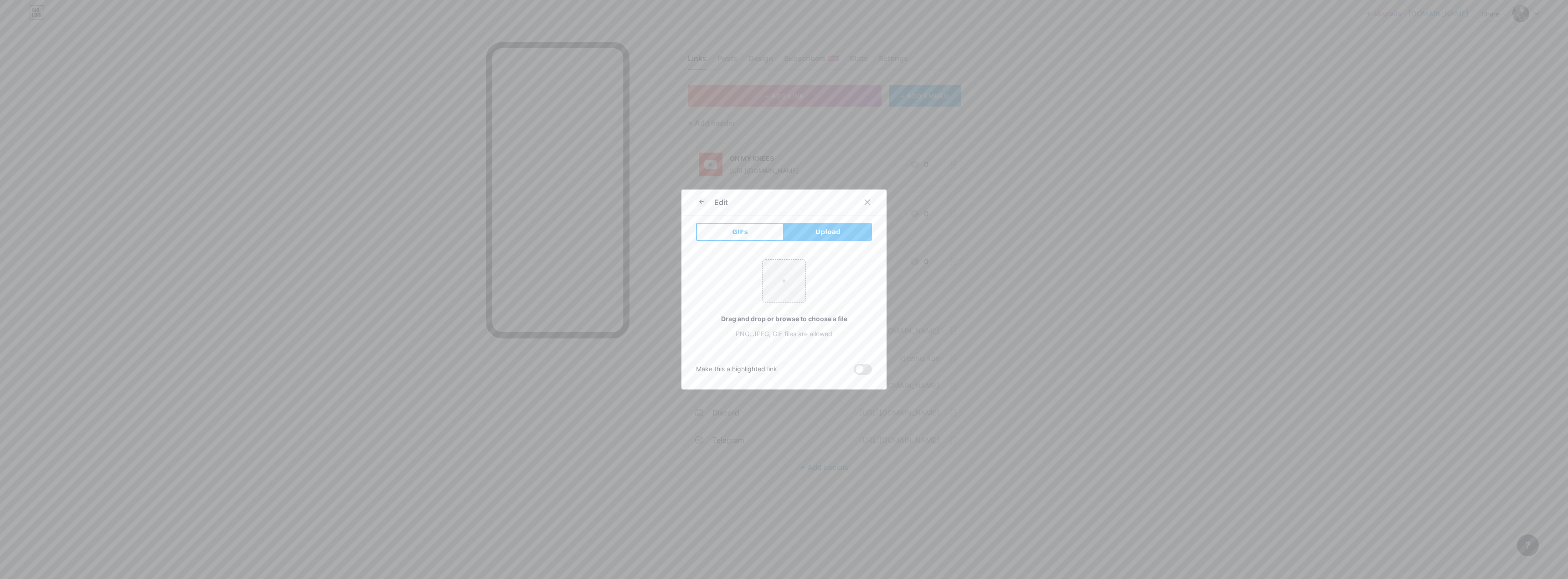
click at [549, 213] on div "Edit" at bounding box center [784, 204] width 205 height 21
click at [549, 265] on input "file" at bounding box center [784, 281] width 43 height 43
type input "C:\fakepath\Youtube-Music-Logo.png"
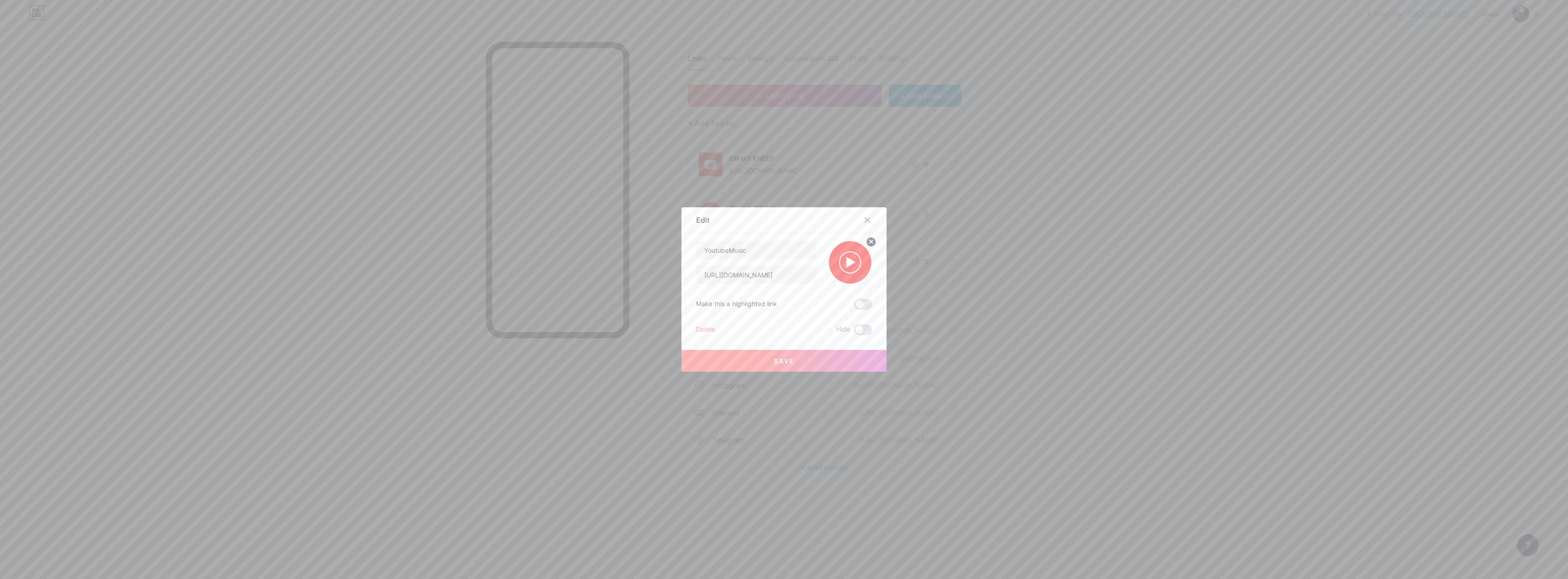
click at [549, 263] on img at bounding box center [850, 262] width 44 height 44
click at [549, 243] on icon at bounding box center [871, 241] width 3 height 3
click at [549, 258] on rect at bounding box center [849, 256] width 15 height 15
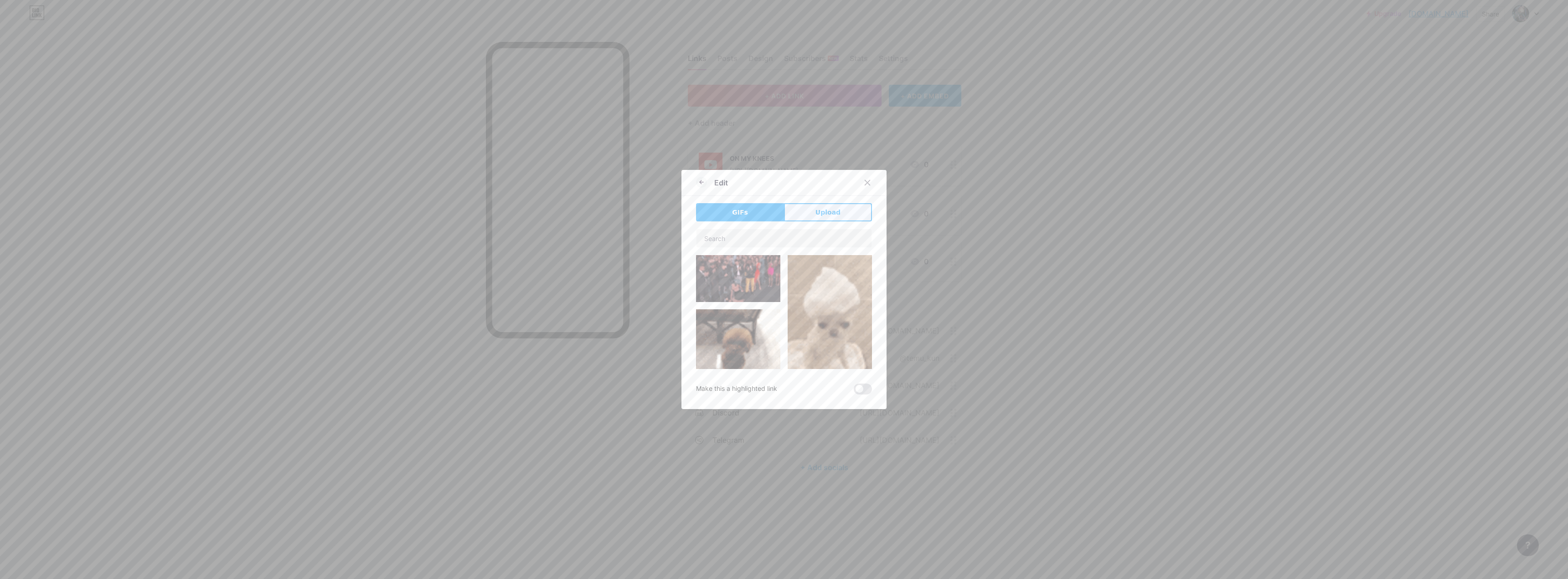
click at [549, 217] on button "Upload" at bounding box center [828, 212] width 88 height 18
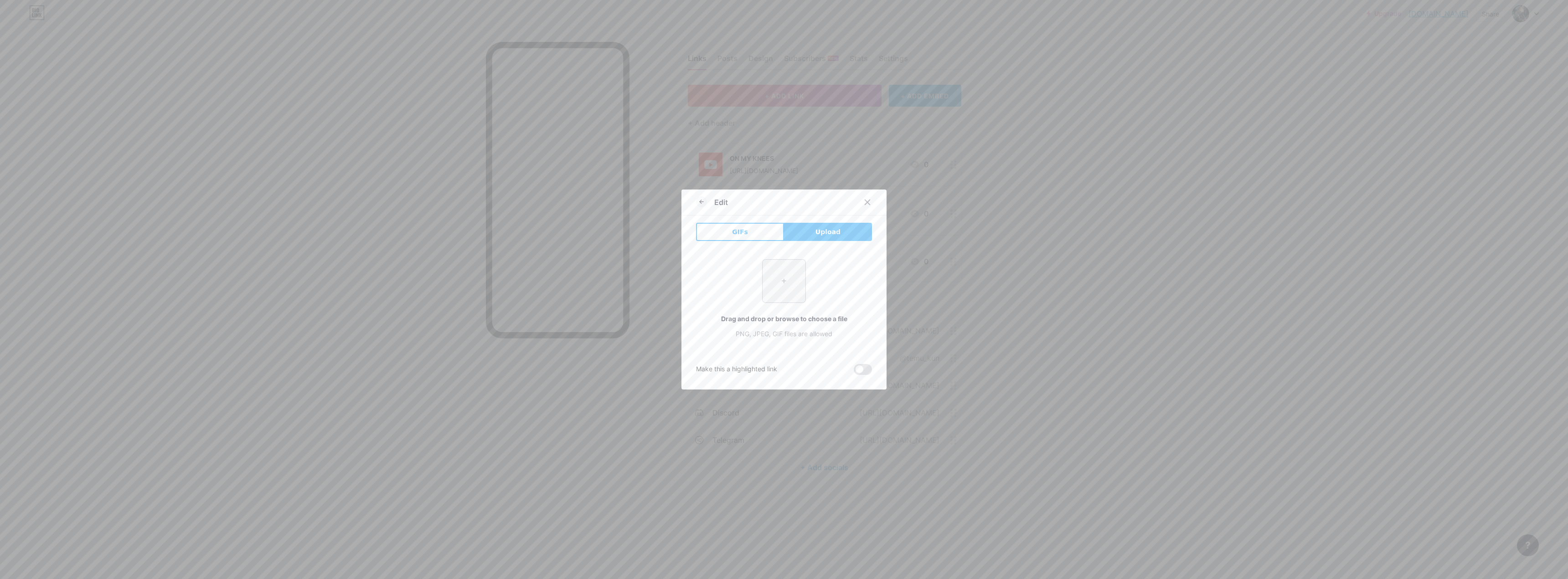
click at [549, 274] on input "file" at bounding box center [784, 281] width 43 height 43
type input "C:\fakepath\YouTubeMusic_Logo.png"
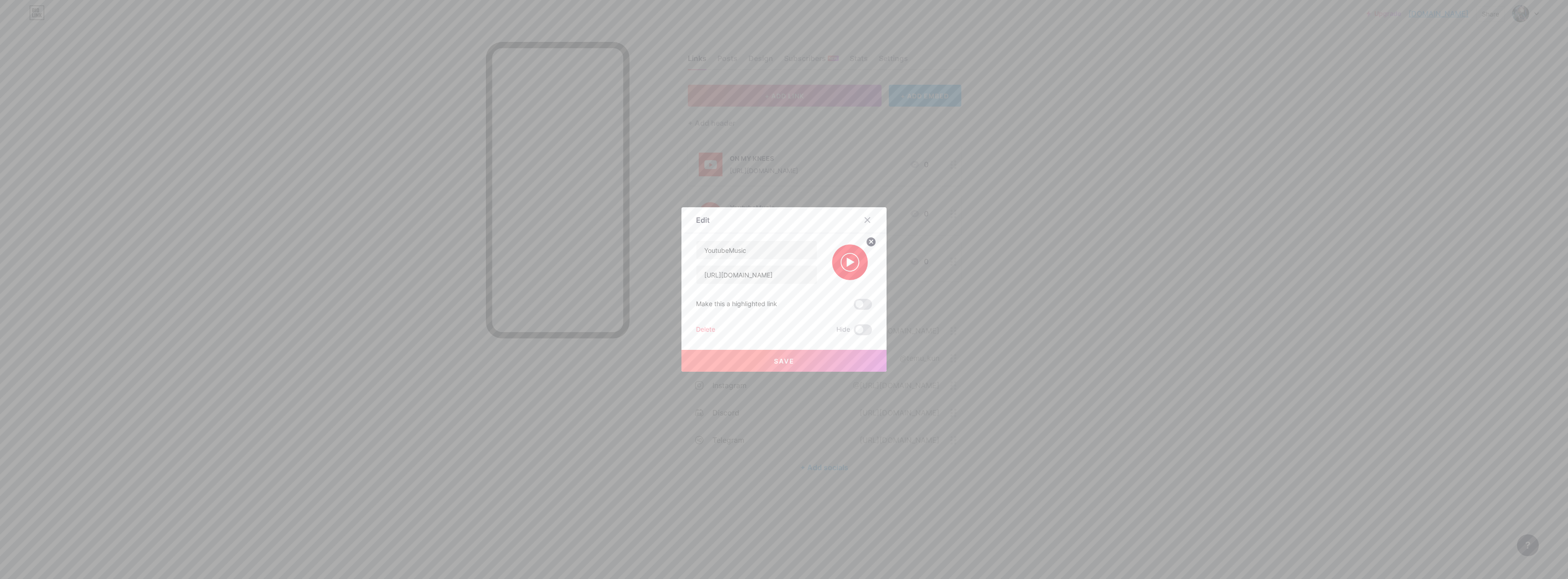
click at [549, 359] on button "Save" at bounding box center [784, 361] width 205 height 22
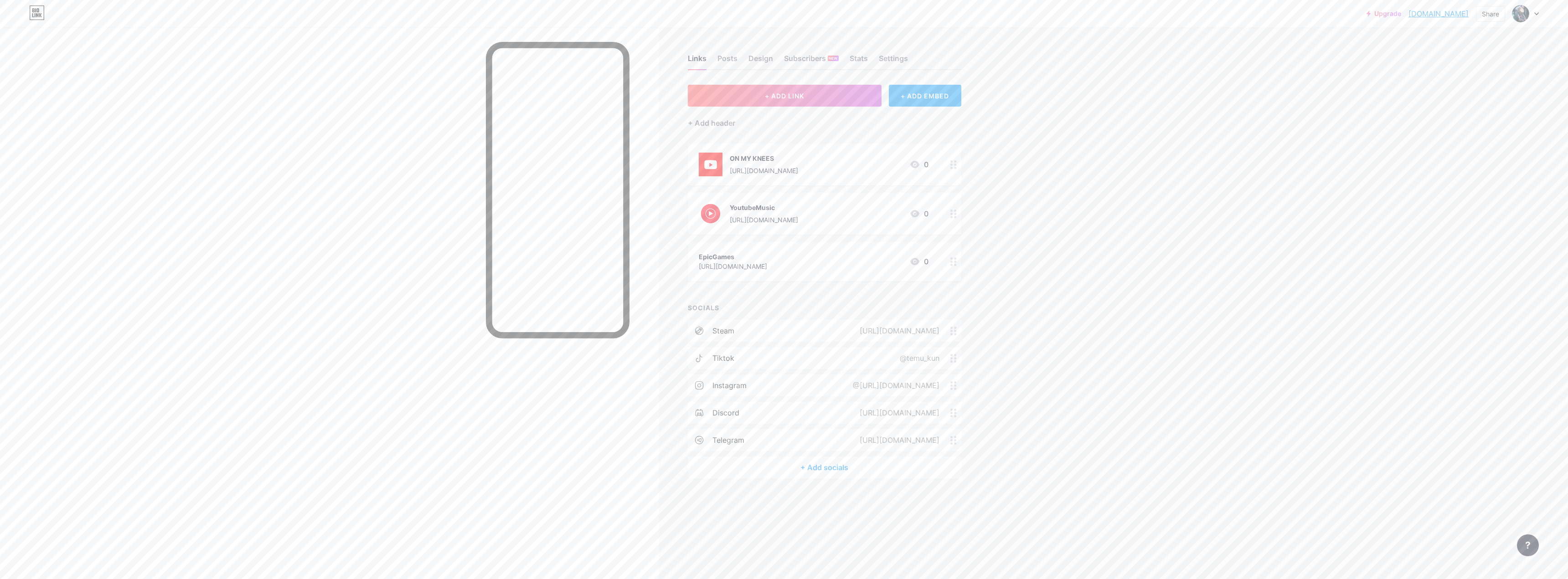
click at [549, 209] on div "YoutubeMusic [URL][DOMAIN_NAME] 0" at bounding box center [813, 213] width 229 height 24
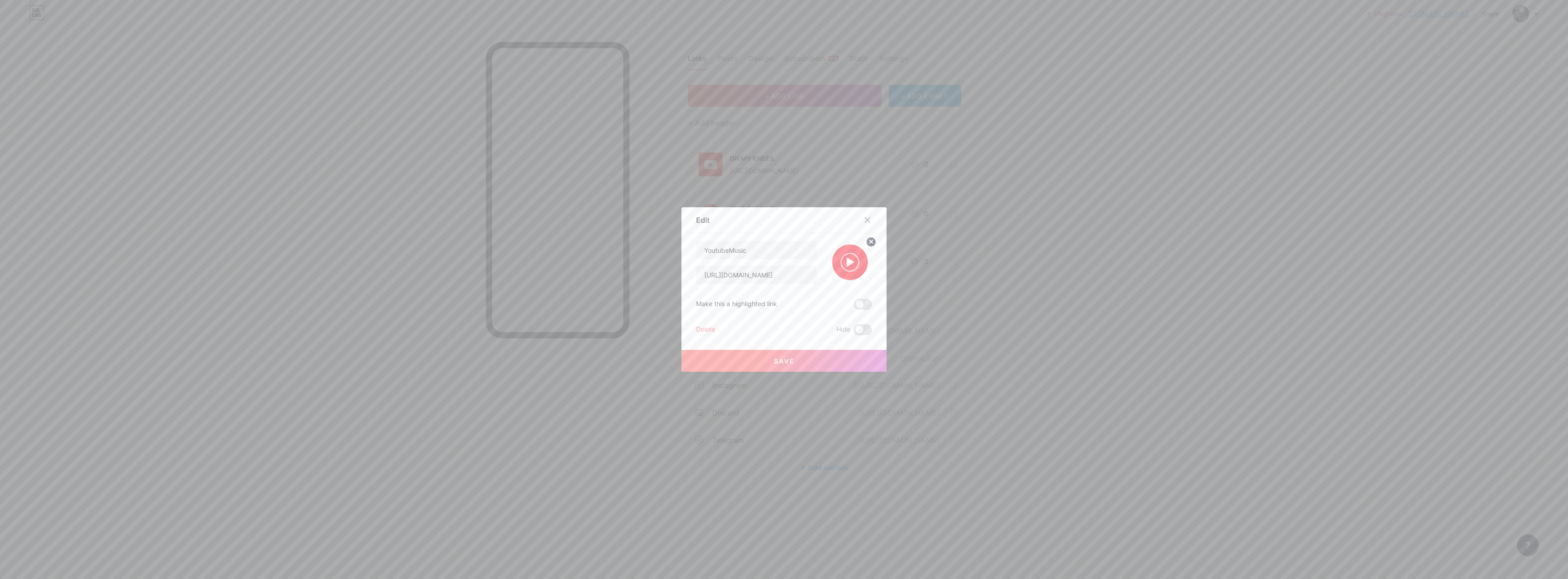
click at [549, 240] on icon at bounding box center [871, 241] width 3 height 3
click at [549, 257] on rect at bounding box center [849, 256] width 15 height 15
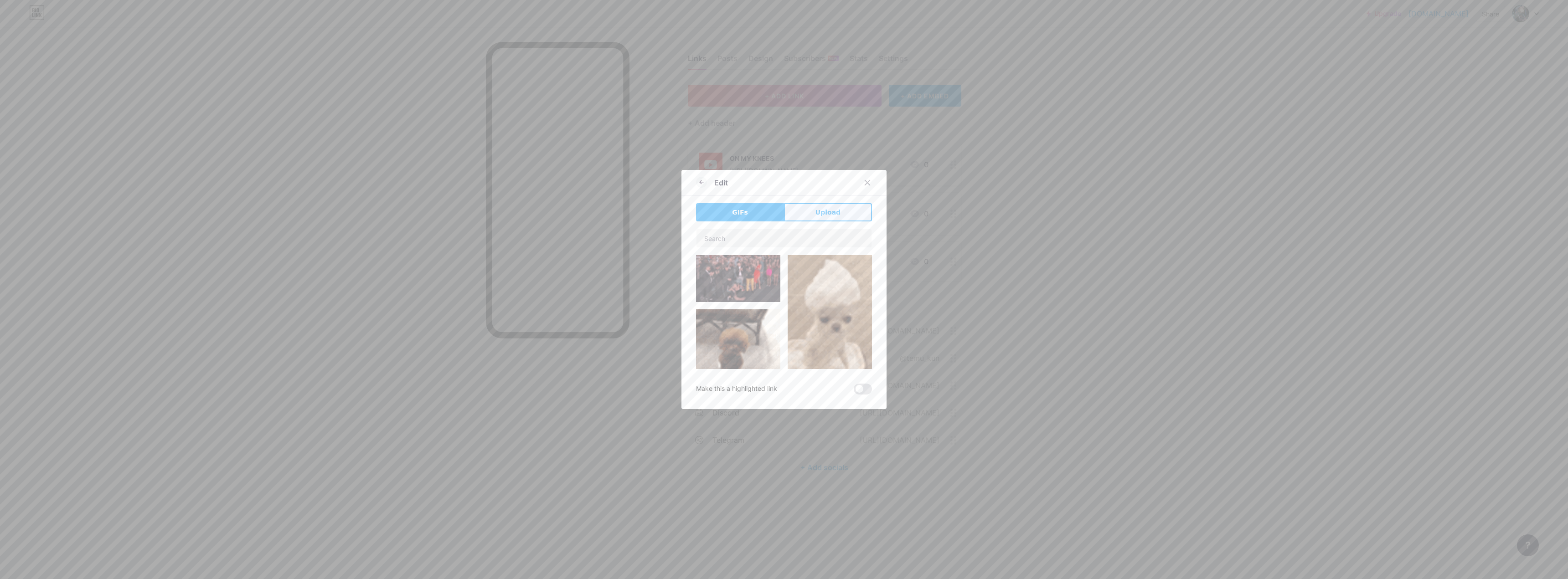
click at [549, 213] on span "Upload" at bounding box center [828, 212] width 25 height 10
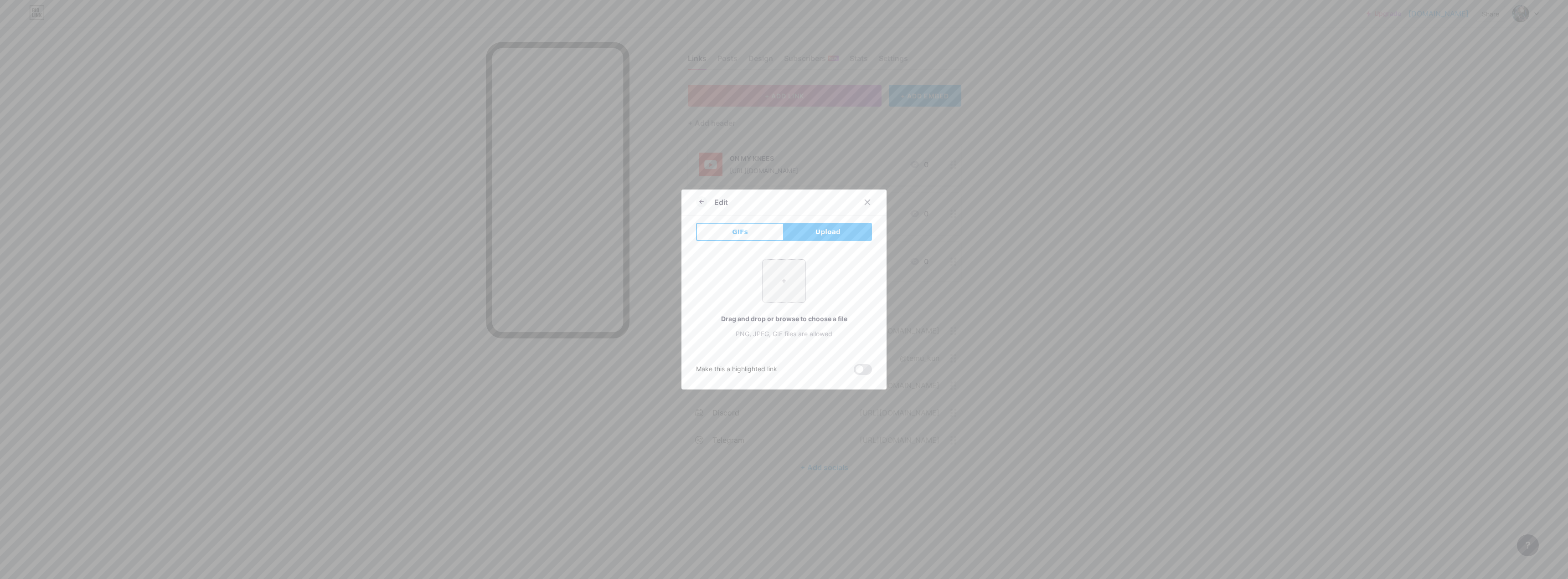
click at [549, 272] on input "file" at bounding box center [784, 281] width 43 height 43
type input "C:\fakepath\youtube-music-vaebmntarunk7pmmsre29o.webp"
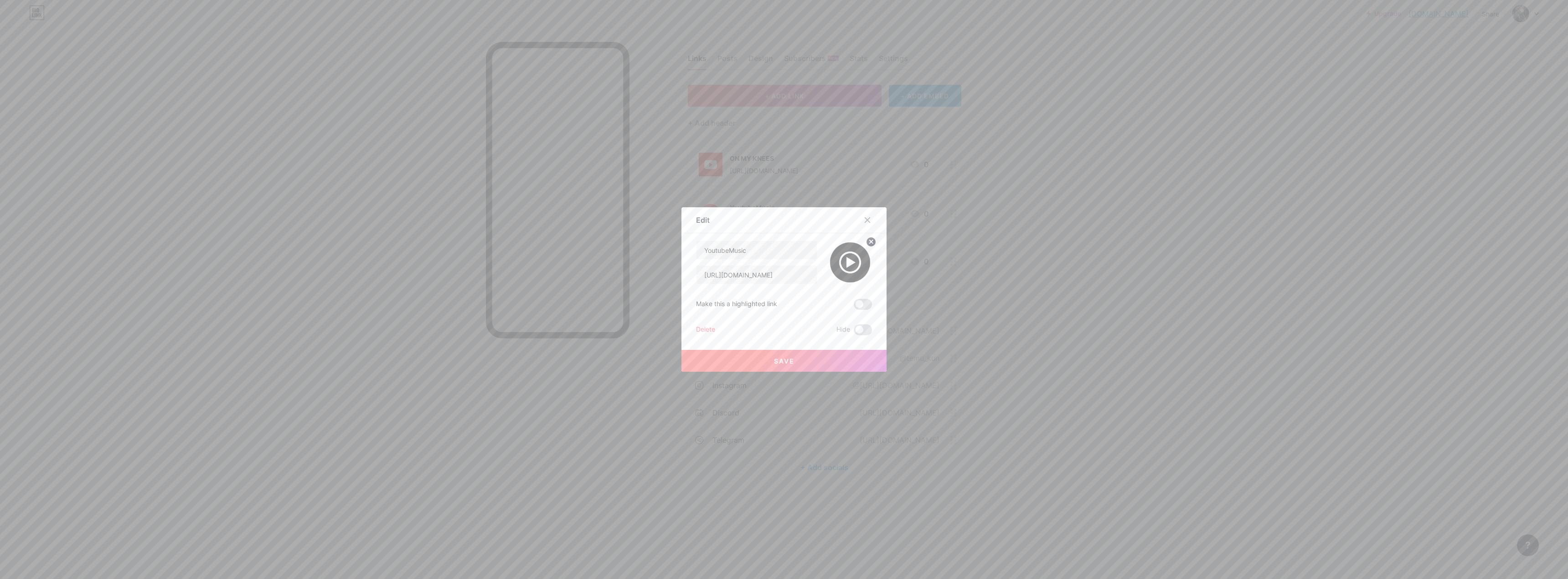
click at [549, 366] on button "Save" at bounding box center [784, 361] width 205 height 22
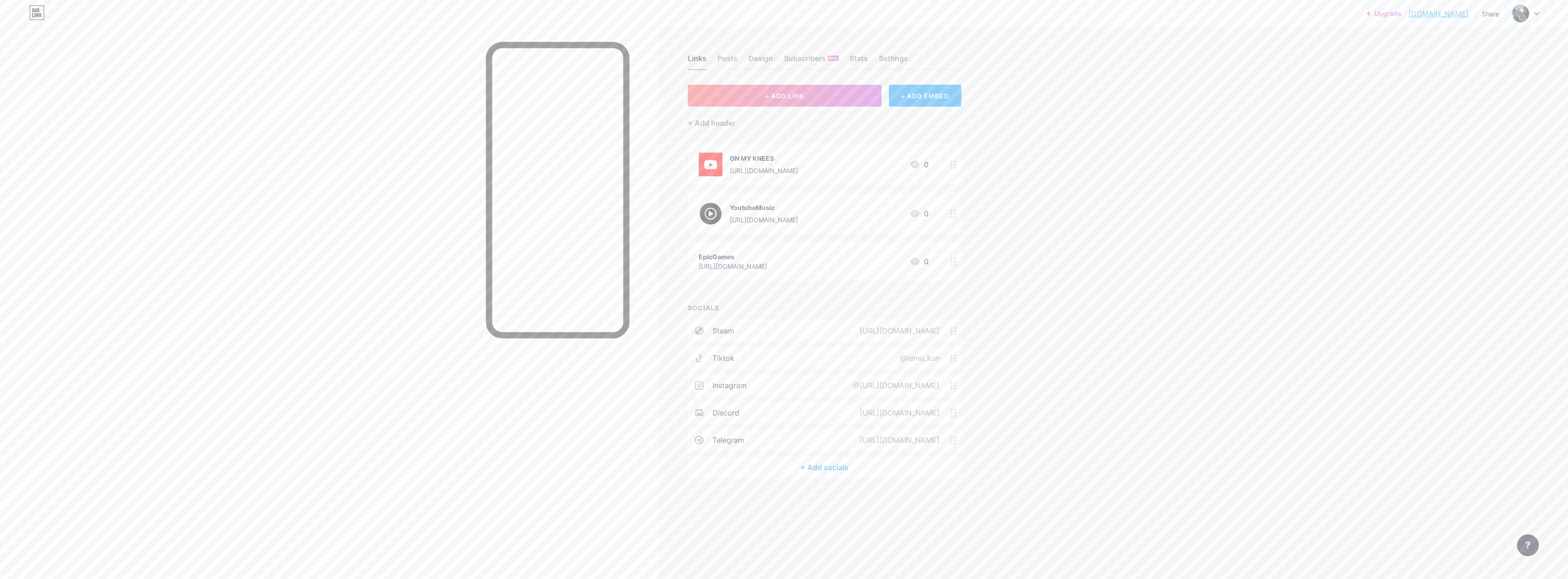
click at [549, 162] on img at bounding box center [710, 164] width 24 height 24
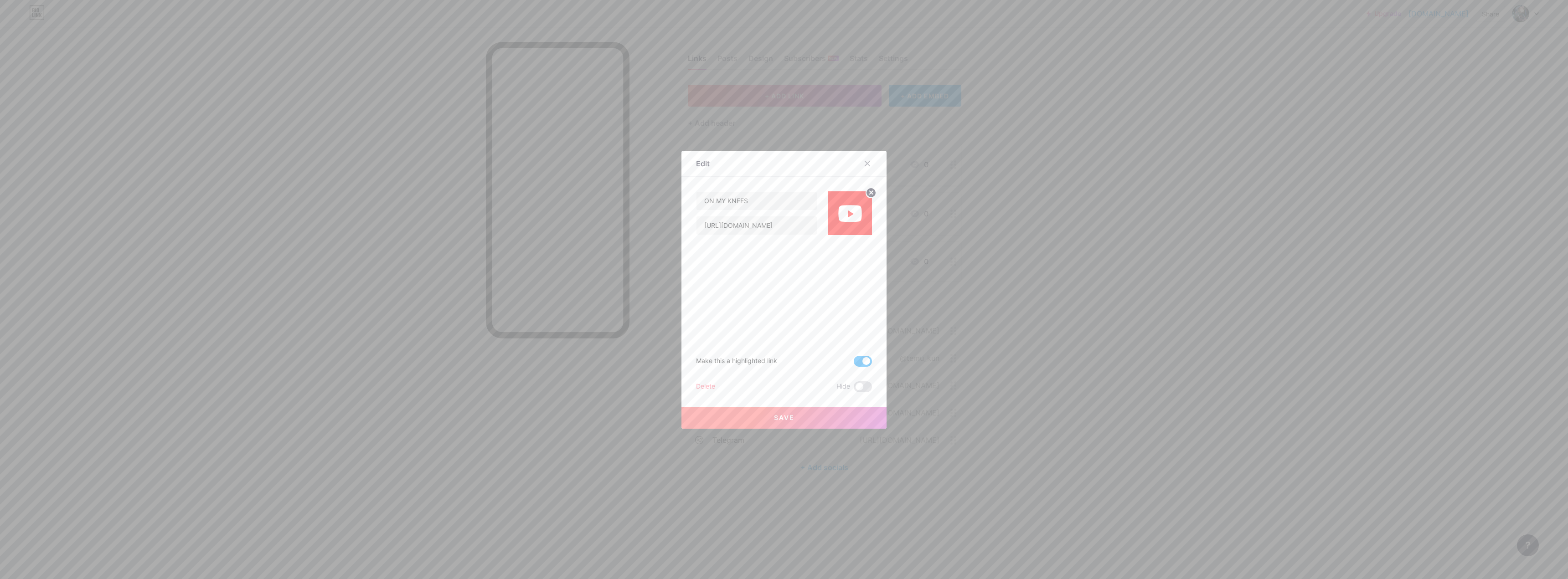
click at [549, 192] on icon at bounding box center [871, 192] width 3 height 3
click at [549, 217] on div "Picture" at bounding box center [850, 213] width 18 height 27
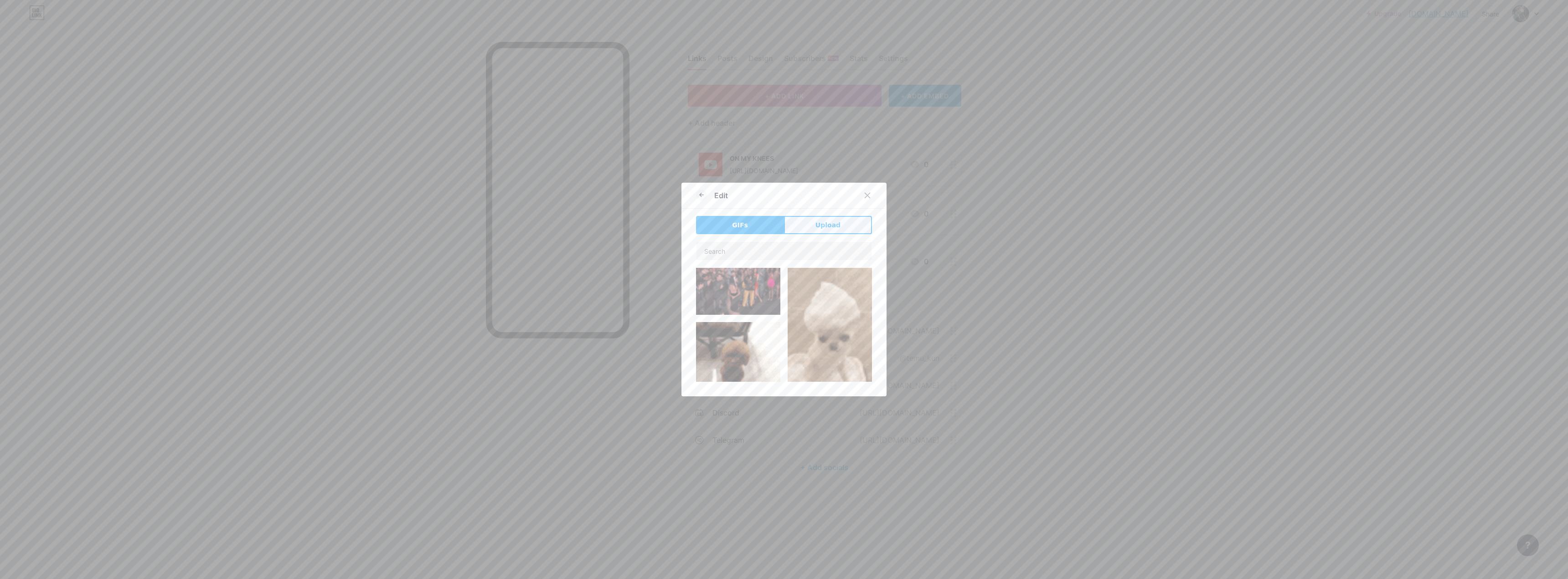
click at [549, 224] on button "Upload" at bounding box center [828, 225] width 88 height 18
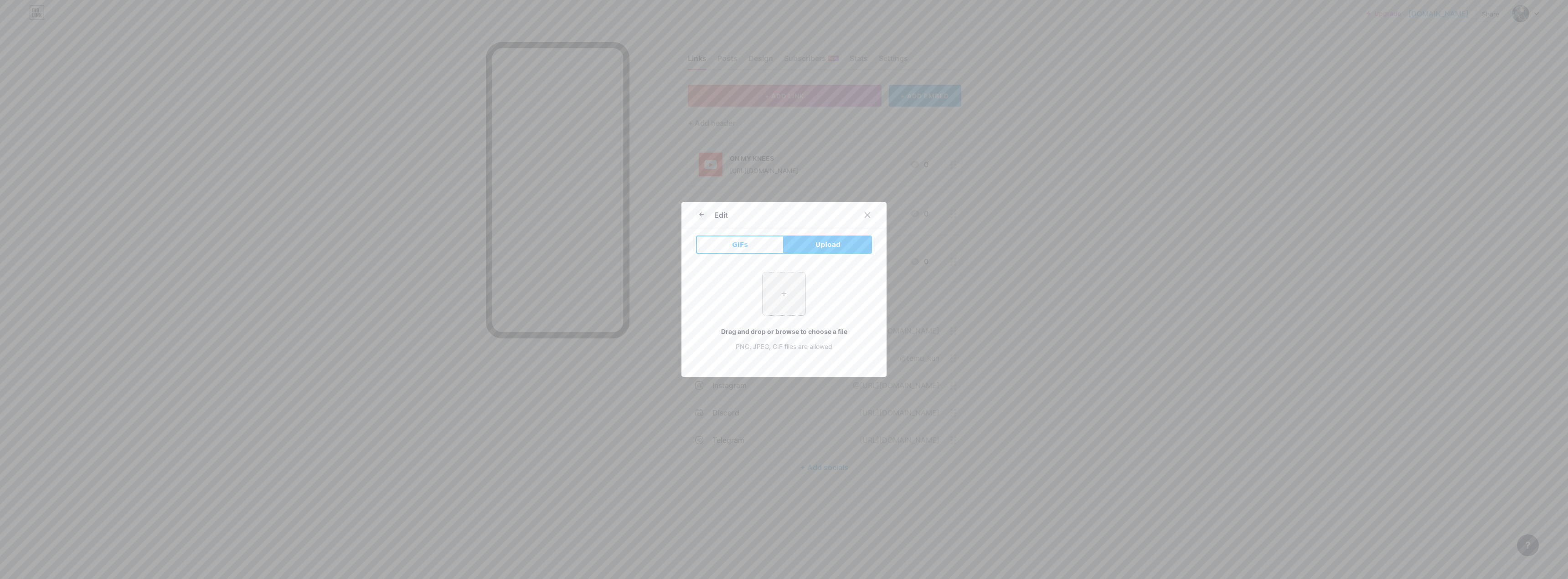
click at [549, 285] on input "file" at bounding box center [784, 294] width 43 height 43
type input "C:\fakepath\YouTube_dark_icon_(2017).svg.png"
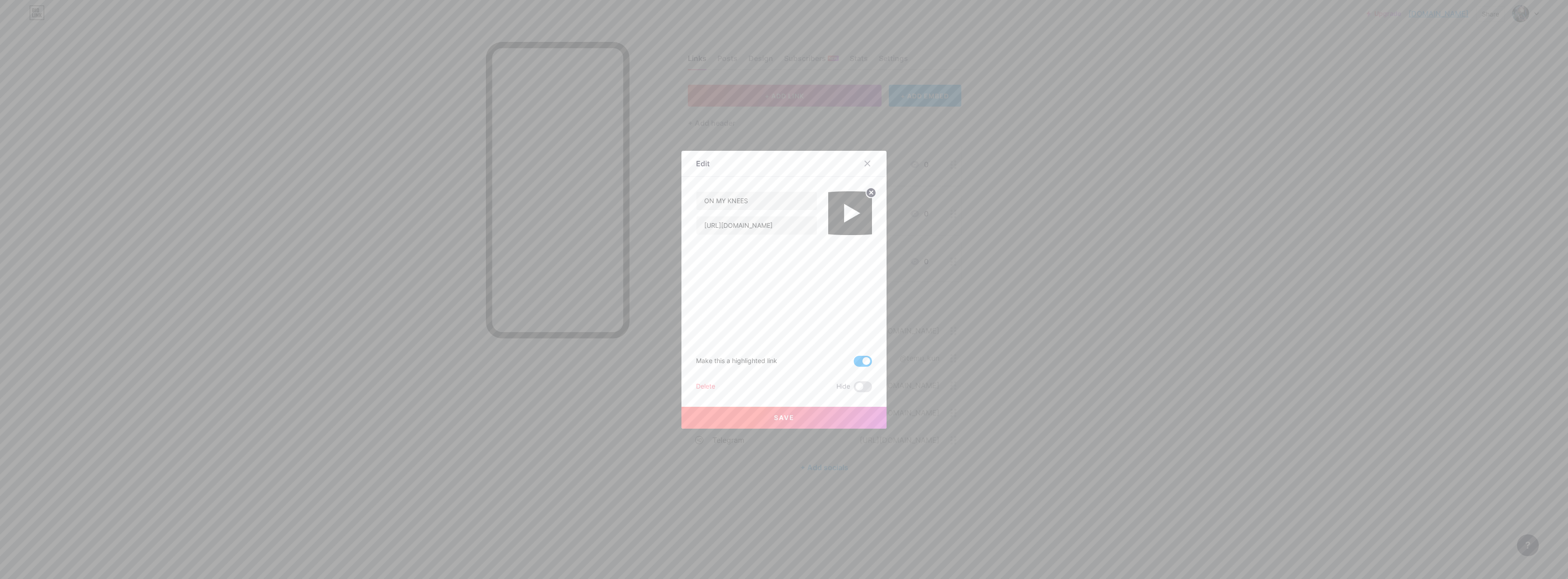
click at [549, 367] on button "Save" at bounding box center [784, 418] width 205 height 22
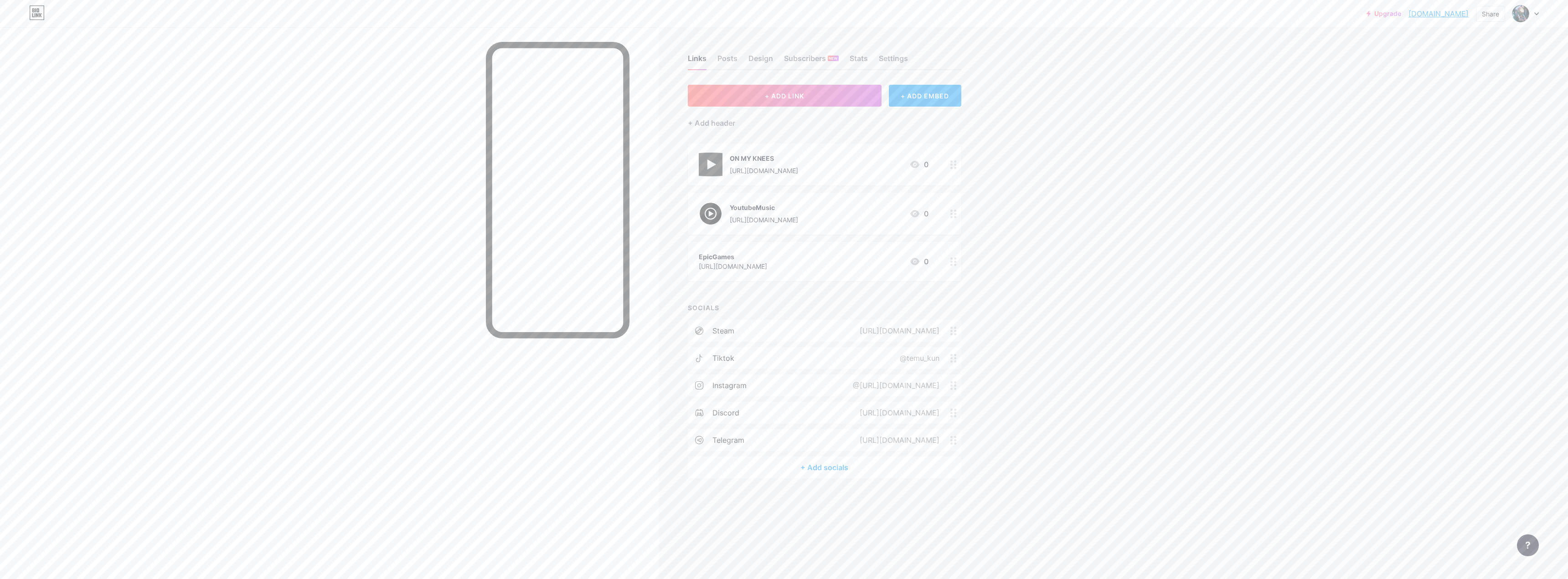
click at [549, 252] on div "EpicGames" at bounding box center [733, 257] width 68 height 10
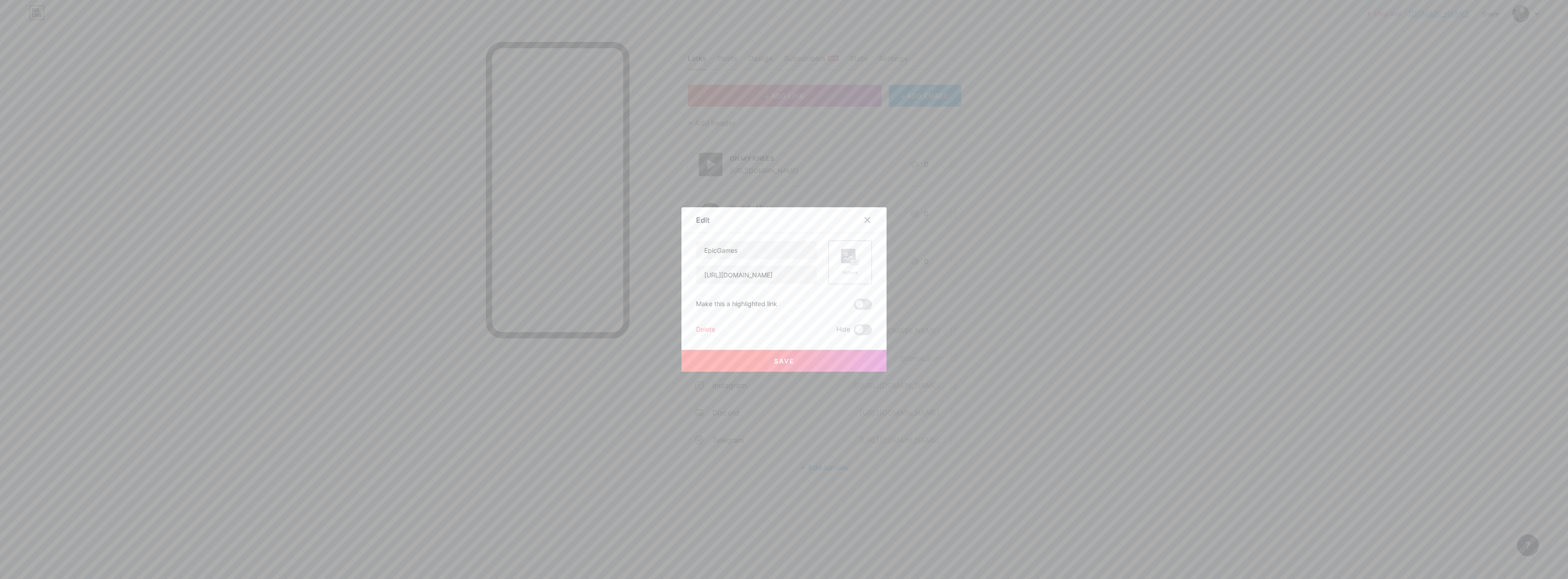
click at [549, 258] on rect at bounding box center [849, 256] width 15 height 15
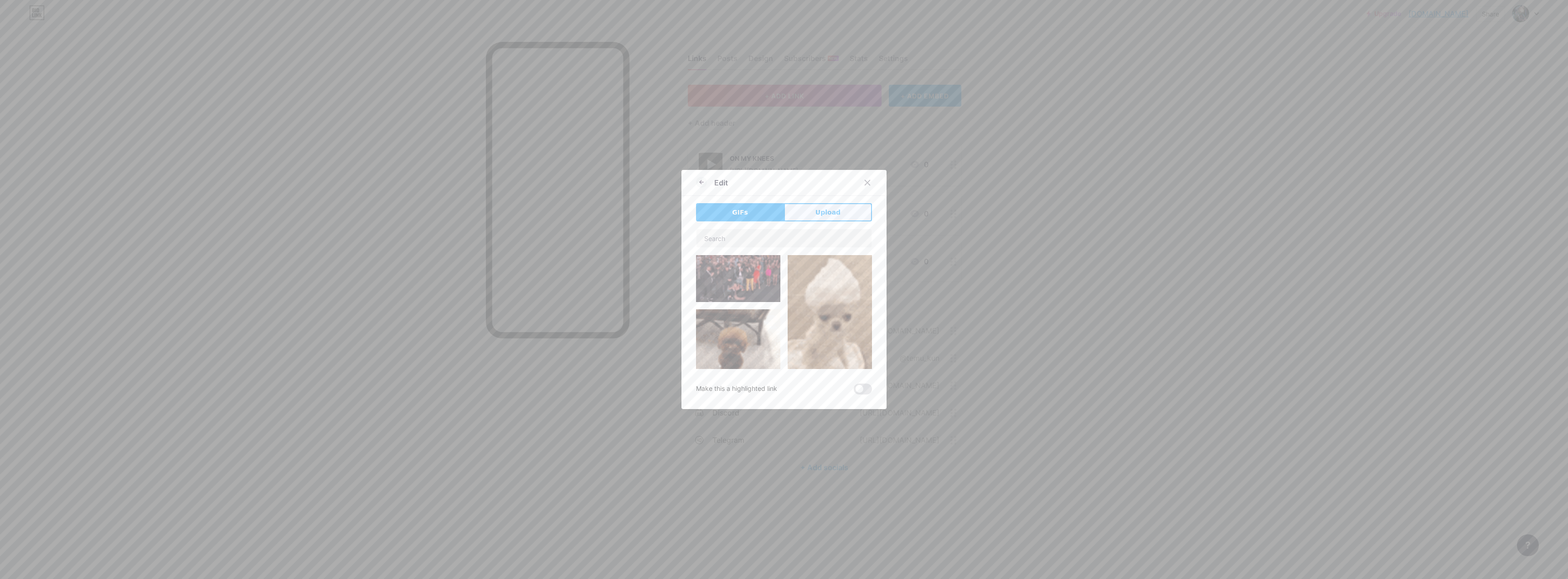
click at [549, 211] on span "Upload" at bounding box center [828, 212] width 25 height 10
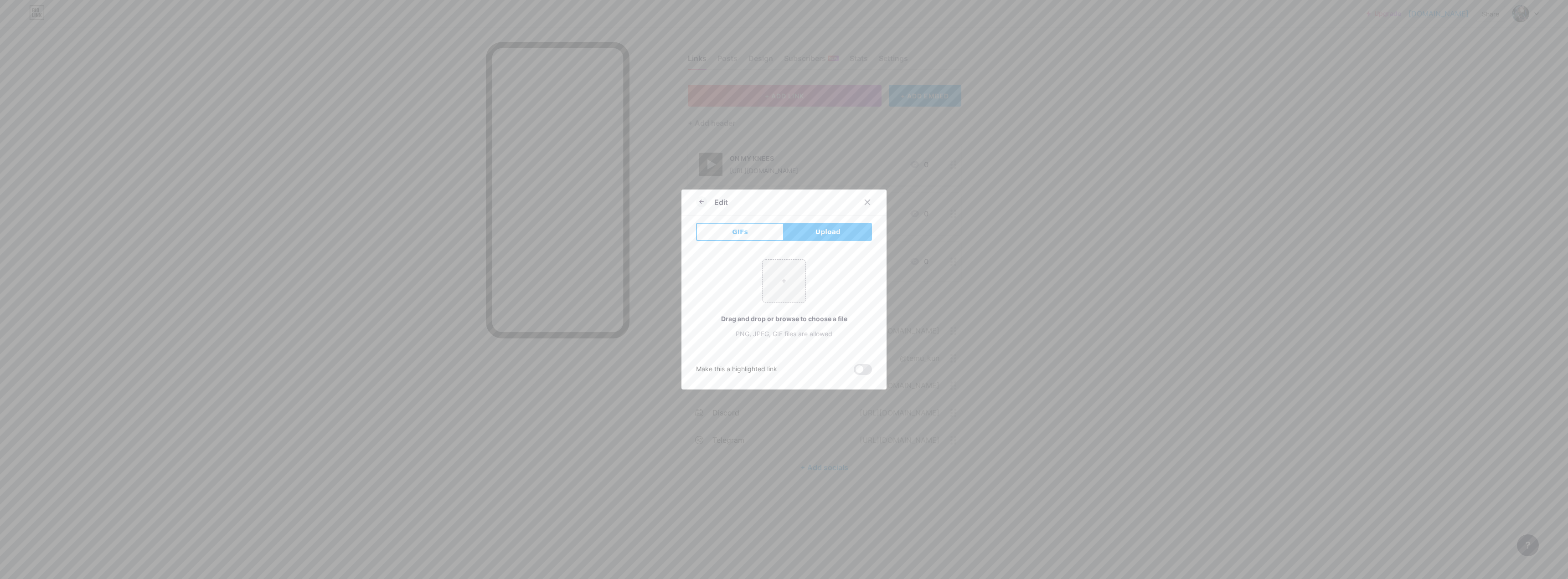
click at [549, 273] on div "+ Drag and drop or browse to choose a file PNG, JPEG, GIF files are allowed" at bounding box center [783, 299] width 176 height 79
click at [549, 276] on input "file" at bounding box center [784, 281] width 43 height 43
type input "C:\fakepath\epic-games-y5xqpgrdx4l1nft47f5gz7.webp"
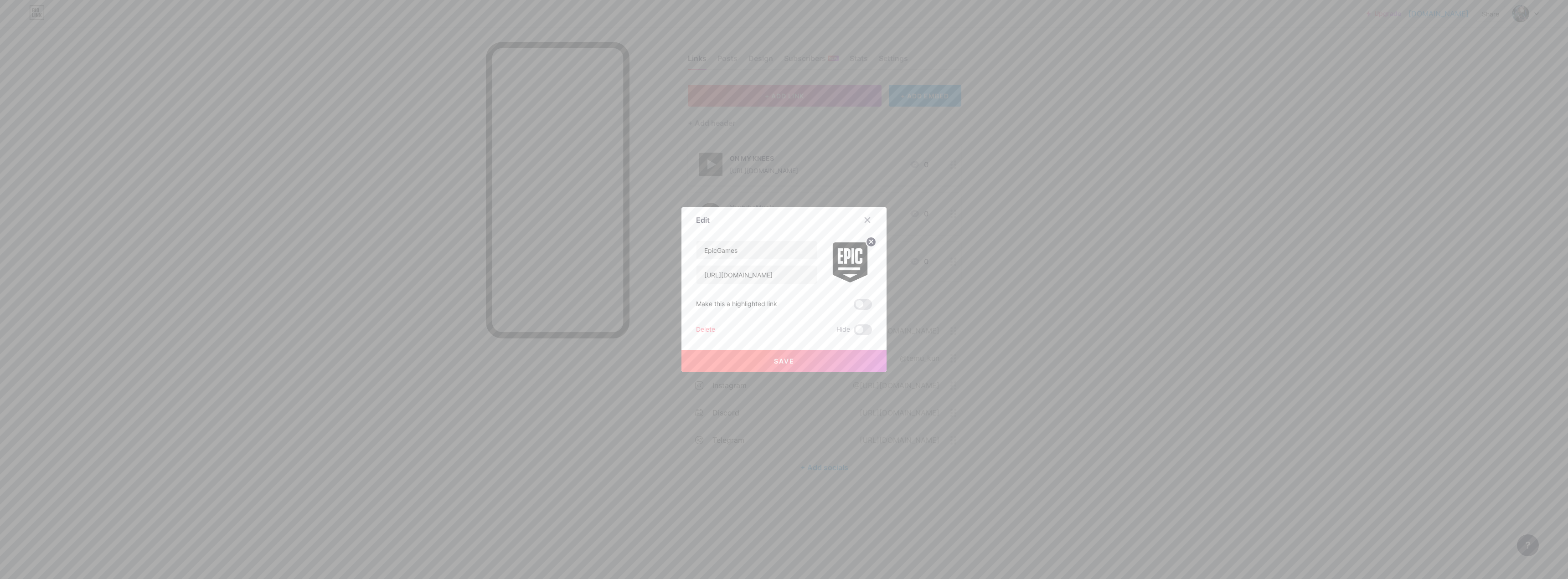
click at [549, 358] on button "Save" at bounding box center [784, 361] width 205 height 22
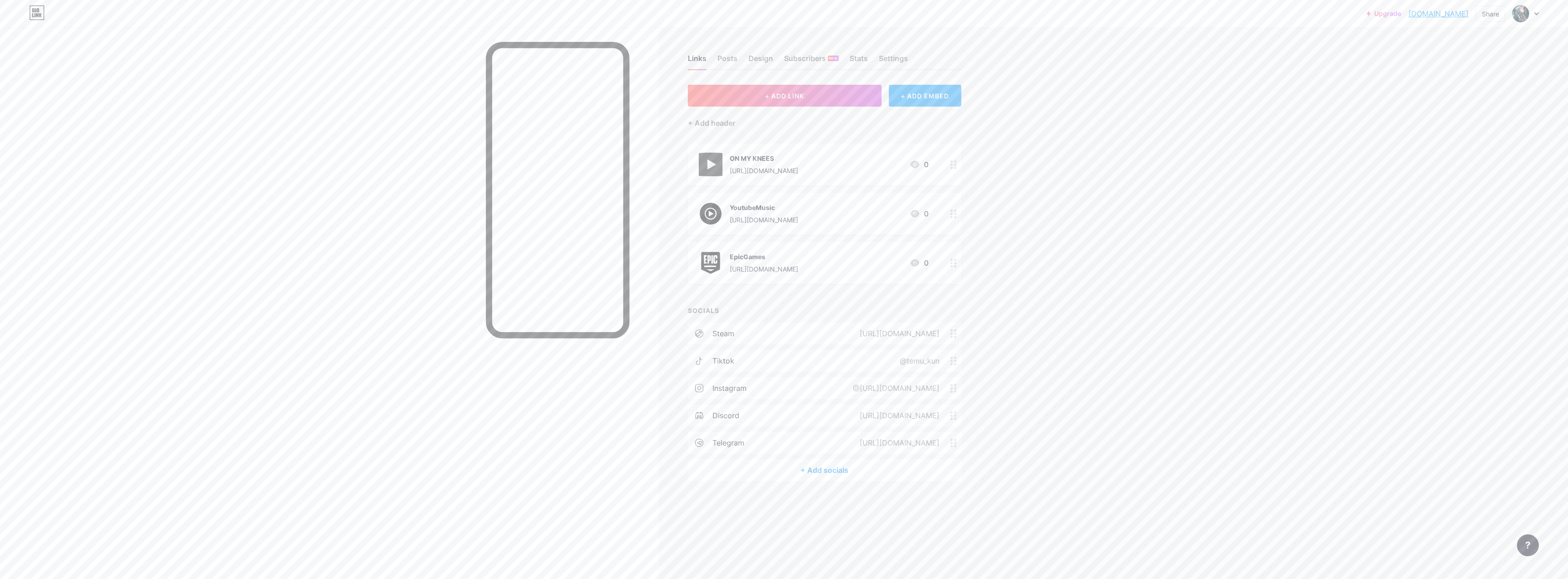
click at [549, 95] on div "+ ADD EMBED" at bounding box center [925, 95] width 72 height 22
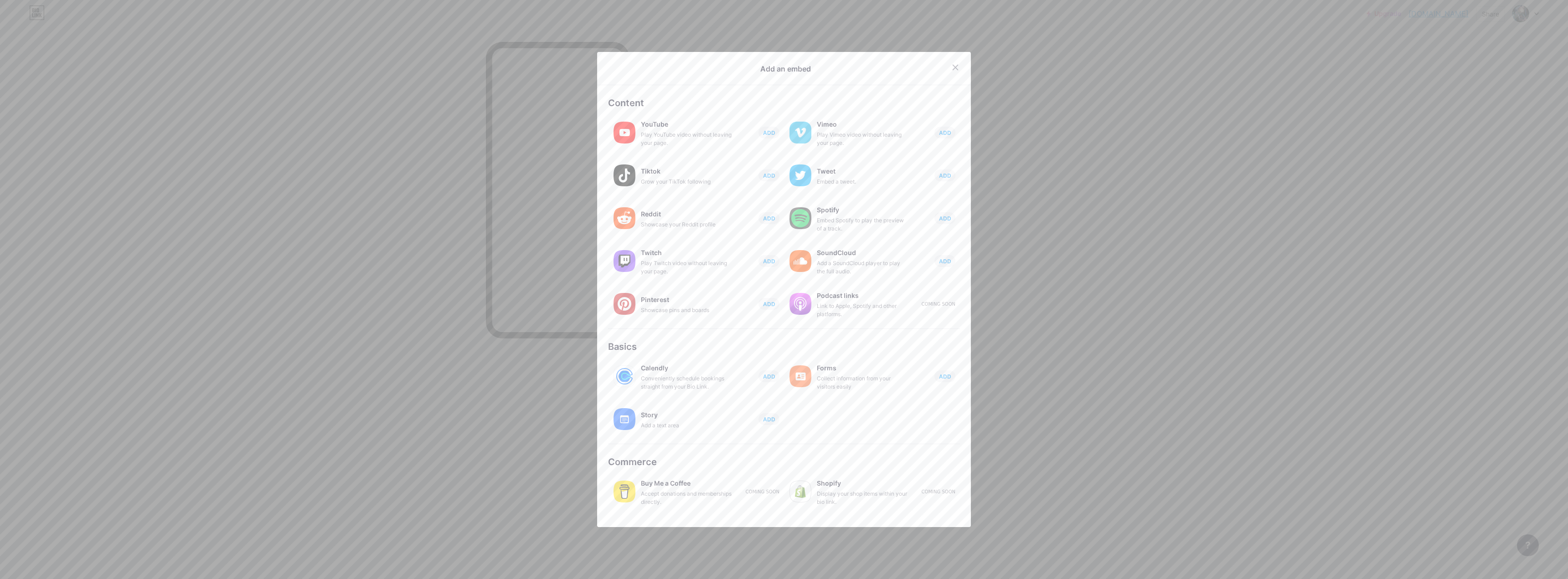
click at [549, 367] on div "Shopify Display your shop items within your bio link. Coming soon" at bounding box center [872, 491] width 176 height 36
click at [549, 262] on div at bounding box center [784, 290] width 1568 height 579
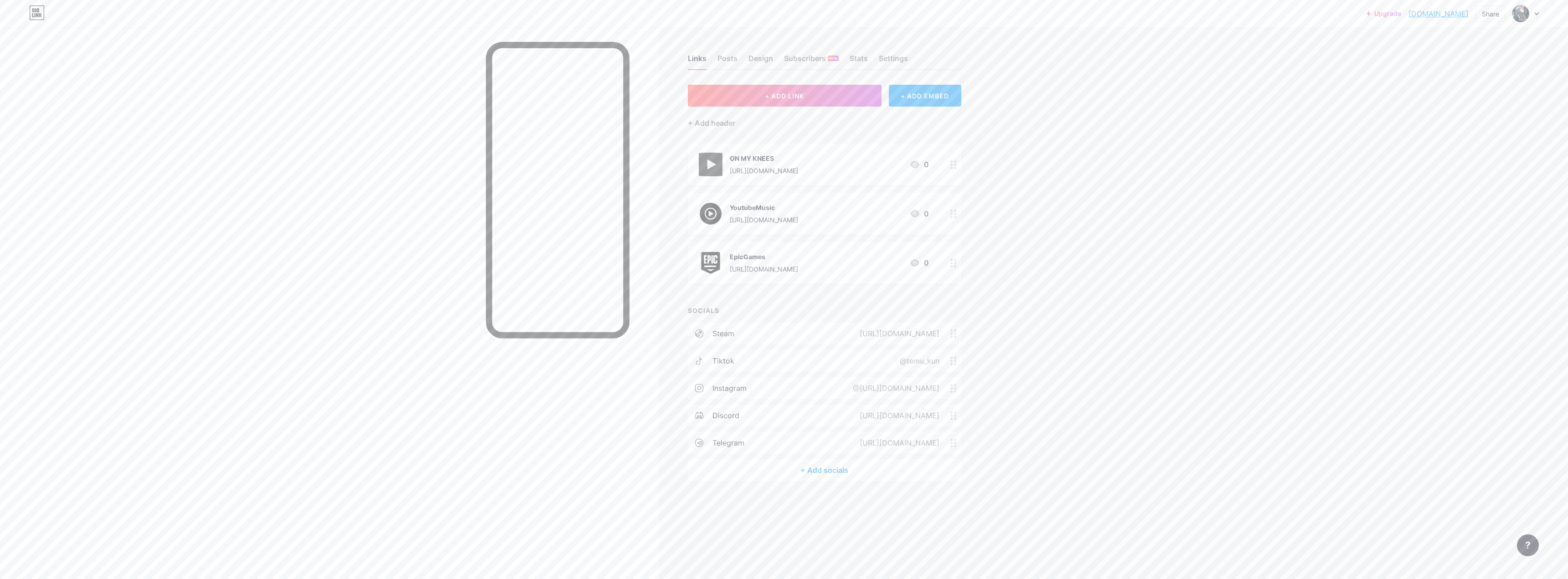
drag, startPoint x: 789, startPoint y: 456, endPoint x: 789, endPoint y: 462, distance: 6.0
click at [549, 367] on div "steam [URL][DOMAIN_NAME] tiktok @temu_kun instagram @[URL][DOMAIN_NAME] discord…" at bounding box center [824, 401] width 273 height 159
click at [549, 367] on div "+ Add socials" at bounding box center [824, 470] width 273 height 22
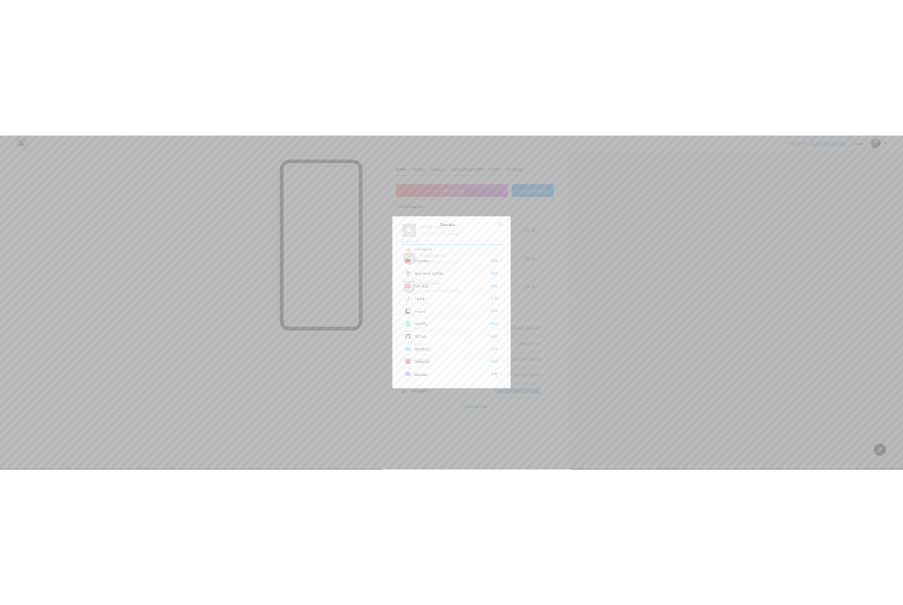
scroll to position [150, 0]
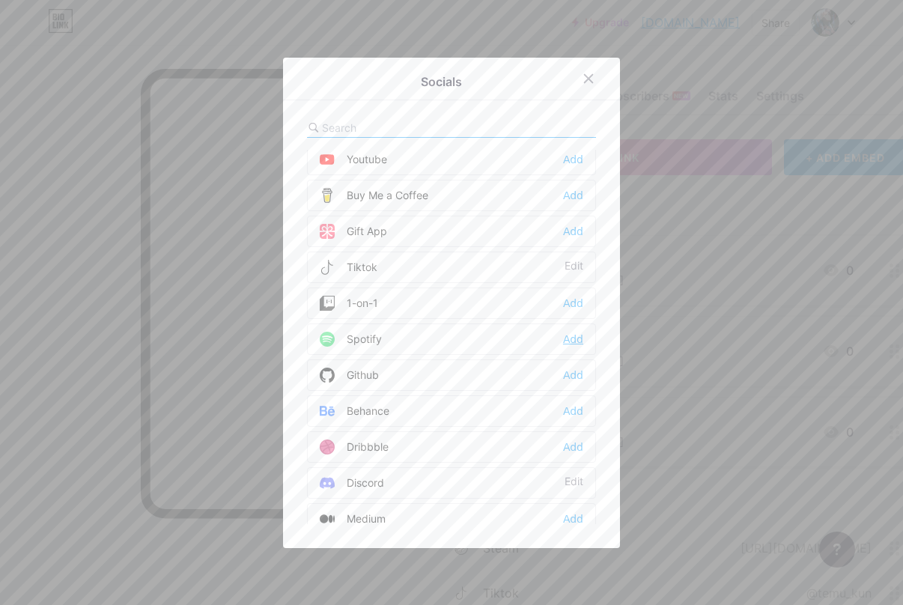
click at [565, 341] on div "Add" at bounding box center [573, 339] width 20 height 15
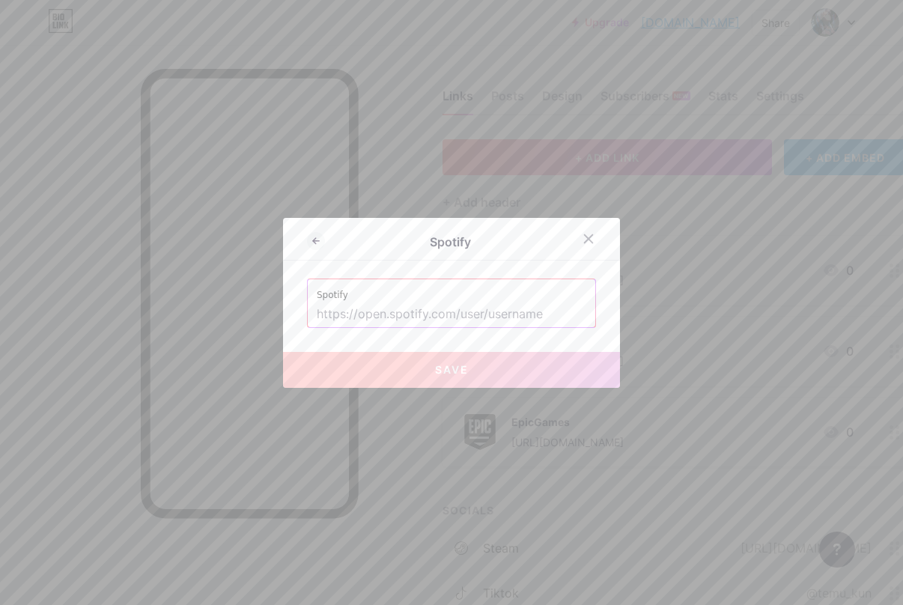
click at [406, 306] on input "text" at bounding box center [452, 314] width 270 height 25
paste input "[URL][DOMAIN_NAME]"
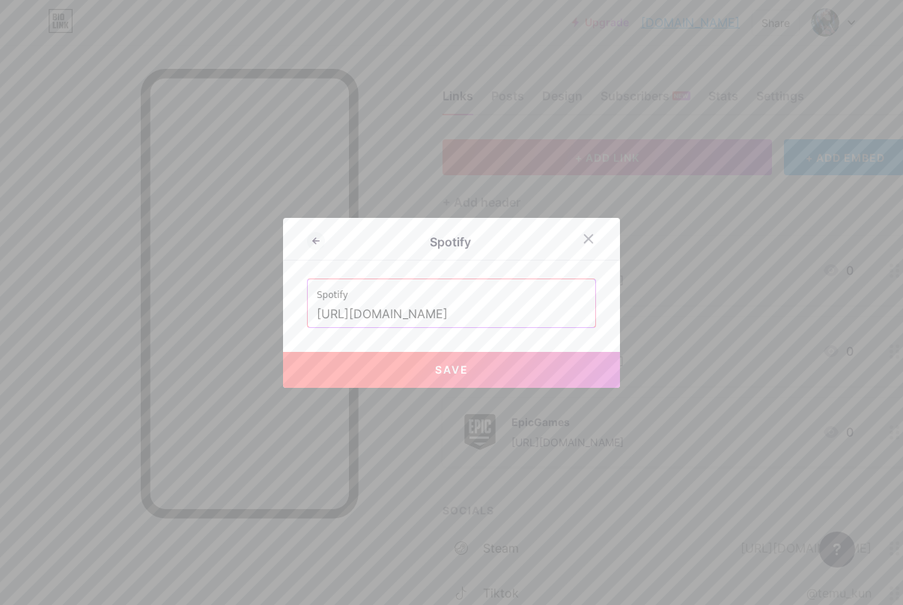
type input "[URL][DOMAIN_NAME]"
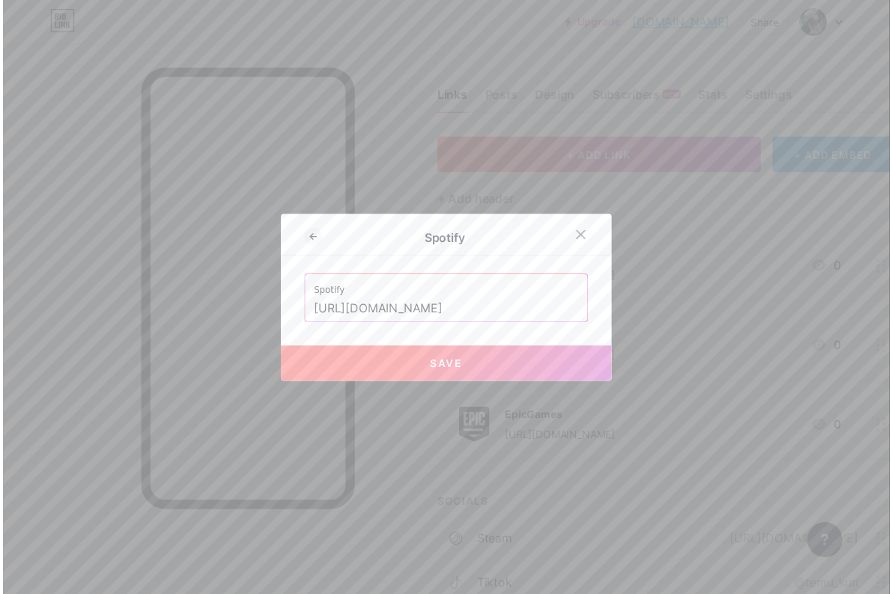
scroll to position [0, 0]
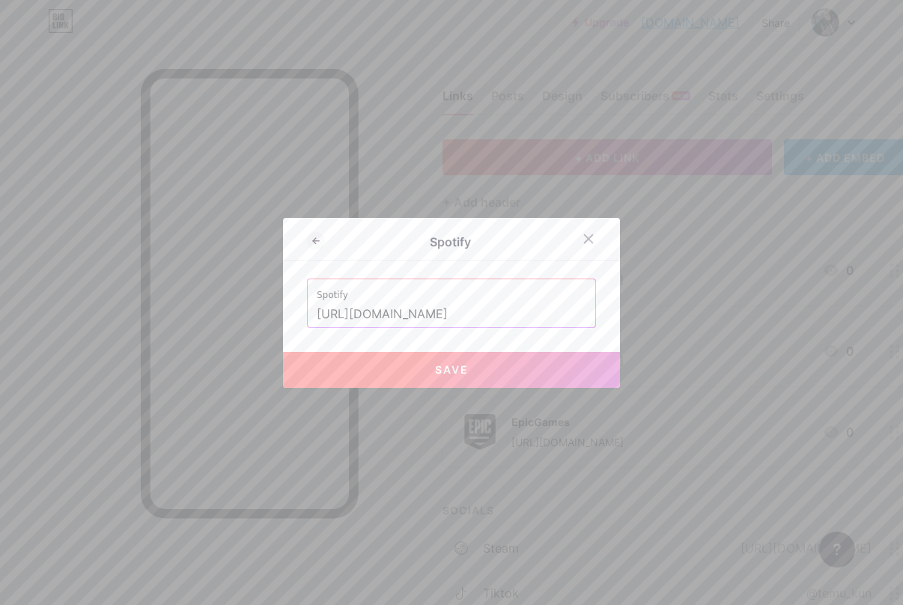
click at [459, 356] on button "Save" at bounding box center [451, 370] width 337 height 36
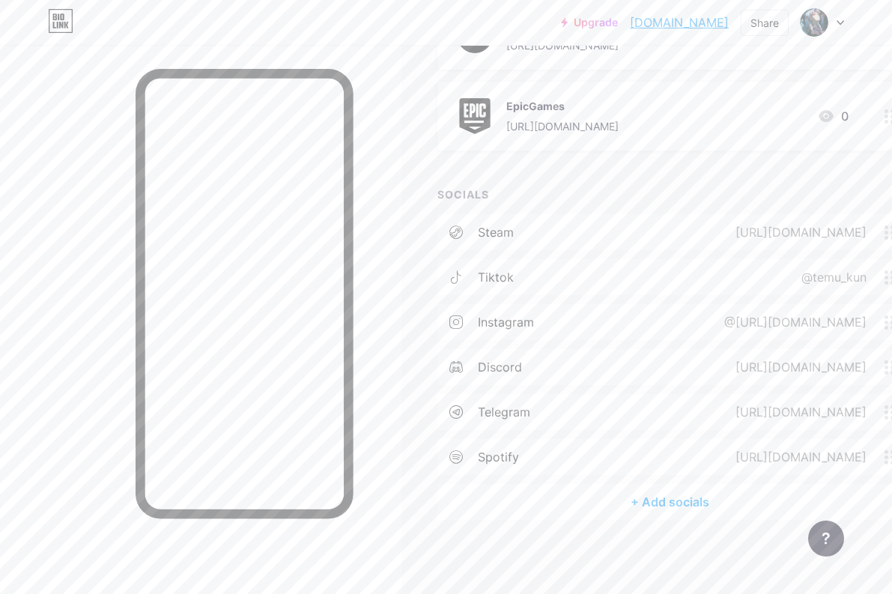
click at [659, 509] on div "+ Add socials" at bounding box center [669, 502] width 465 height 36
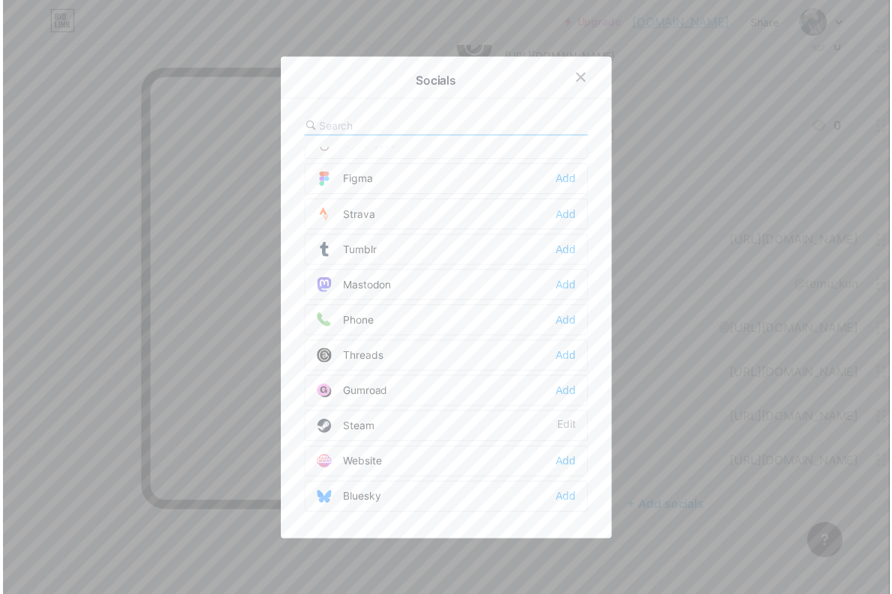
scroll to position [1351, 0]
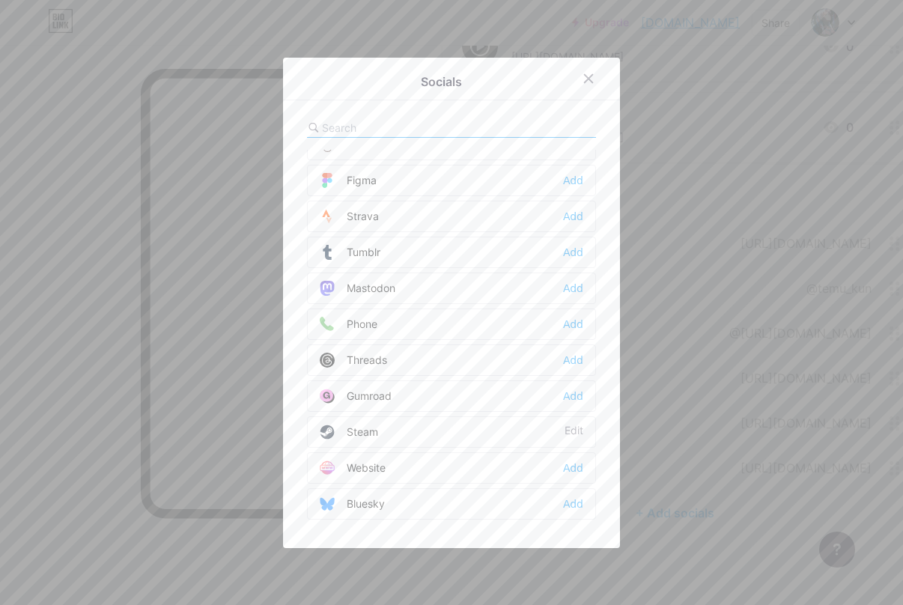
click at [396, 74] on div "Socials" at bounding box center [441, 81] width 268 height 21
click at [556, 364] on div "Threads Add" at bounding box center [451, 359] width 289 height 31
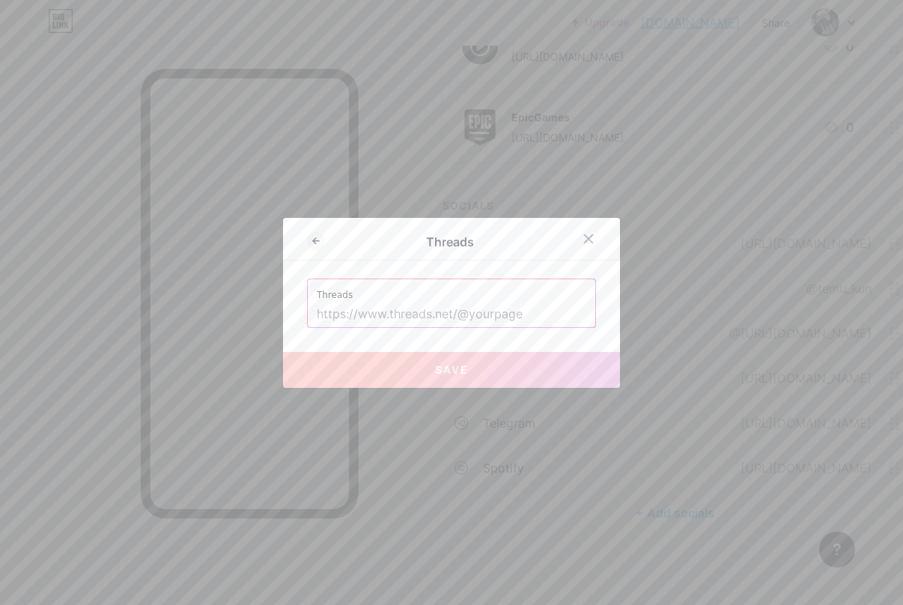
click at [396, 309] on input "text" at bounding box center [452, 314] width 270 height 25
paste input "[URL][DOMAIN_NAME]"
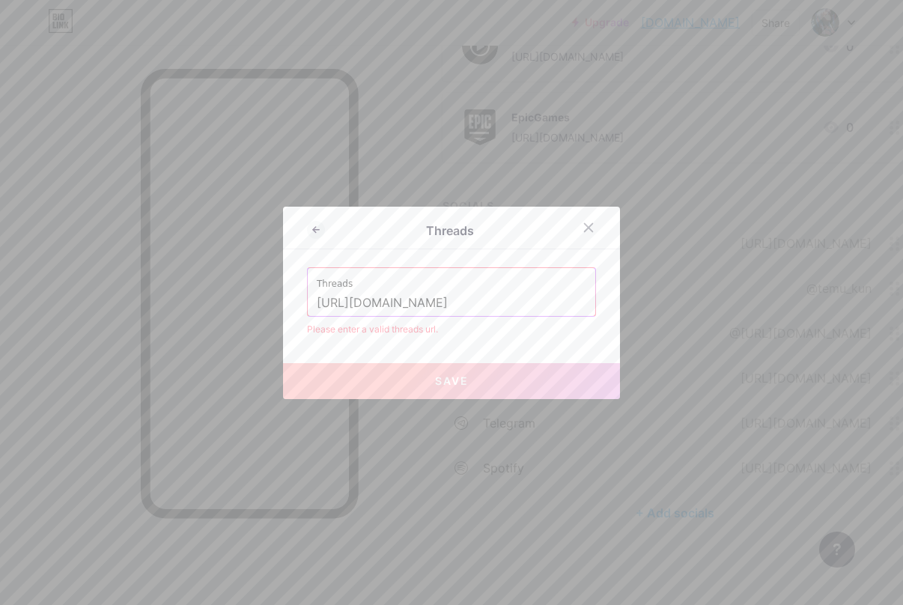
drag, startPoint x: 457, startPoint y: 300, endPoint x: 233, endPoint y: 309, distance: 224.1
click at [235, 311] on div "Threads Threads [URL][DOMAIN_NAME] Please enter a valid threads url. Save" at bounding box center [451, 302] width 903 height 605
click at [317, 300] on input "/@excorelain" at bounding box center [452, 303] width 270 height 25
type input "@excorelain"
click at [418, 338] on div "Threads Threads @excorelain Please enter a valid threads url. Save" at bounding box center [451, 303] width 337 height 192
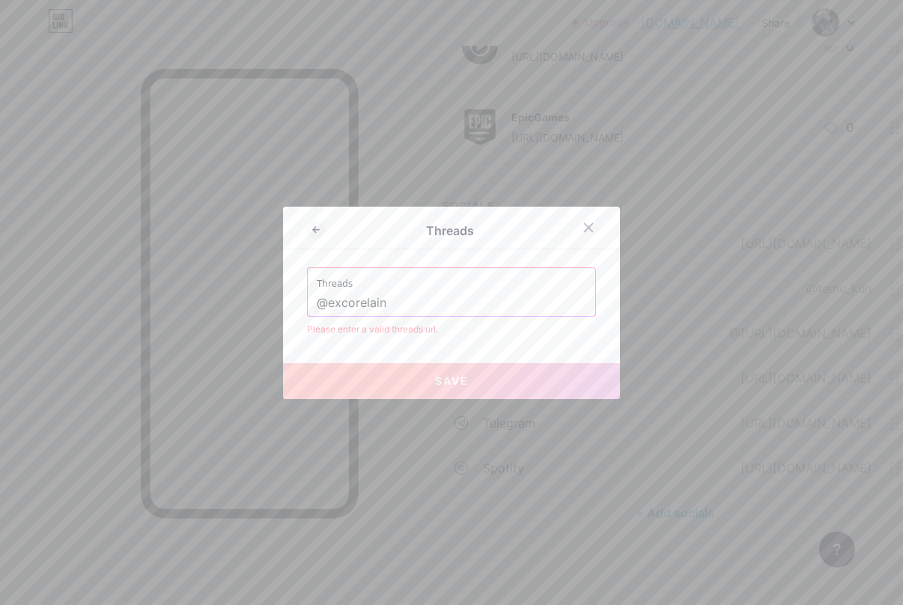
click at [426, 297] on input "@excorelain" at bounding box center [452, 303] width 270 height 25
click at [439, 389] on button "Save" at bounding box center [451, 381] width 337 height 36
click at [413, 301] on input "@excorelain" at bounding box center [452, 303] width 270 height 25
drag, startPoint x: 389, startPoint y: 306, endPoint x: 271, endPoint y: 307, distance: 117.6
click at [272, 307] on div "Threads Threads @excorelain Please enter a valid threads url. Save" at bounding box center [451, 302] width 903 height 605
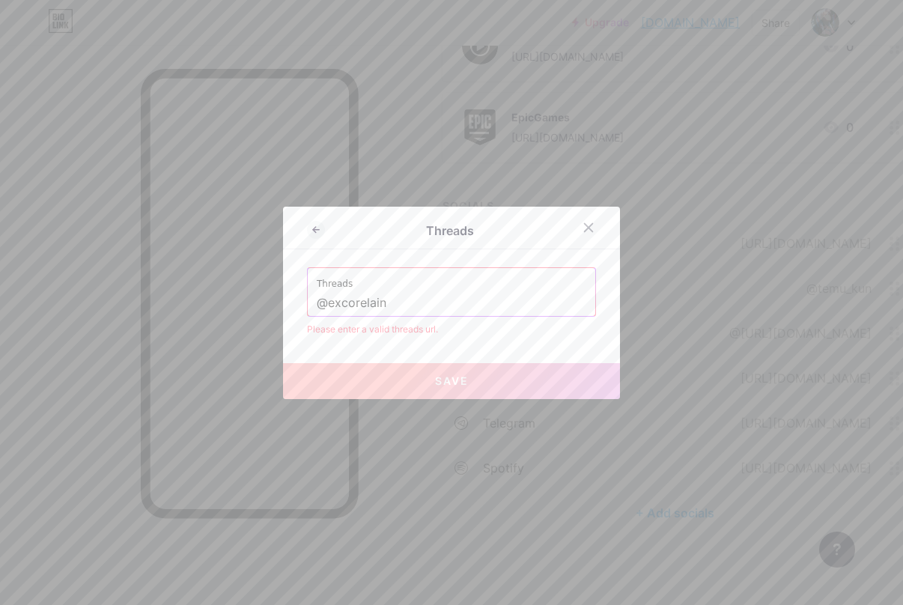
click at [410, 300] on input "@excorelain" at bounding box center [452, 303] width 270 height 25
click at [398, 324] on div "Please enter a valid threads url." at bounding box center [451, 329] width 289 height 13
click at [466, 299] on input "text" at bounding box center [452, 303] width 270 height 25
paste input "@excorelain"
type input "@excorelain"
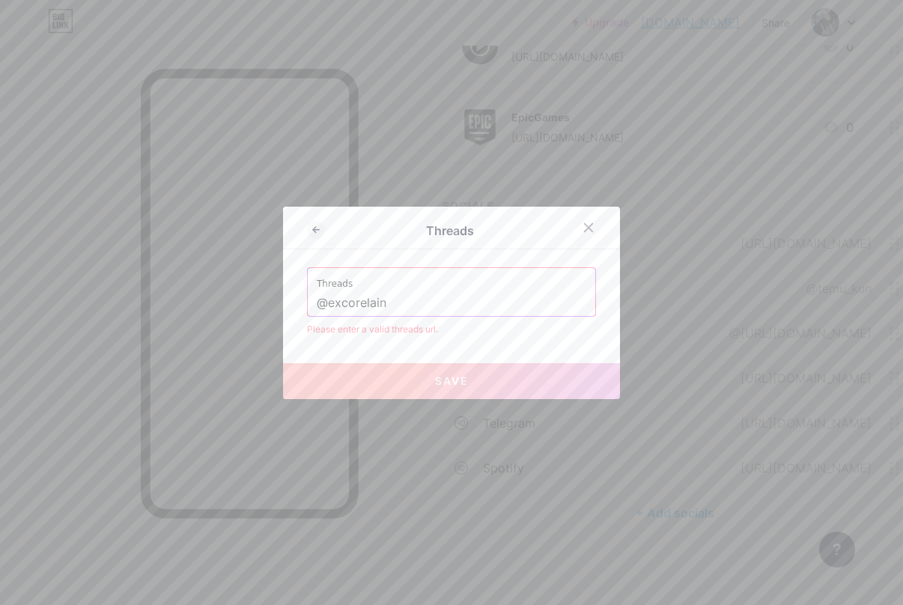
drag, startPoint x: 425, startPoint y: 311, endPoint x: 269, endPoint y: 309, distance: 156.5
click at [270, 309] on div "Threads Threads @excorelain Please enter a valid threads url. Save" at bounding box center [451, 302] width 903 height 605
click at [375, 308] on input "text" at bounding box center [452, 303] width 270 height 25
paste input "[URL][DOMAIN_NAME]"
click at [453, 301] on input "[URL][DOMAIN_NAME]" at bounding box center [452, 303] width 270 height 25
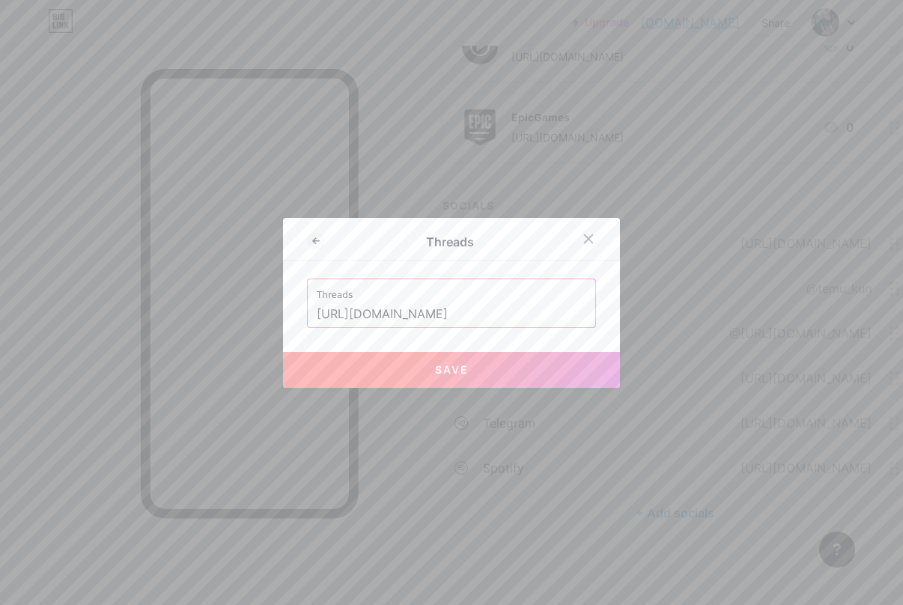
type input "[URL][DOMAIN_NAME]"
click at [435, 374] on span "Save" at bounding box center [452, 369] width 34 height 13
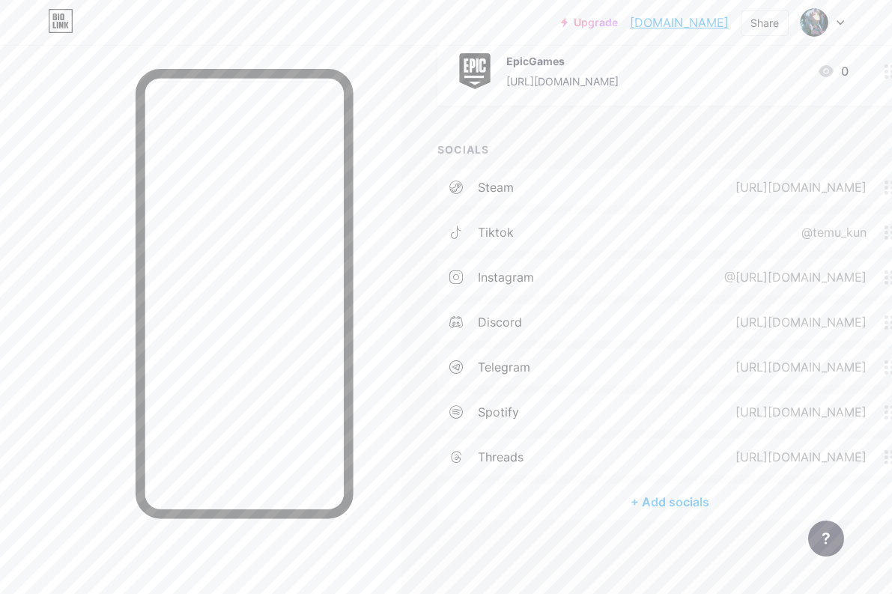
click at [668, 517] on div "+ Add socials" at bounding box center [669, 502] width 465 height 36
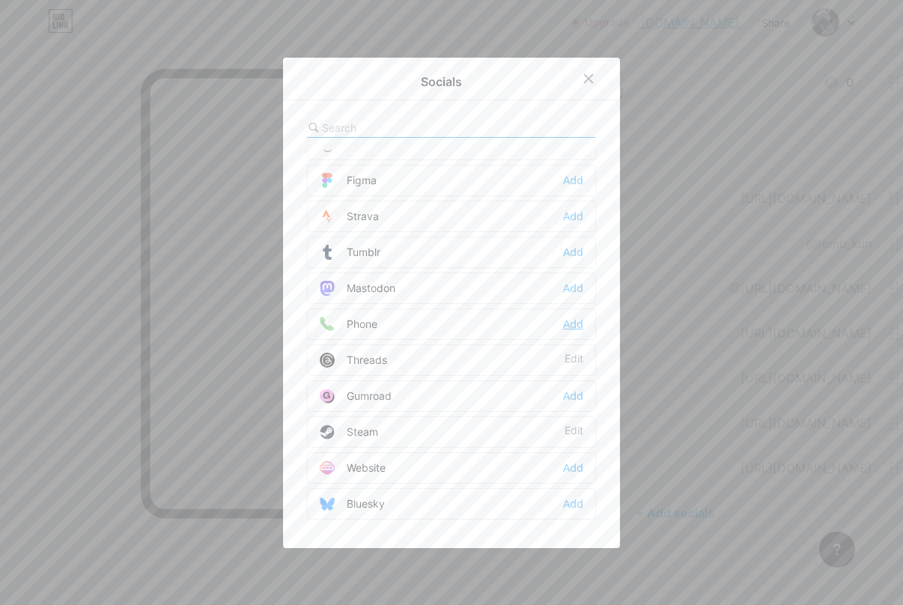
click at [565, 321] on div "Add" at bounding box center [573, 324] width 20 height 15
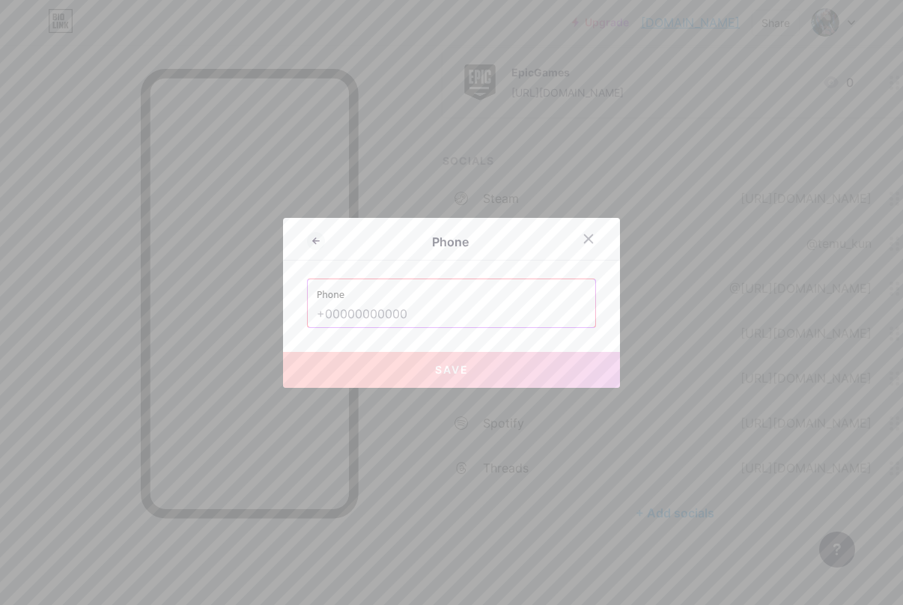
click at [442, 312] on input "text" at bounding box center [452, 314] width 270 height 25
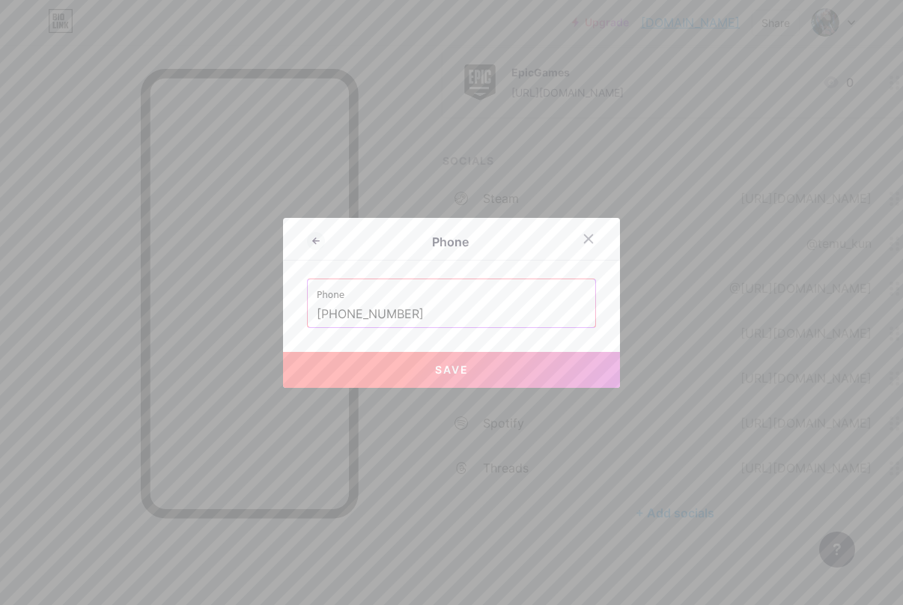
click at [414, 374] on button "Save" at bounding box center [451, 370] width 337 height 36
type input "tel:[PHONE_NUMBER]"
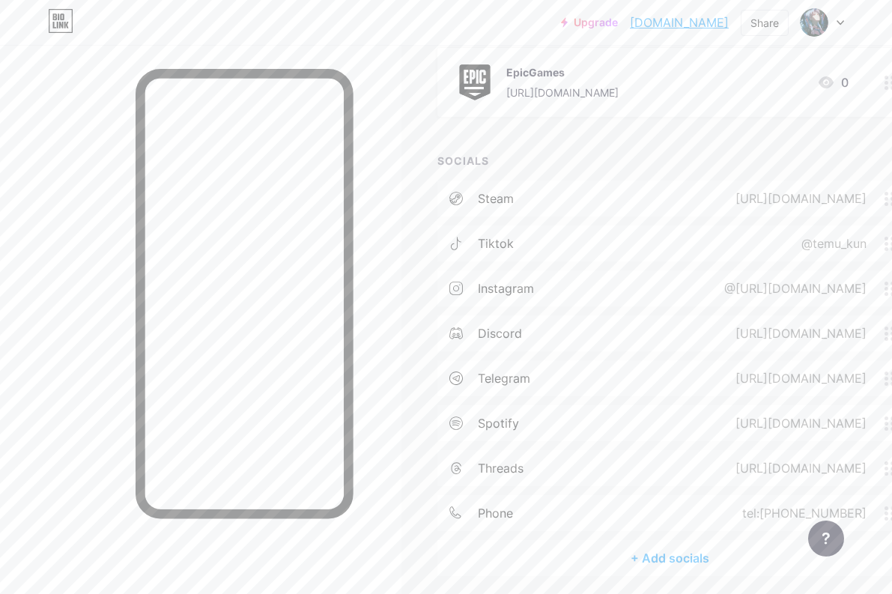
click at [646, 559] on div "+ Add socials" at bounding box center [669, 558] width 465 height 36
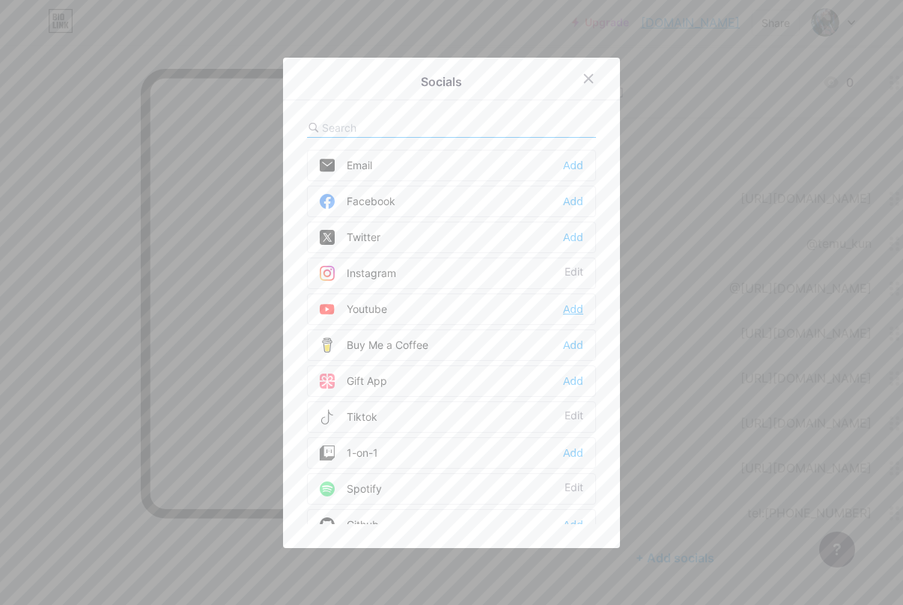
click at [563, 307] on div "Add" at bounding box center [573, 309] width 20 height 15
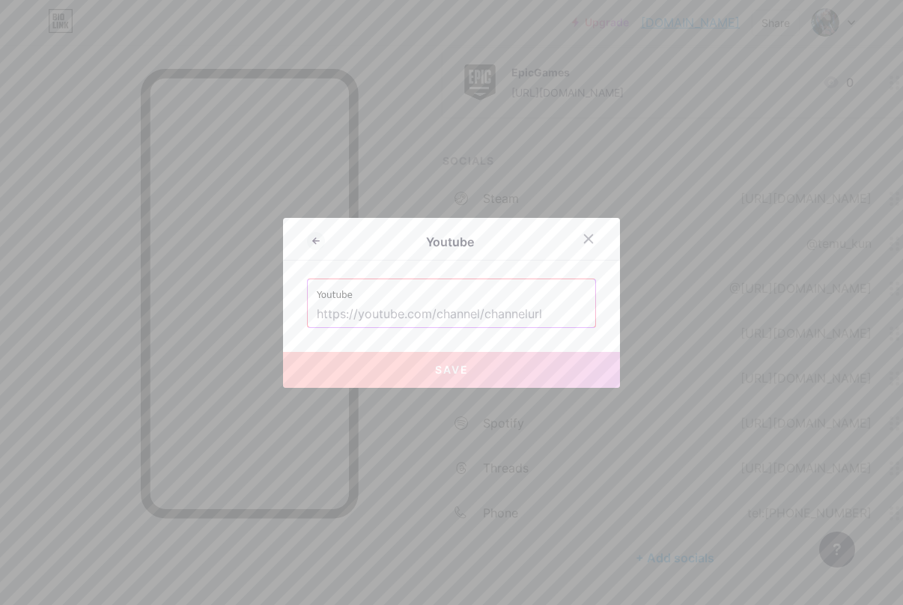
click at [426, 321] on input "text" at bounding box center [452, 314] width 270 height 25
paste input "[URL][DOMAIN_NAME]"
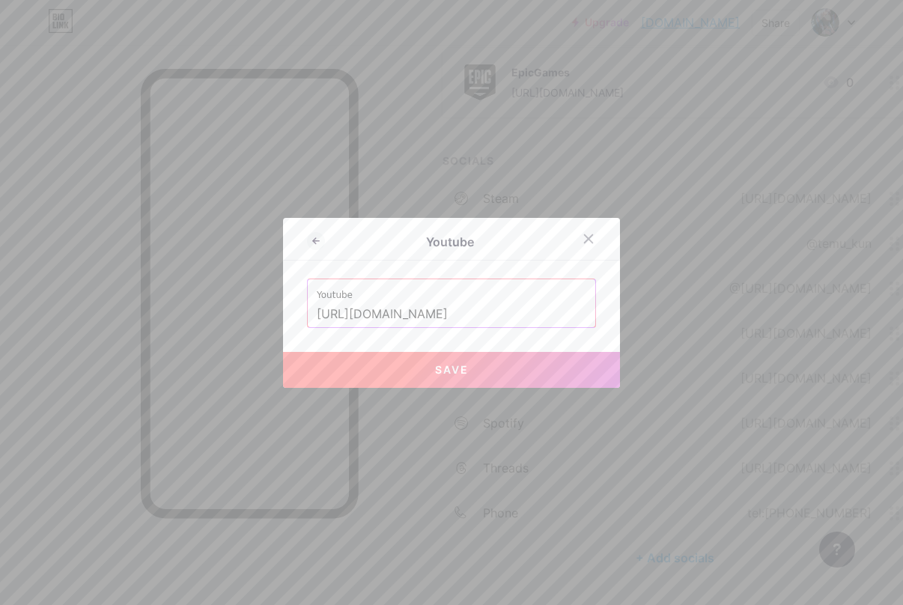
type input "[URL][DOMAIN_NAME]"
click at [445, 371] on span "Save" at bounding box center [452, 369] width 34 height 13
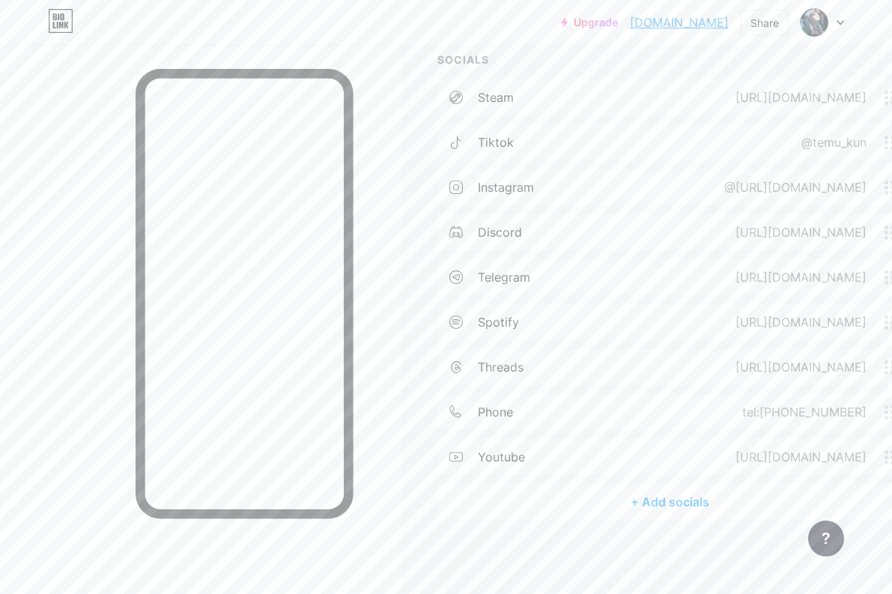
click at [681, 517] on div "+ Add socials" at bounding box center [669, 502] width 465 height 36
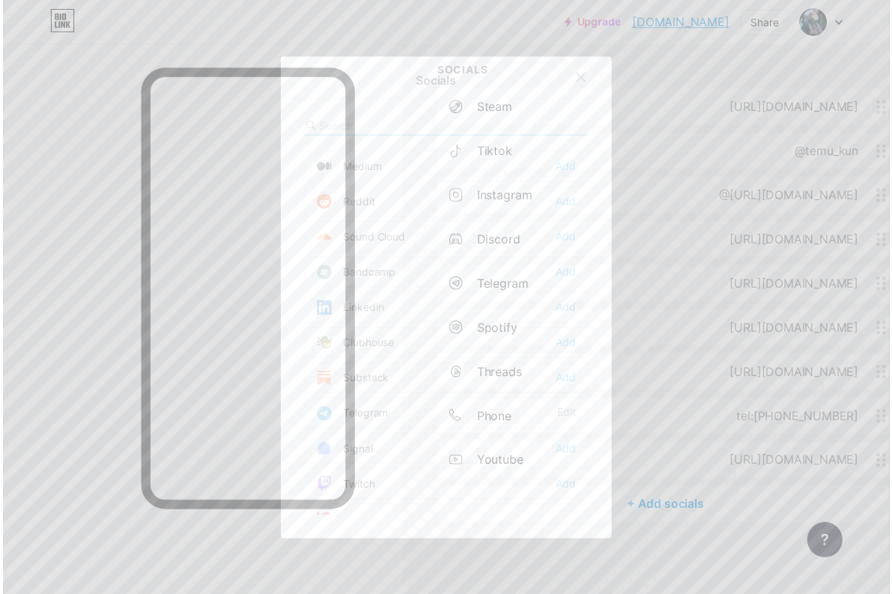
scroll to position [524, 0]
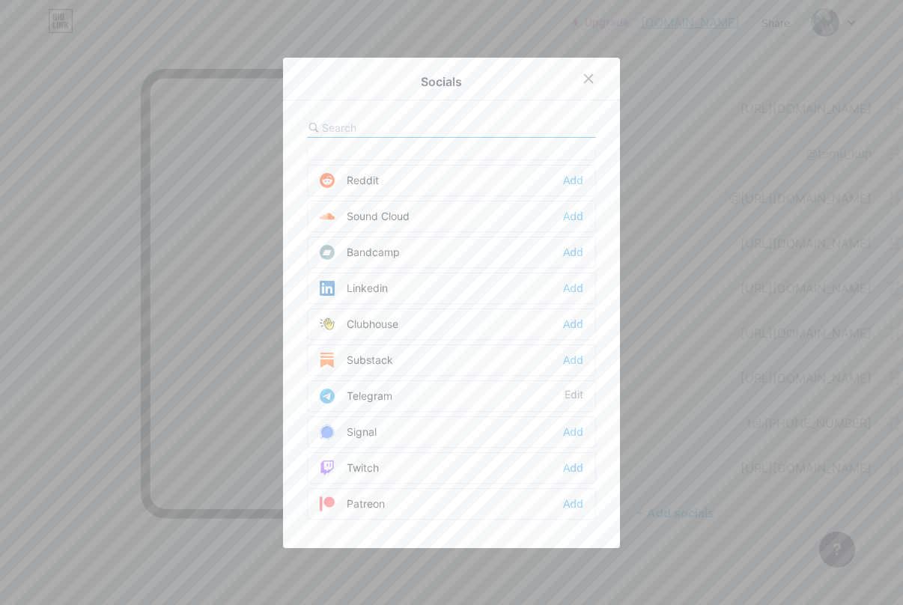
click at [723, 219] on div at bounding box center [451, 302] width 903 height 605
